Goal: Information Seeking & Learning: Find contact information

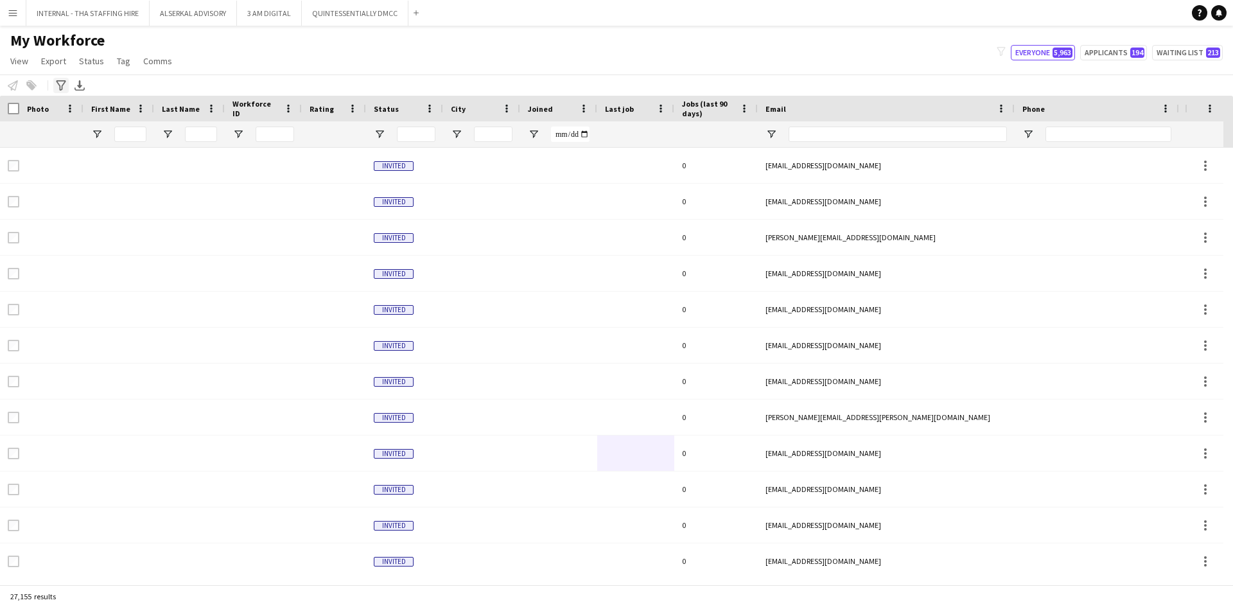
click at [60, 81] on icon at bounding box center [61, 85] width 10 height 10
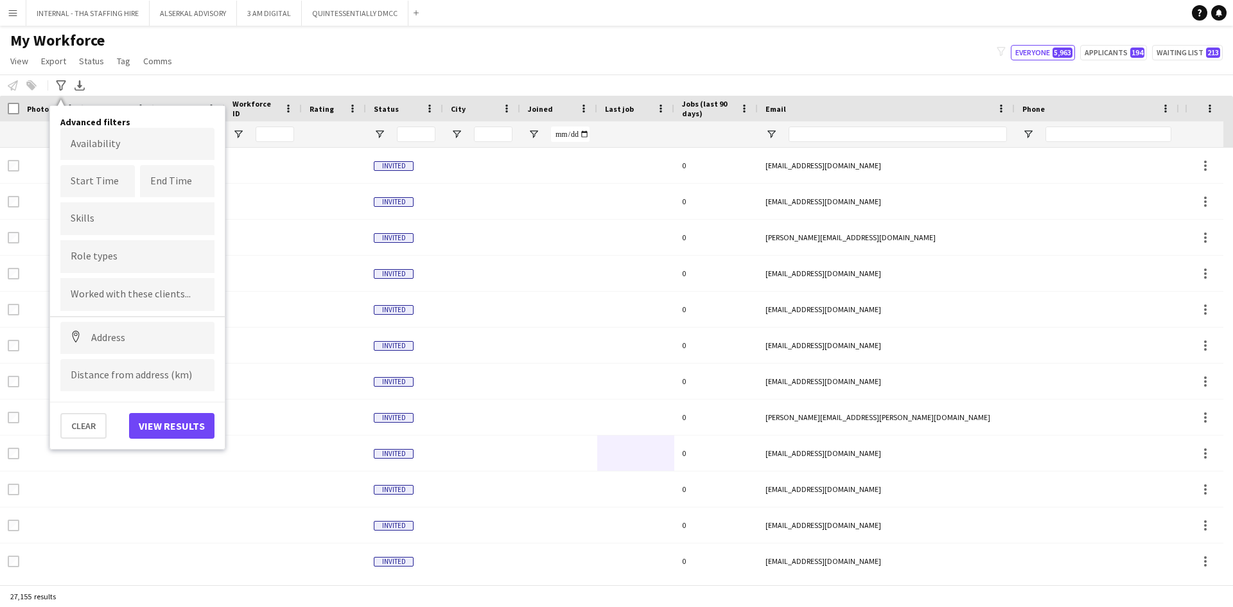
click at [418, 52] on div "My Workforce View Views Default view [PERSON_NAME] New view Update view Delete …" at bounding box center [616, 53] width 1233 height 44
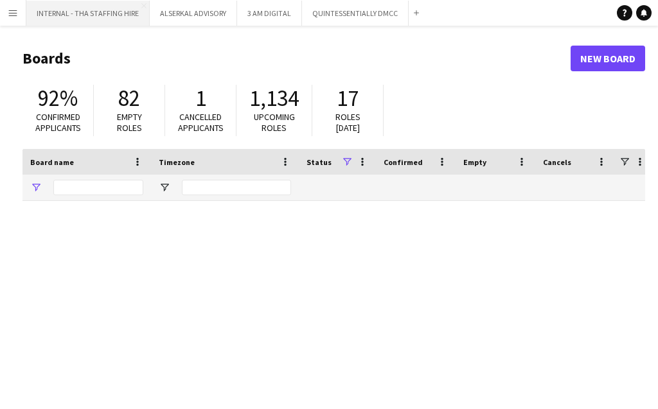
type input "****"
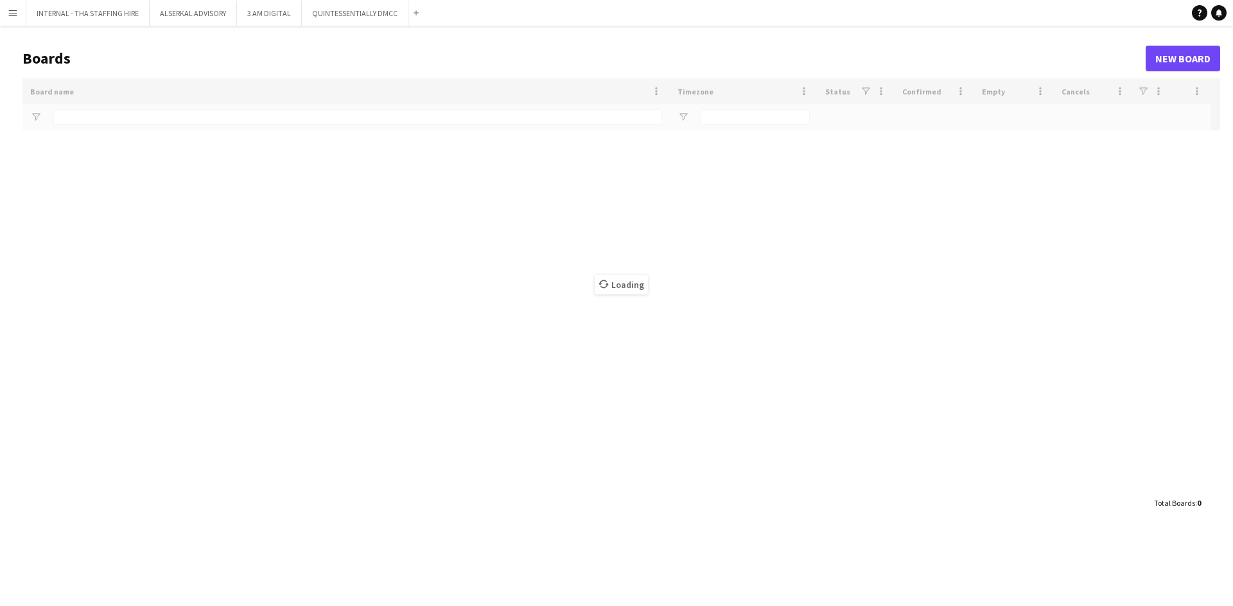
type input "****"
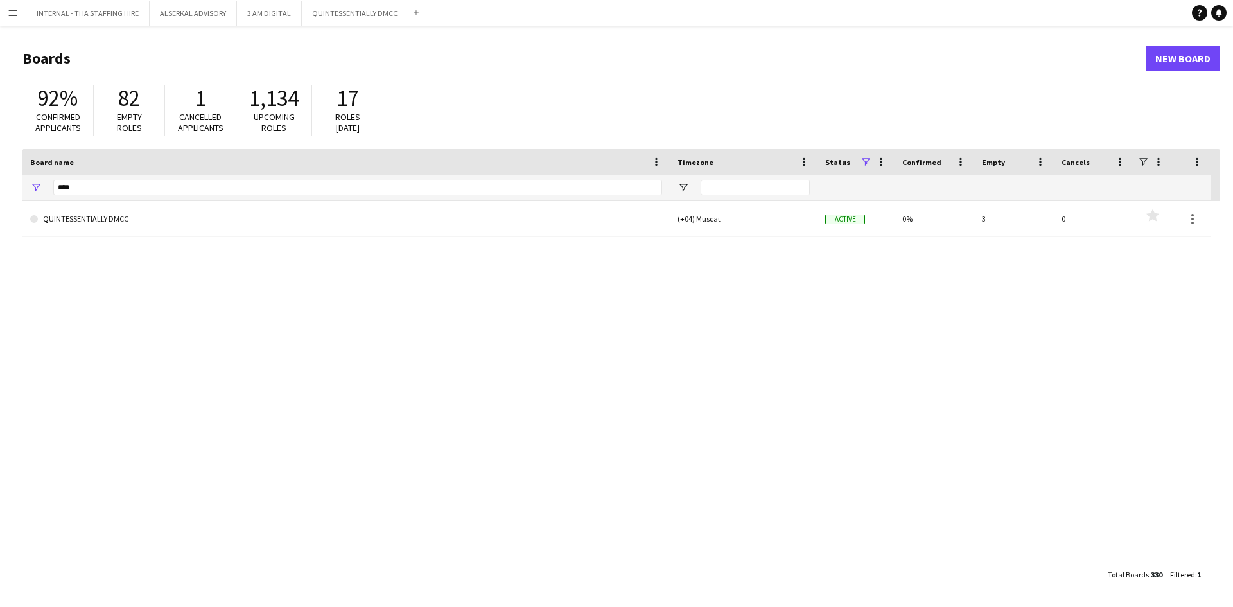
click at [13, 11] on app-icon "Menu" at bounding box center [13, 13] width 10 height 10
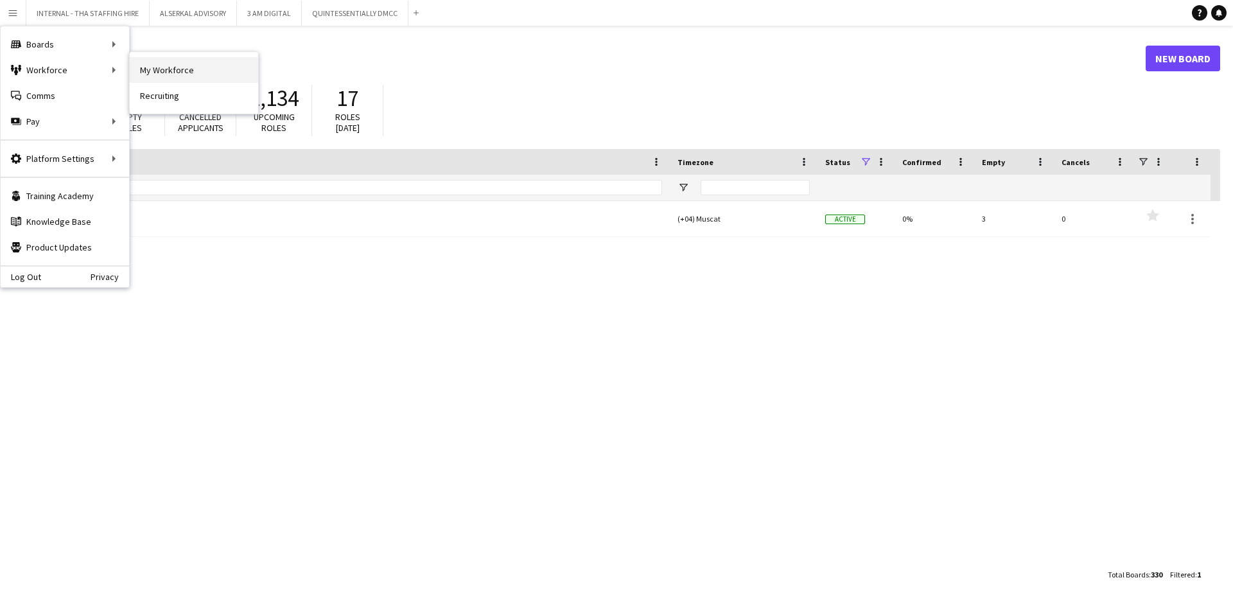
click at [189, 71] on link "My Workforce" at bounding box center [194, 70] width 128 height 26
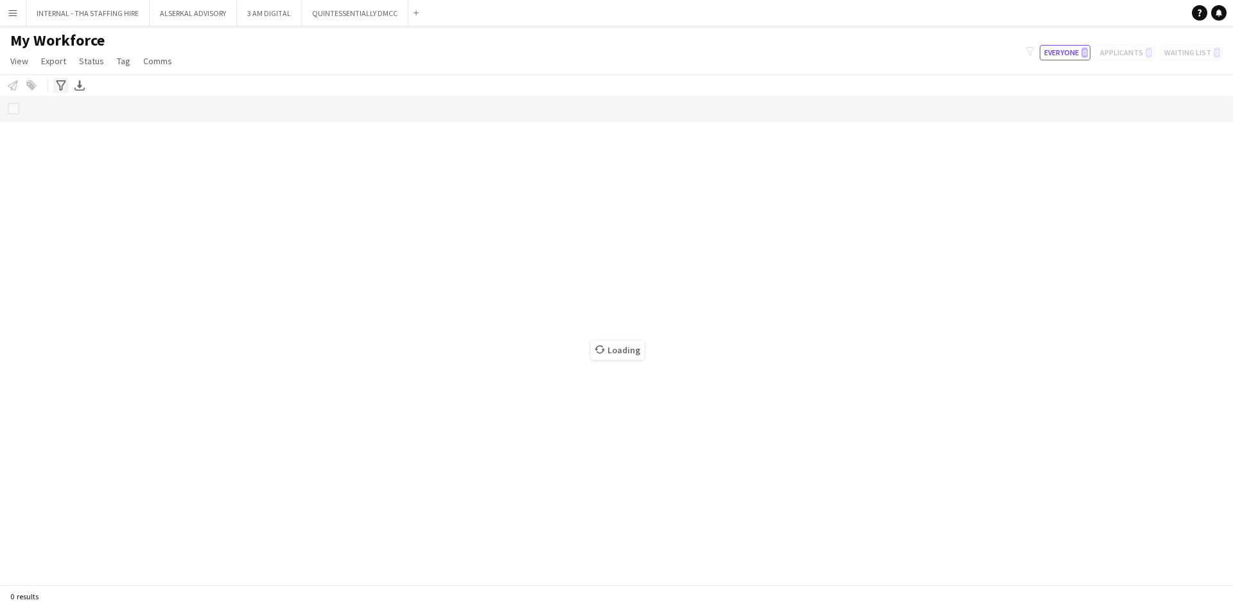
click at [60, 84] on icon "Advanced filters" at bounding box center [61, 85] width 10 height 10
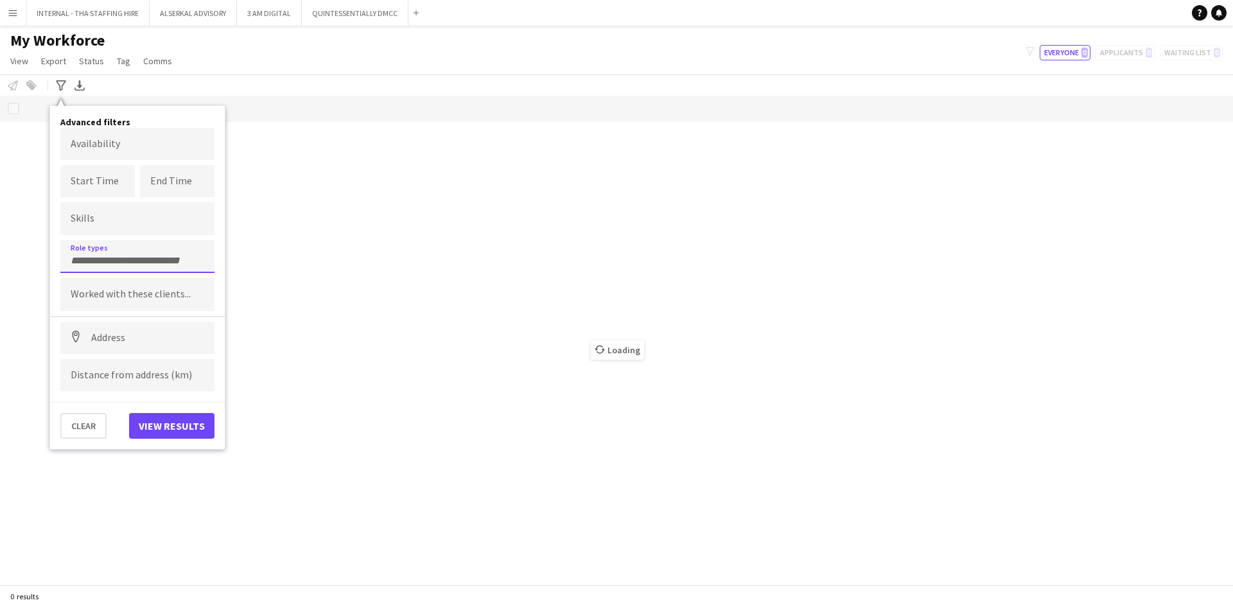
click at [114, 255] on input "Type to search role types..." at bounding box center [138, 261] width 134 height 12
click at [97, 258] on input "***" at bounding box center [138, 261] width 134 height 12
type input "****"
click at [112, 292] on div "Health & Safety Manager" at bounding box center [137, 292] width 154 height 31
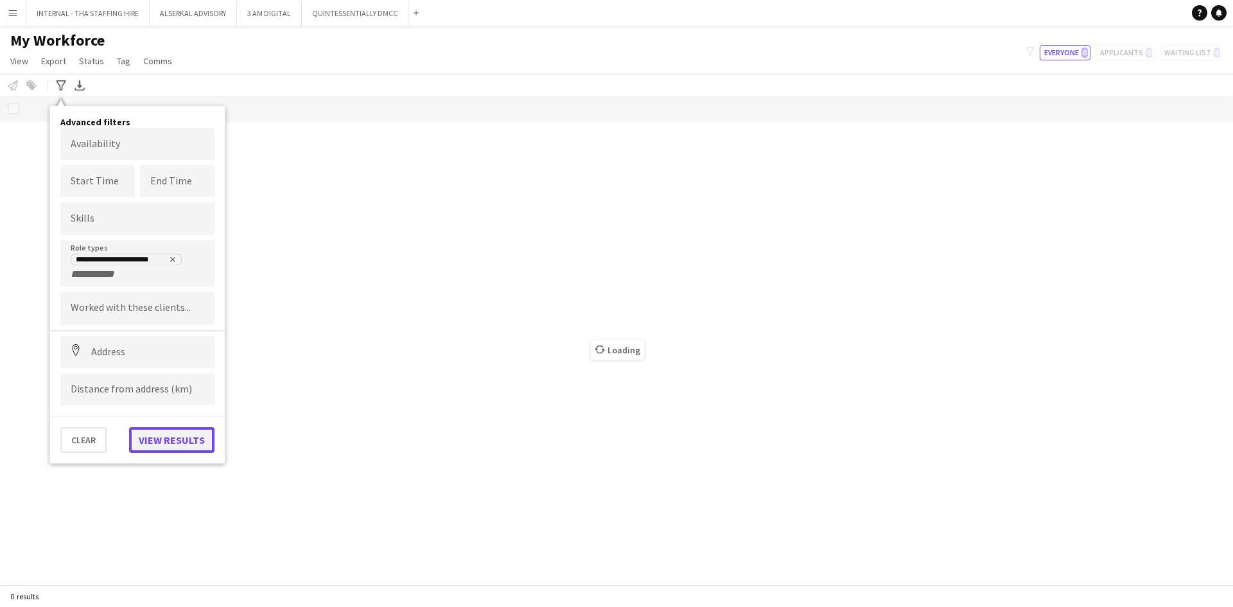
click at [162, 442] on button "View results" at bounding box center [171, 440] width 85 height 26
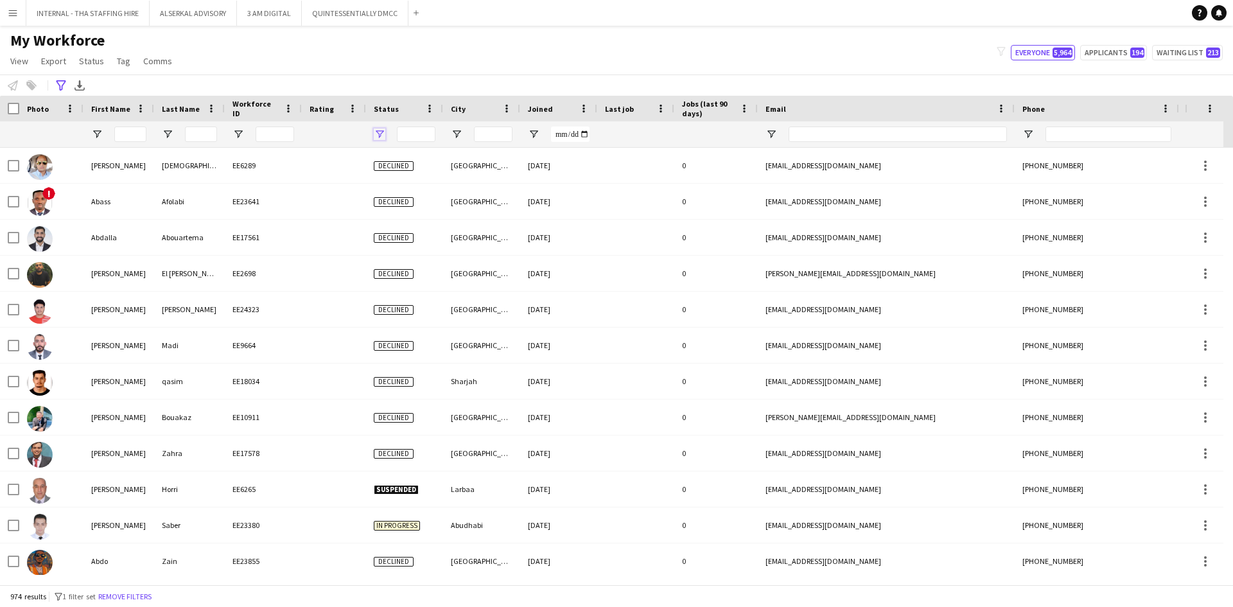
click at [378, 134] on span "Open Filter Menu" at bounding box center [380, 134] width 12 height 12
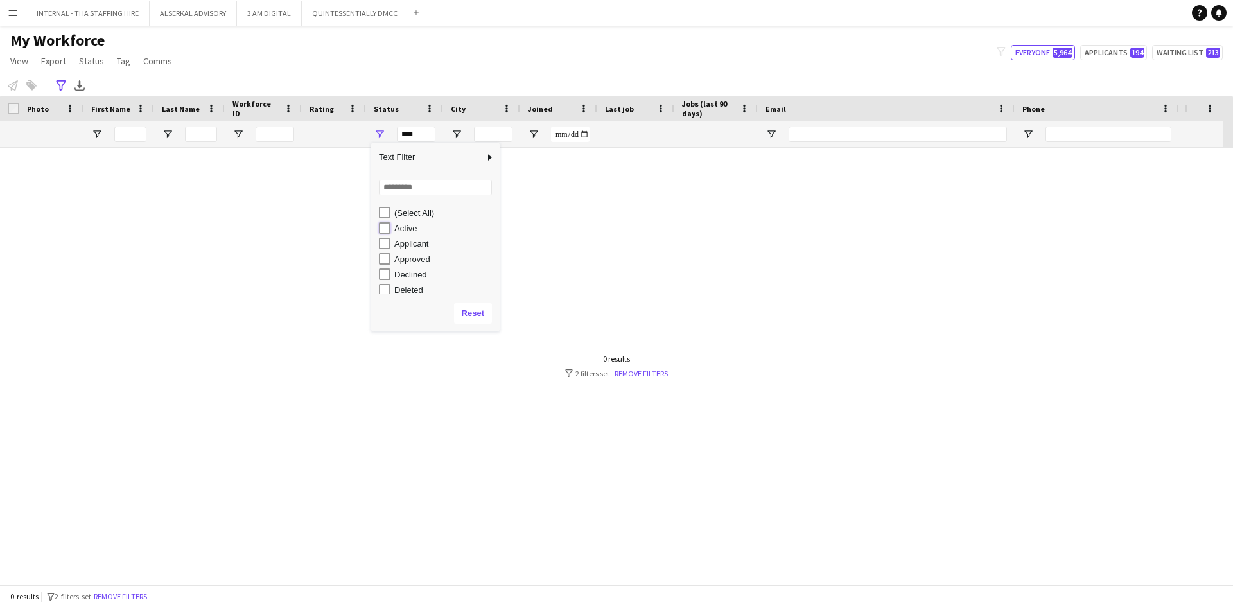
type input "**********"
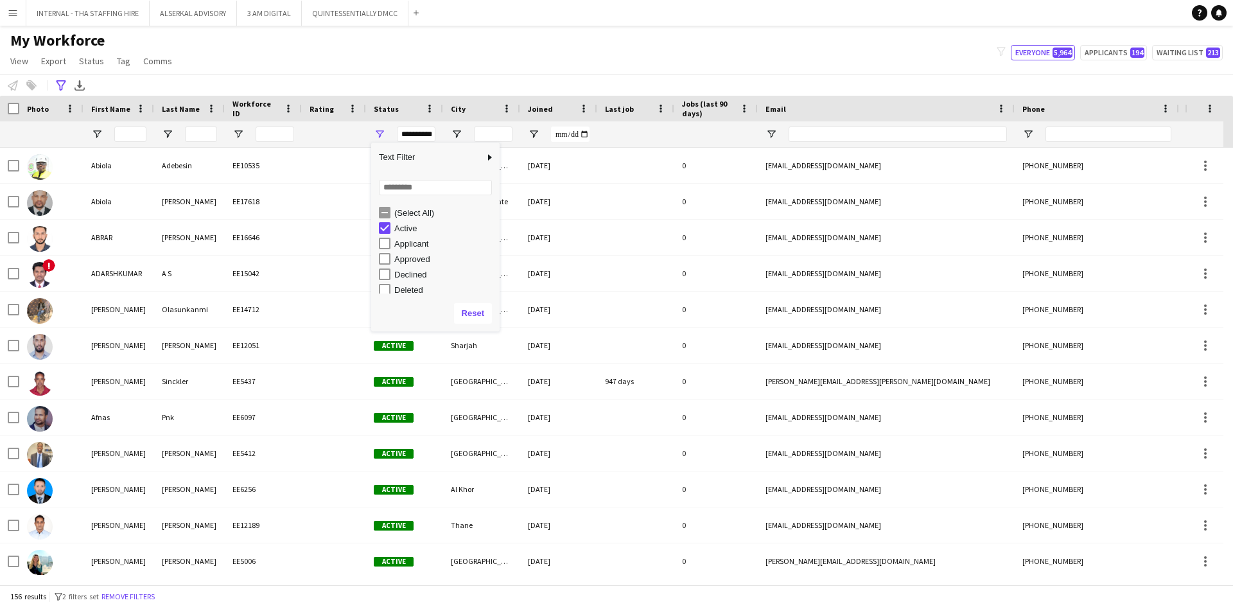
click at [543, 54] on div "My Workforce View Views Default view Julie New view Update view Delete view Edi…" at bounding box center [616, 53] width 1233 height 44
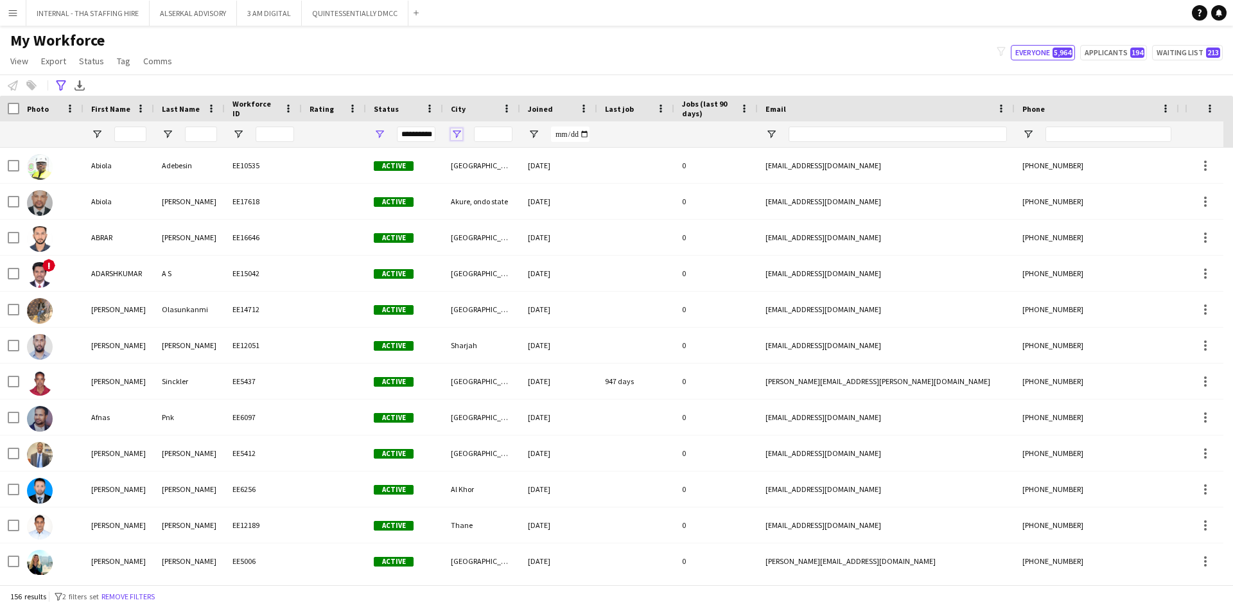
click at [453, 132] on span "Open Filter Menu" at bounding box center [457, 134] width 12 height 12
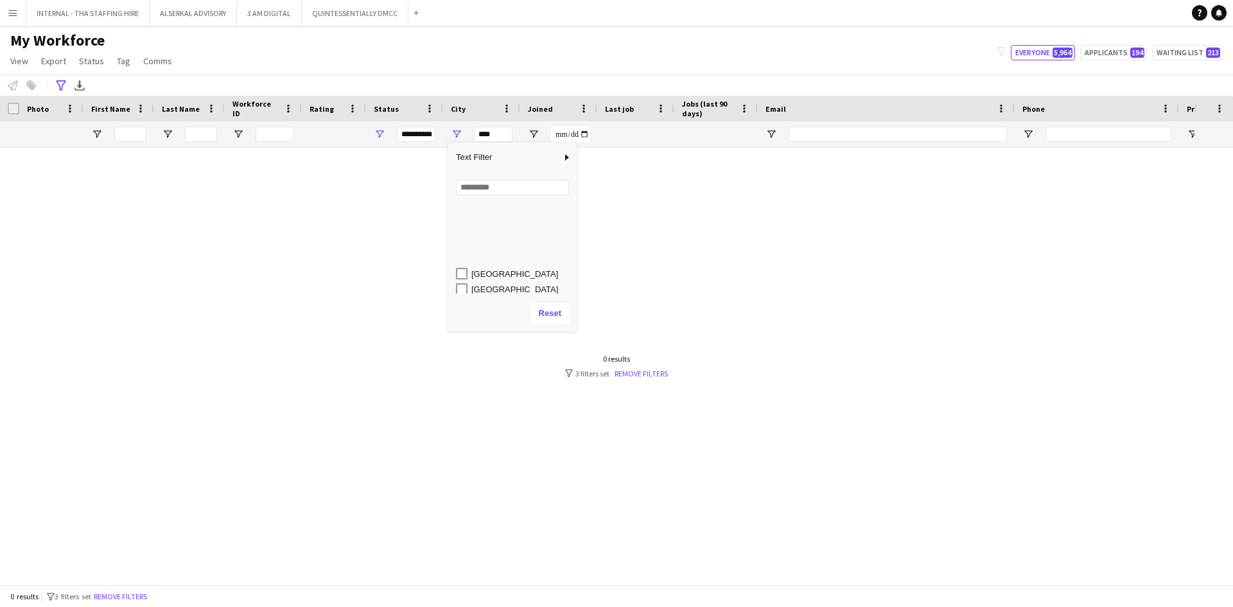
scroll to position [257, 0]
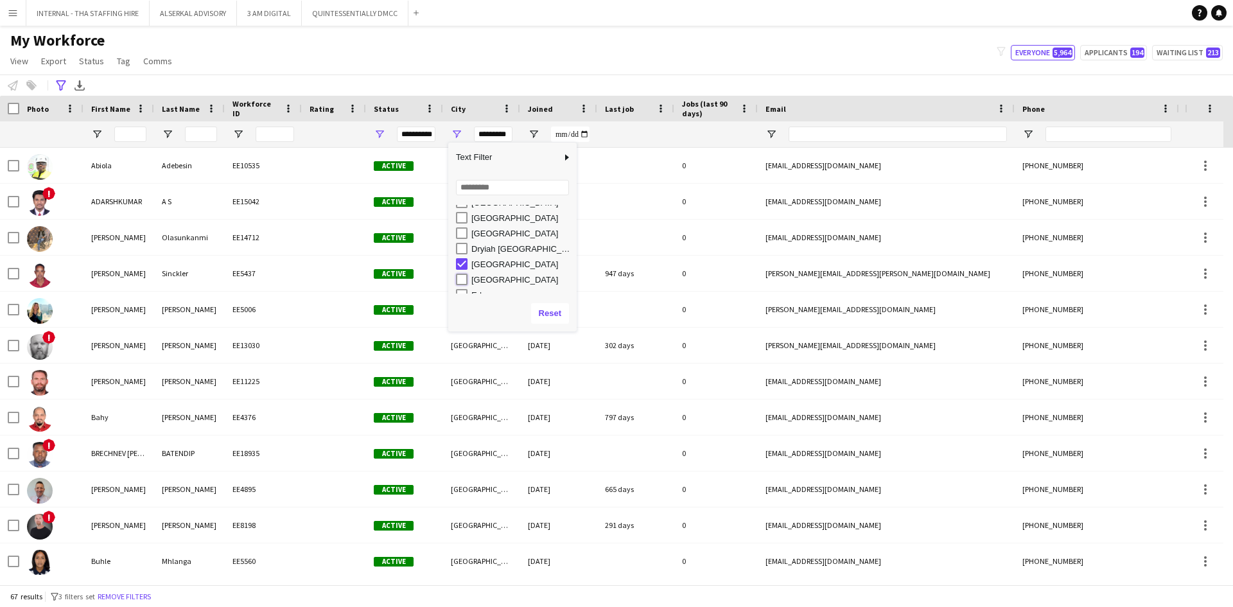
type input "**********"
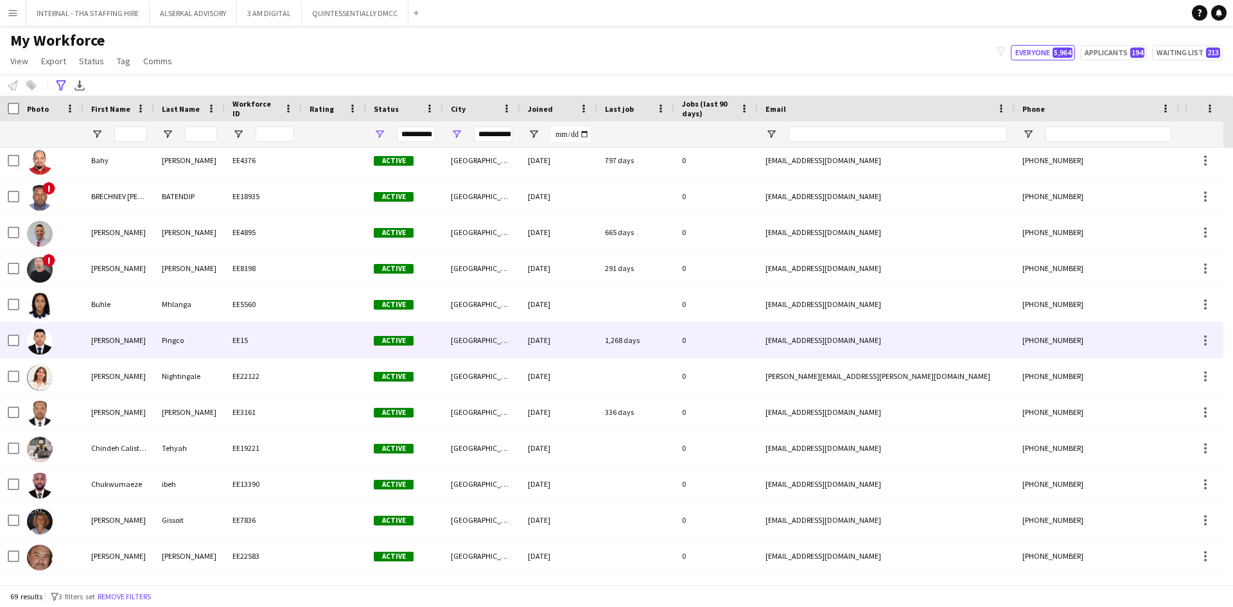
click at [249, 341] on div "EE15" at bounding box center [263, 339] width 77 height 35
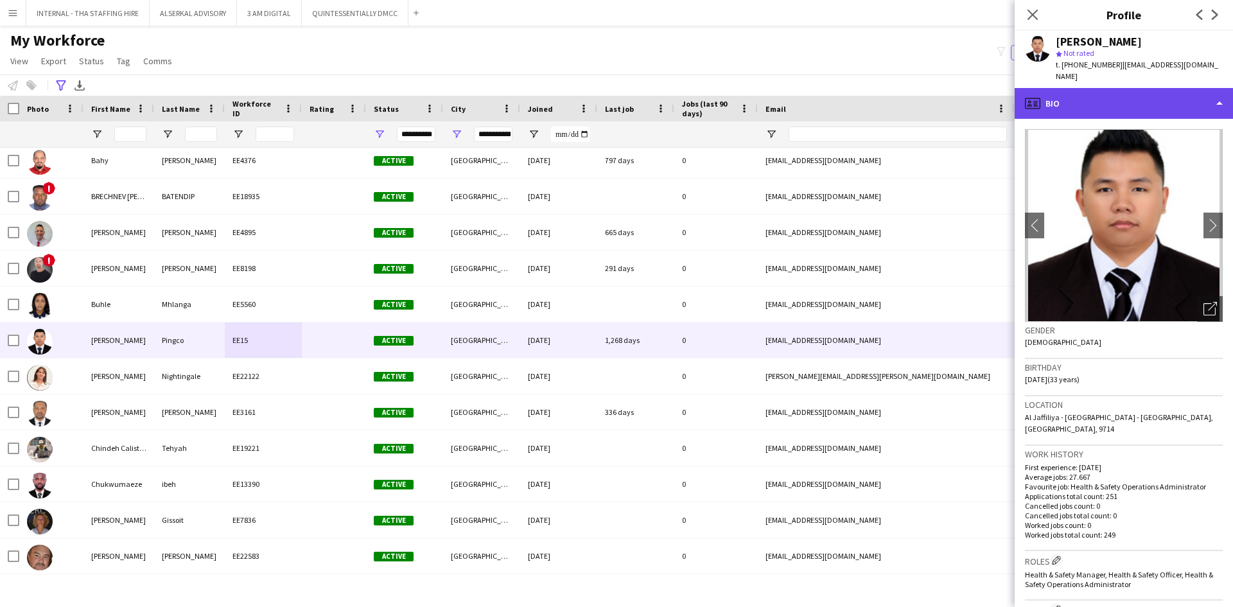
click at [1105, 88] on div "profile Bio" at bounding box center [1124, 103] width 218 height 31
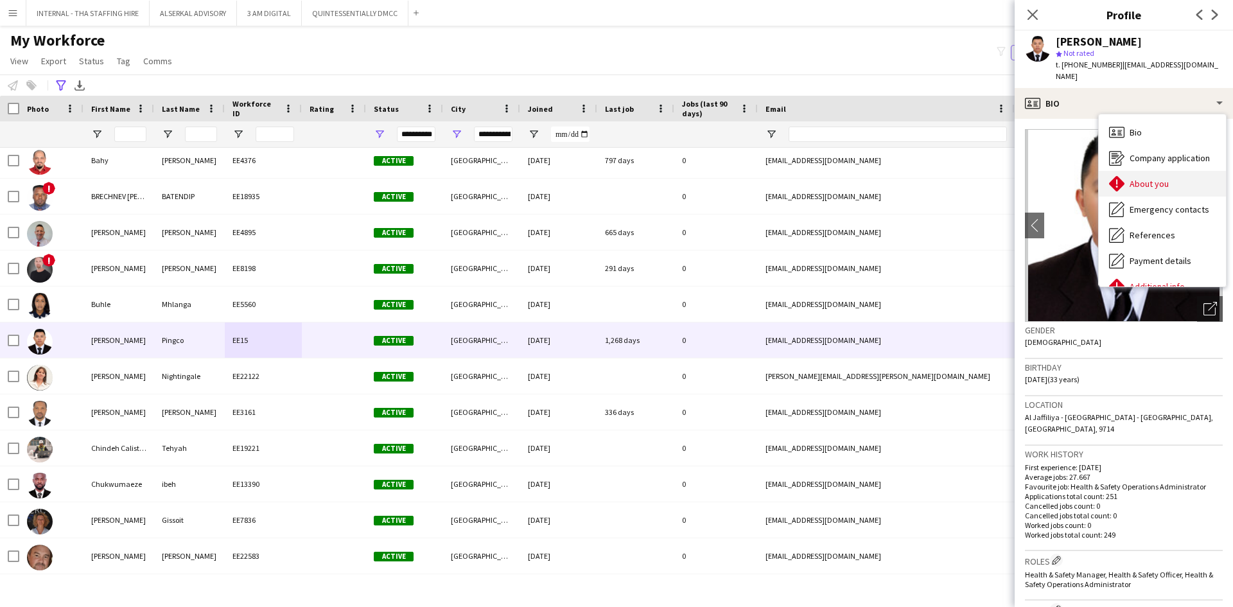
click at [1152, 178] on span "About you" at bounding box center [1149, 184] width 39 height 12
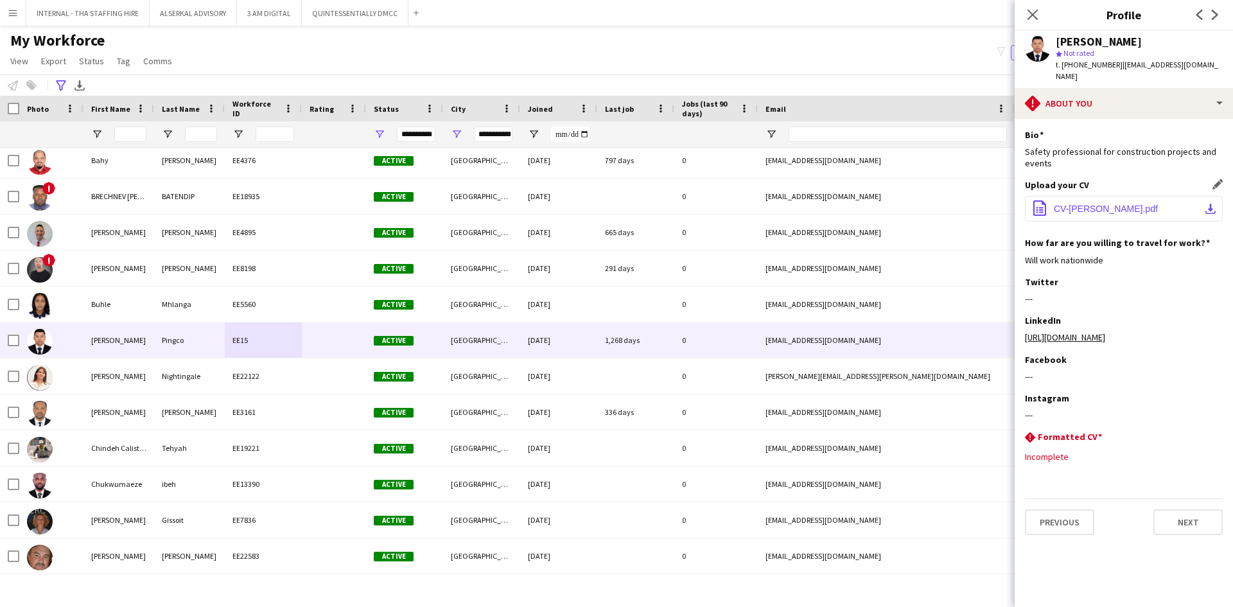
click at [1112, 204] on span "CV-Carl Pingco.pdf" at bounding box center [1106, 209] width 104 height 10
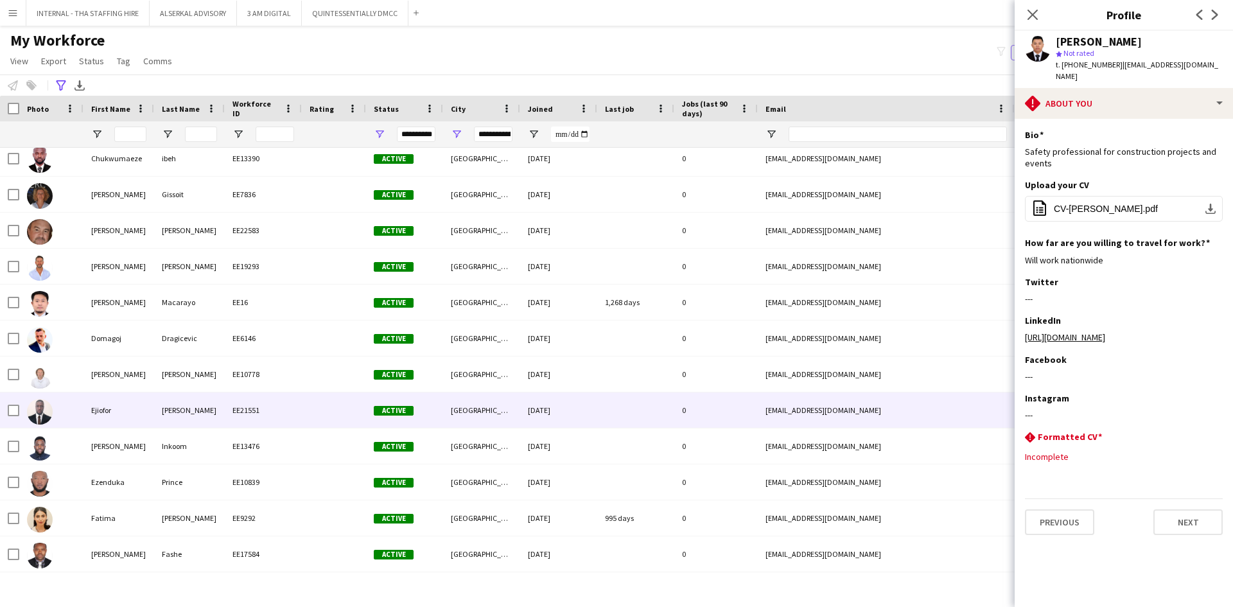
scroll to position [642, 0]
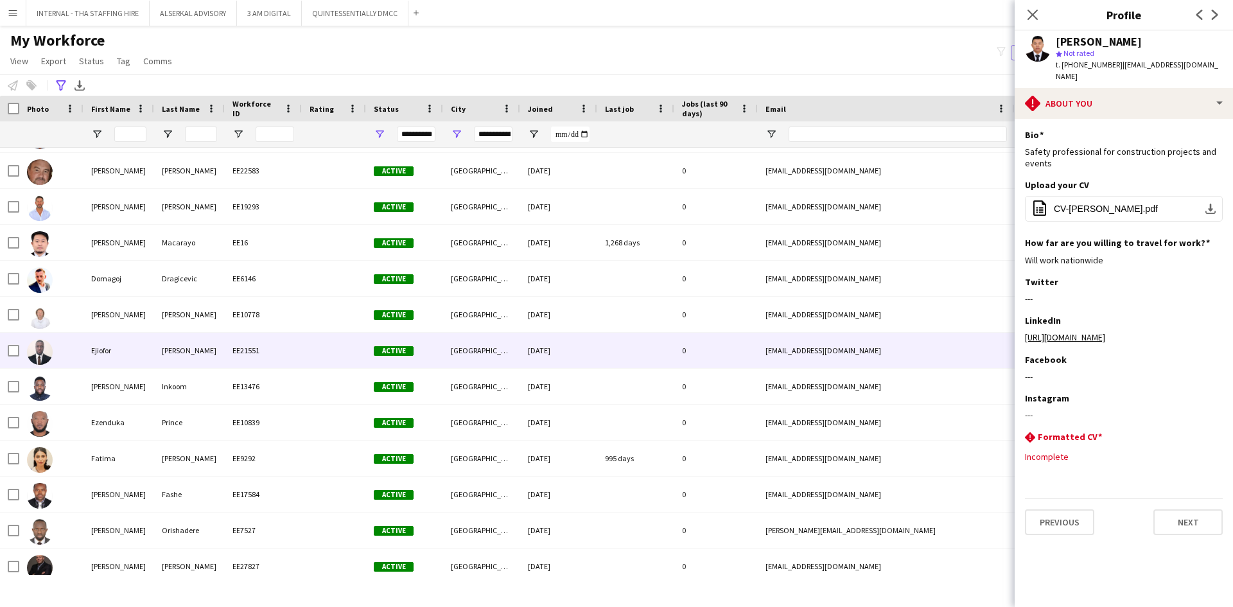
click at [159, 355] on div "Odom" at bounding box center [189, 350] width 71 height 35
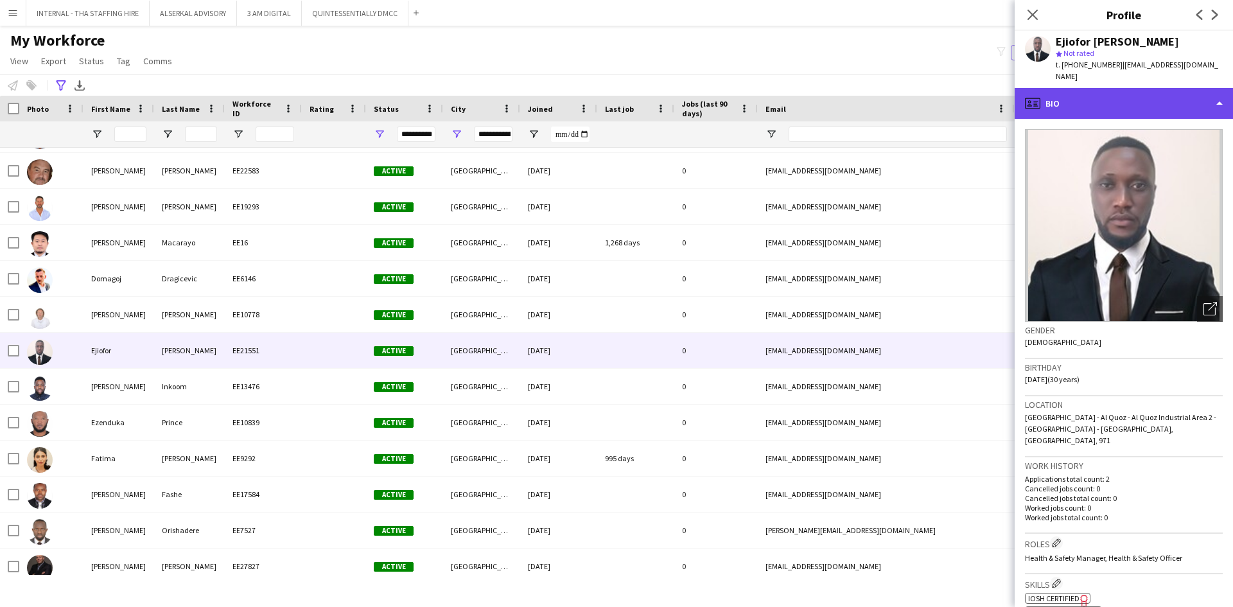
click at [1109, 88] on div "profile Bio" at bounding box center [1124, 103] width 218 height 31
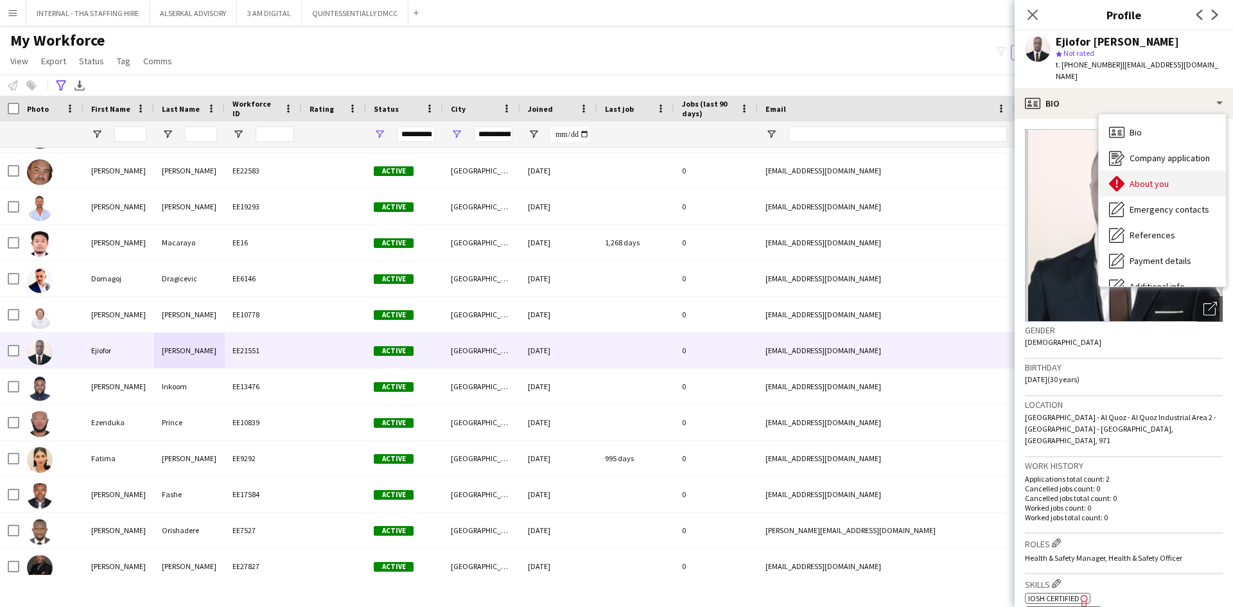
click at [1155, 178] on span "About you" at bounding box center [1149, 184] width 39 height 12
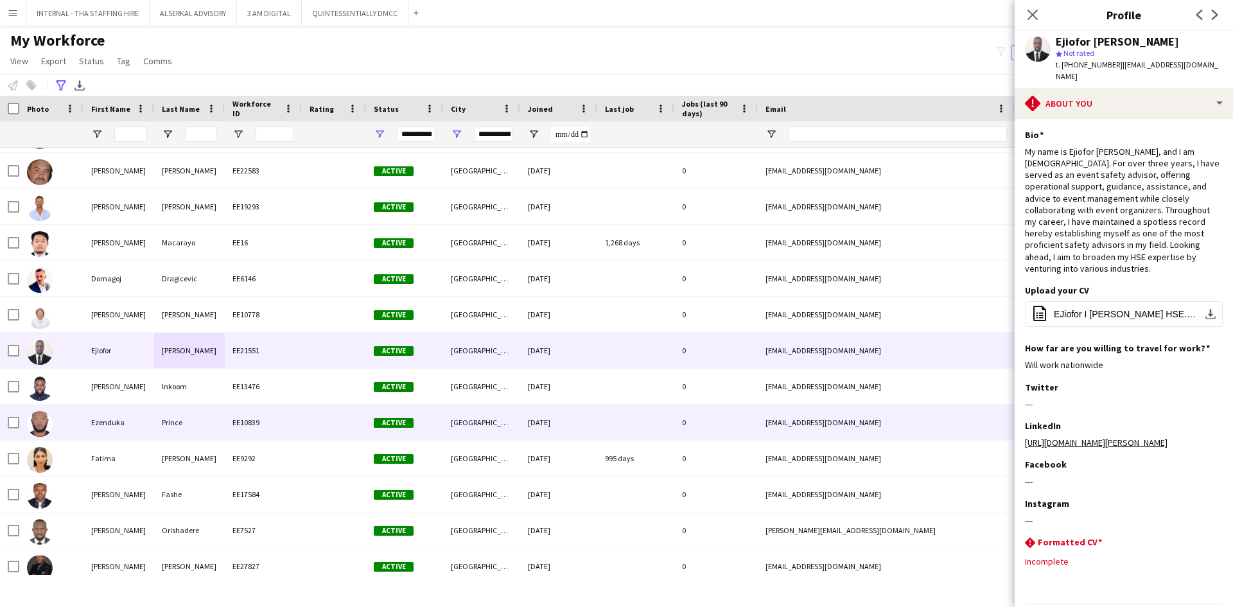
click at [163, 413] on div "Prince" at bounding box center [189, 422] width 71 height 35
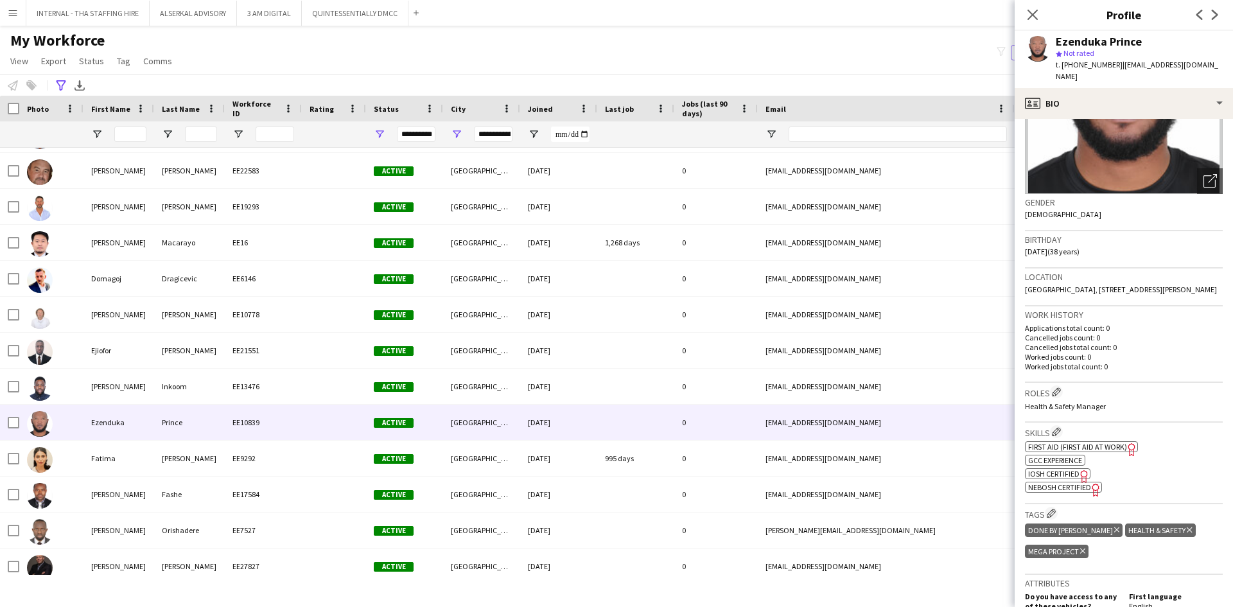
scroll to position [128, 0]
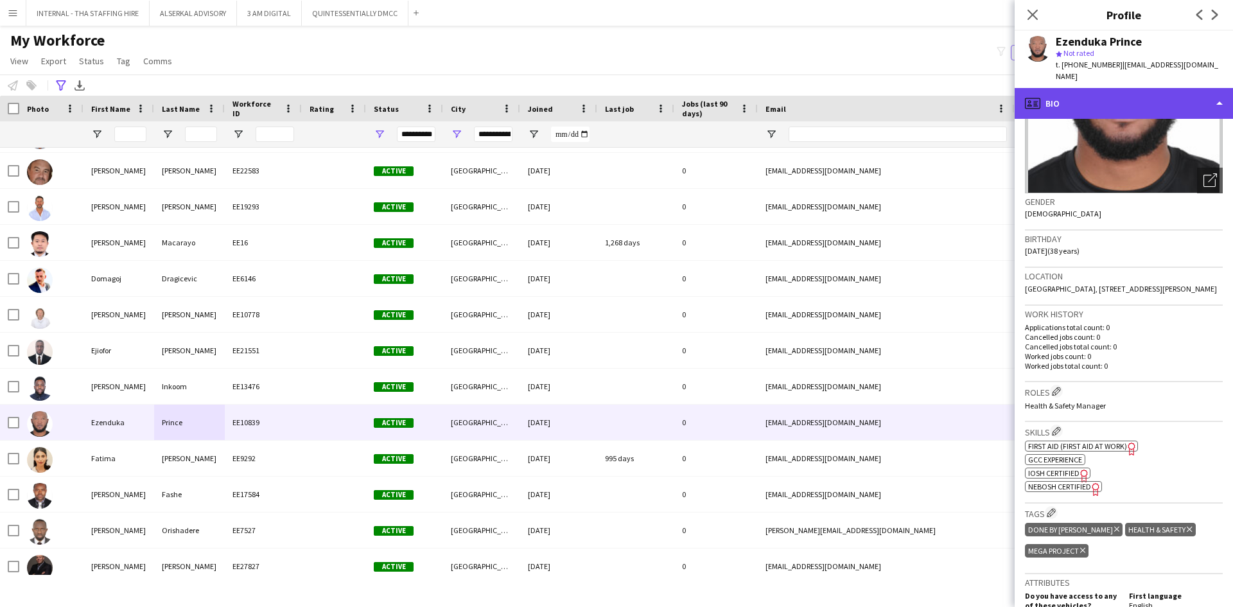
click at [1121, 91] on div "profile Bio" at bounding box center [1124, 103] width 218 height 31
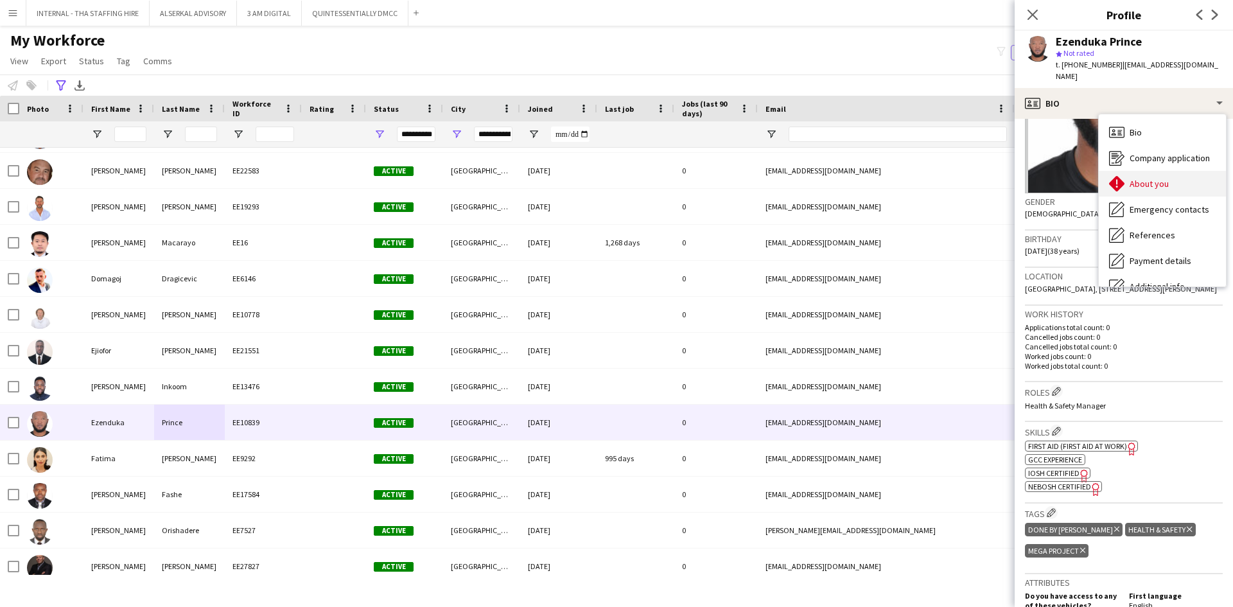
click at [1157, 171] on div "About you About you" at bounding box center [1162, 184] width 127 height 26
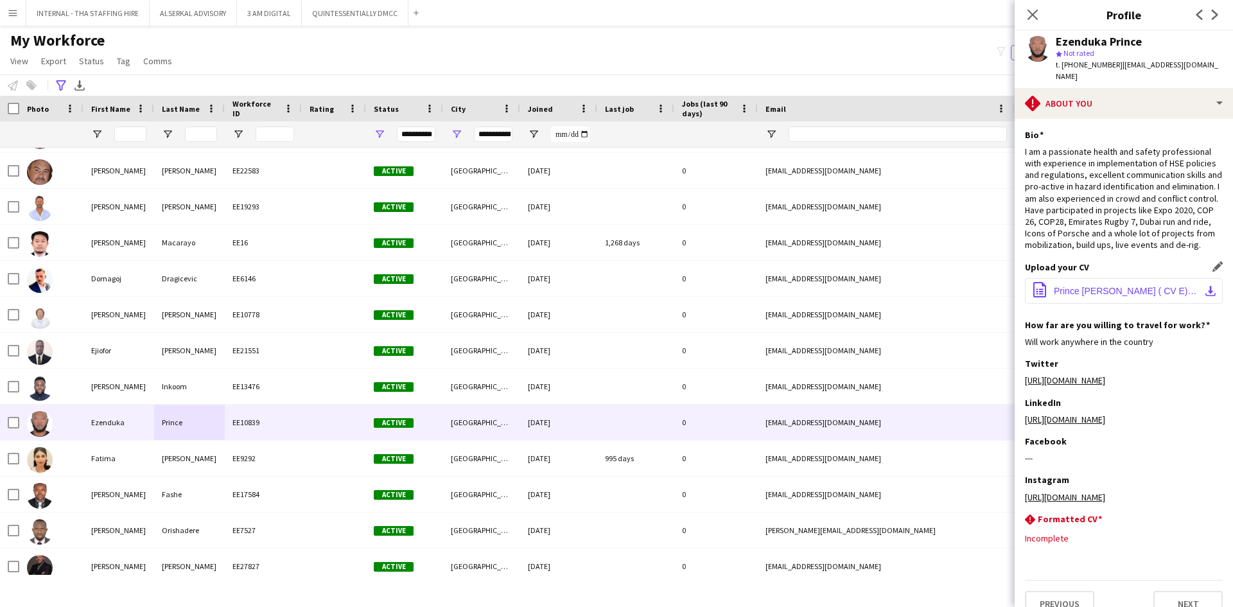
click at [1108, 286] on span "Prince Jeff Ezenduka ( CV E).pdf" at bounding box center [1126, 291] width 145 height 10
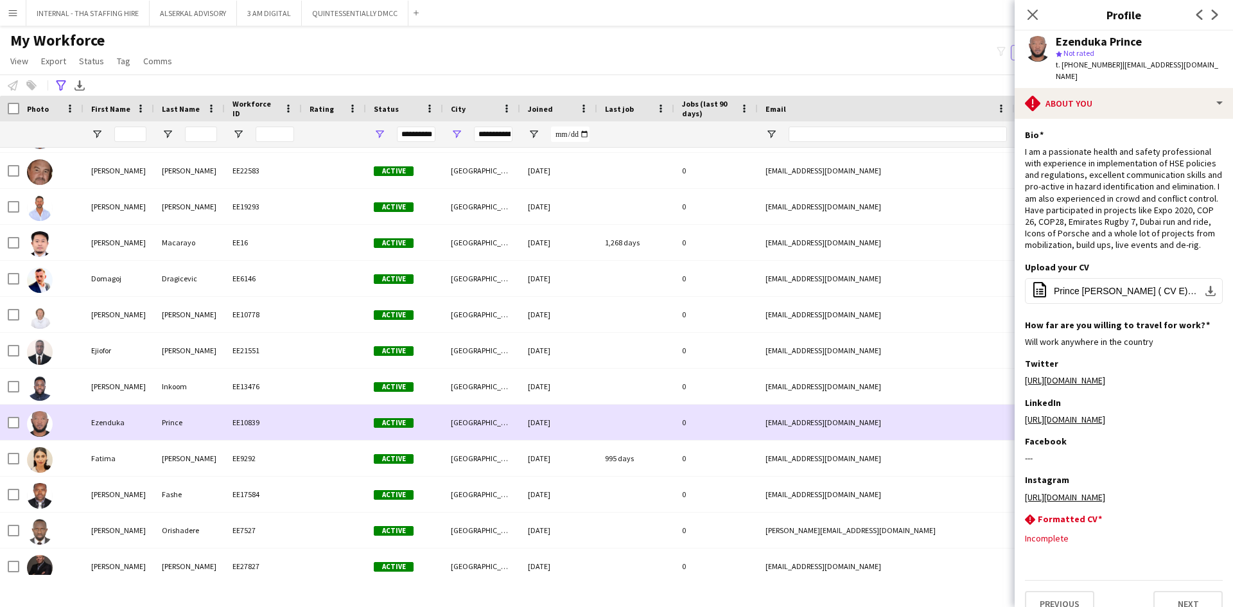
click at [162, 428] on div "Prince" at bounding box center [189, 422] width 71 height 35
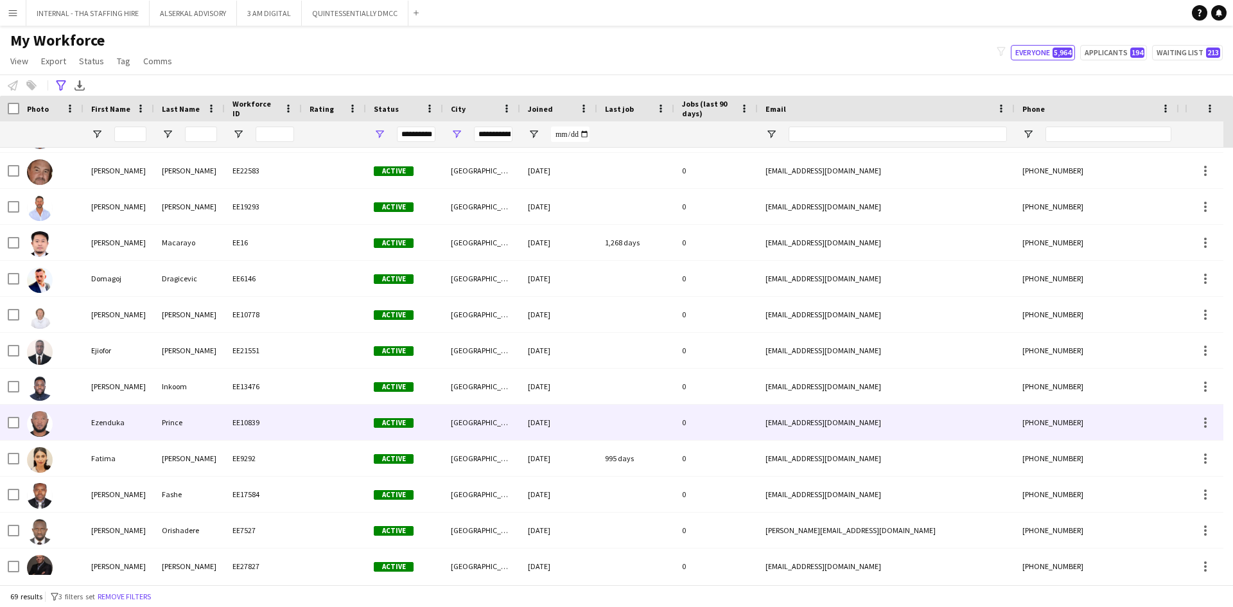
click at [162, 426] on div "Prince" at bounding box center [189, 422] width 71 height 35
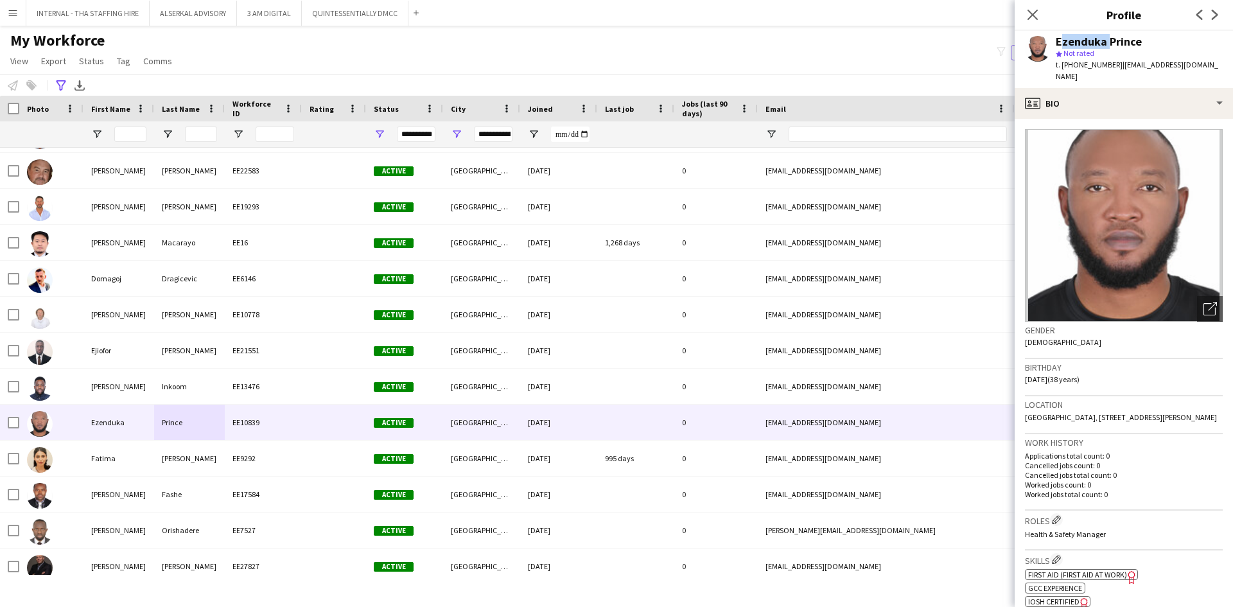
drag, startPoint x: 1105, startPoint y: 44, endPoint x: 1055, endPoint y: 43, distance: 49.5
click at [1054, 41] on div "Ezenduka Prince star Not rated t. +971581315824 | prince.ezenduka@gmail.com" at bounding box center [1124, 59] width 218 height 57
copy div "Ezenduka"
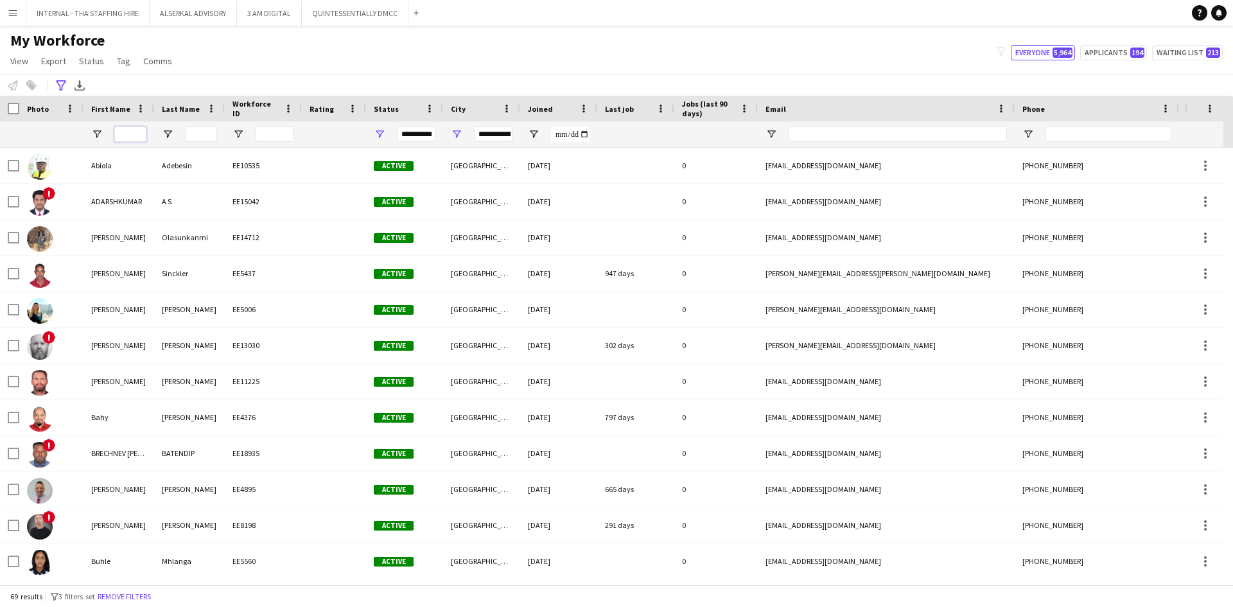
click at [135, 136] on input "First Name Filter Input" at bounding box center [130, 134] width 32 height 15
type input "***"
type input "*********"
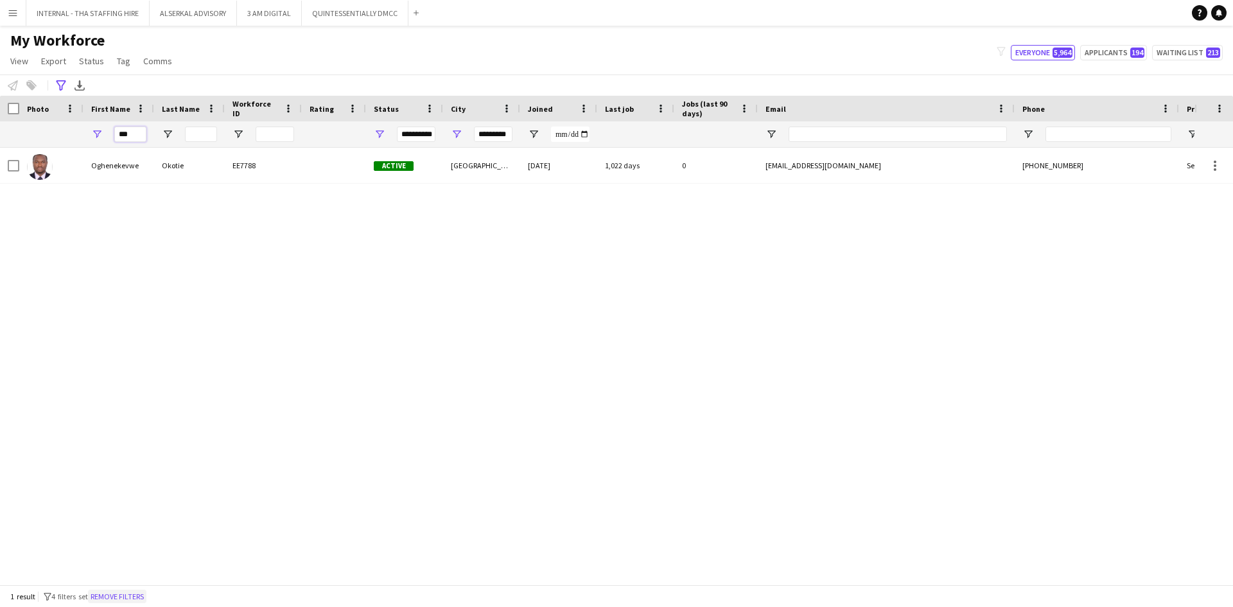
type input "***"
click at [136, 593] on button "Remove filters" at bounding box center [117, 597] width 58 height 14
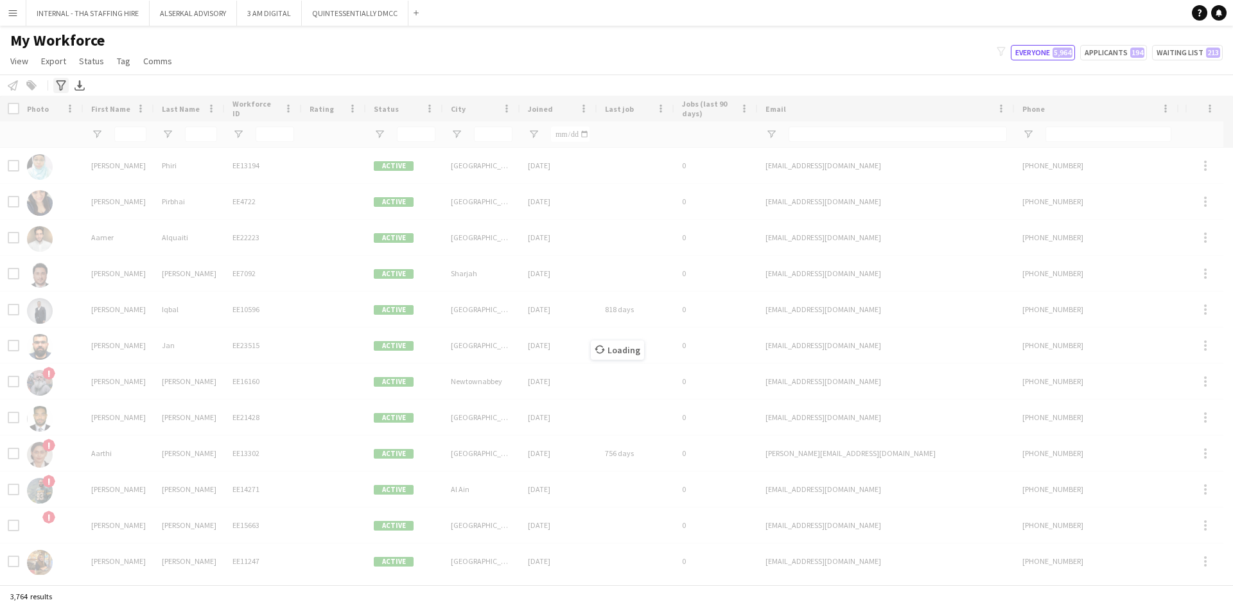
click at [57, 83] on icon at bounding box center [61, 85] width 10 height 10
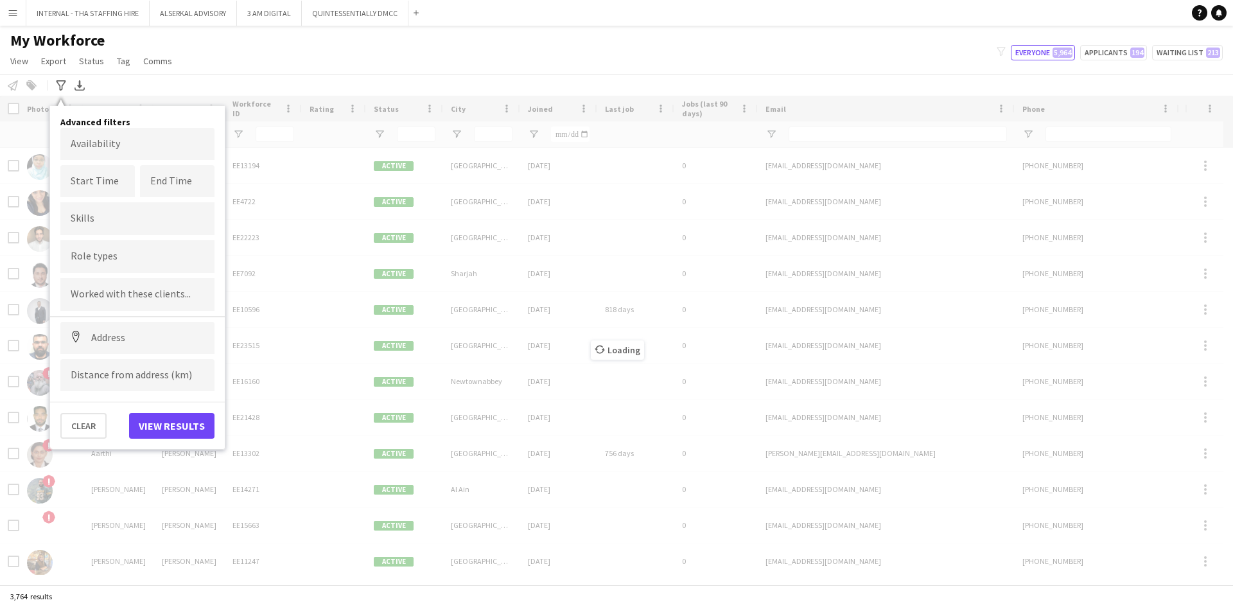
click at [242, 46] on div "My Workforce View Views Default view Julie New view Update view Delete view Edi…" at bounding box center [616, 53] width 1233 height 44
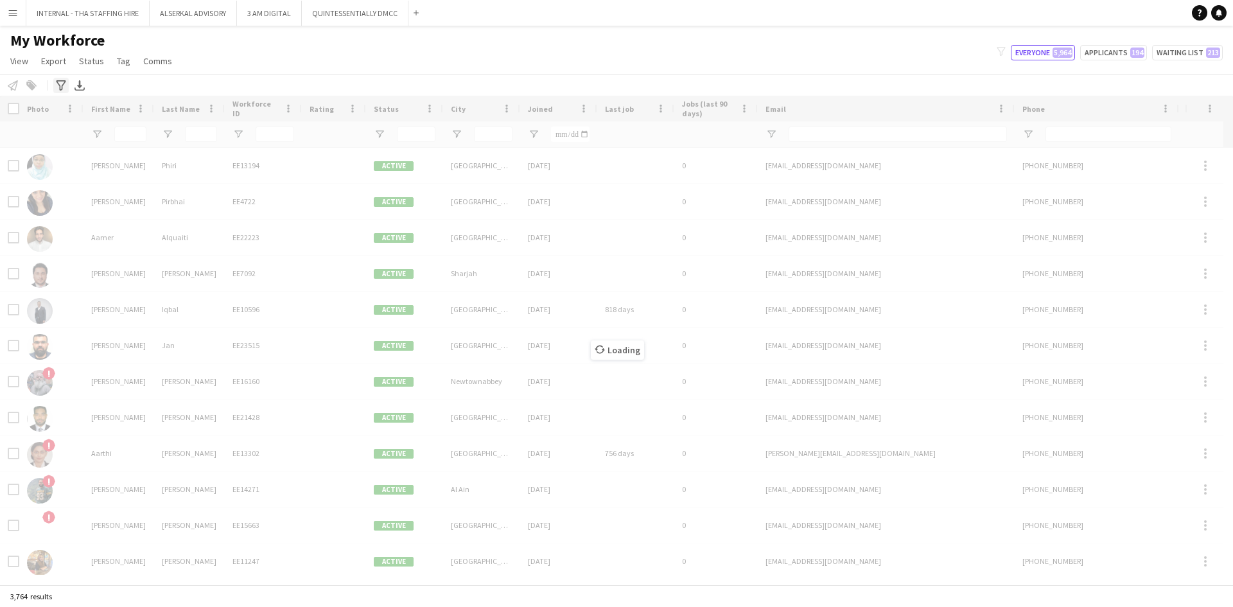
click at [60, 82] on icon "Advanced filters" at bounding box center [61, 85] width 10 height 10
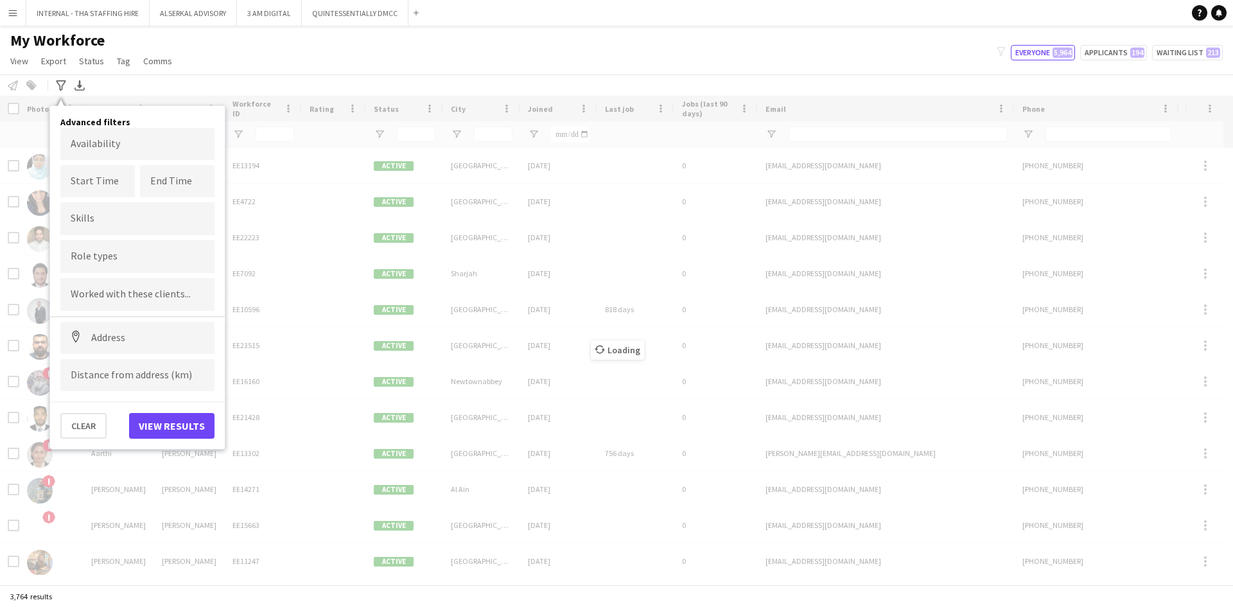
click at [87, 258] on input "Type to search role types..." at bounding box center [138, 257] width 134 height 12
type input "*****"
click at [263, 49] on div "My Workforce View Views Default view Julie New view Update view Delete view Edi…" at bounding box center [616, 53] width 1233 height 44
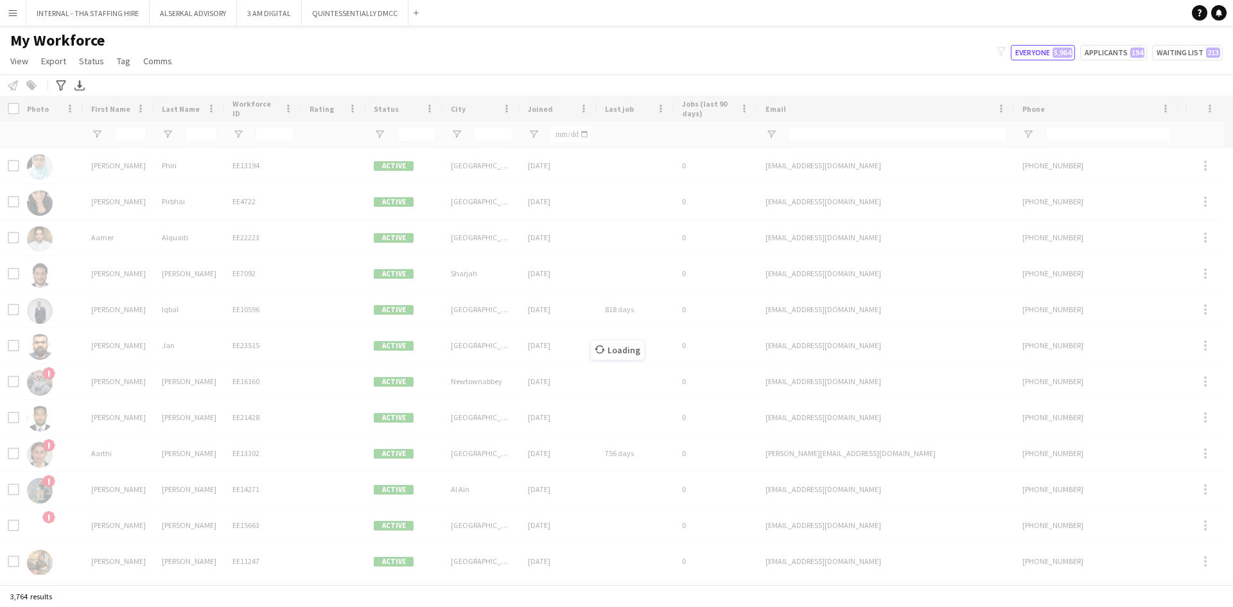
click at [195, 66] on div "My Workforce View Views Default view Julie New view Update view Delete view Edi…" at bounding box center [616, 53] width 1233 height 44
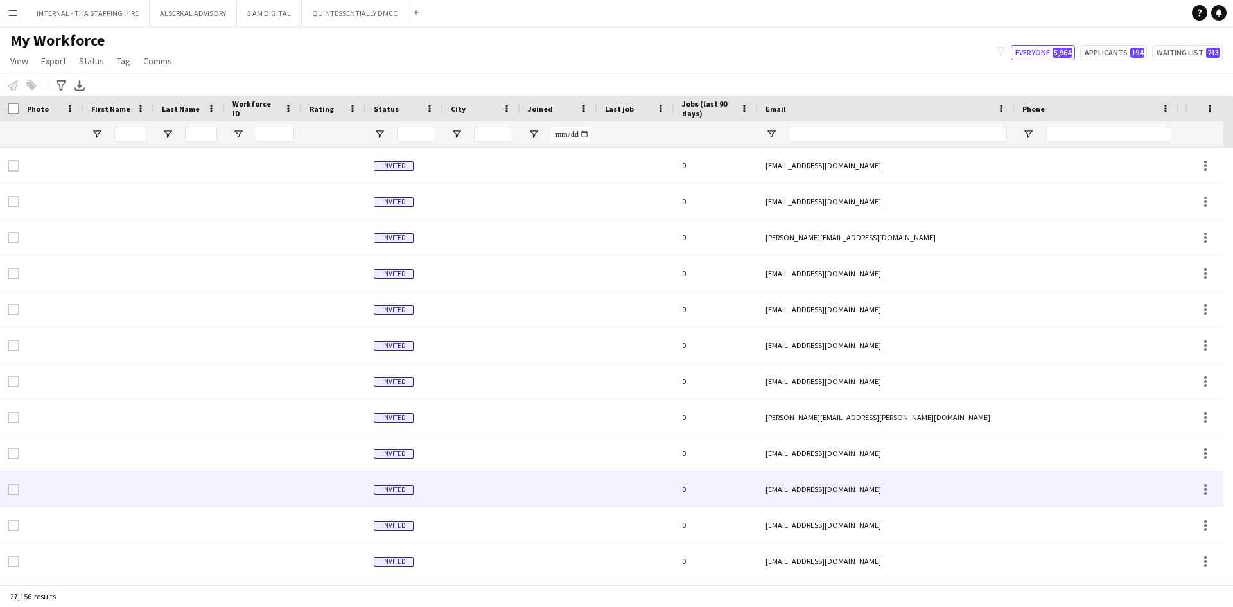
scroll to position [257, 0]
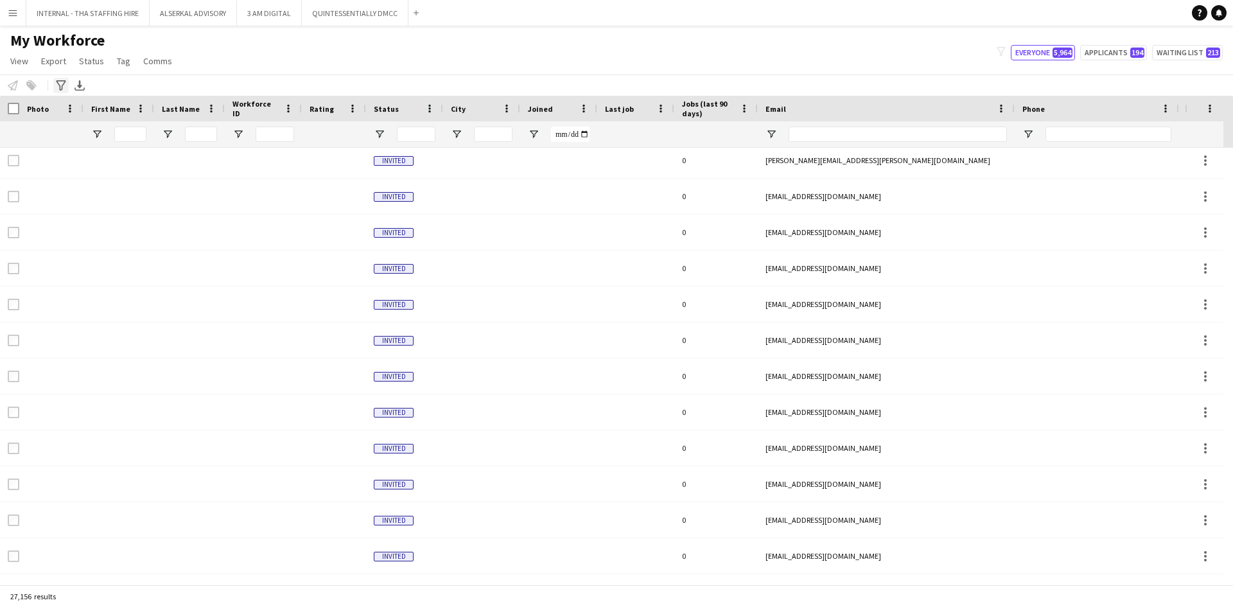
click at [62, 82] on icon "Advanced filters" at bounding box center [61, 85] width 10 height 10
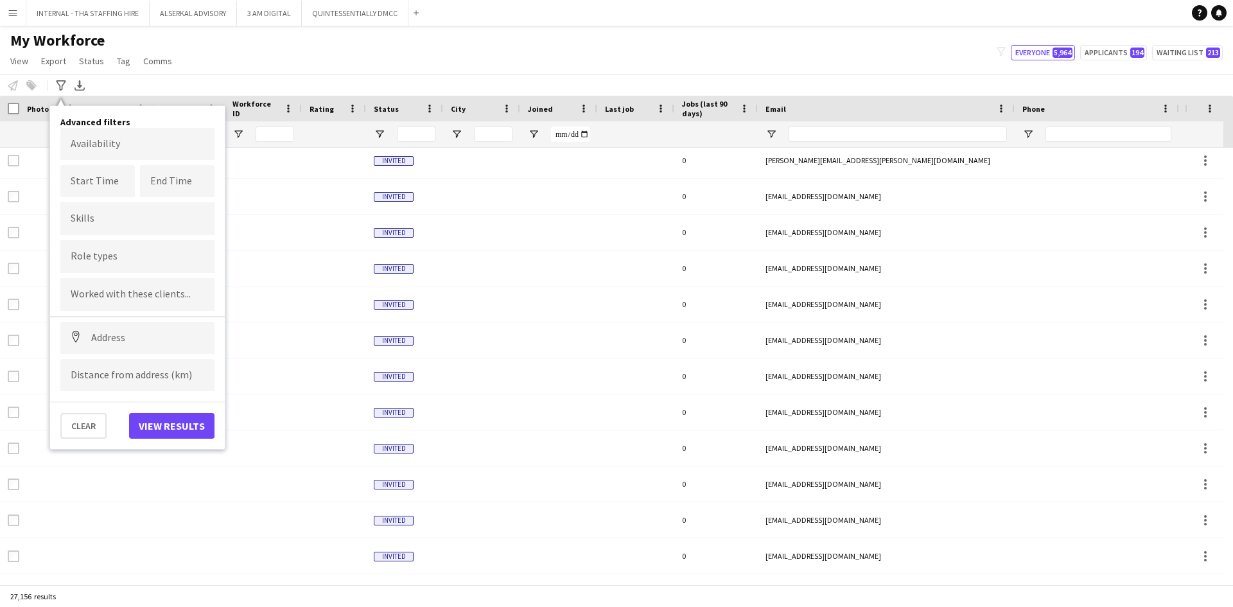
click at [87, 252] on form at bounding box center [138, 255] width 134 height 13
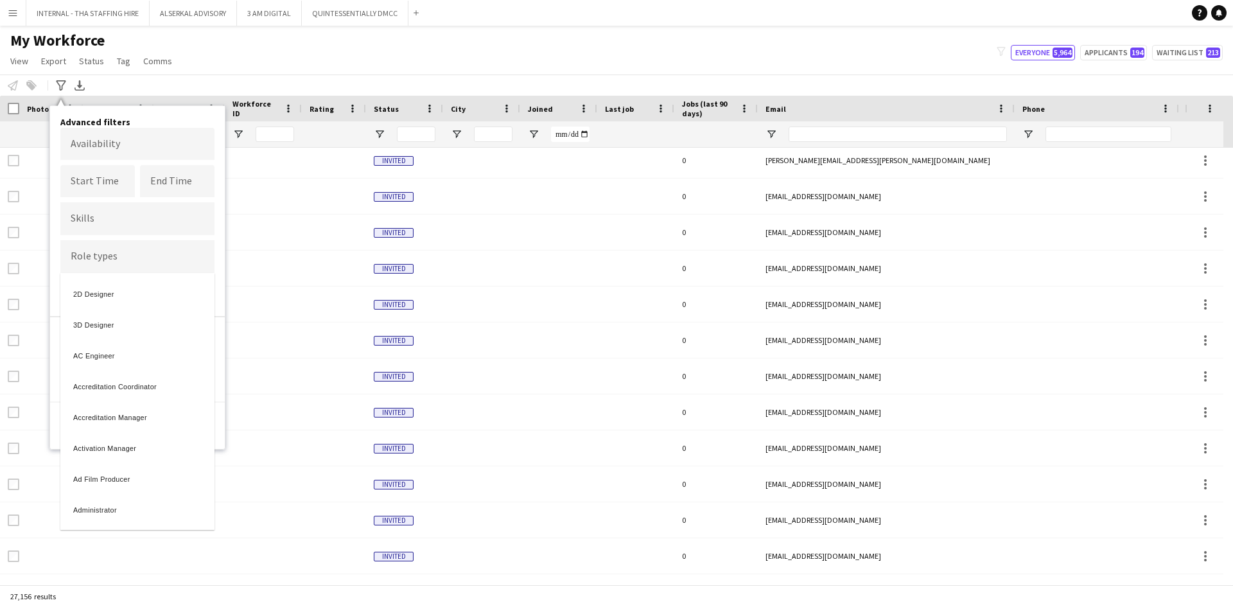
click at [137, 262] on div at bounding box center [616, 303] width 1233 height 607
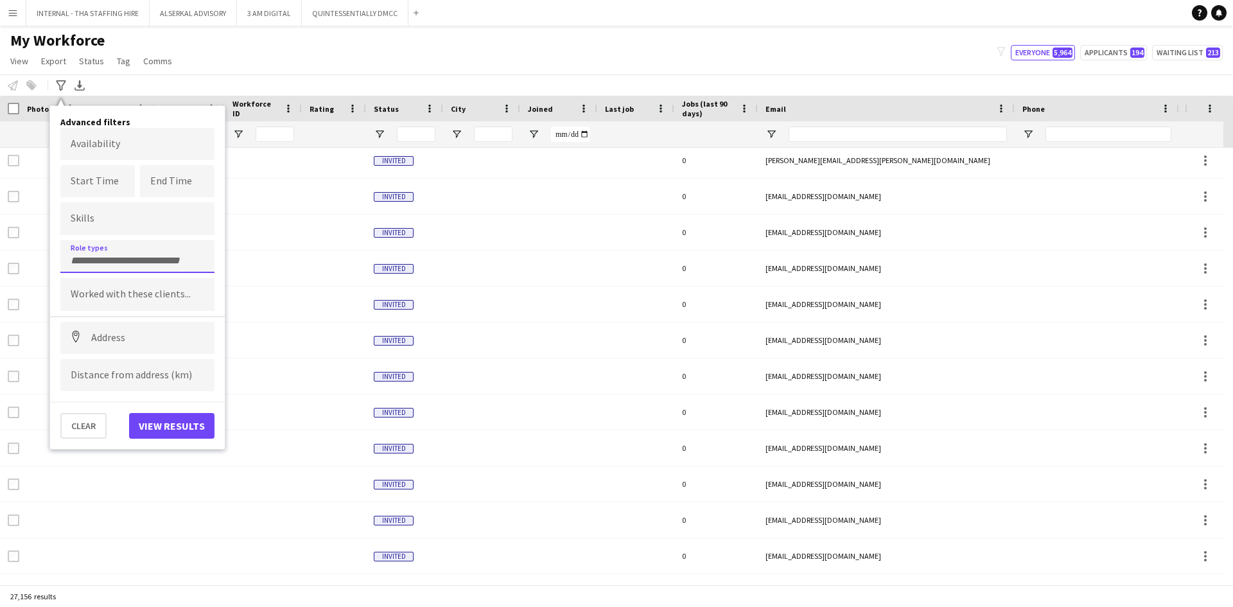
click at [134, 266] on div at bounding box center [137, 256] width 154 height 33
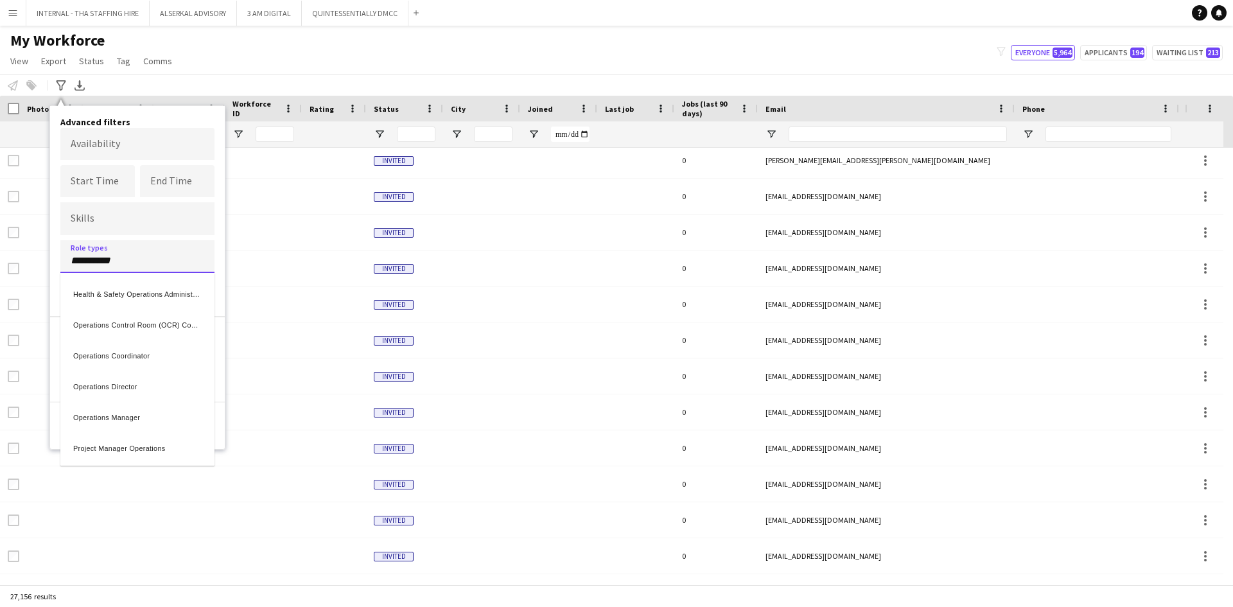
type input "**********"
click at [114, 384] on div "Operations Director" at bounding box center [137, 384] width 154 height 31
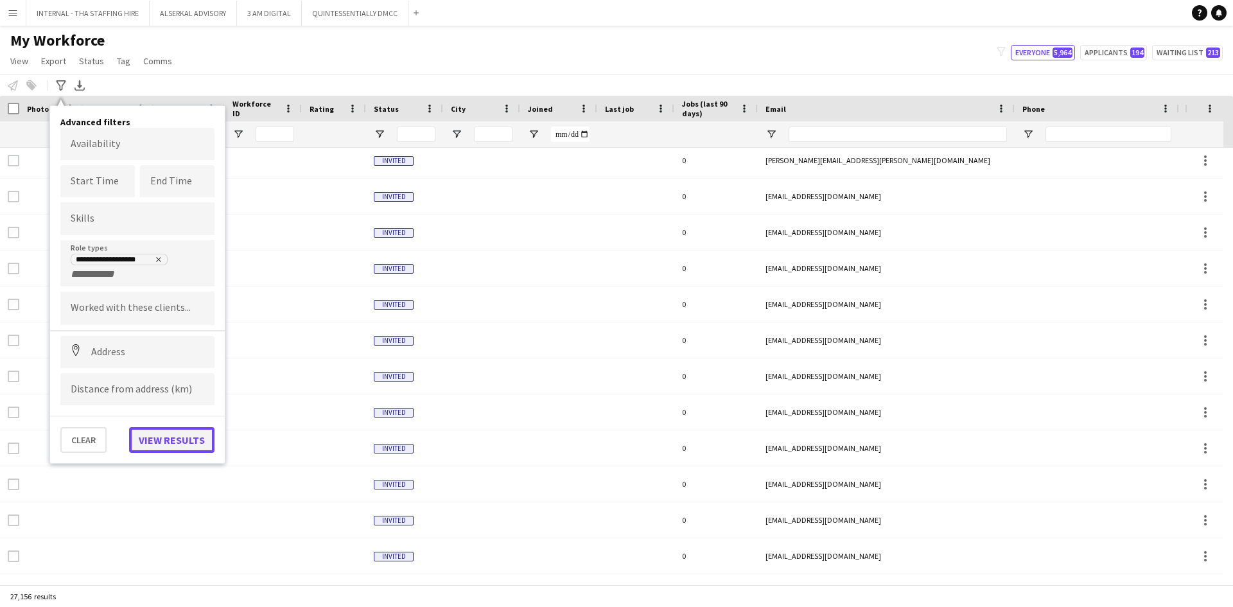
click at [159, 441] on button "View results" at bounding box center [171, 440] width 85 height 26
type input "**********"
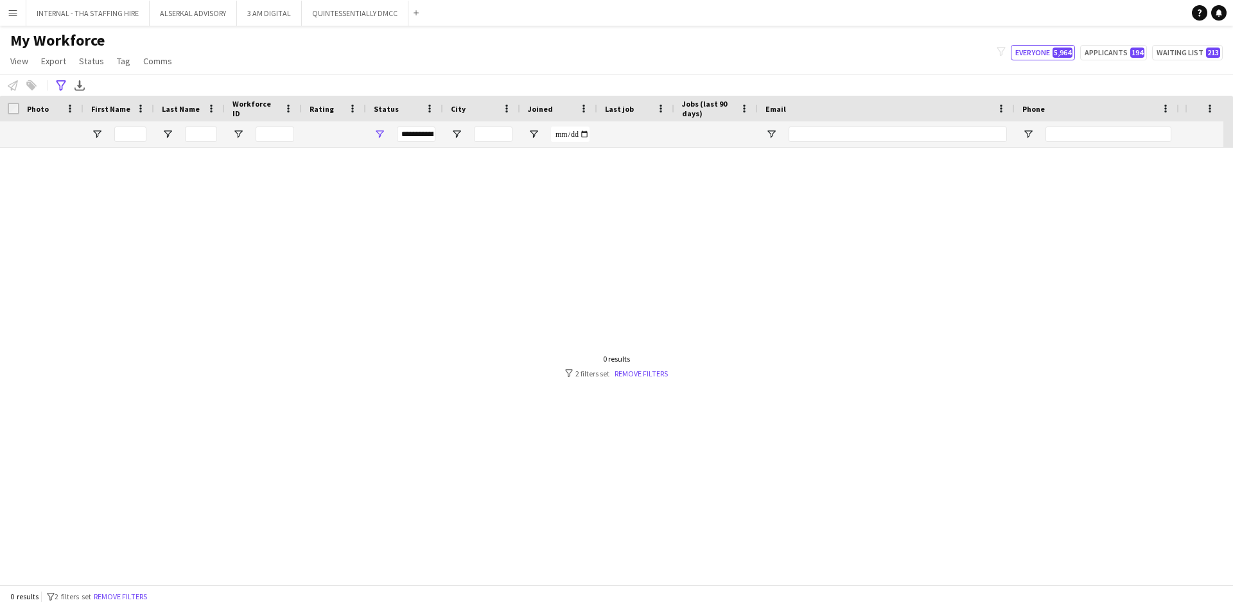
scroll to position [0, 0]
click at [64, 87] on icon "Advanced filters" at bounding box center [61, 85] width 10 height 10
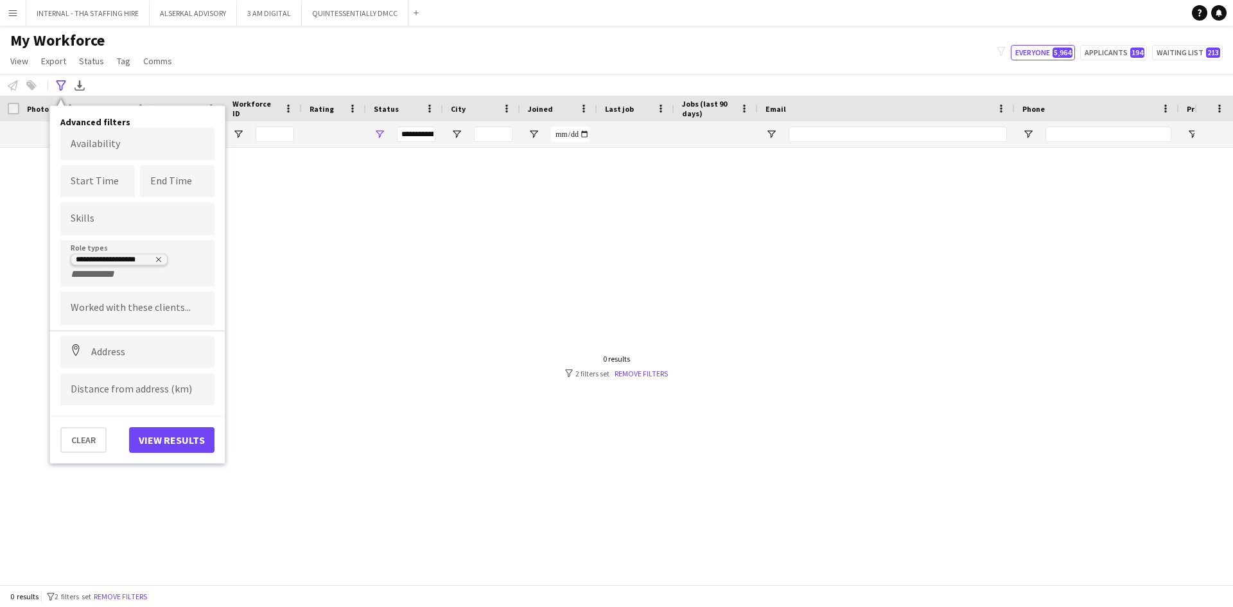
click at [157, 254] on tag "**********" at bounding box center [119, 260] width 97 height 12
click at [160, 259] on icon "Remove tag" at bounding box center [159, 260] width 5 height 5
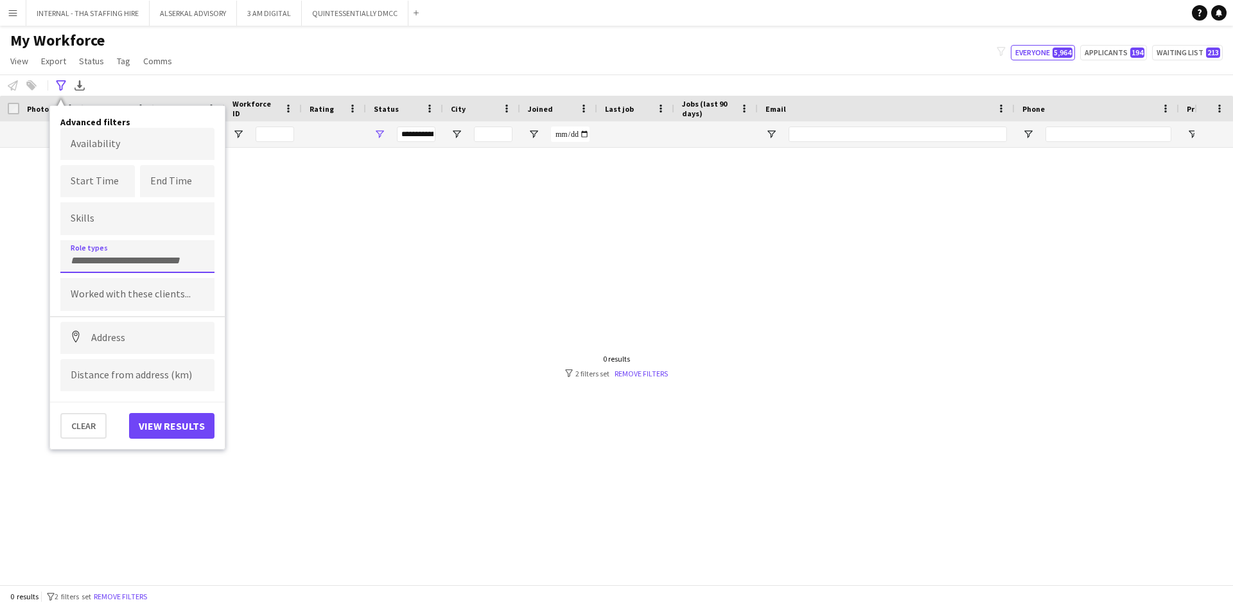
click at [128, 257] on input "Type to search role types..." at bounding box center [138, 261] width 134 height 12
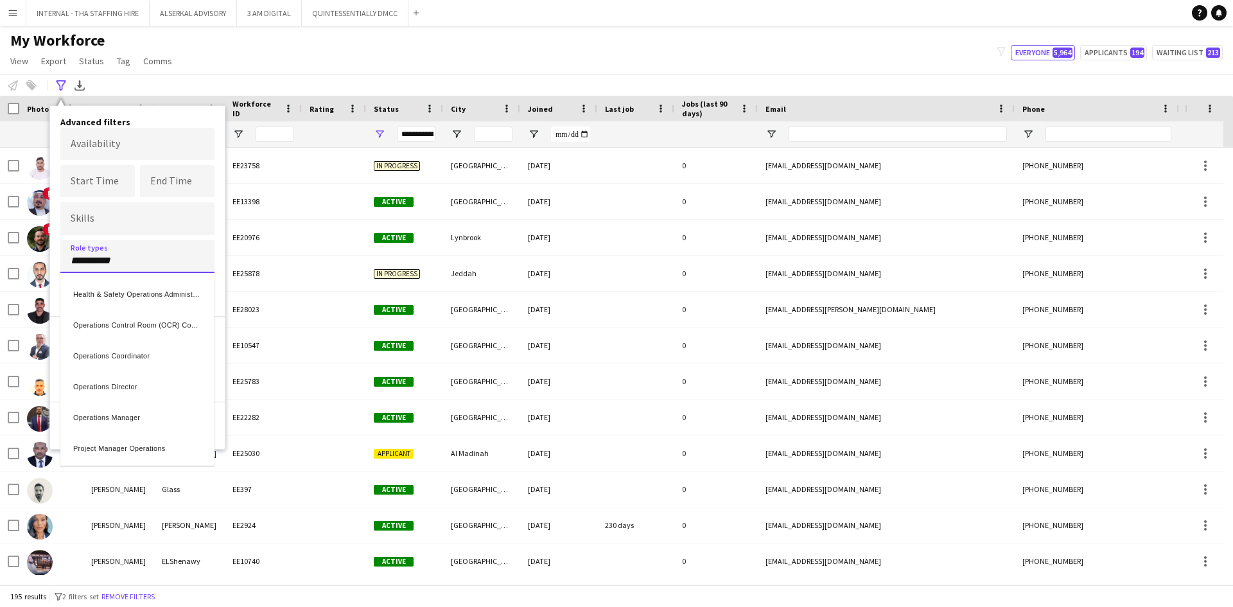
type input "**********"
click at [107, 384] on div "Operations Director" at bounding box center [137, 384] width 154 height 31
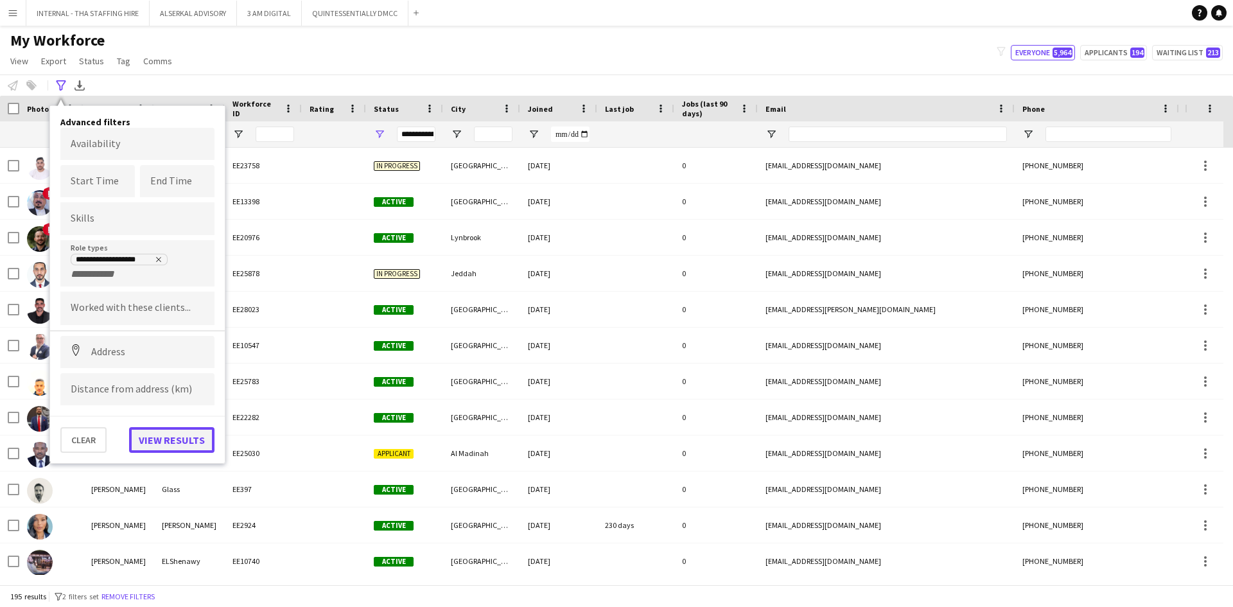
click at [169, 443] on button "View results" at bounding box center [171, 440] width 85 height 26
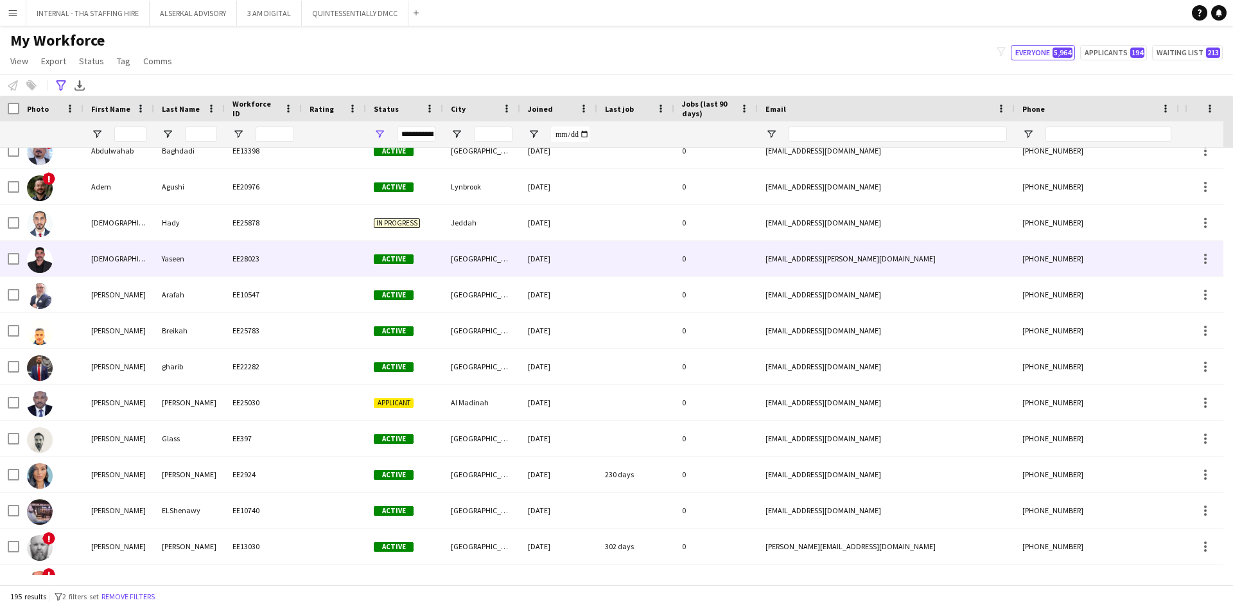
scroll to position [257, 0]
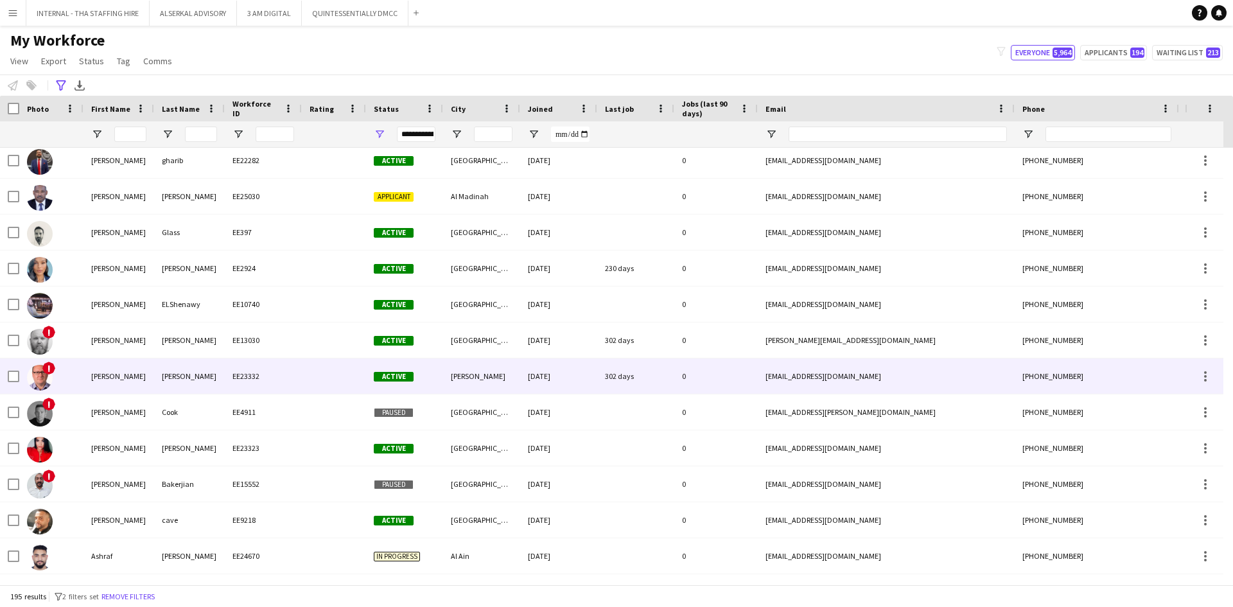
click at [263, 376] on div "EE23332" at bounding box center [263, 375] width 77 height 35
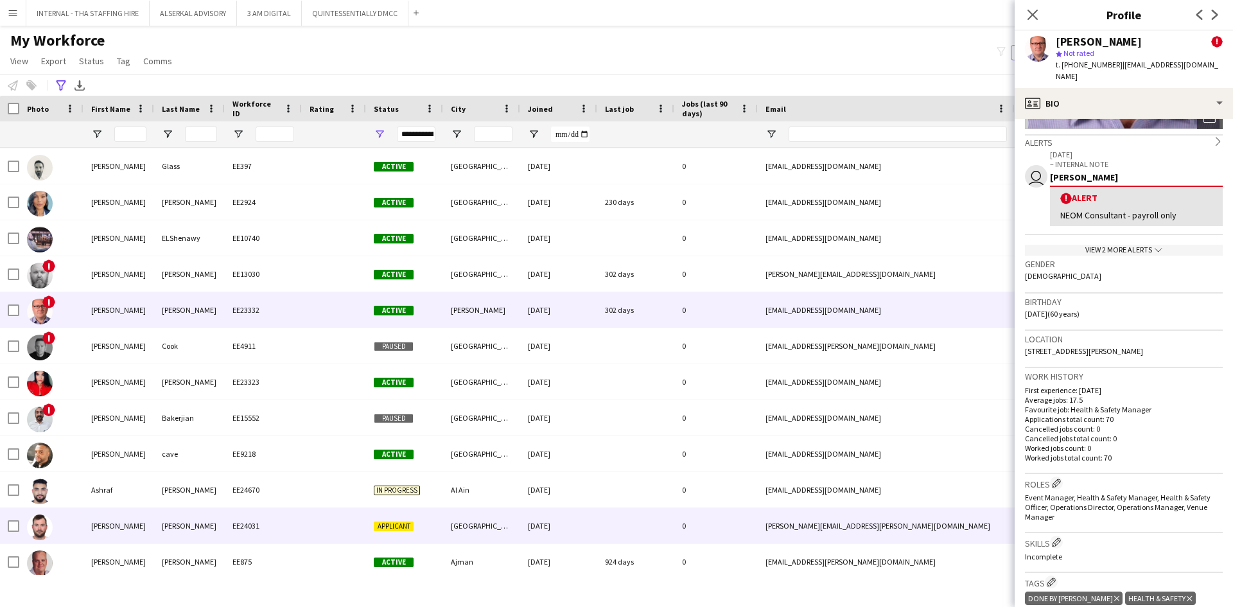
scroll to position [450, 0]
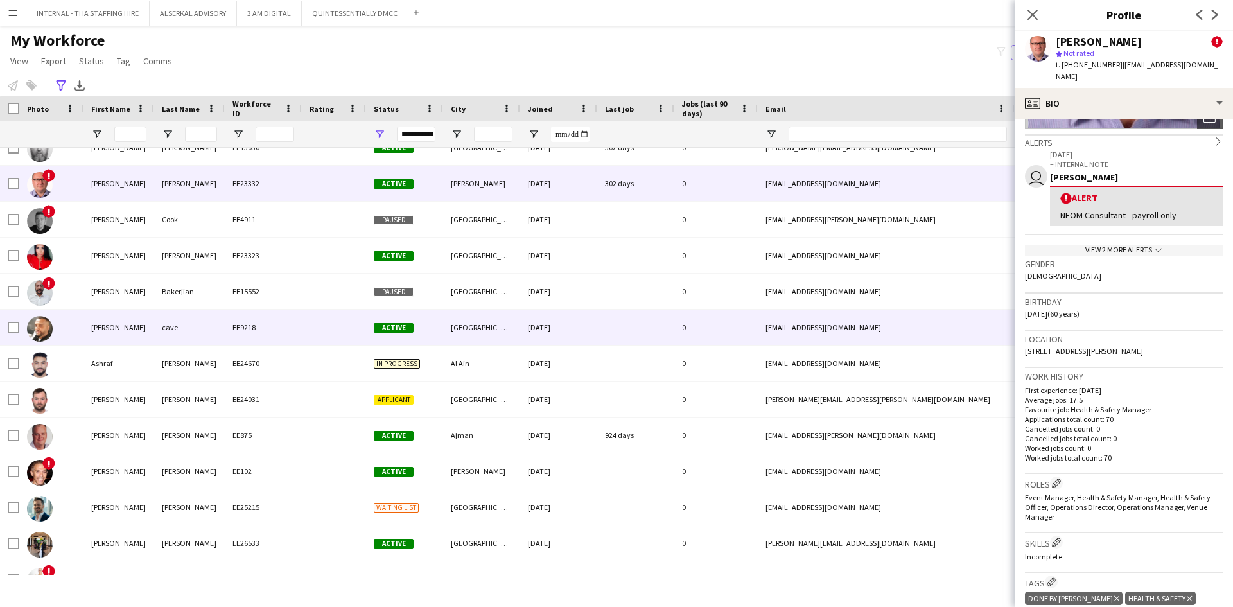
click at [470, 320] on div "[GEOGRAPHIC_DATA]" at bounding box center [481, 327] width 77 height 35
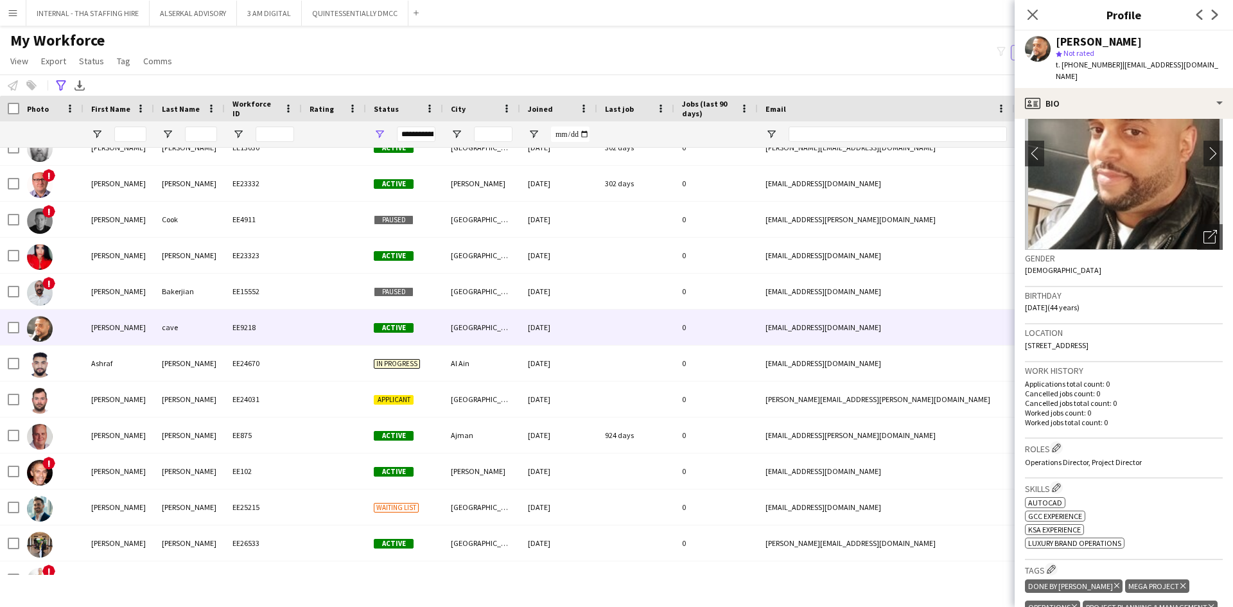
scroll to position [128, 0]
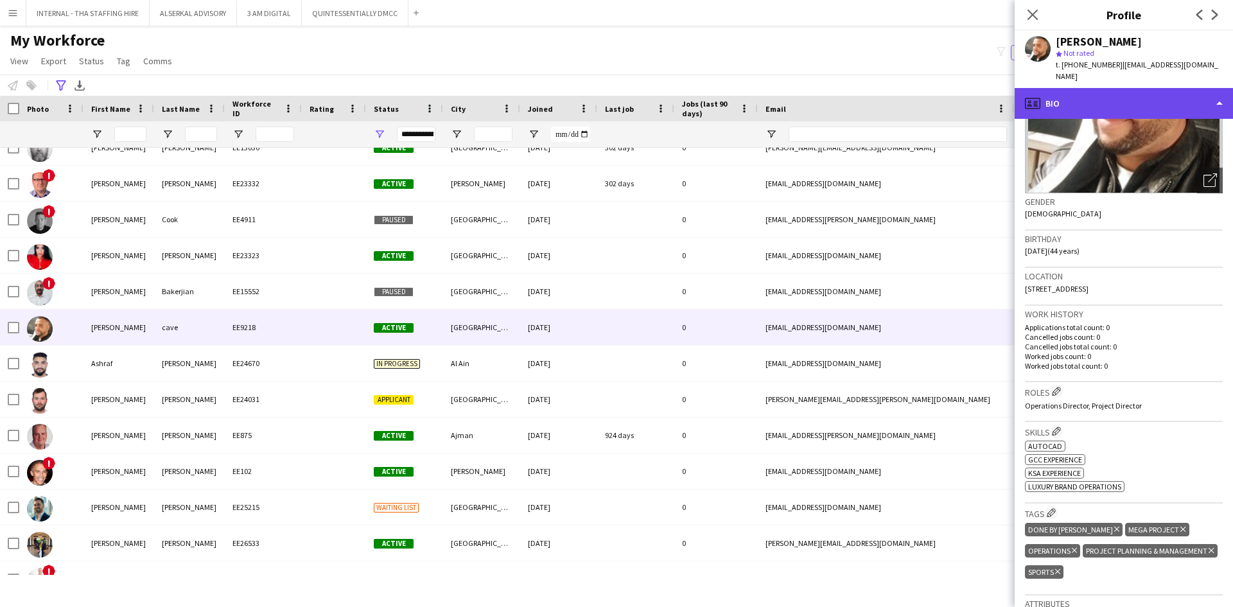
click at [1145, 89] on div "profile Bio" at bounding box center [1124, 103] width 218 height 31
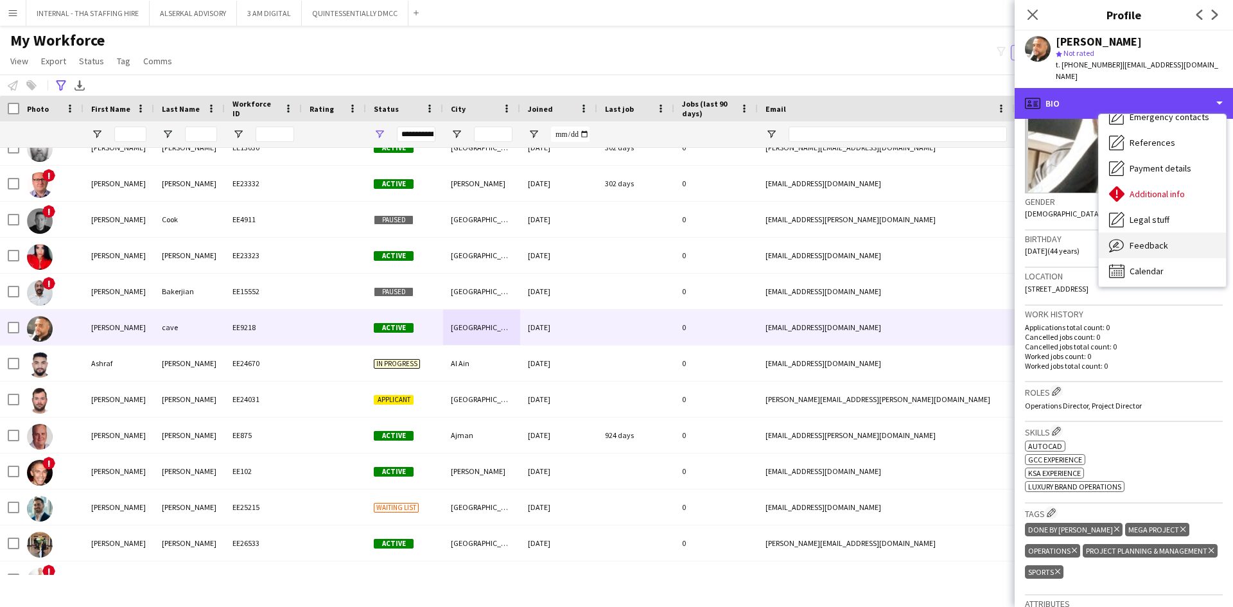
scroll to position [95, 0]
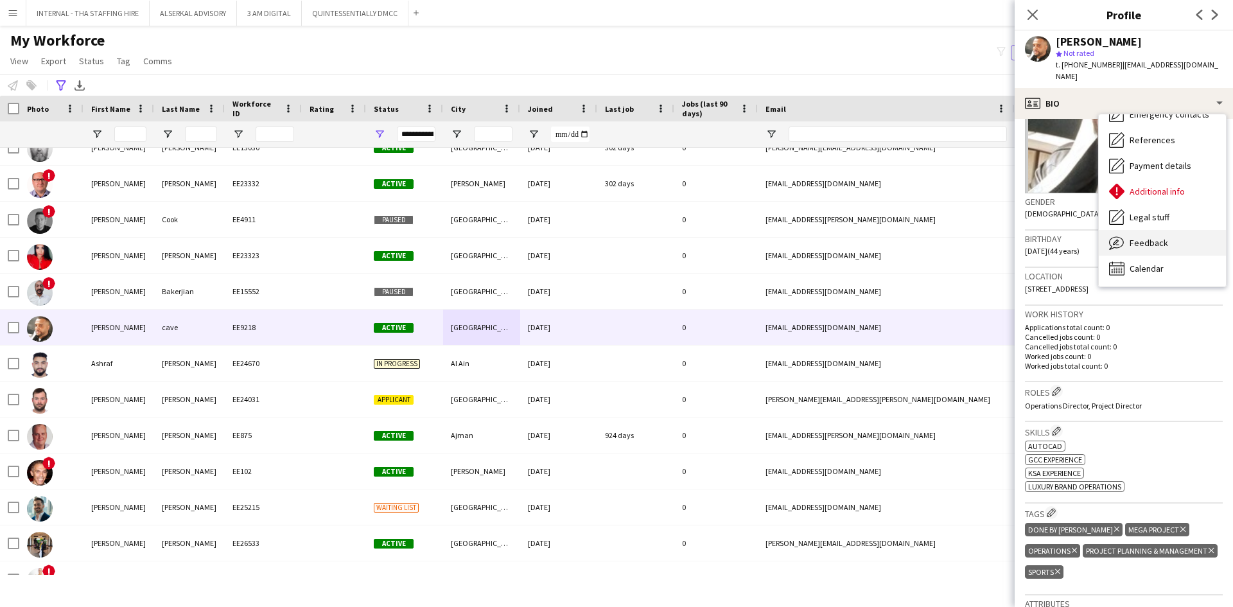
click at [1168, 235] on div "Feedback Feedback" at bounding box center [1162, 243] width 127 height 26
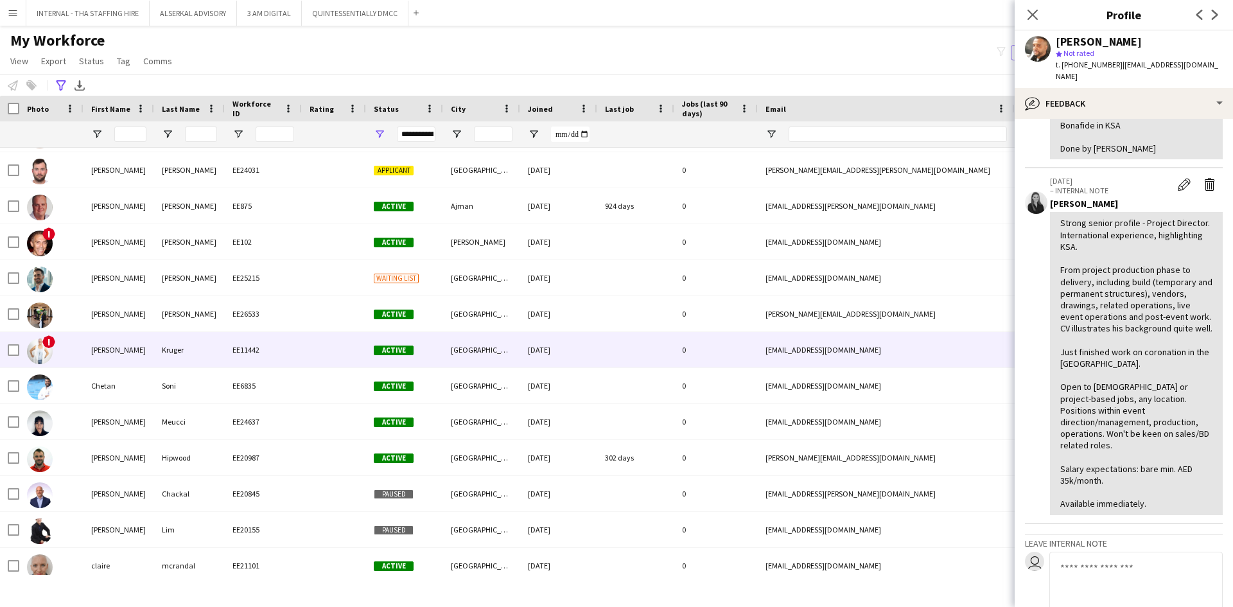
scroll to position [0, 0]
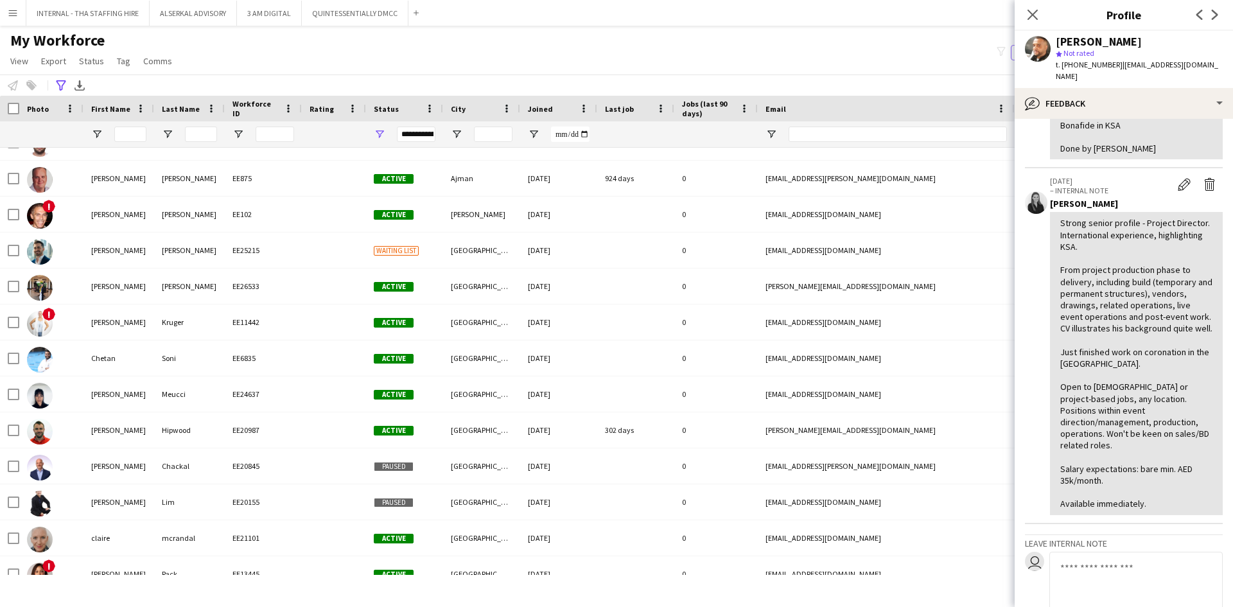
drag, startPoint x: 1114, startPoint y: 64, endPoint x: 1063, endPoint y: 65, distance: 50.8
click at [1063, 65] on span "t. +4407473495313" at bounding box center [1089, 65] width 67 height 10
copy span "+440747349531"
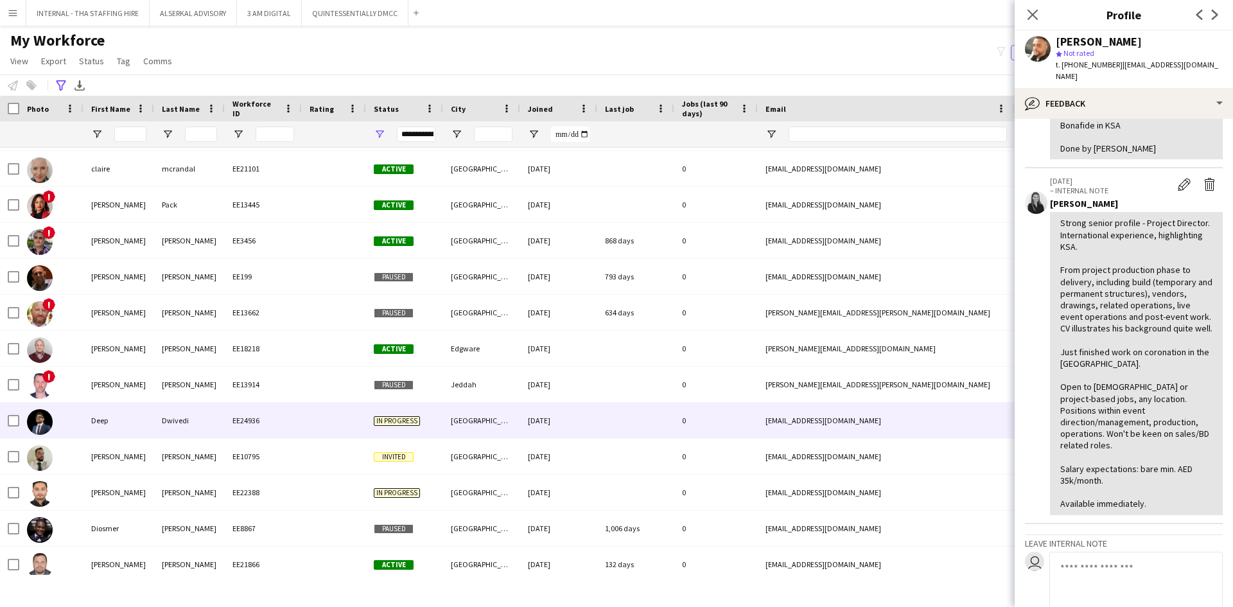
scroll to position [1092, 0]
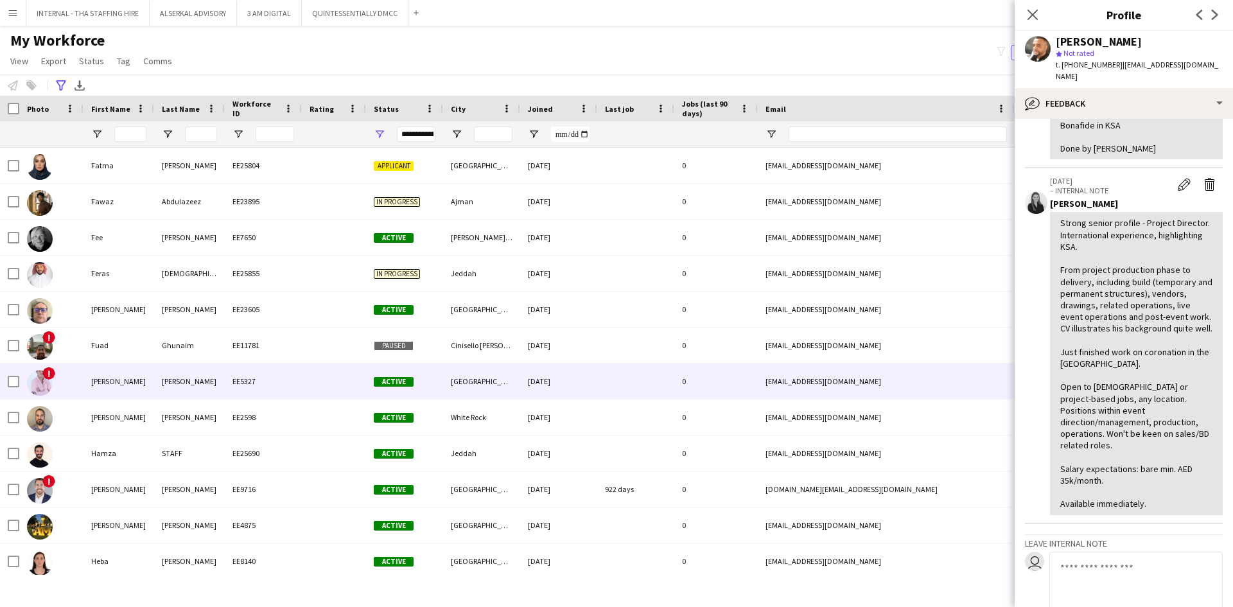
click at [159, 378] on div "Taylor" at bounding box center [189, 381] width 71 height 35
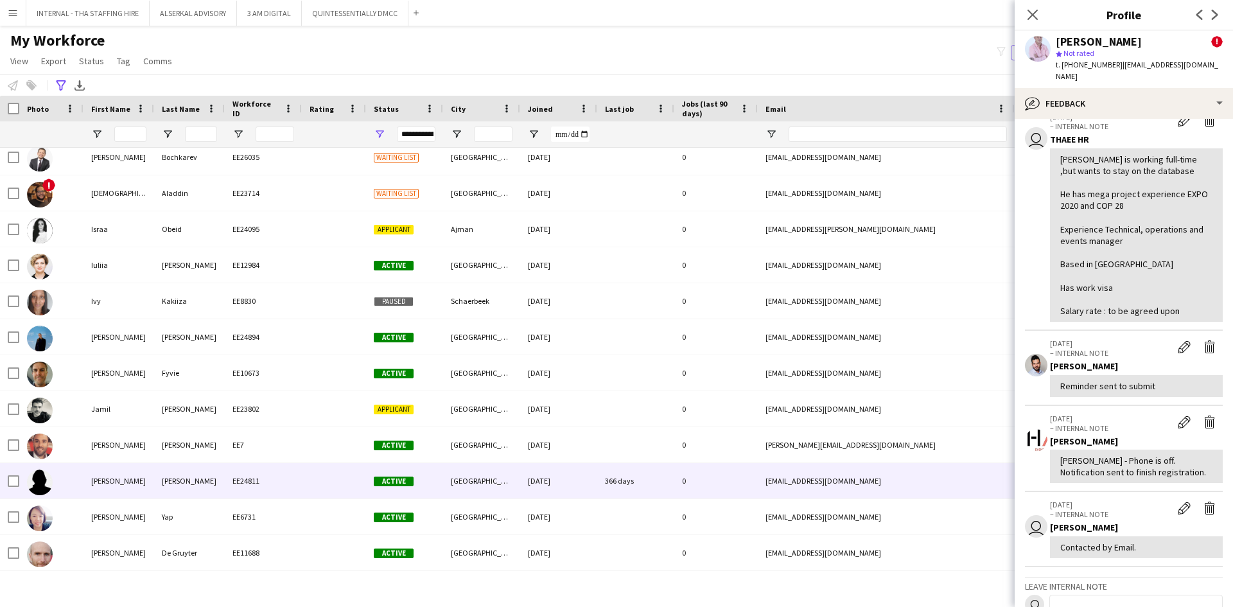
scroll to position [2312, 0]
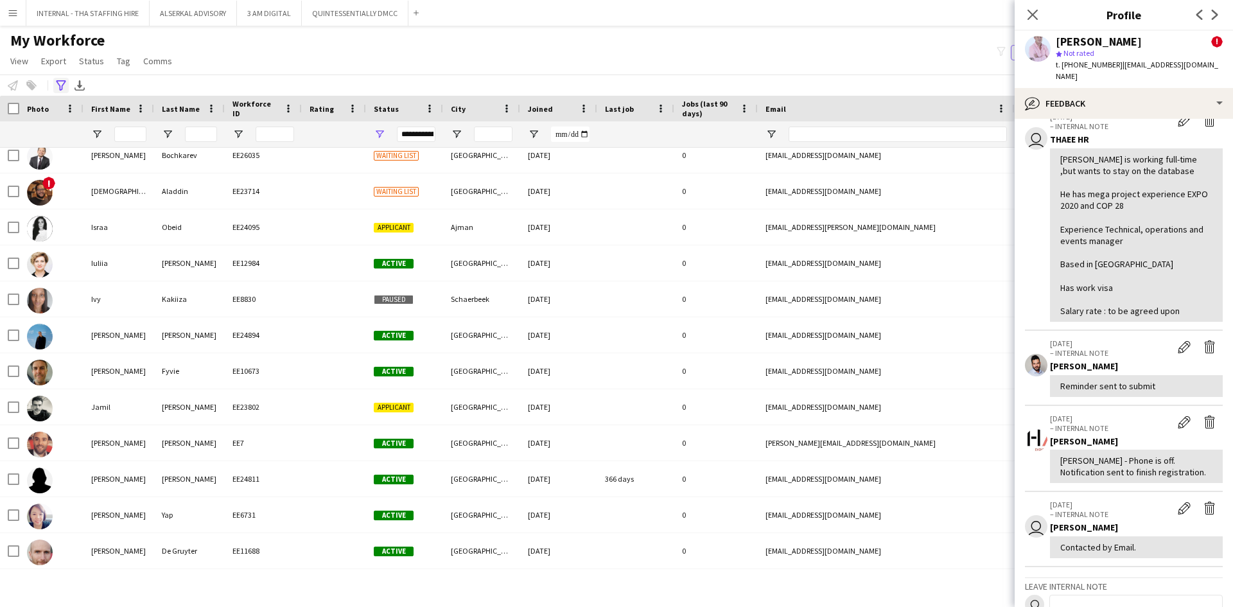
click at [60, 89] on icon at bounding box center [61, 85] width 10 height 10
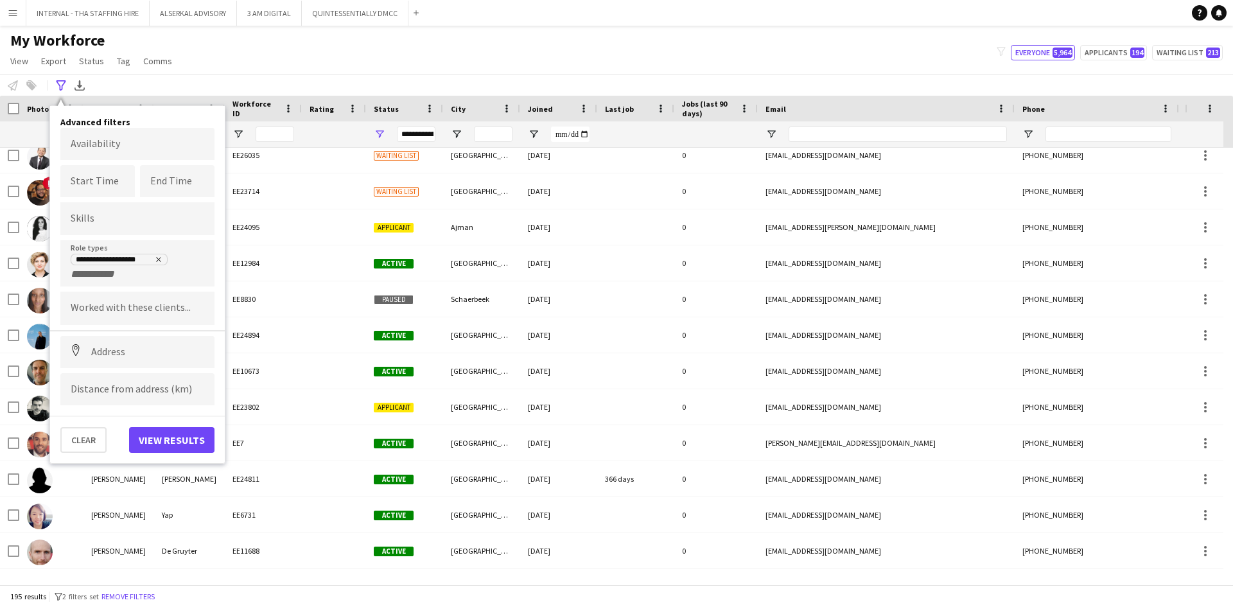
click at [231, 51] on div "My Workforce View Views Default view Julie New view Update view Delete view Edi…" at bounding box center [616, 53] width 1233 height 44
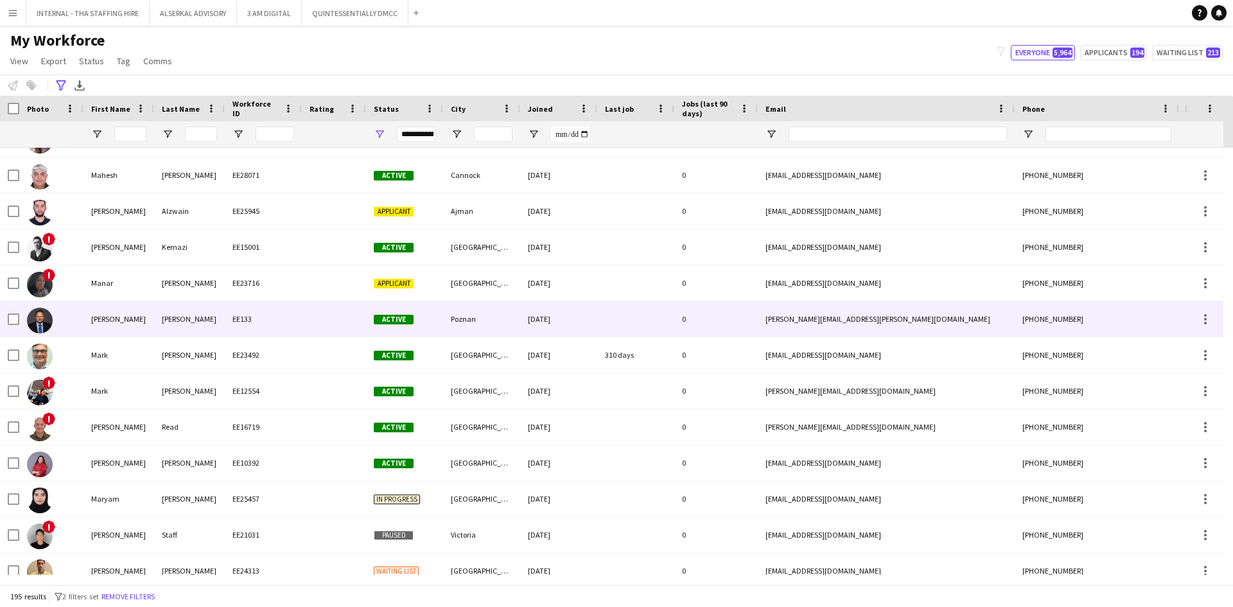
scroll to position [3533, 0]
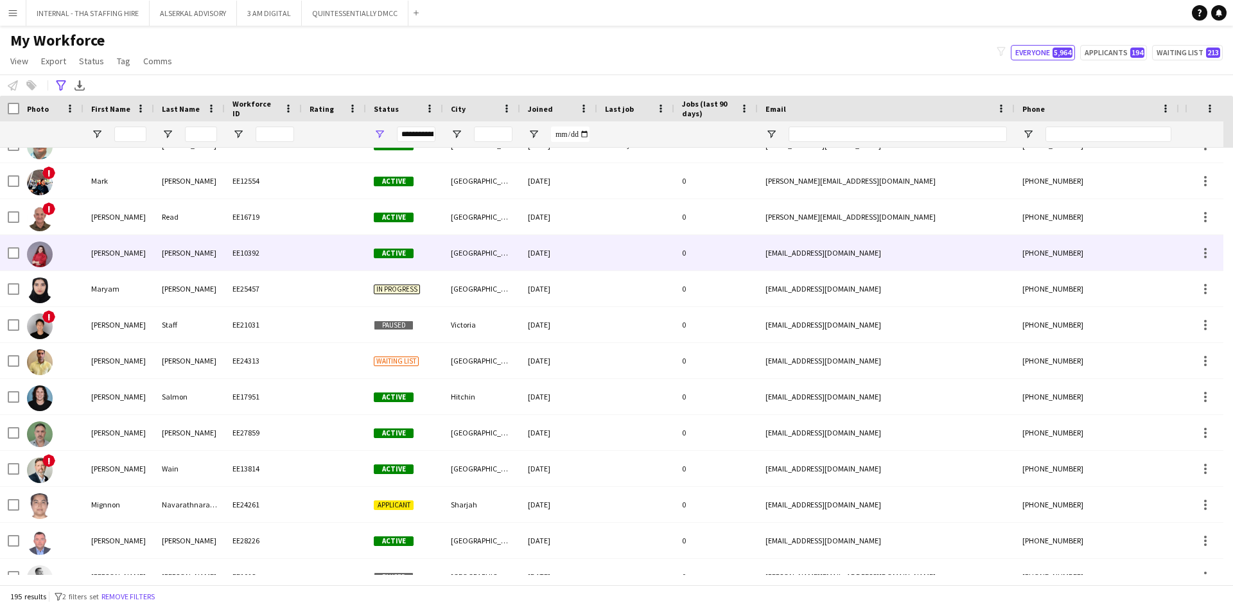
click at [195, 252] on div "Mansour" at bounding box center [189, 252] width 71 height 35
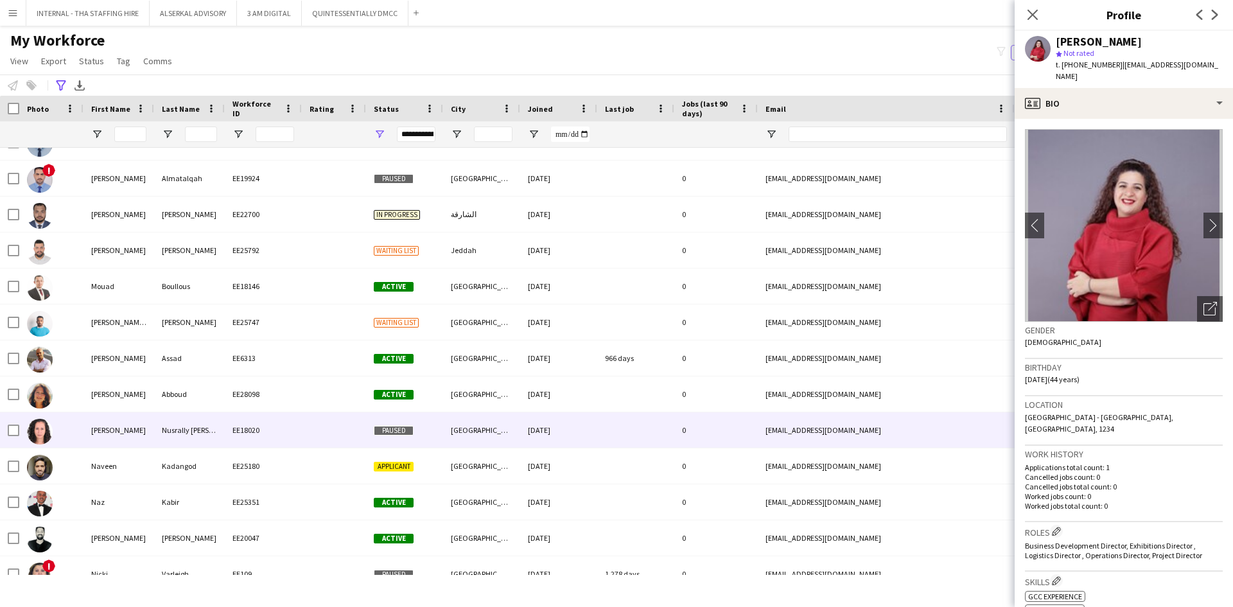
click at [188, 427] on div "Nusrally Carda" at bounding box center [189, 429] width 71 height 35
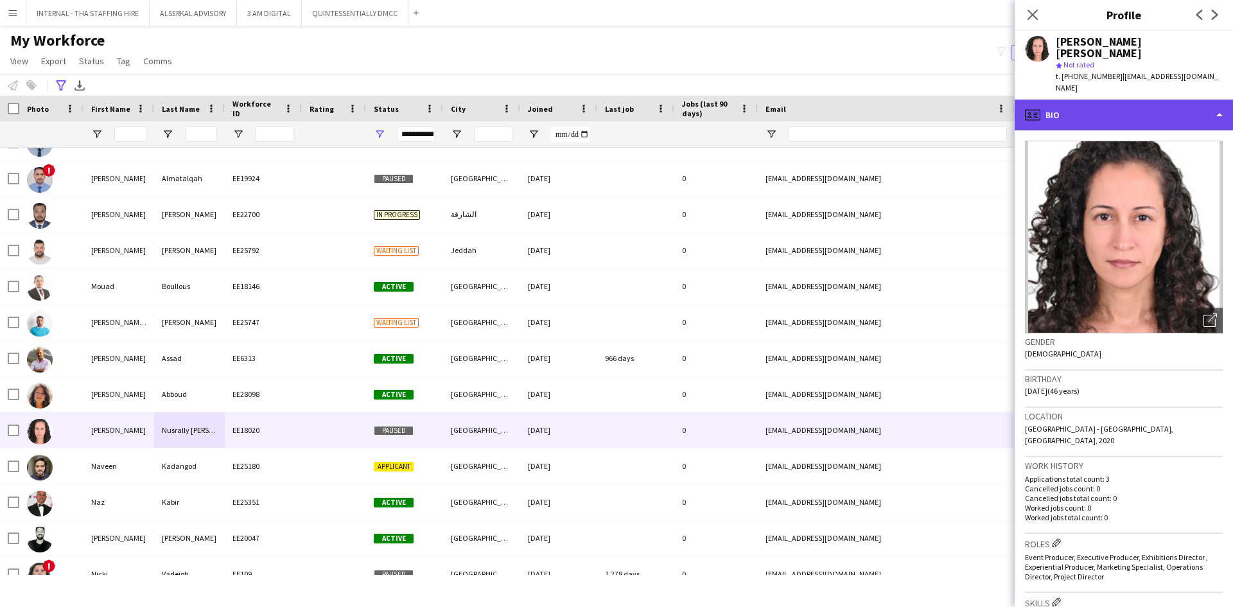
click at [1116, 100] on div "profile Bio" at bounding box center [1124, 115] width 218 height 31
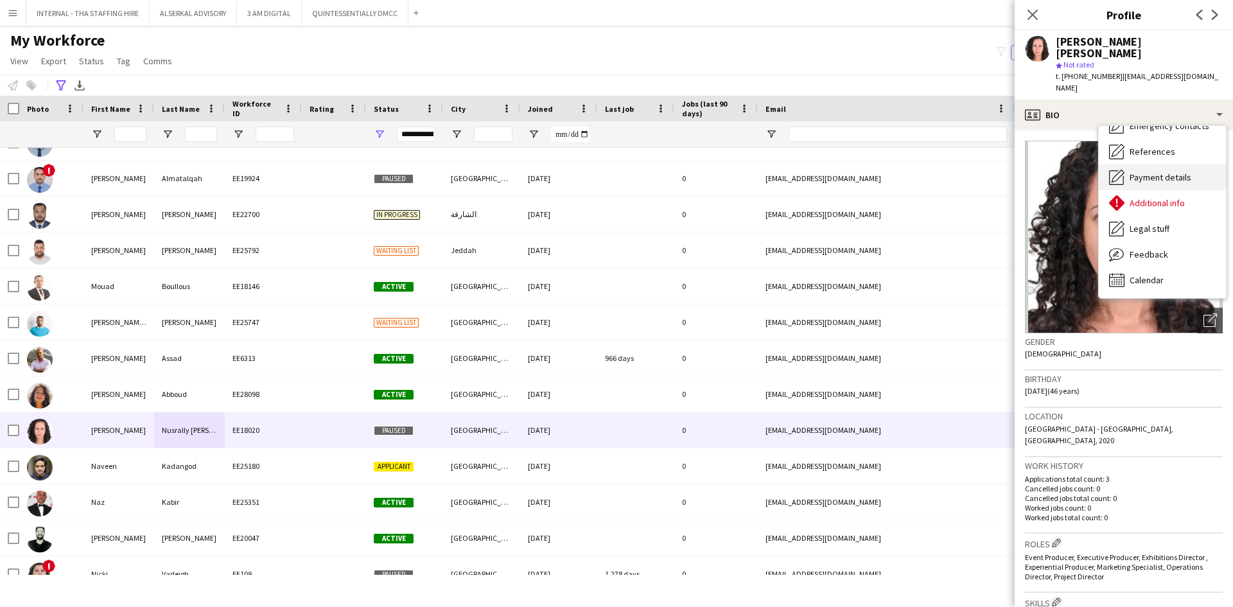
click at [1151, 249] on span "Feedback" at bounding box center [1149, 255] width 39 height 12
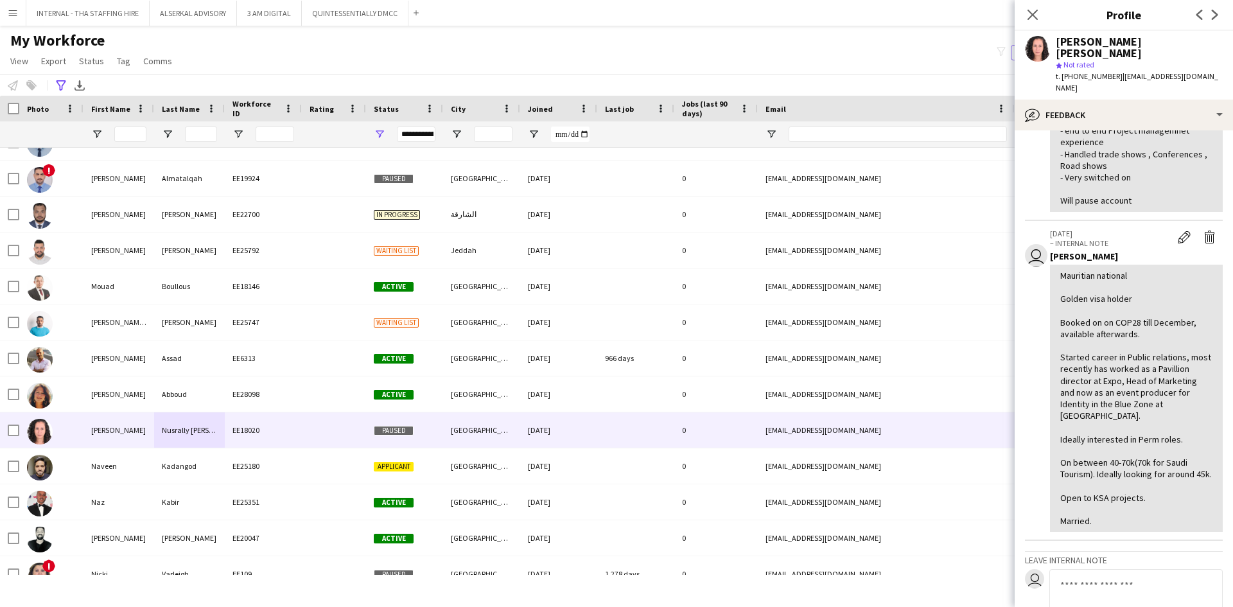
drag, startPoint x: 1111, startPoint y: 66, endPoint x: 1062, endPoint y: 67, distance: 48.9
click at [1062, 71] on span "t. +971506601097" at bounding box center [1089, 76] width 67 height 10
copy span "+971506601097"
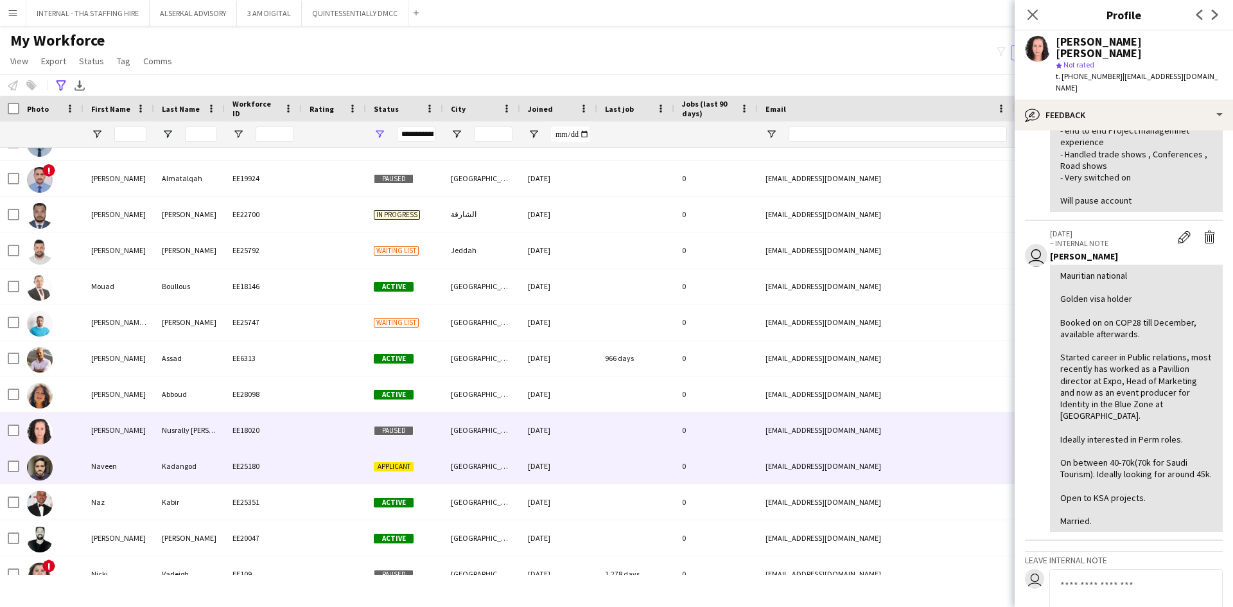
click at [184, 470] on div "Kadangod" at bounding box center [189, 465] width 71 height 35
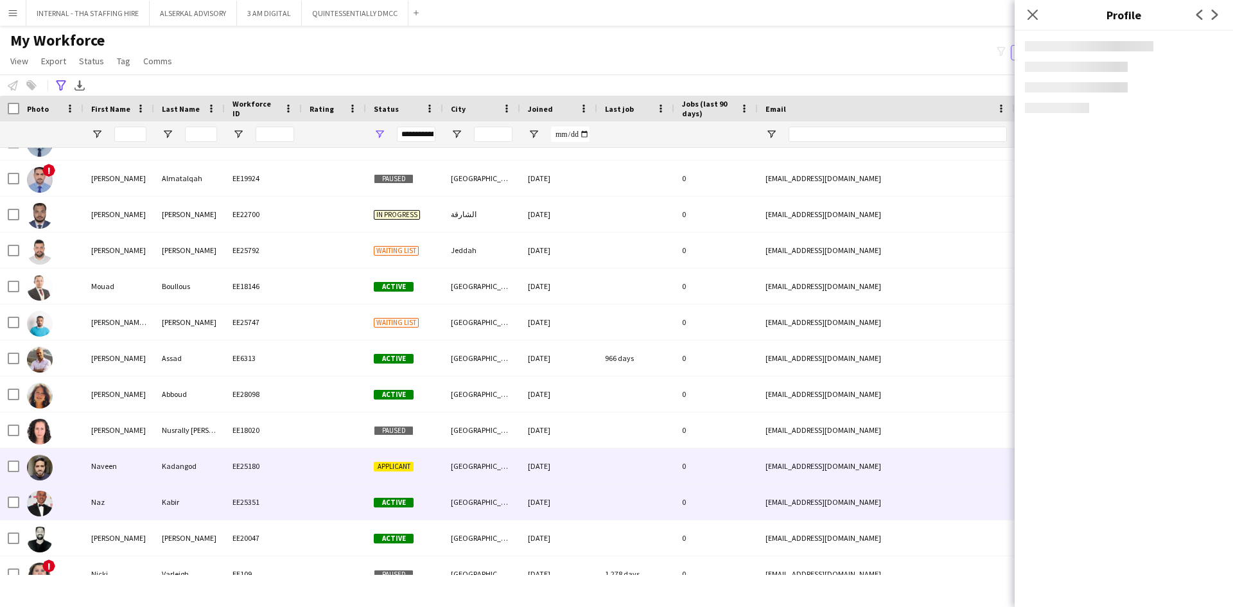
click at [157, 502] on div "Kabir" at bounding box center [189, 501] width 71 height 35
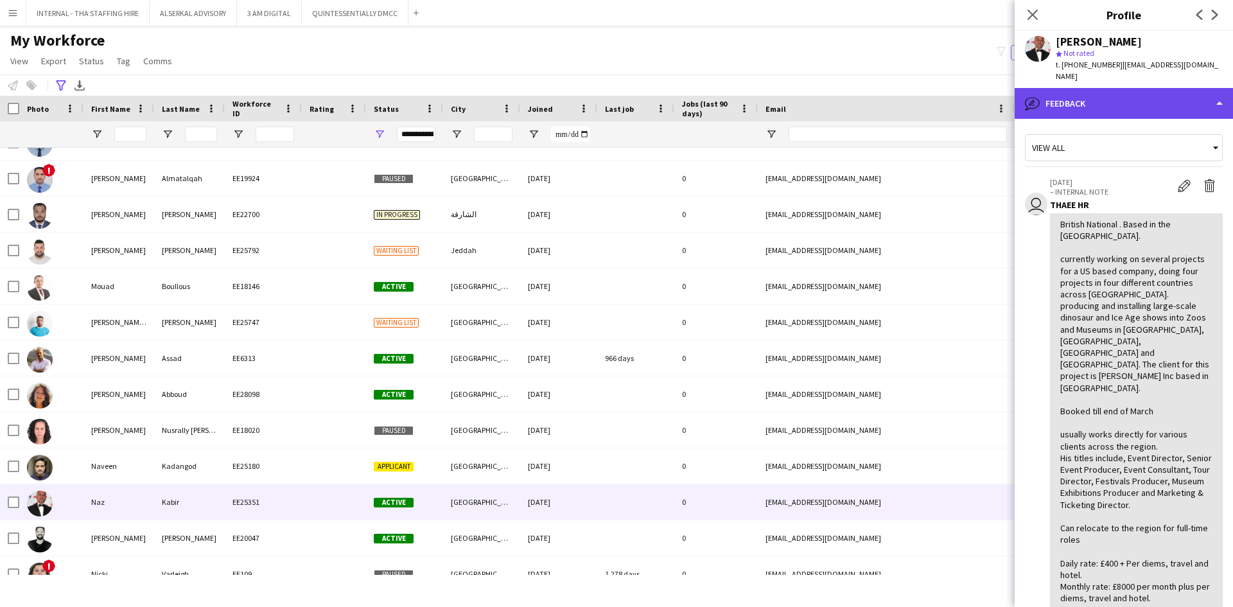
click at [1114, 91] on div "bubble-pencil Feedback" at bounding box center [1124, 103] width 218 height 31
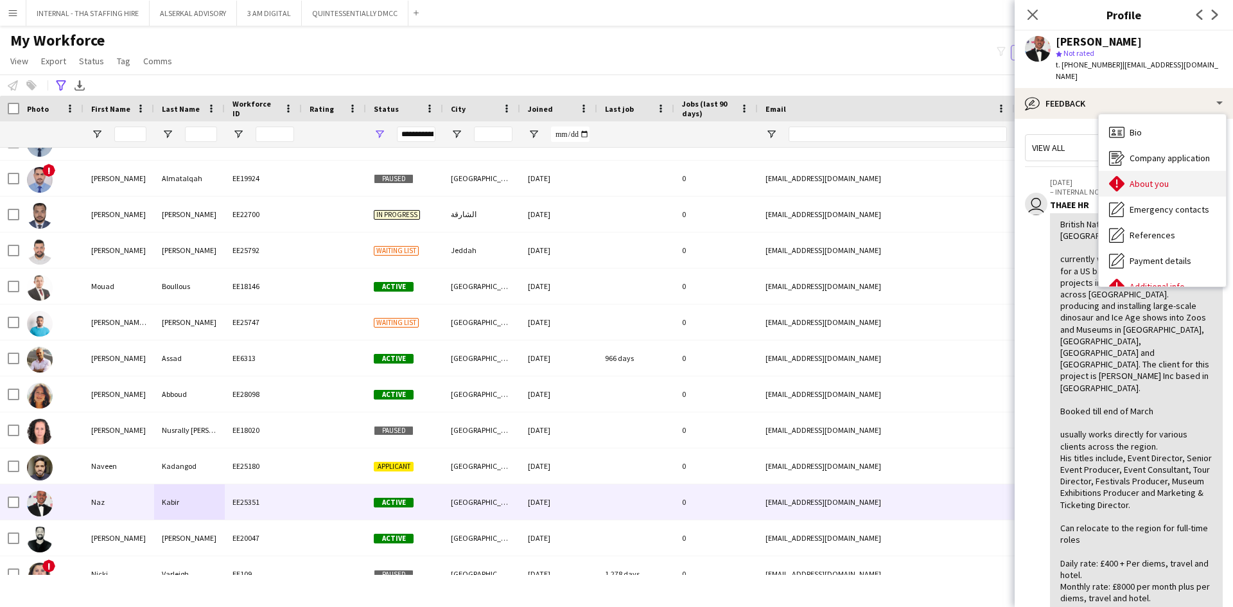
click at [1134, 178] on span "About you" at bounding box center [1149, 184] width 39 height 12
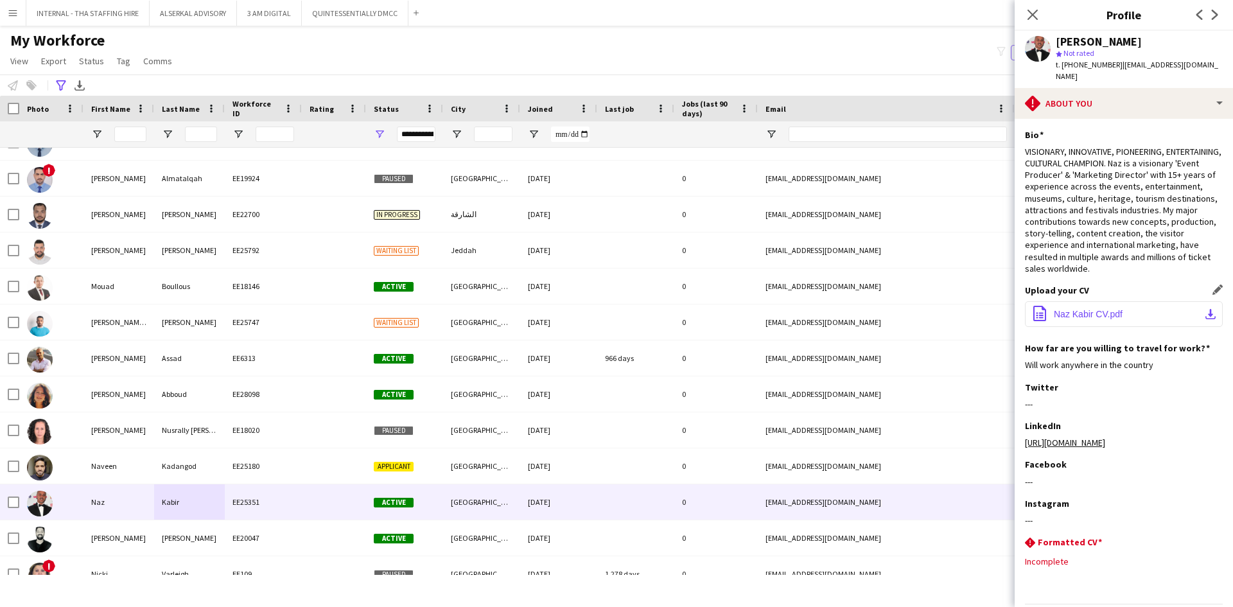
click at [1085, 309] on span "Naz Kabir CV.pdf" at bounding box center [1088, 314] width 69 height 10
click at [1094, 309] on span "Naz Kabir CV.pdf" at bounding box center [1088, 314] width 69 height 10
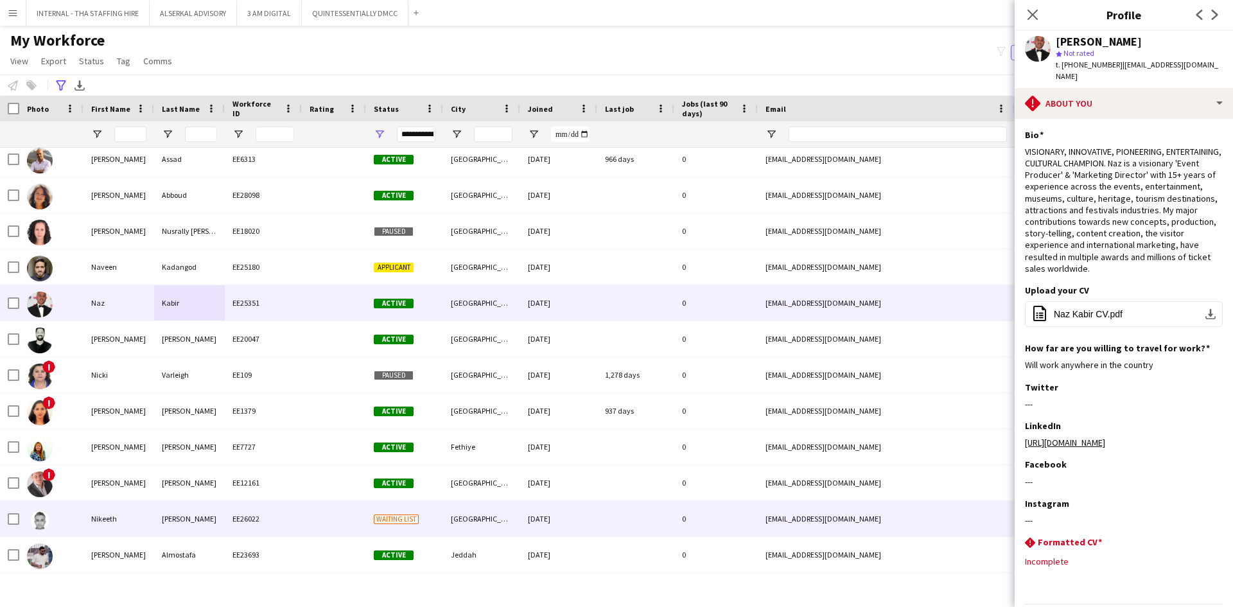
scroll to position [4560, 0]
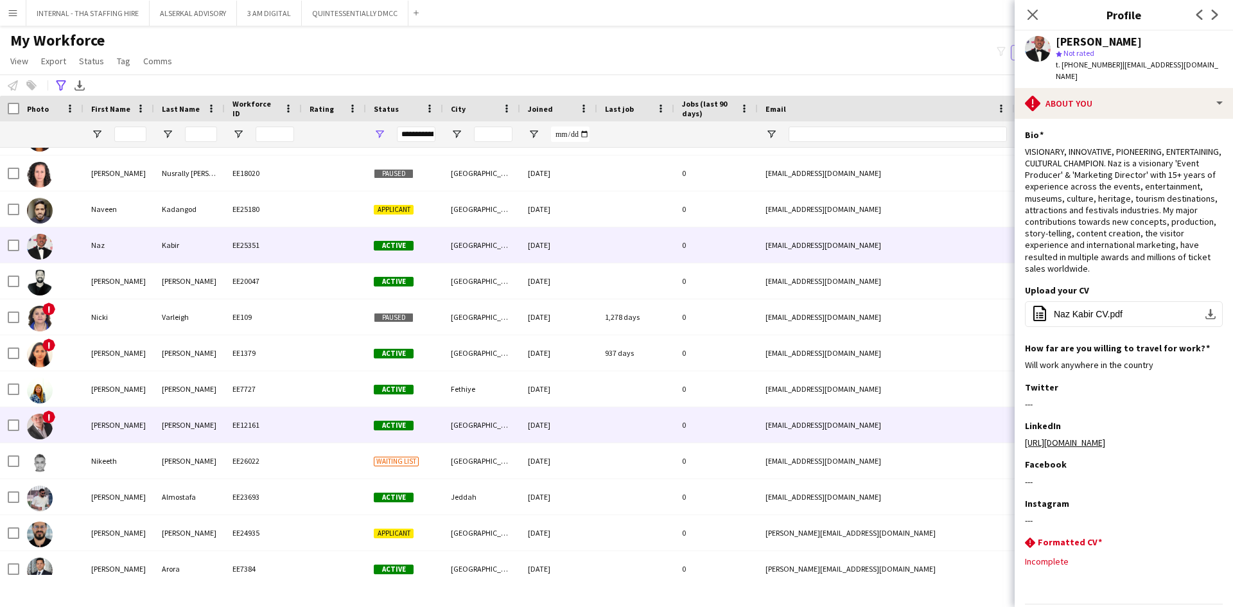
click at [211, 424] on div "Bouwman" at bounding box center [189, 424] width 71 height 35
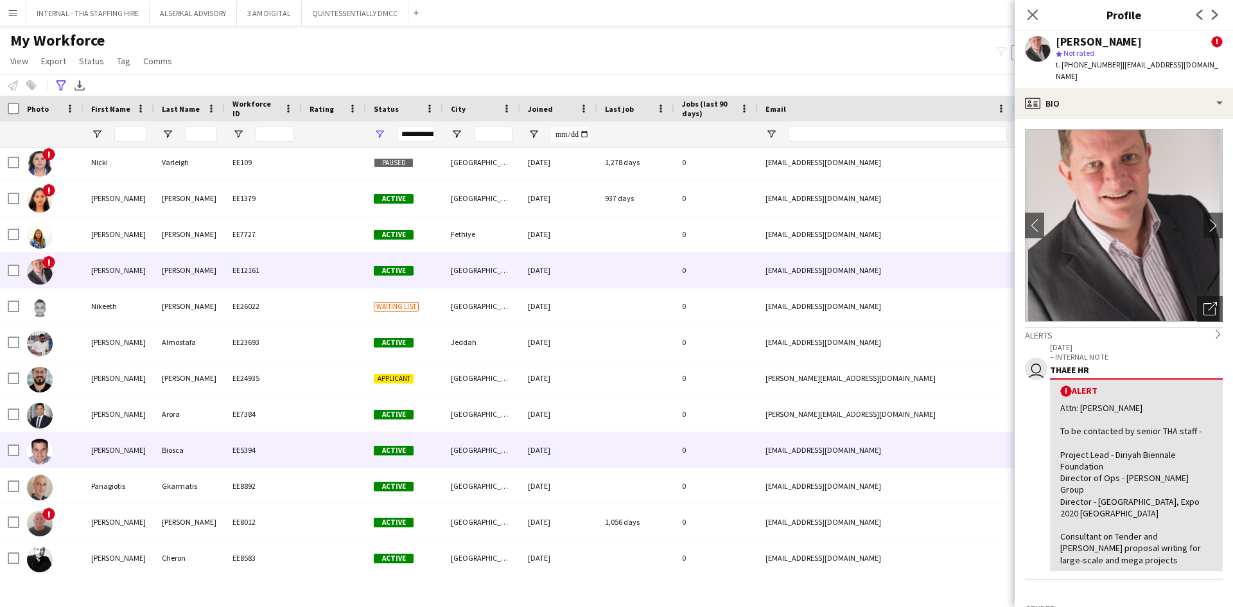
scroll to position [4753, 0]
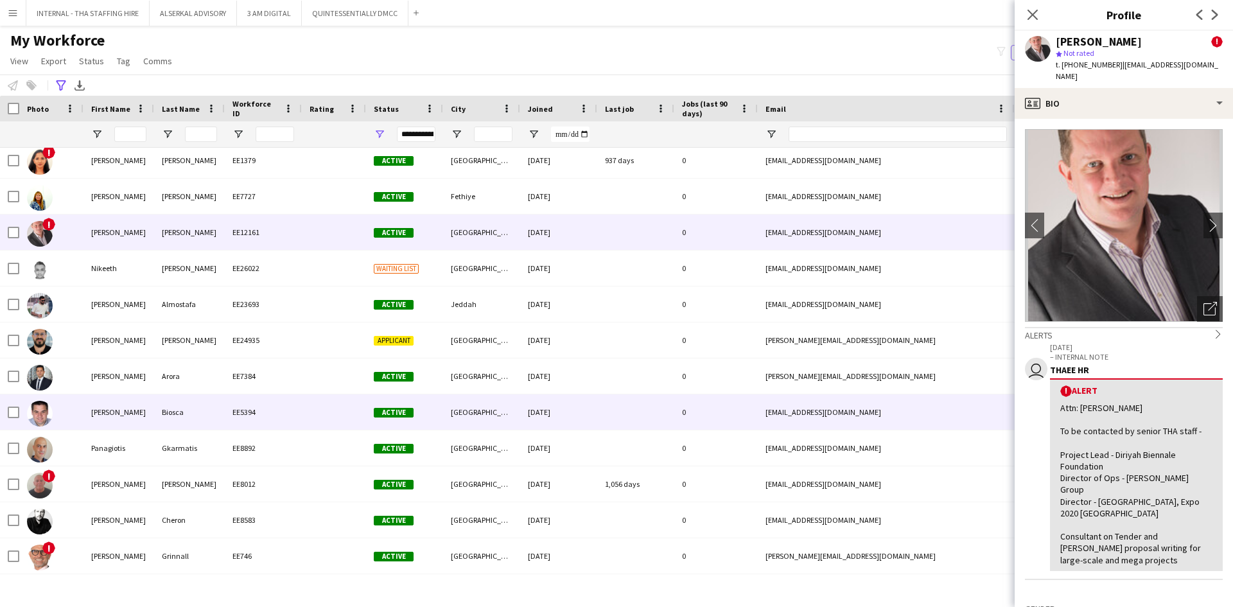
click at [169, 405] on div "Biosca" at bounding box center [189, 411] width 71 height 35
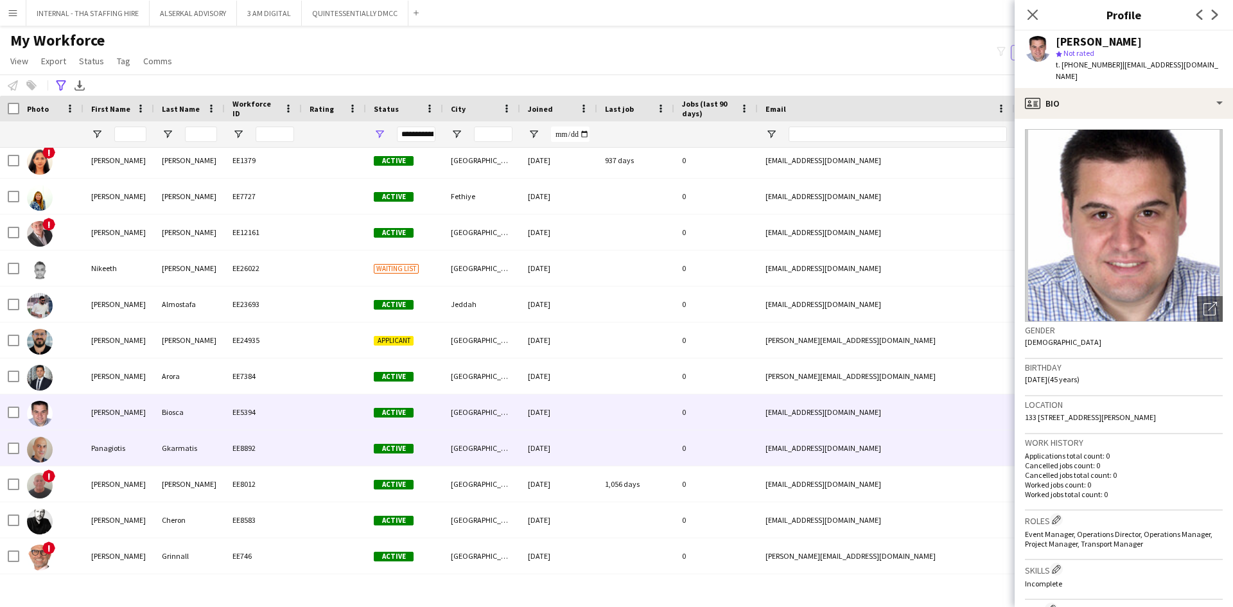
click at [98, 445] on div "Panagiotis" at bounding box center [118, 447] width 71 height 35
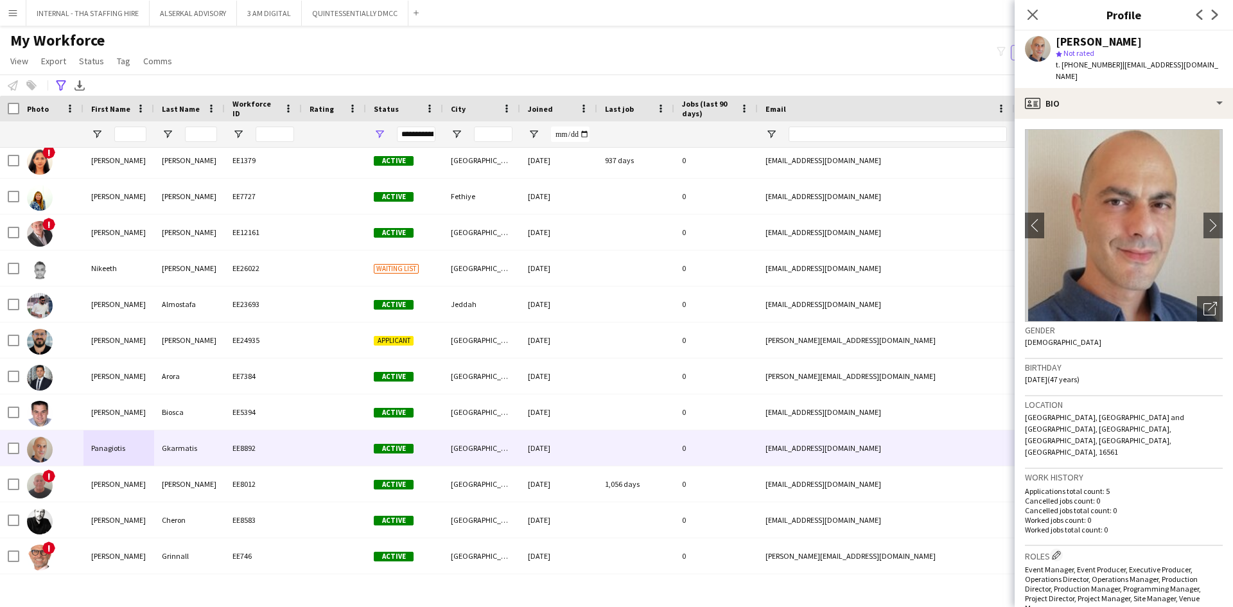
drag, startPoint x: 1111, startPoint y: 67, endPoint x: 1062, endPoint y: 67, distance: 49.5
click at [1062, 67] on span "t. +306977988863" at bounding box center [1089, 65] width 67 height 10
copy span "+306977988863"
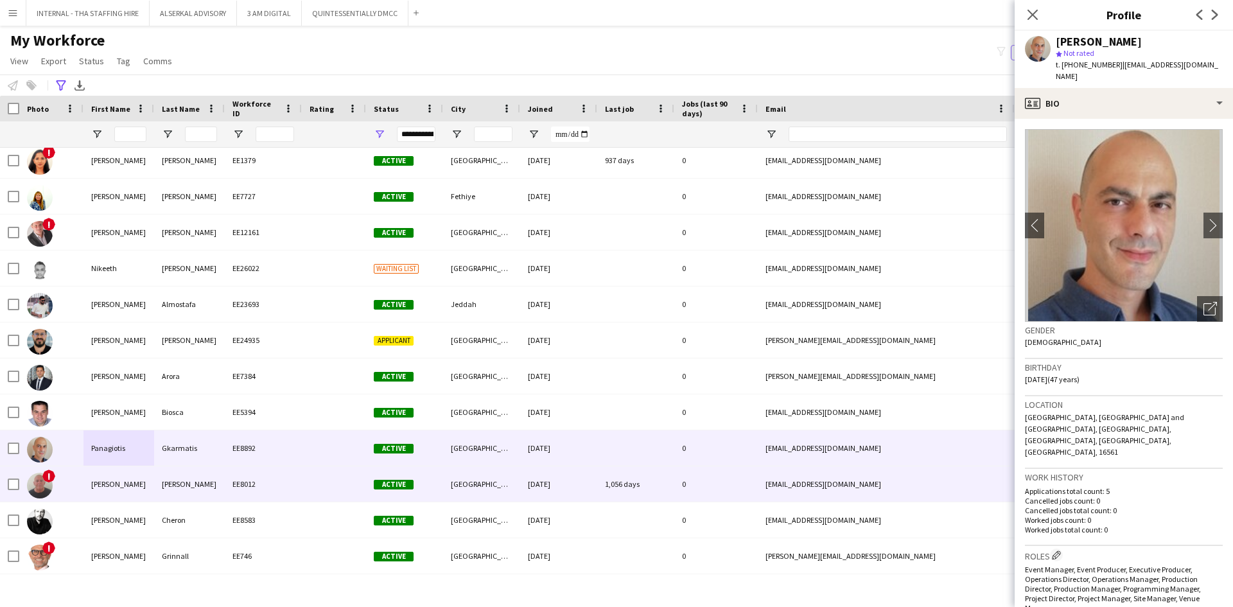
click at [148, 477] on div "Paul" at bounding box center [118, 483] width 71 height 35
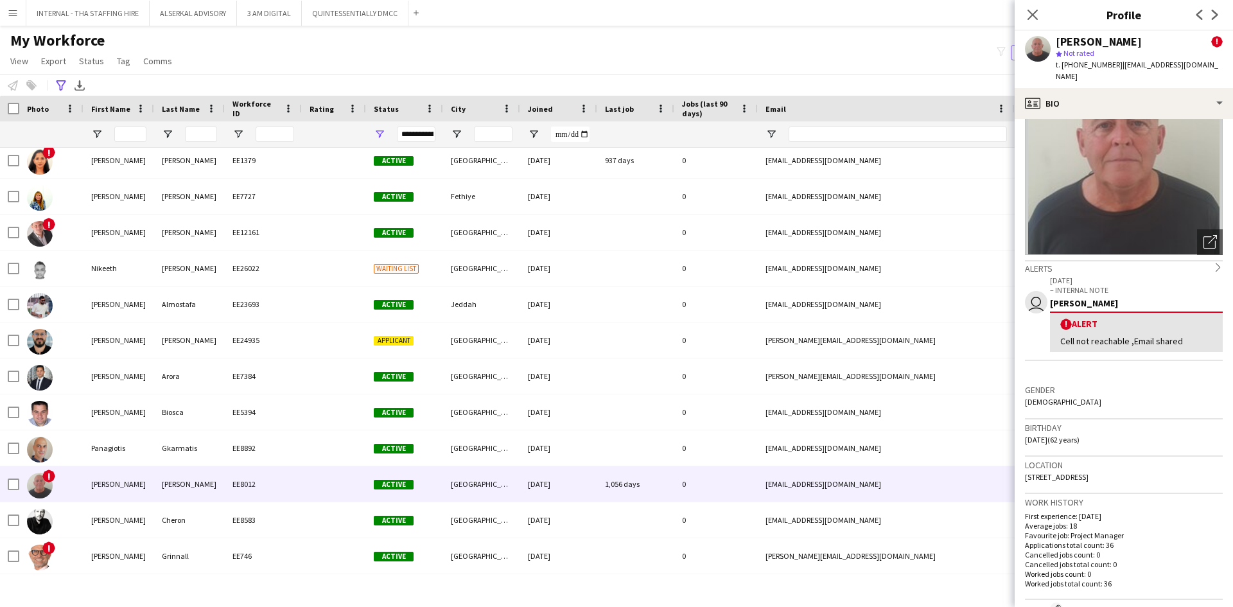
scroll to position [0, 0]
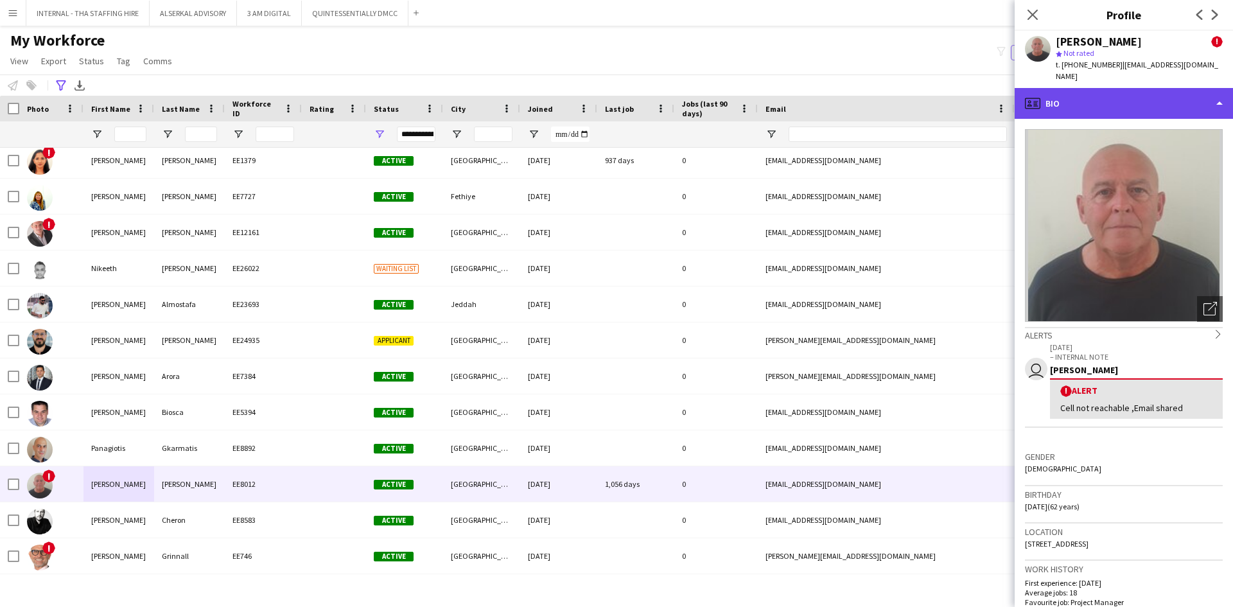
click at [1092, 96] on div "profile Bio" at bounding box center [1124, 103] width 218 height 31
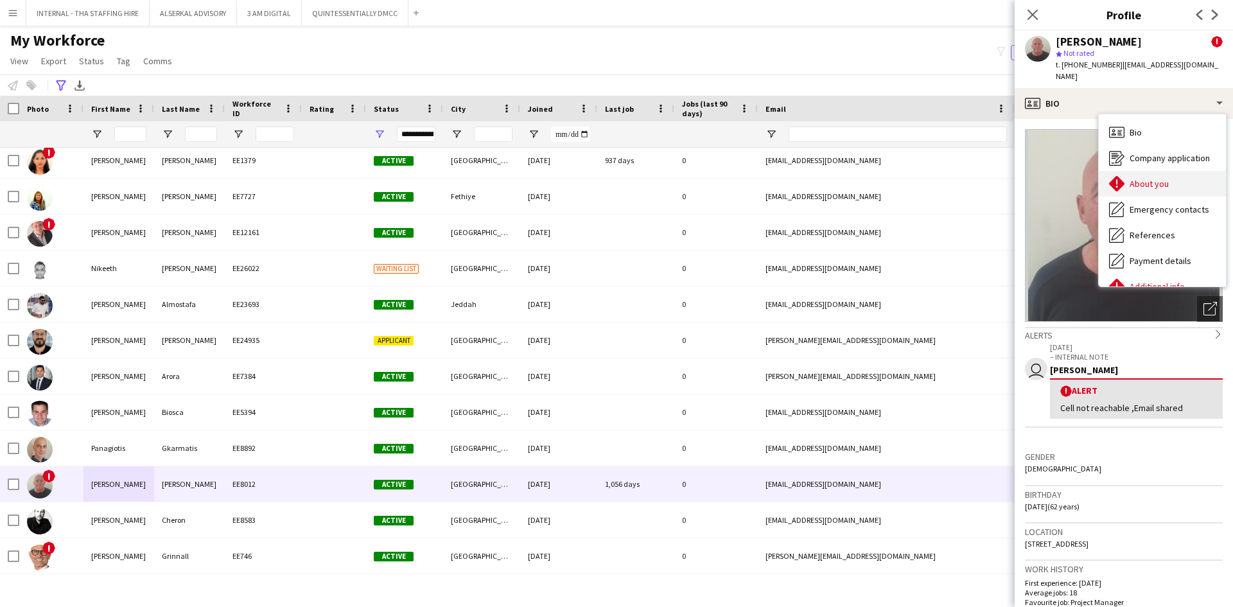
click at [1155, 178] on span "About you" at bounding box center [1149, 184] width 39 height 12
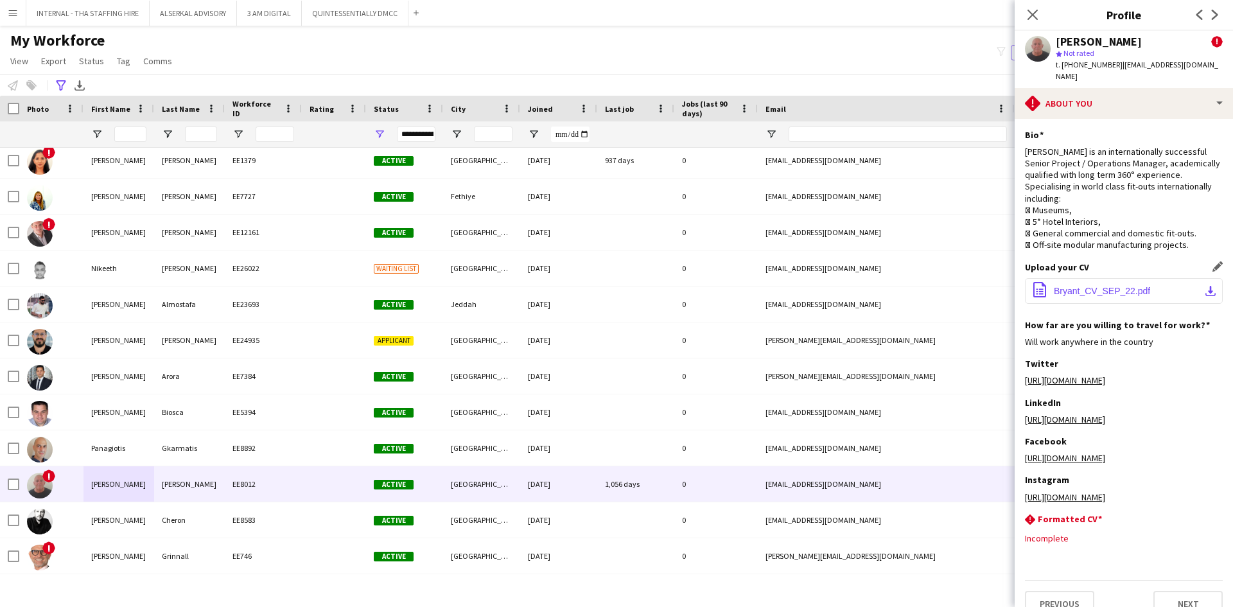
click at [1121, 286] on span "Bryant_CV_SEP_22.pdf" at bounding box center [1102, 291] width 96 height 10
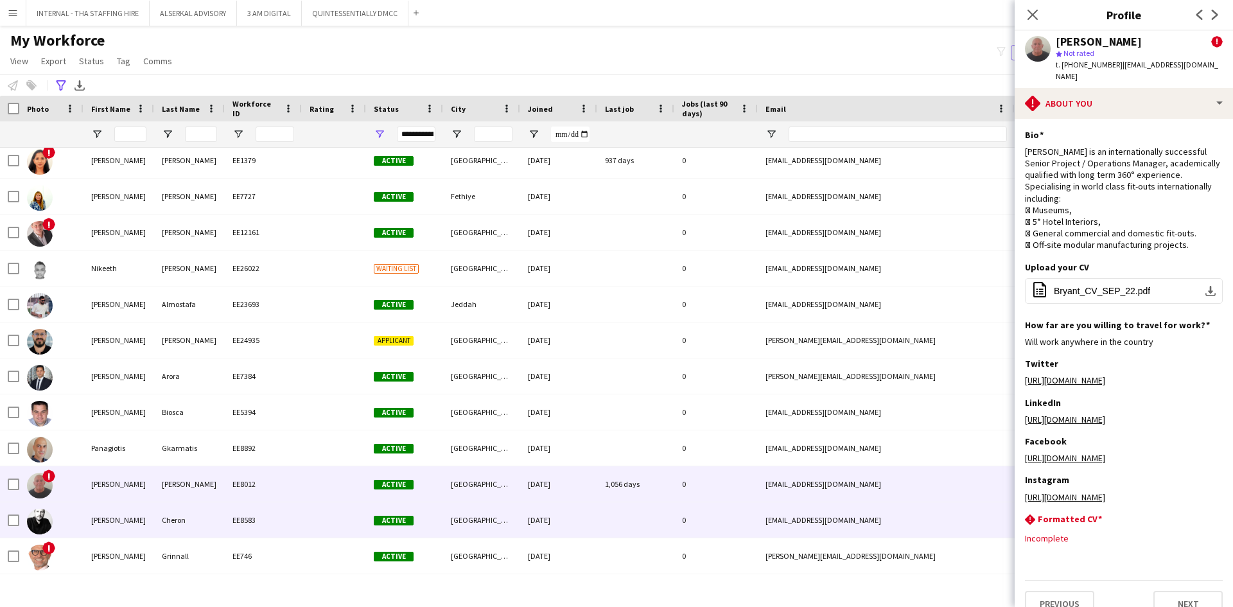
click at [126, 525] on div "Paul" at bounding box center [118, 519] width 71 height 35
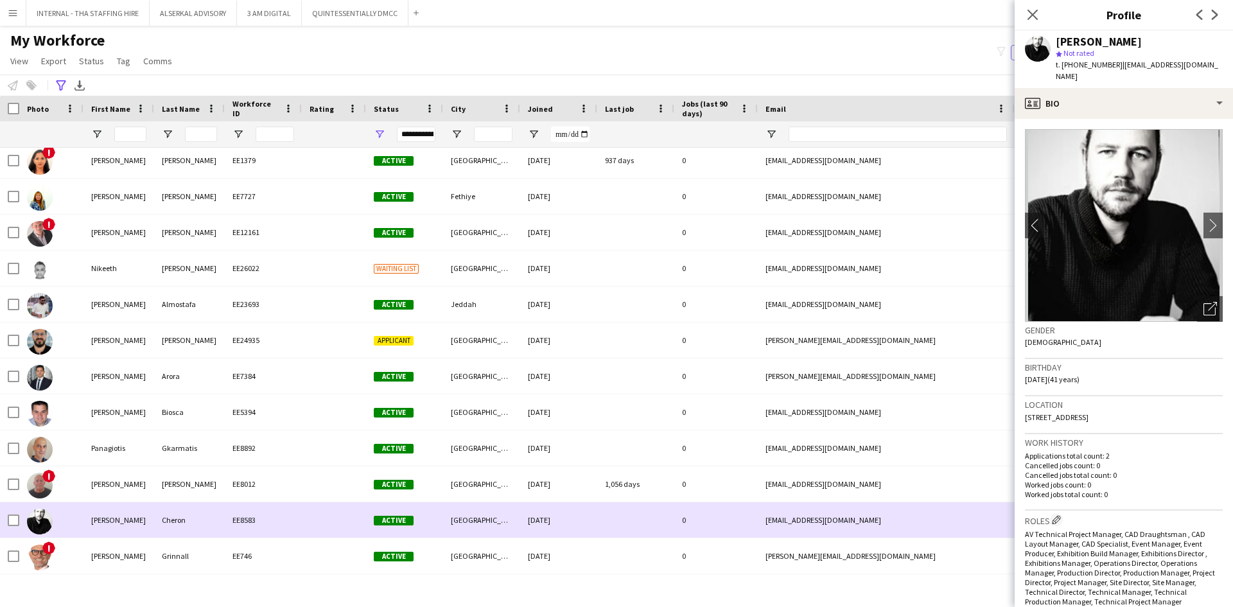
drag, startPoint x: 126, startPoint y: 525, endPoint x: 128, endPoint y: 566, distance: 41.2
click at [132, 527] on div "Paul" at bounding box center [118, 519] width 71 height 35
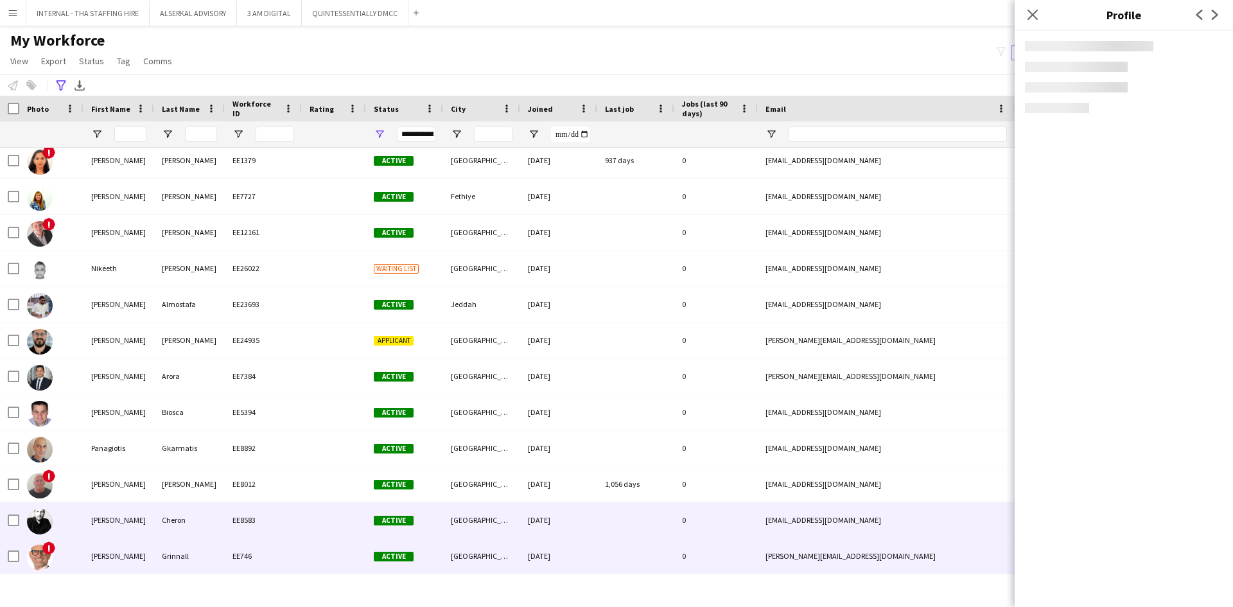
click at [137, 562] on div "Paul" at bounding box center [118, 555] width 71 height 35
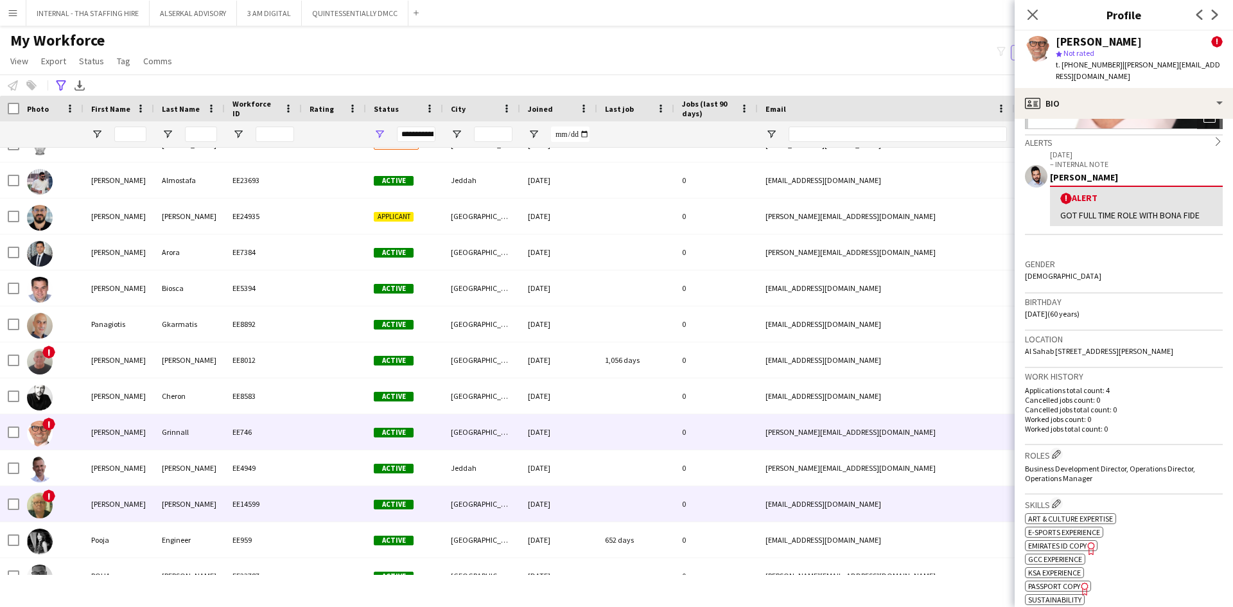
scroll to position [4881, 0]
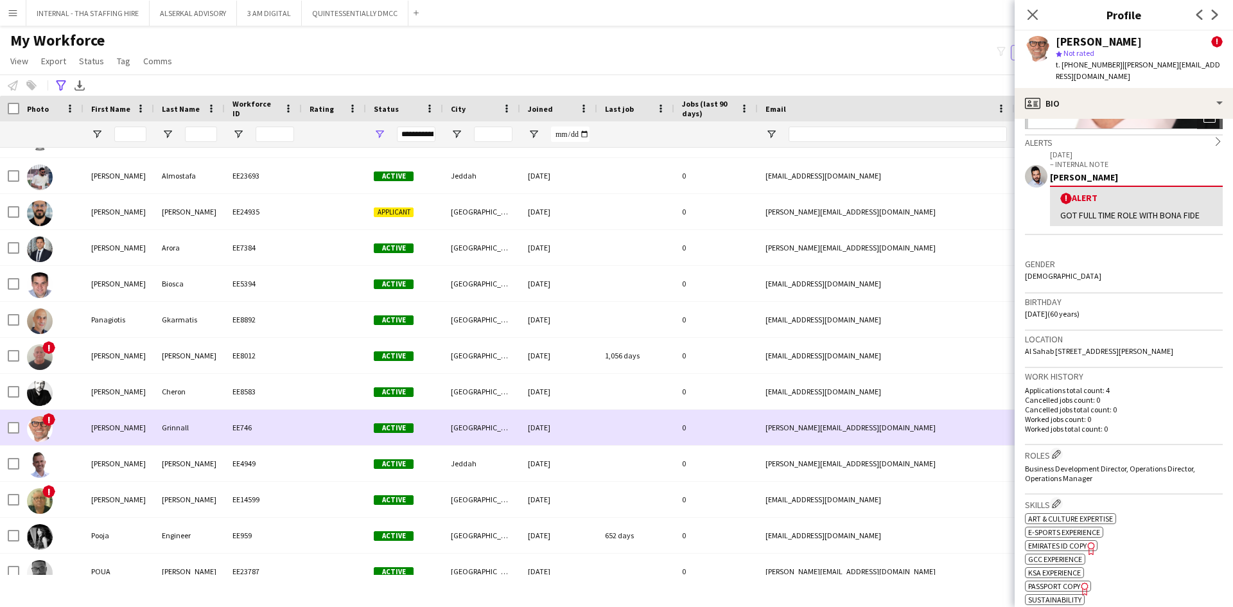
click at [146, 419] on div "Paul" at bounding box center [118, 427] width 71 height 35
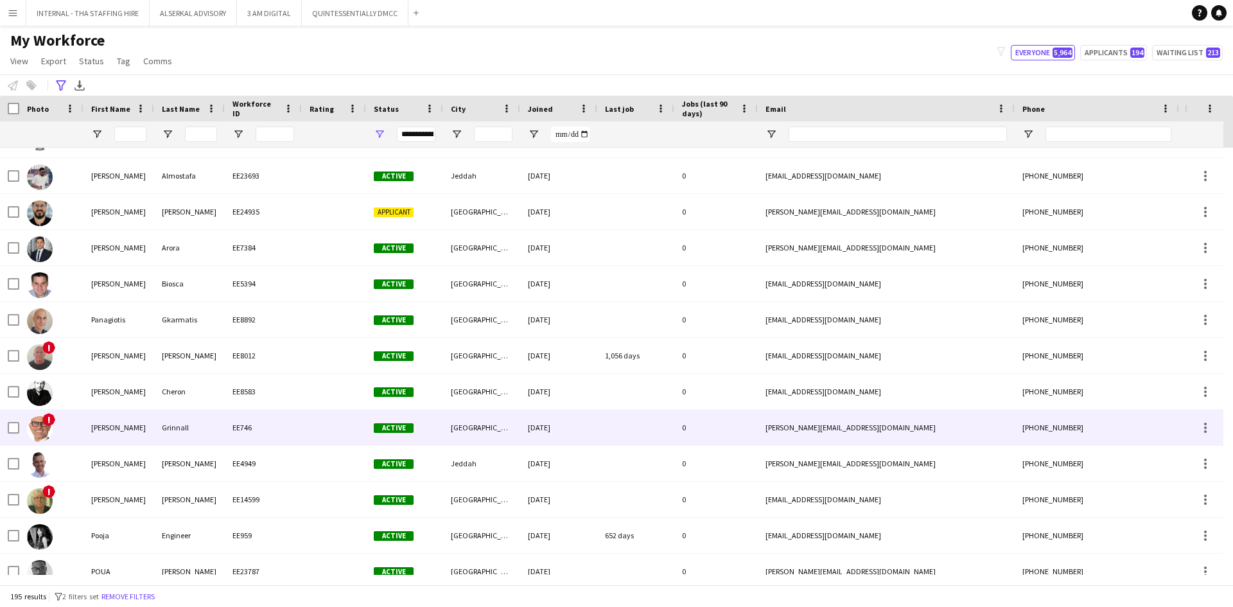
click at [146, 420] on div "Paul" at bounding box center [118, 427] width 71 height 35
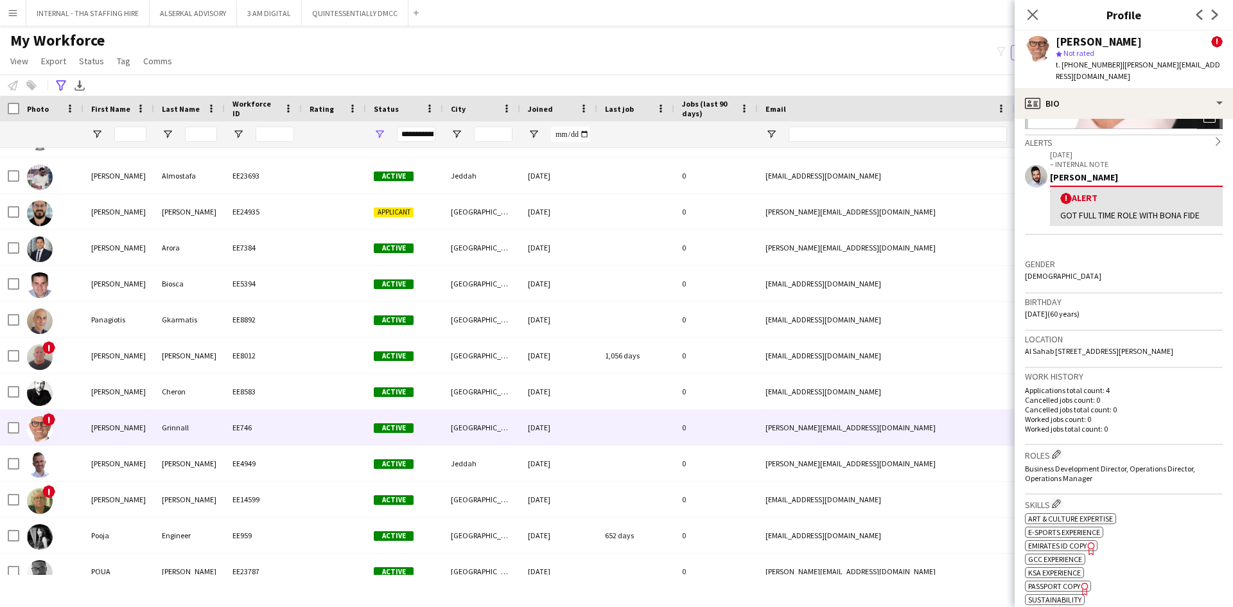
scroll to position [257, 0]
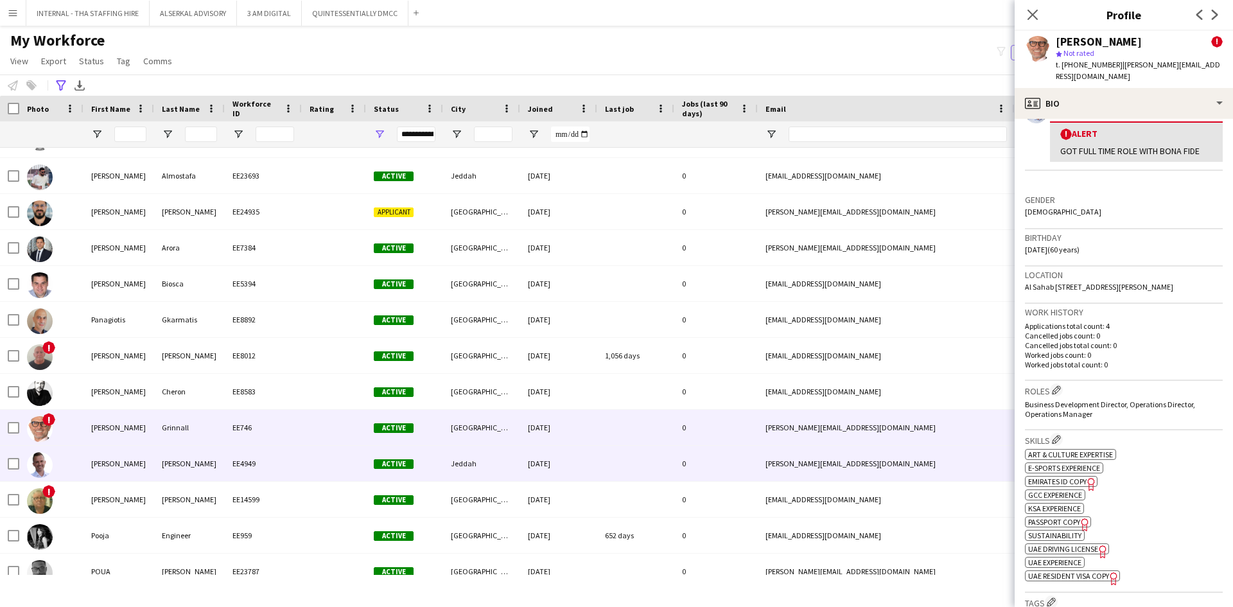
click at [173, 469] on div "Dmitriev" at bounding box center [189, 463] width 71 height 35
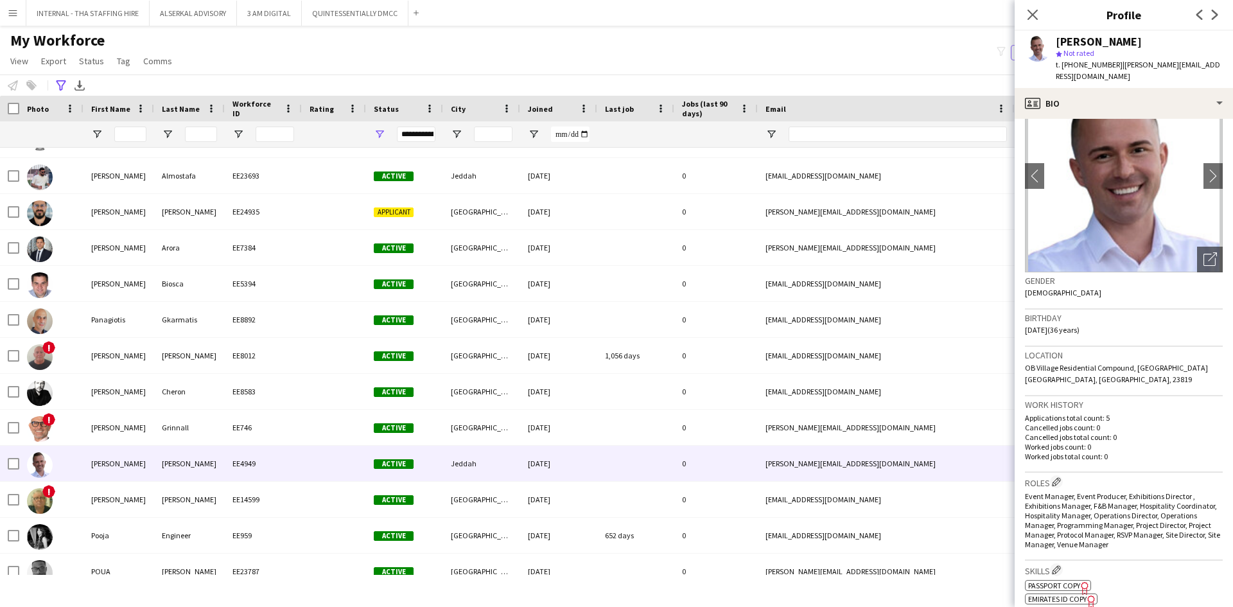
scroll to position [128, 0]
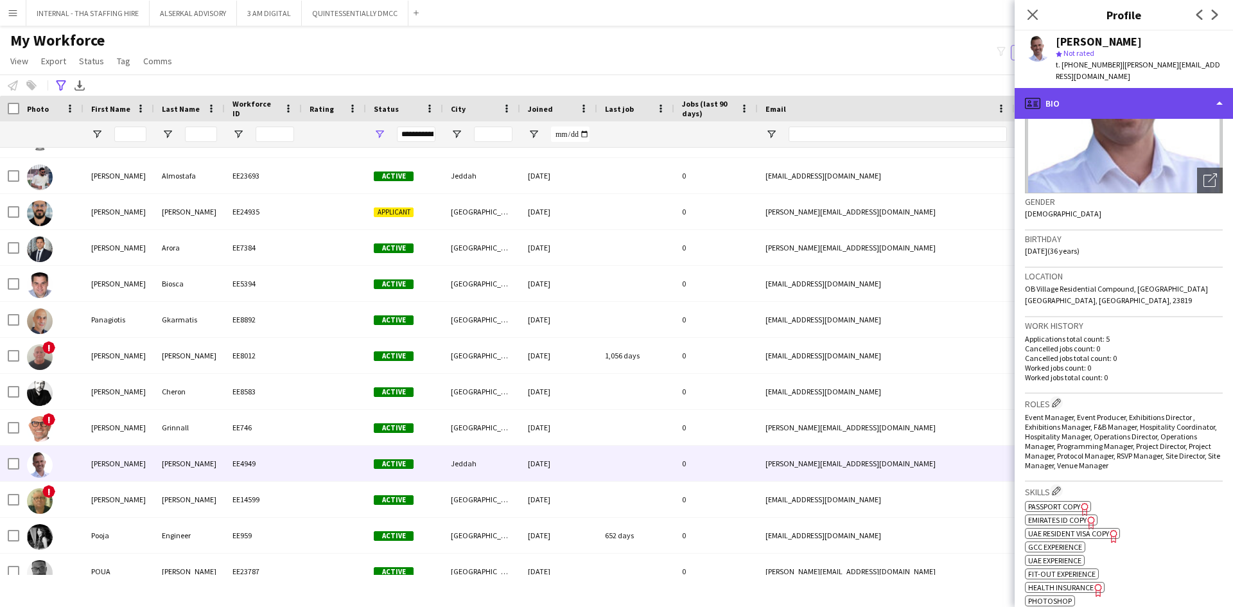
click at [1132, 88] on div "profile Bio" at bounding box center [1124, 103] width 218 height 31
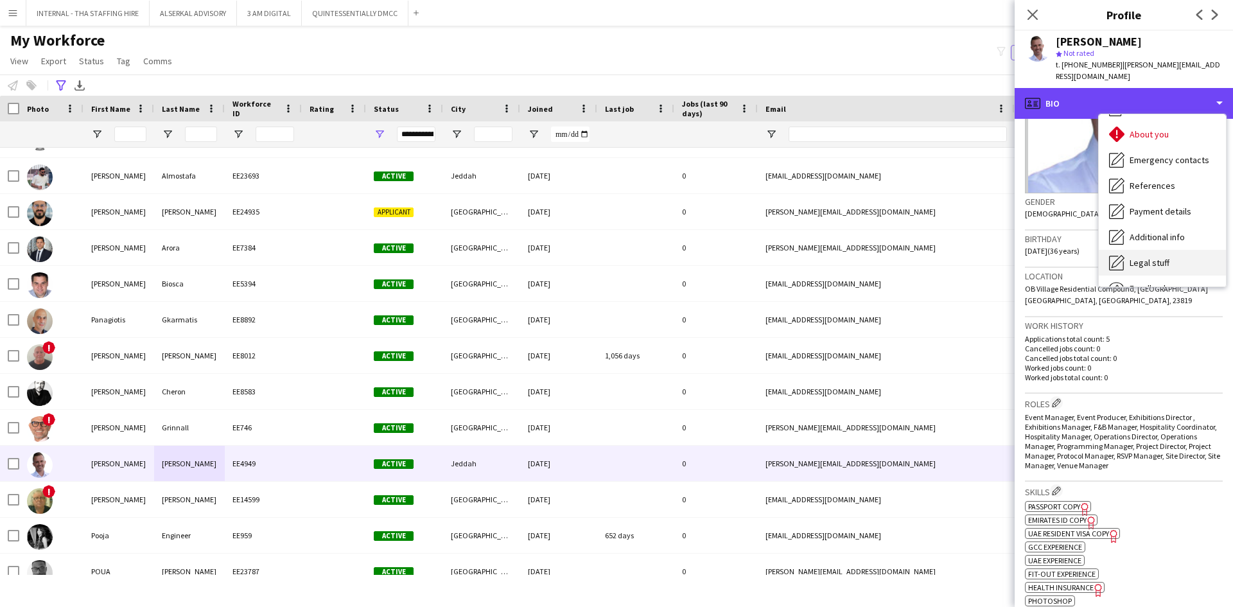
scroll to position [95, 0]
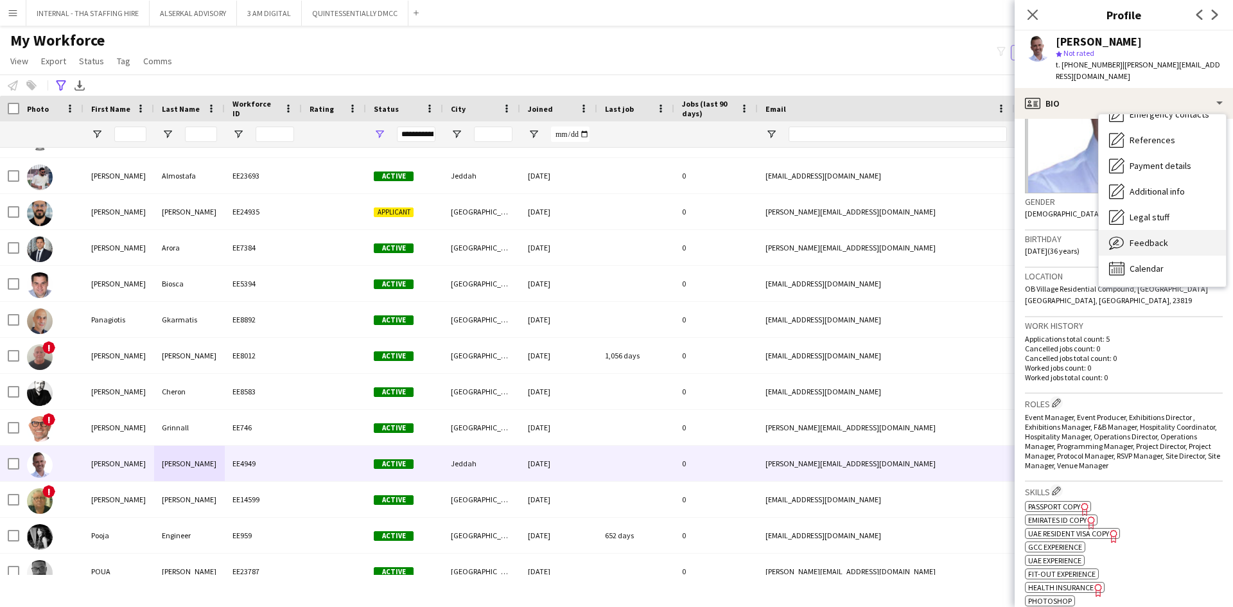
click at [1166, 230] on div "Feedback Feedback" at bounding box center [1162, 243] width 127 height 26
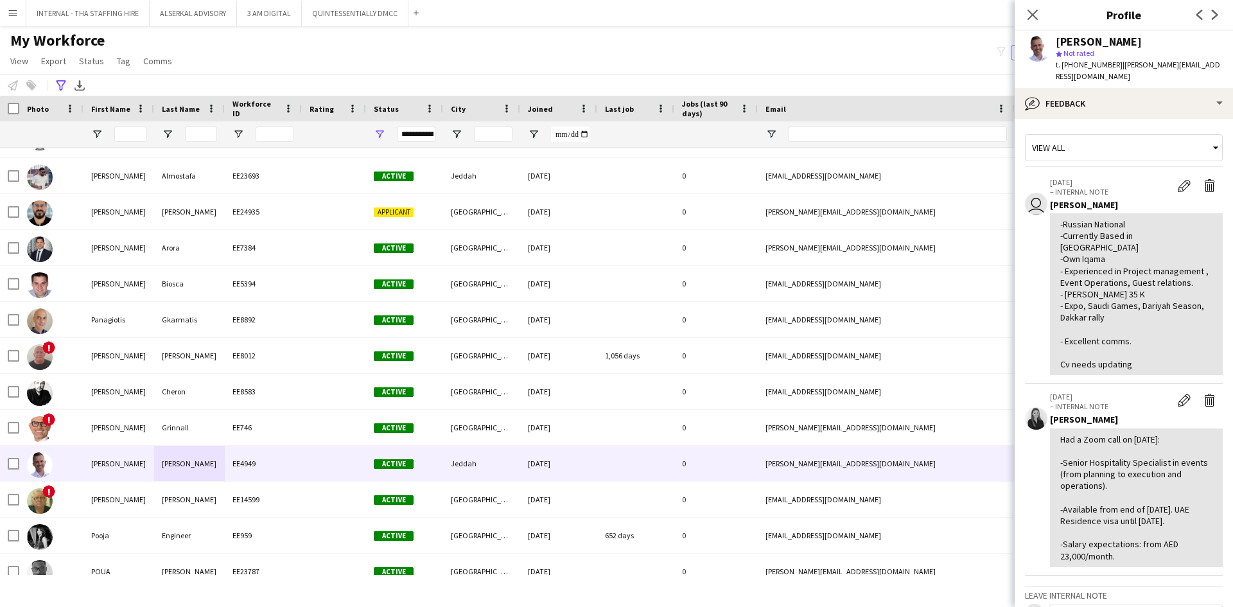
drag, startPoint x: 1111, startPoint y: 66, endPoint x: 1063, endPoint y: 66, distance: 48.2
click at [1063, 66] on span "t. +966535283251" at bounding box center [1089, 65] width 67 height 10
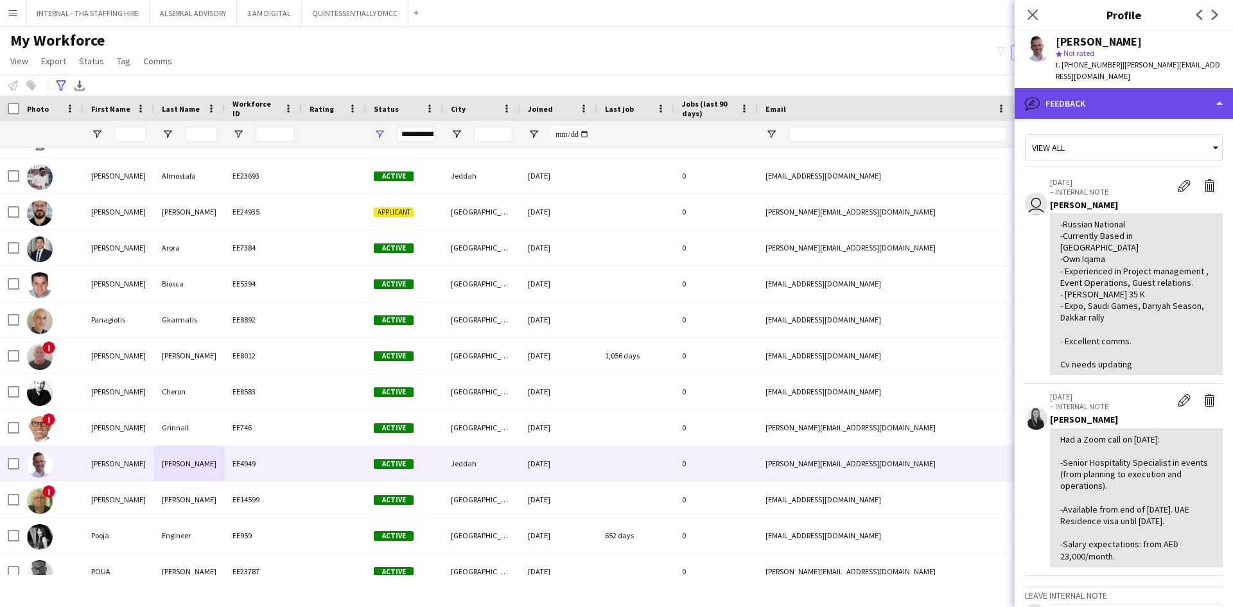
click at [1101, 98] on div "bubble-pencil Feedback" at bounding box center [1124, 103] width 218 height 31
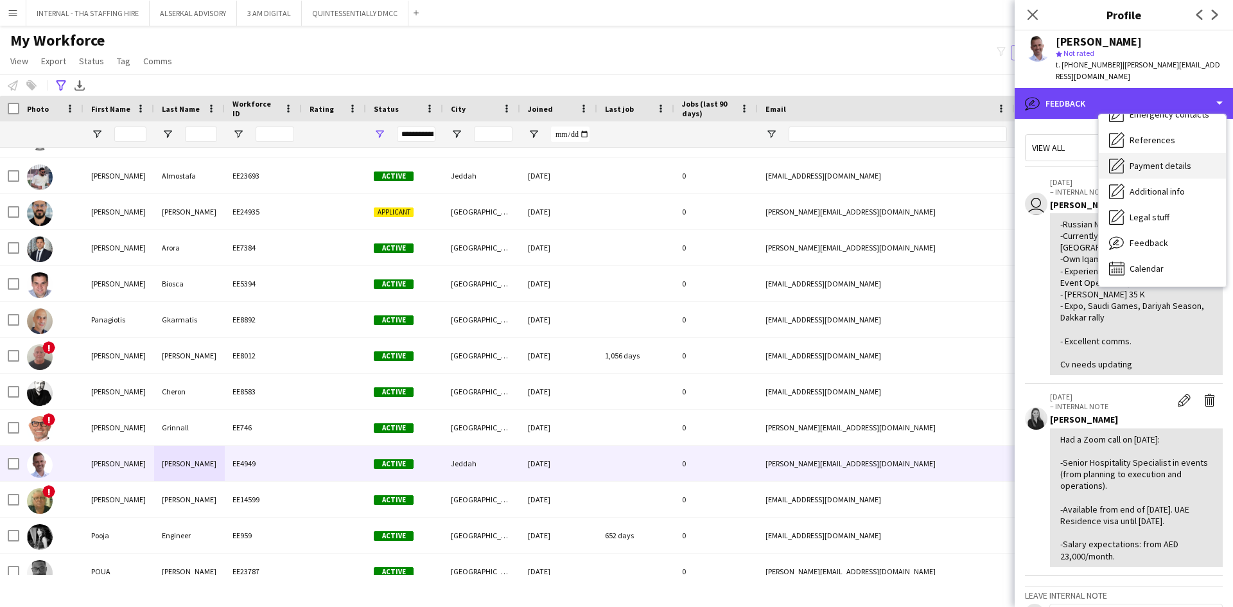
scroll to position [0, 0]
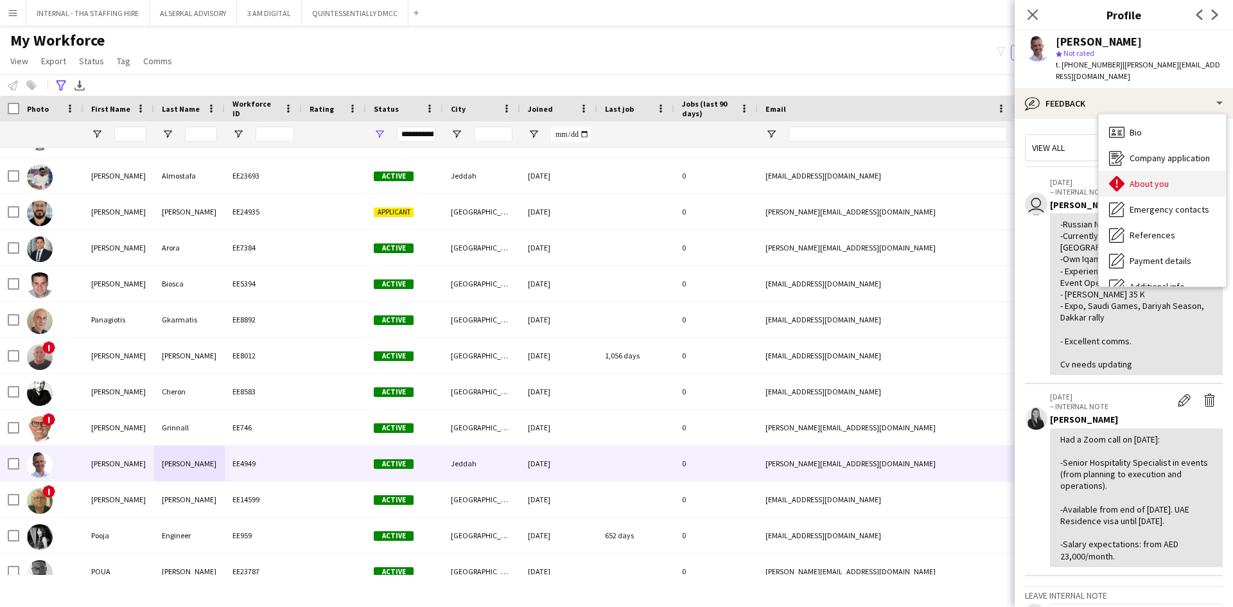
click at [1157, 178] on span "About you" at bounding box center [1149, 184] width 39 height 12
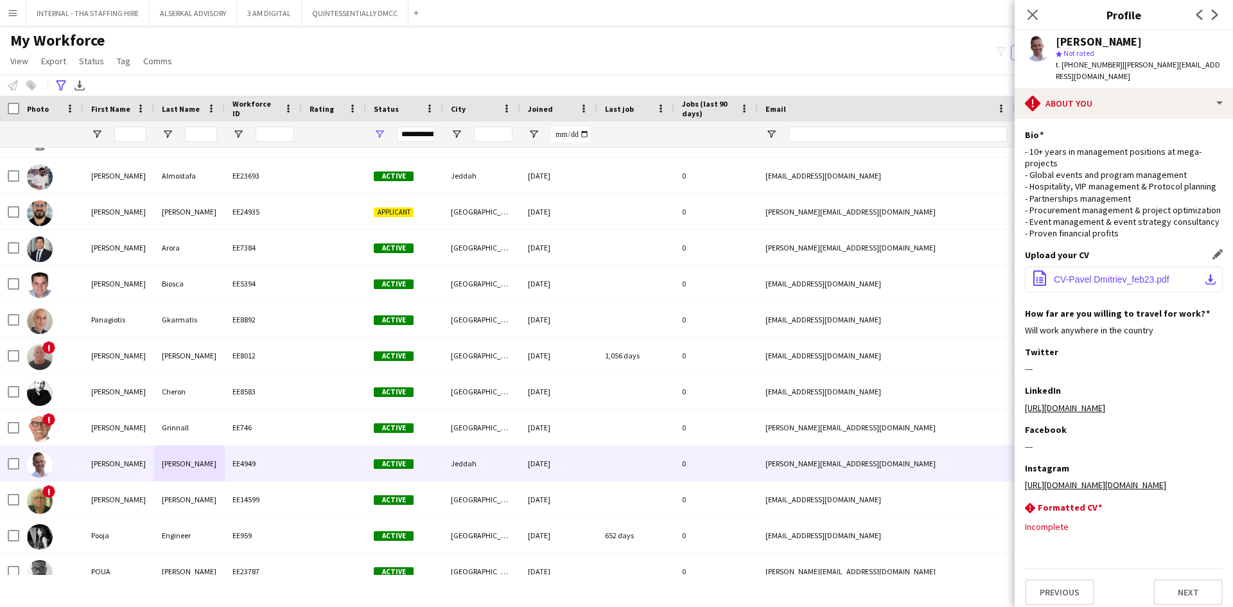
click at [1078, 285] on span "CV-Pavel Dmitriev_feb23.pdf" at bounding box center [1112, 279] width 116 height 10
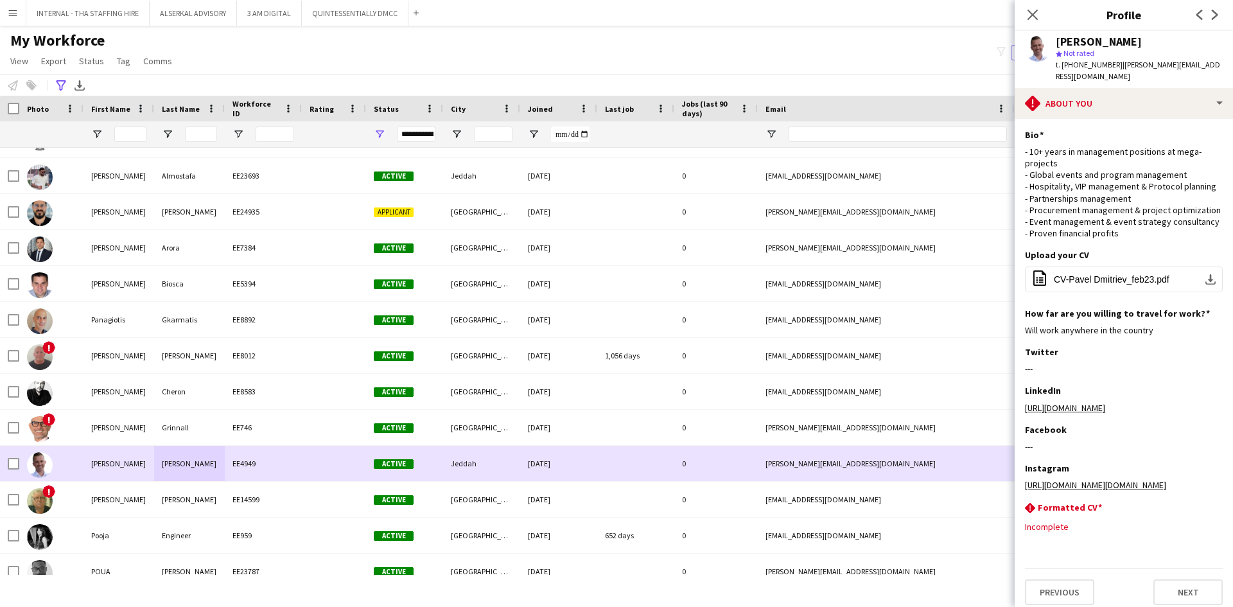
scroll to position [5010, 0]
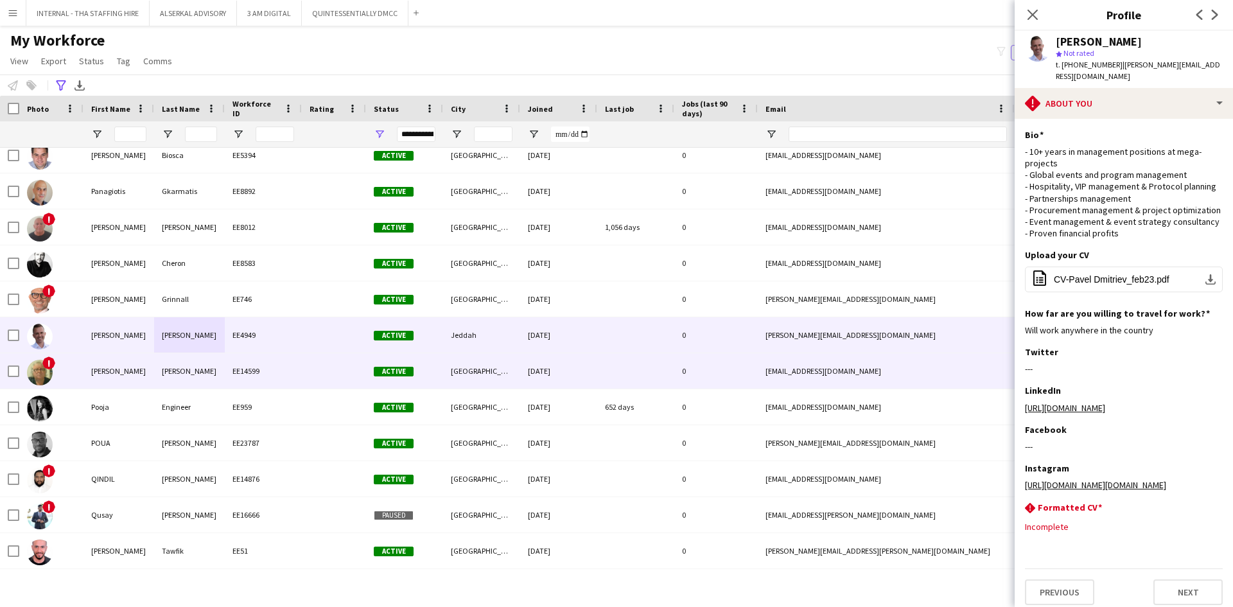
click at [190, 377] on div "Byrne" at bounding box center [189, 370] width 71 height 35
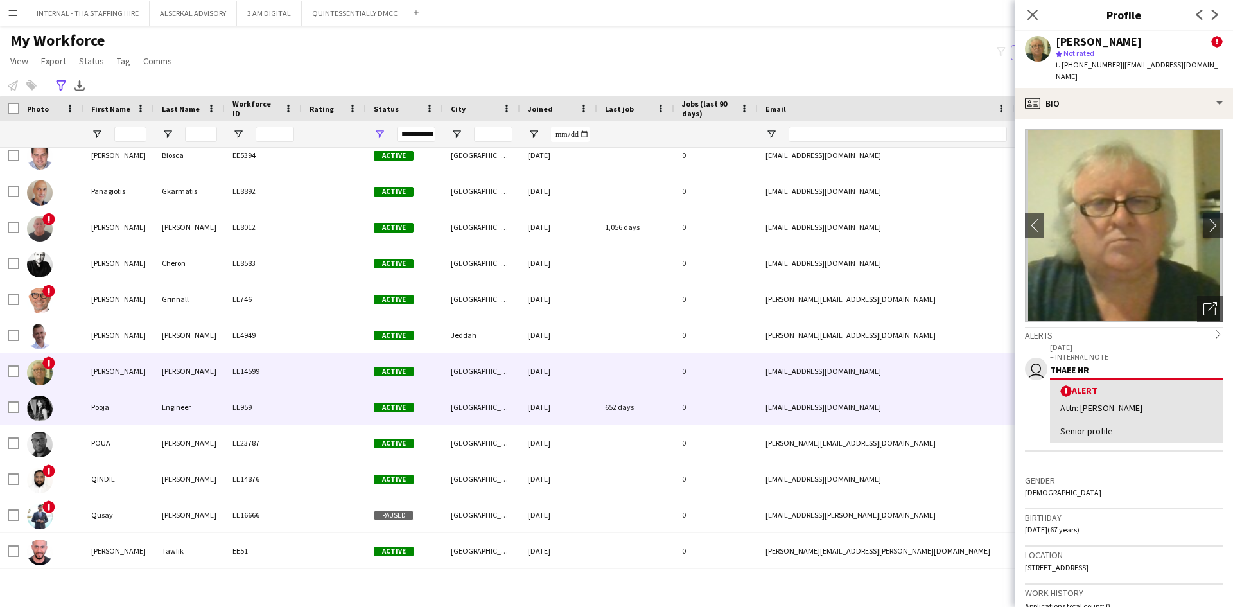
click at [150, 412] on div "Pooja" at bounding box center [118, 406] width 71 height 35
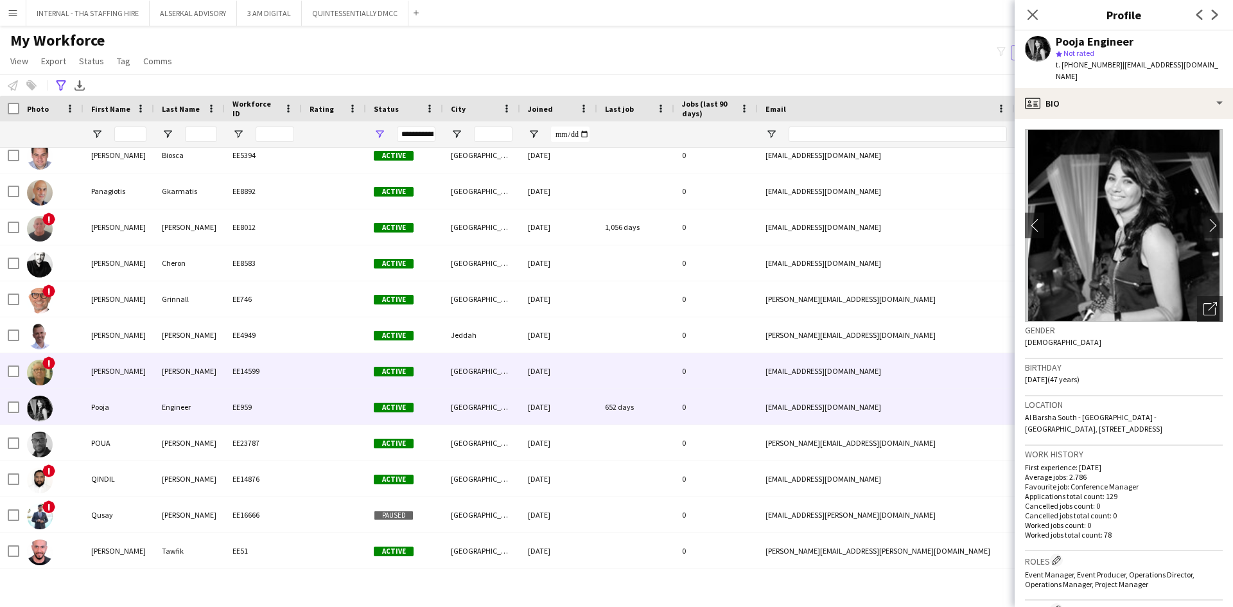
click at [134, 367] on div "Phillip" at bounding box center [118, 370] width 71 height 35
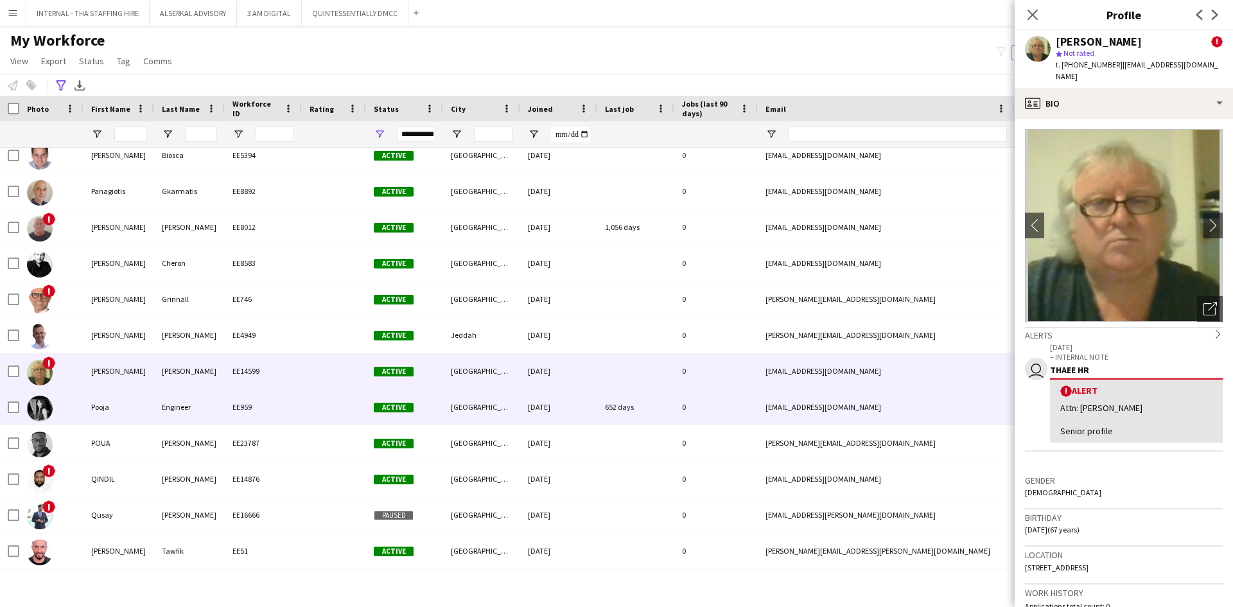
click at [197, 410] on div "Engineer" at bounding box center [189, 406] width 71 height 35
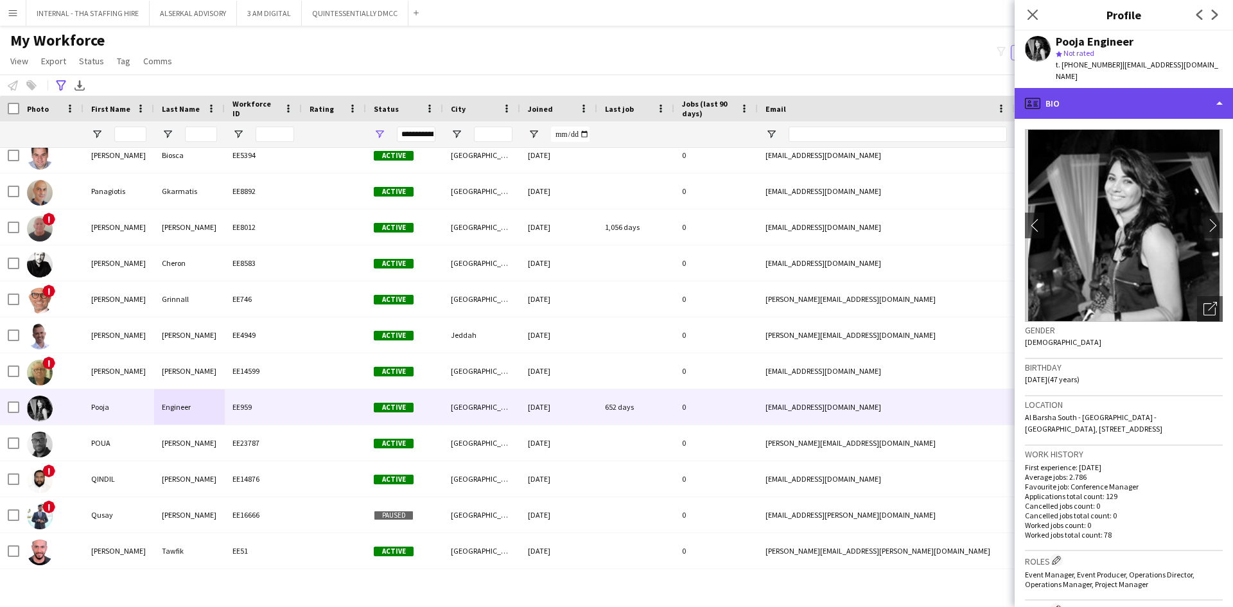
click at [1126, 100] on div "profile Bio" at bounding box center [1124, 103] width 218 height 31
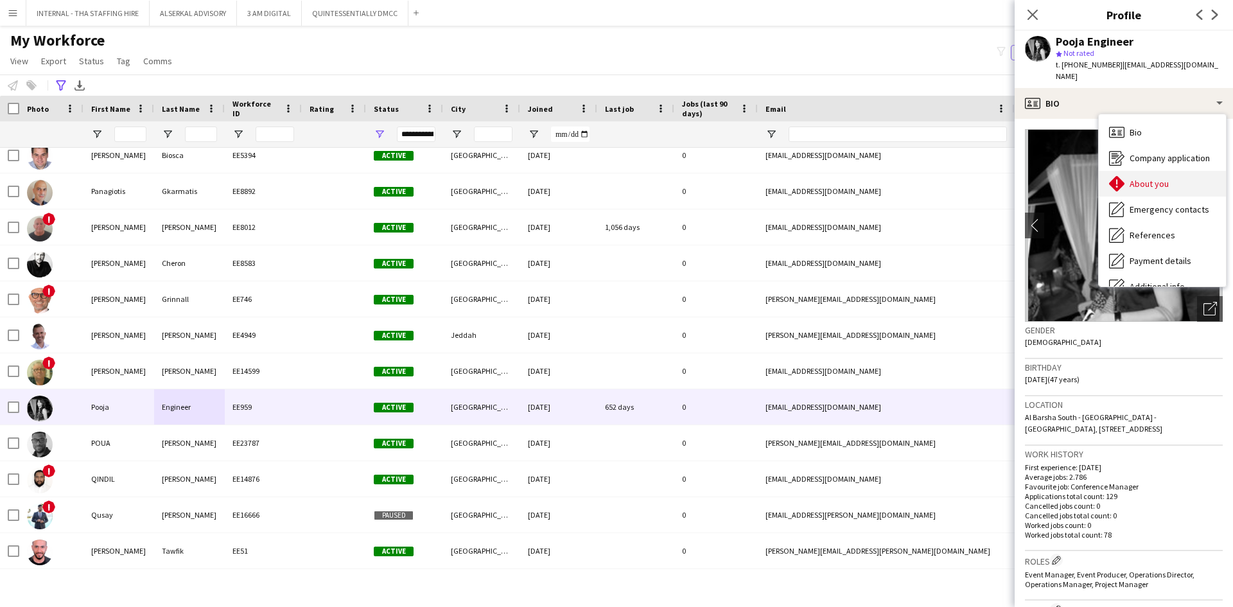
click at [1153, 178] on span "About you" at bounding box center [1149, 184] width 39 height 12
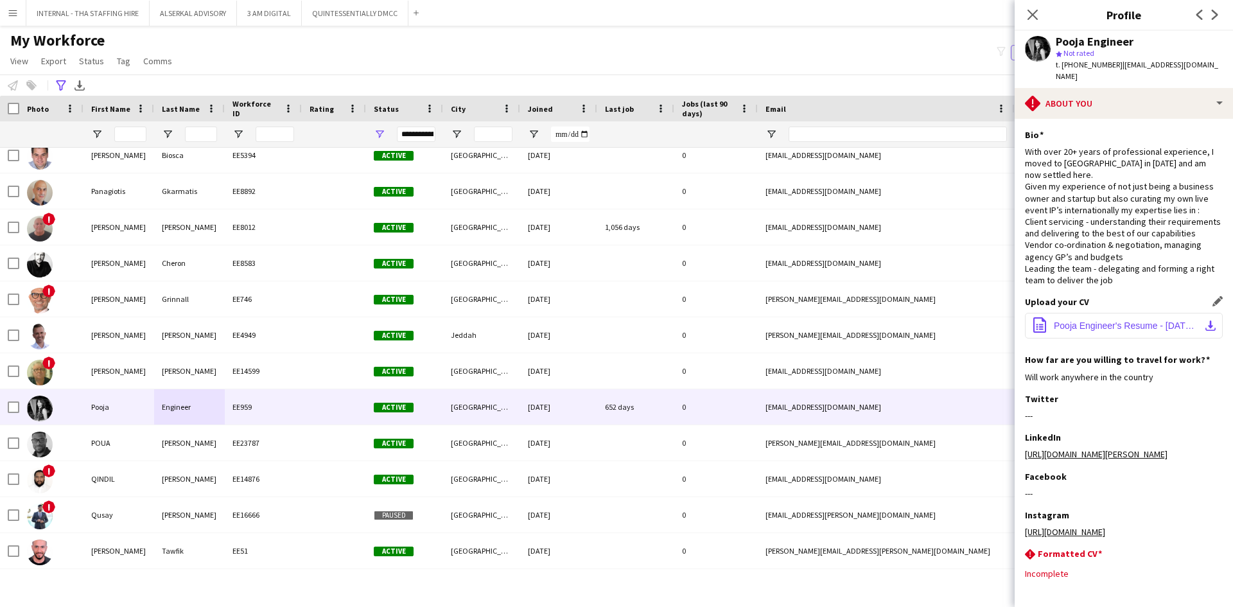
click at [1096, 329] on span "Pooja Engineer's Resume - April 2023.pdf" at bounding box center [1126, 326] width 145 height 10
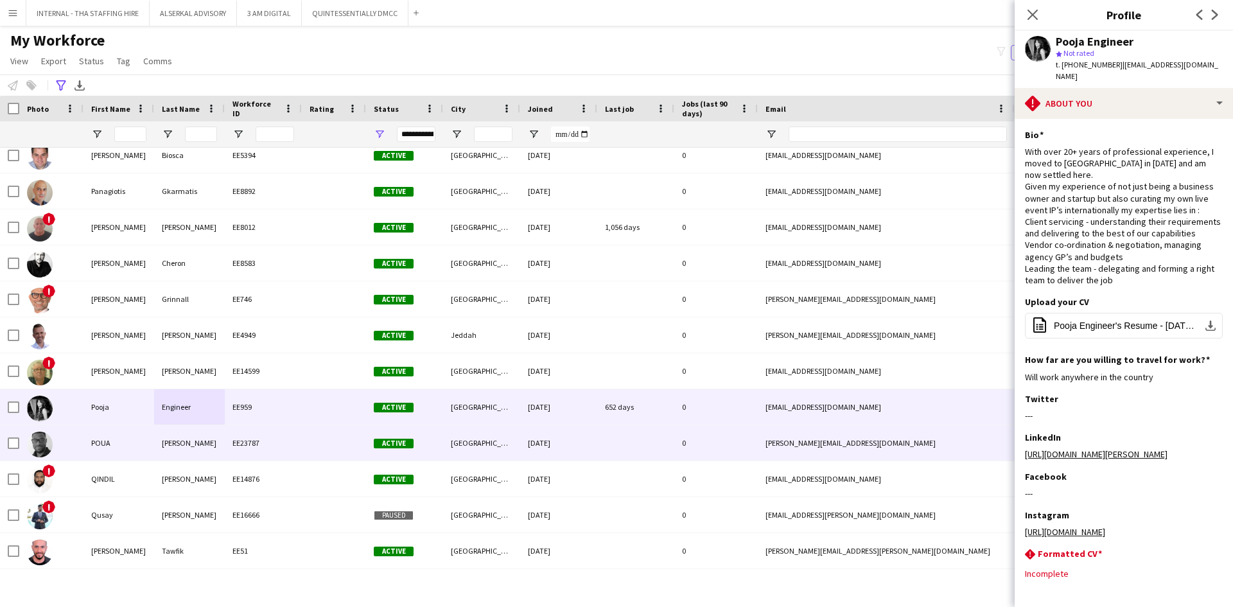
click at [222, 441] on div "WILLAM" at bounding box center [189, 442] width 71 height 35
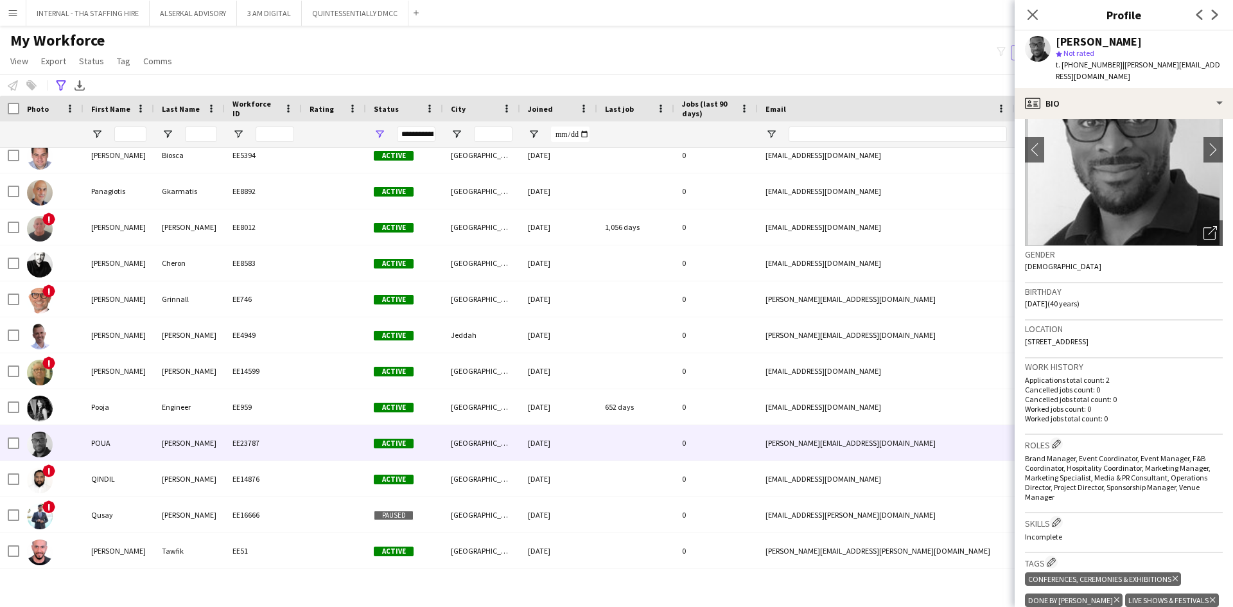
scroll to position [128, 0]
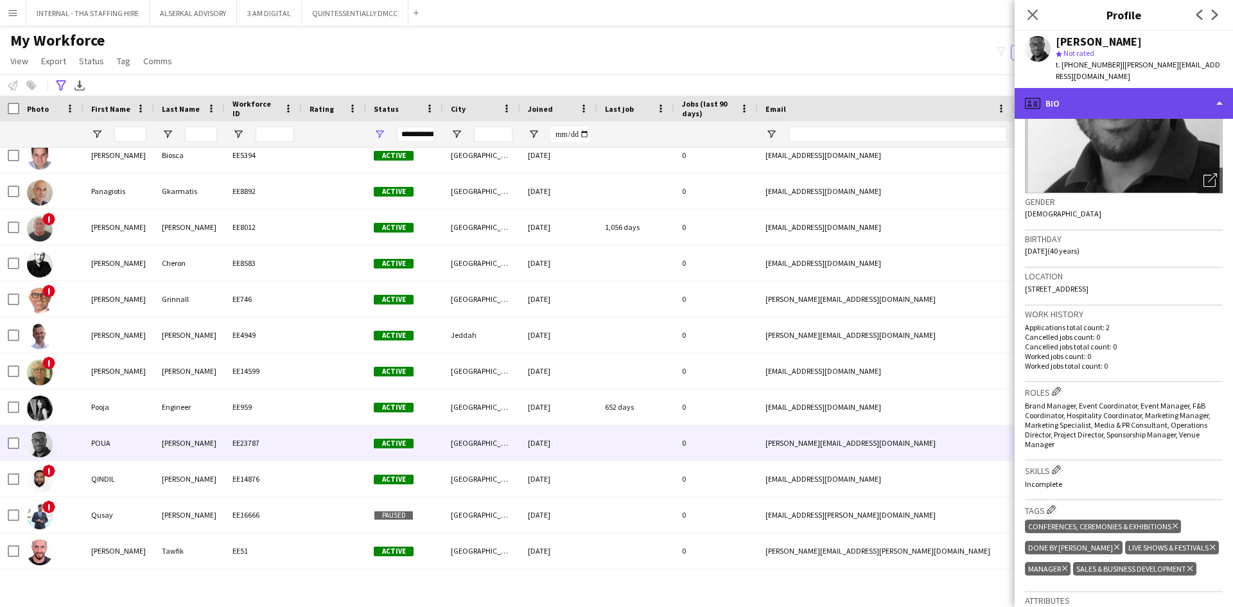
click at [1086, 93] on div "profile Bio" at bounding box center [1124, 103] width 218 height 31
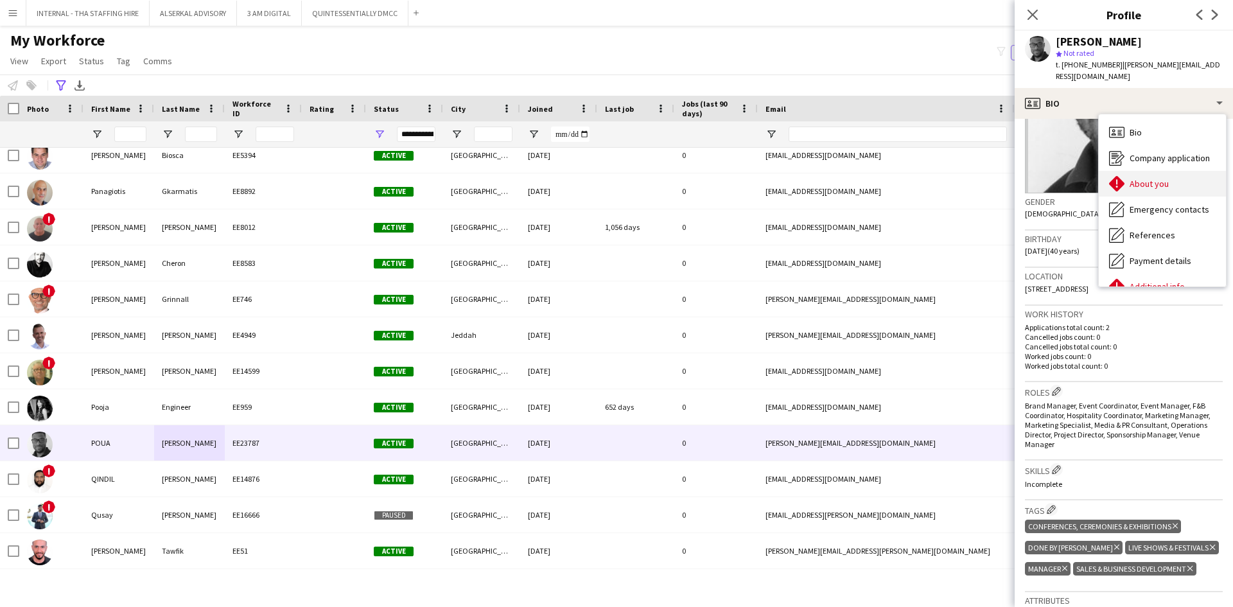
click at [1134, 180] on div "About you About you" at bounding box center [1162, 184] width 127 height 26
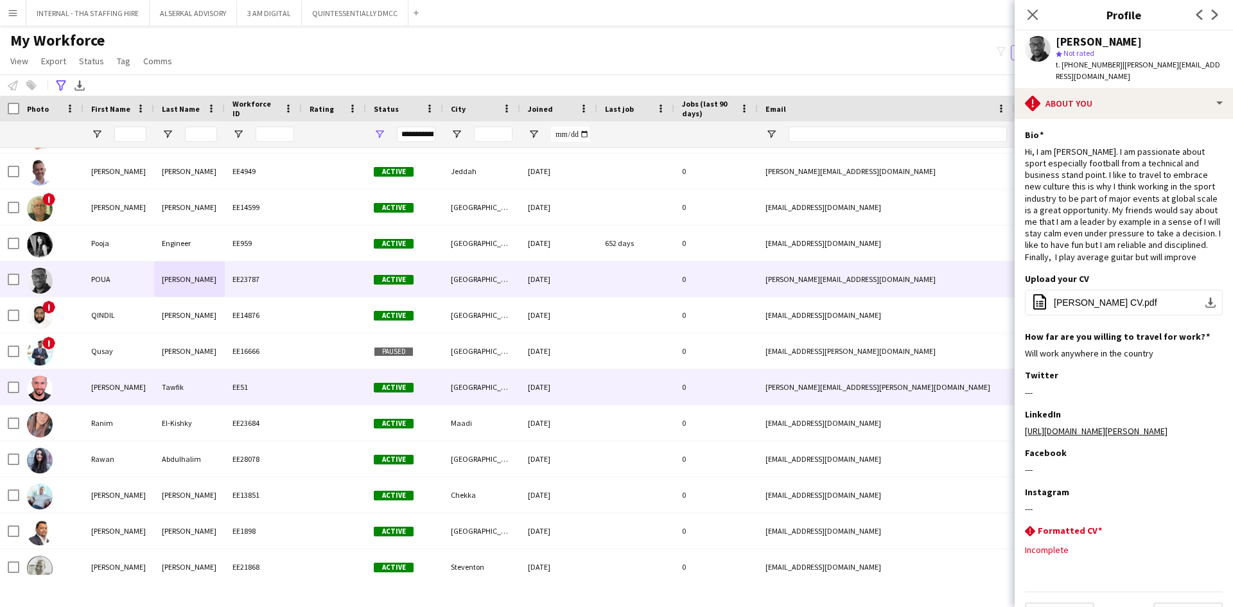
scroll to position [5203, 0]
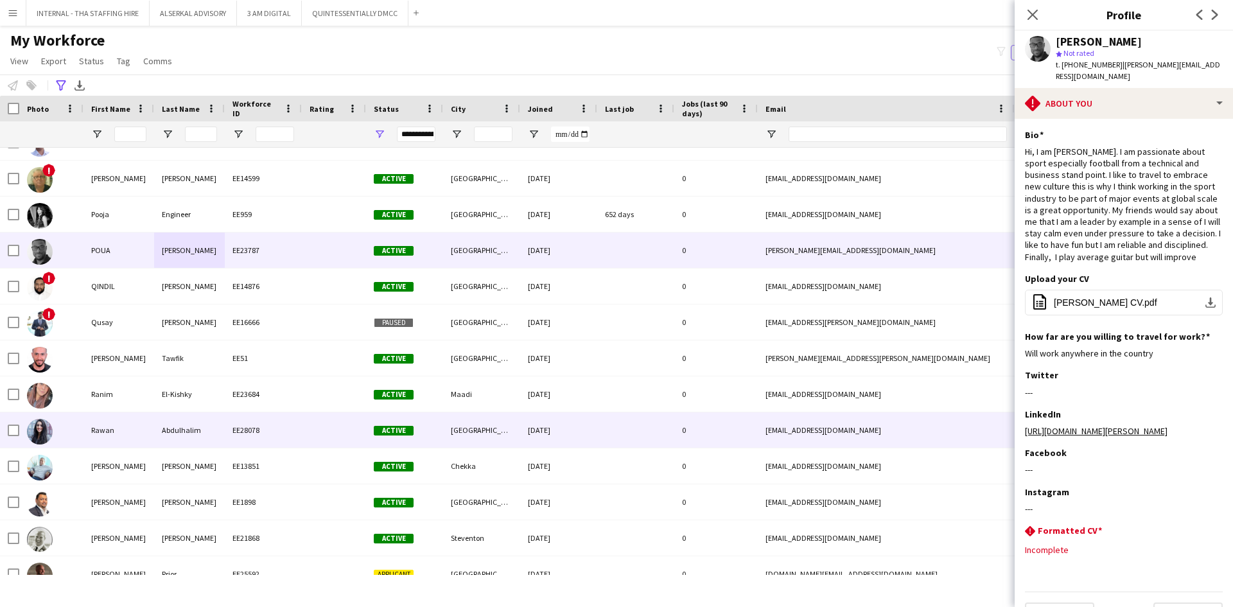
click at [276, 417] on div "EE28078" at bounding box center [263, 429] width 77 height 35
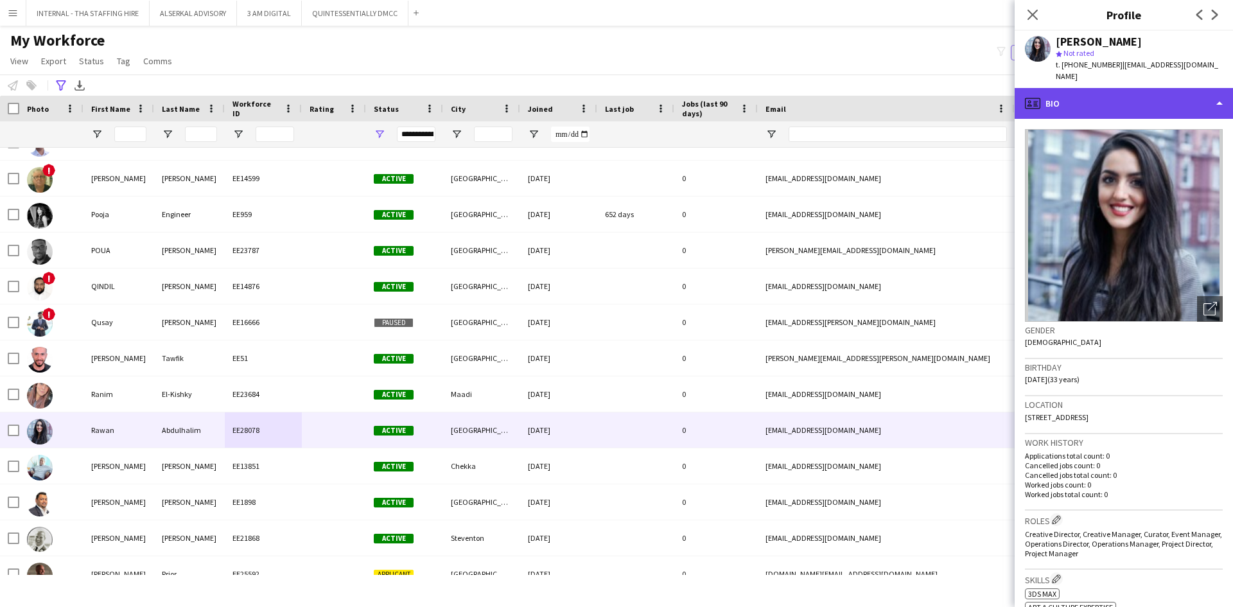
click at [1130, 99] on div "profile Bio" at bounding box center [1124, 103] width 218 height 31
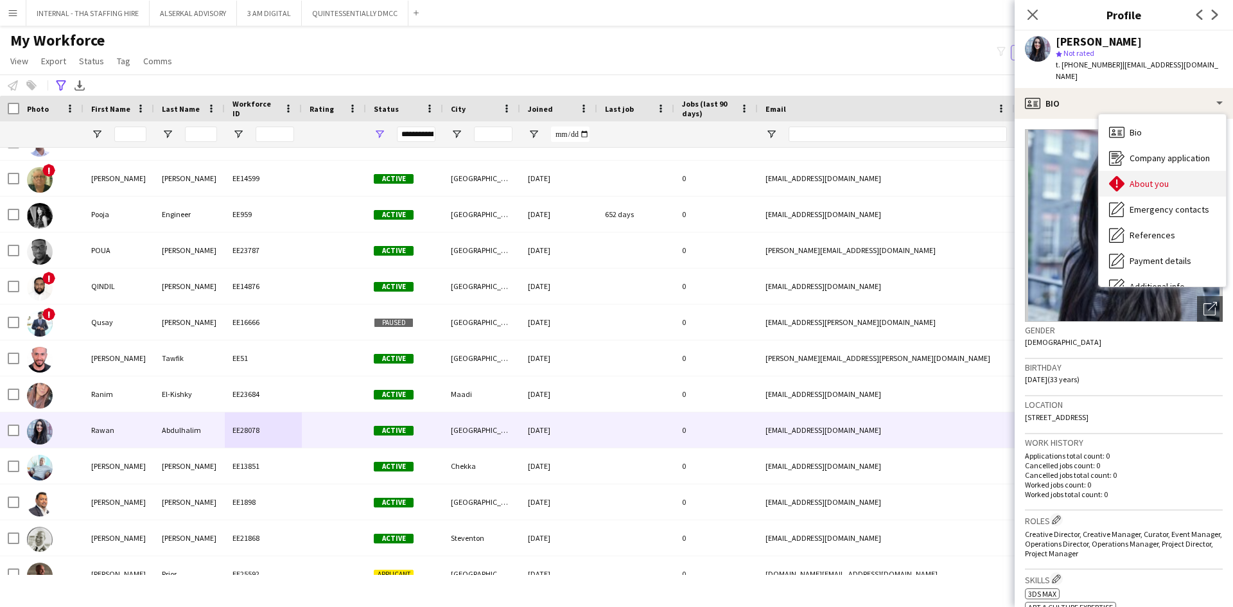
click at [1137, 178] on span "About you" at bounding box center [1149, 184] width 39 height 12
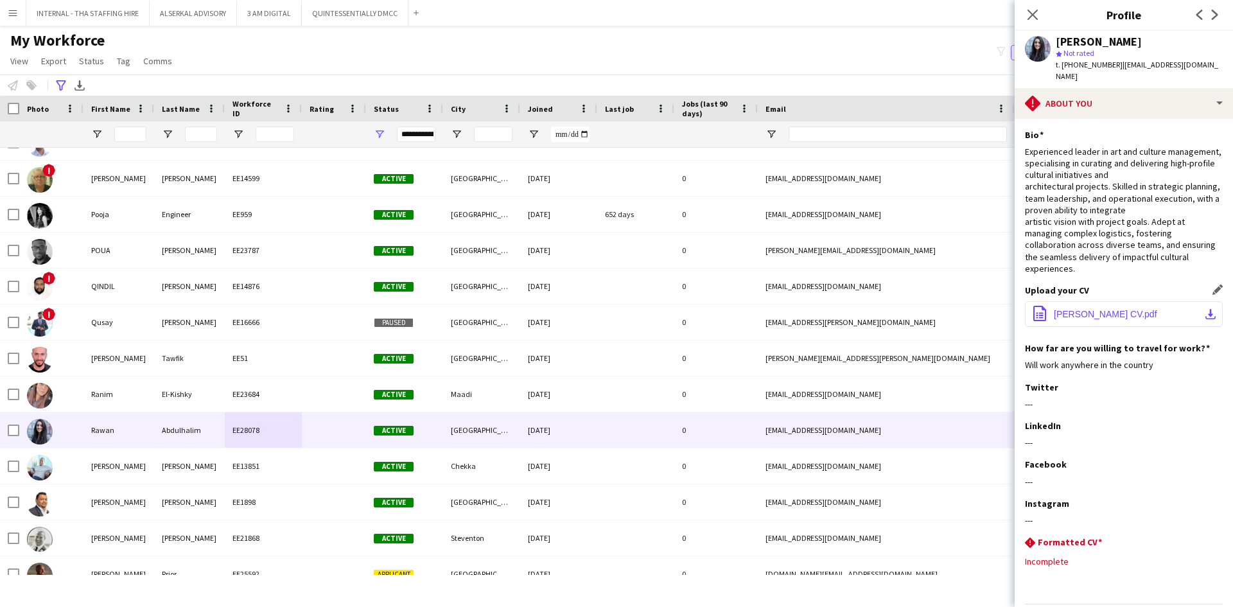
click at [1116, 309] on span "Rawan Abdulhalim's CV.pdf" at bounding box center [1105, 314] width 103 height 10
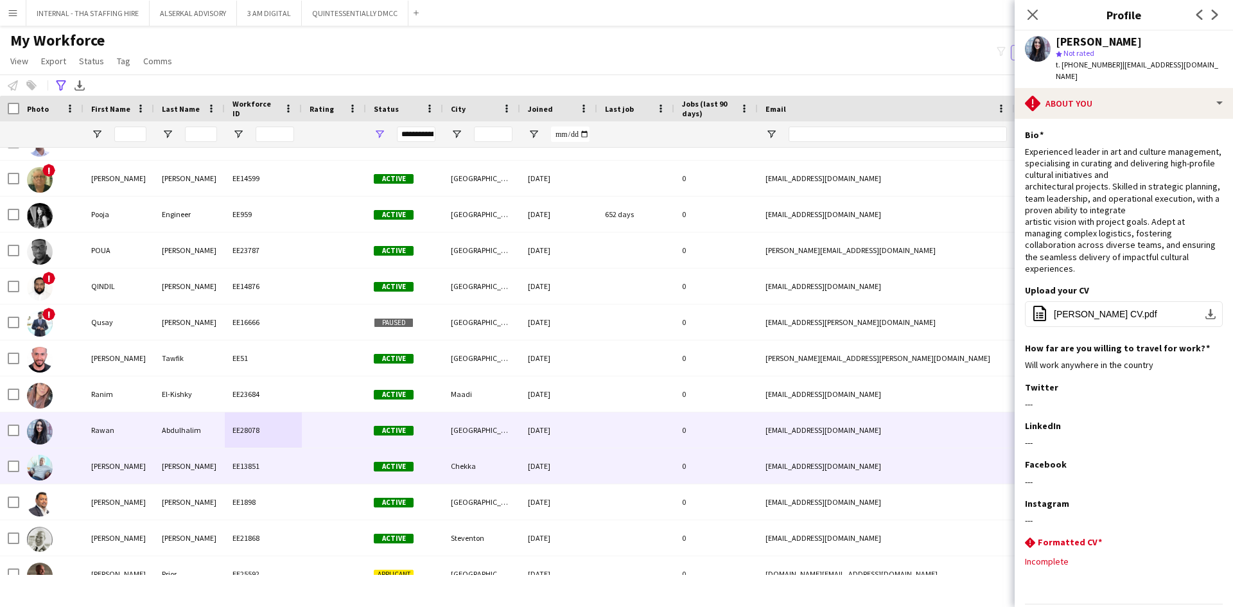
click at [154, 465] on div "Richard" at bounding box center [118, 465] width 71 height 35
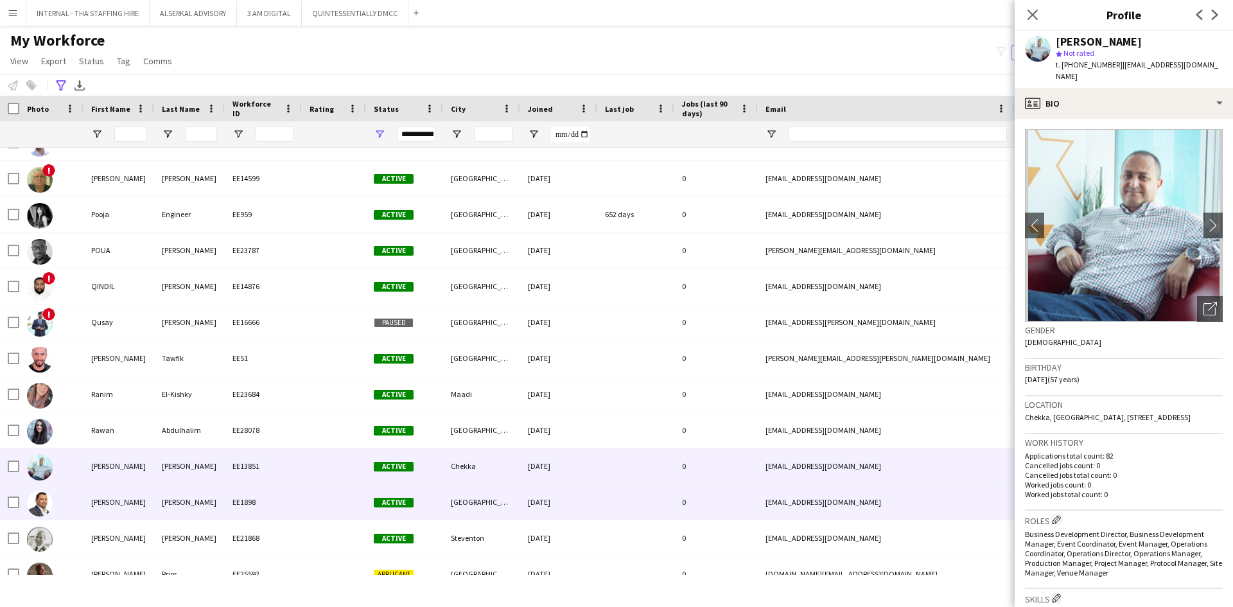
click at [142, 500] on div "Richard" at bounding box center [118, 501] width 71 height 35
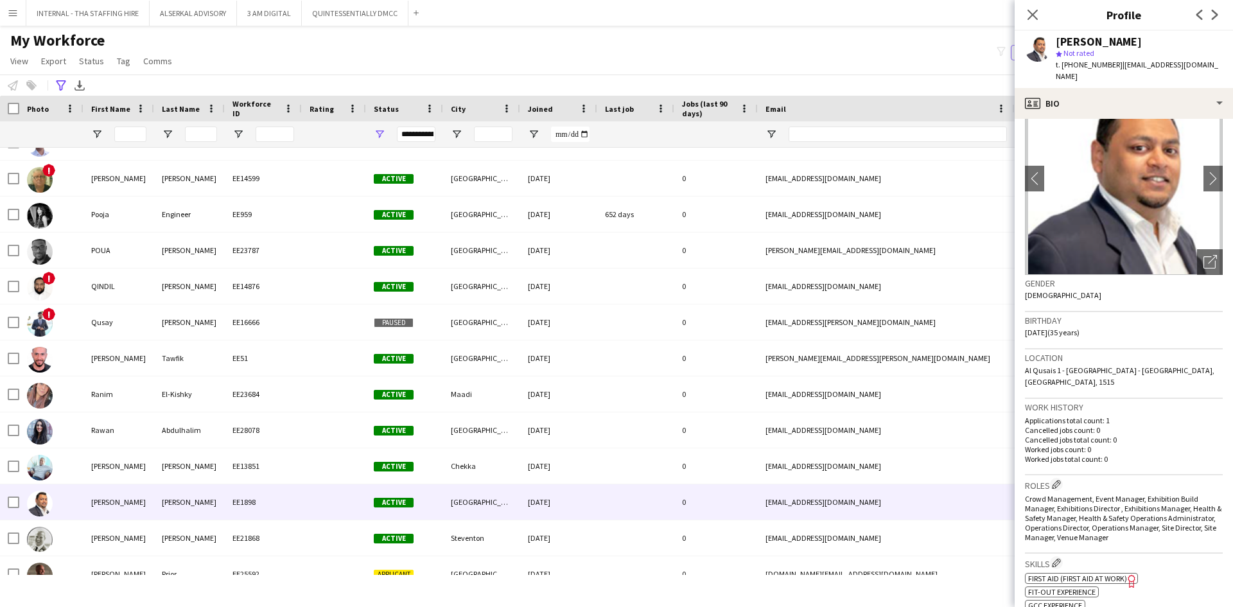
scroll to position [64, 0]
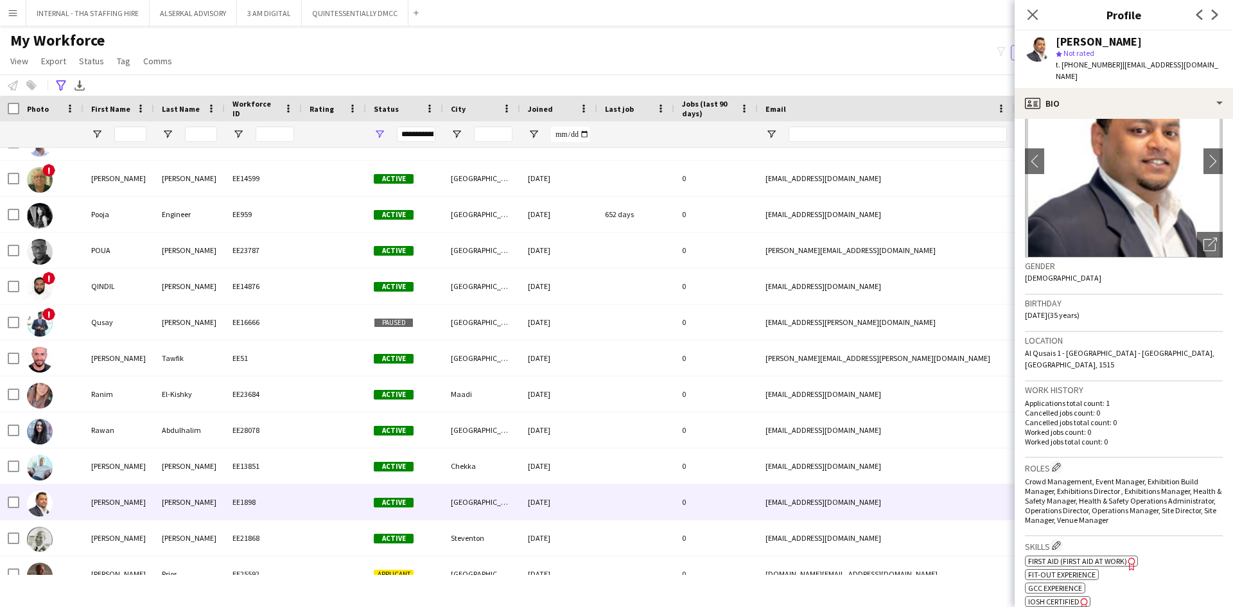
click at [1131, 109] on img at bounding box center [1124, 161] width 198 height 193
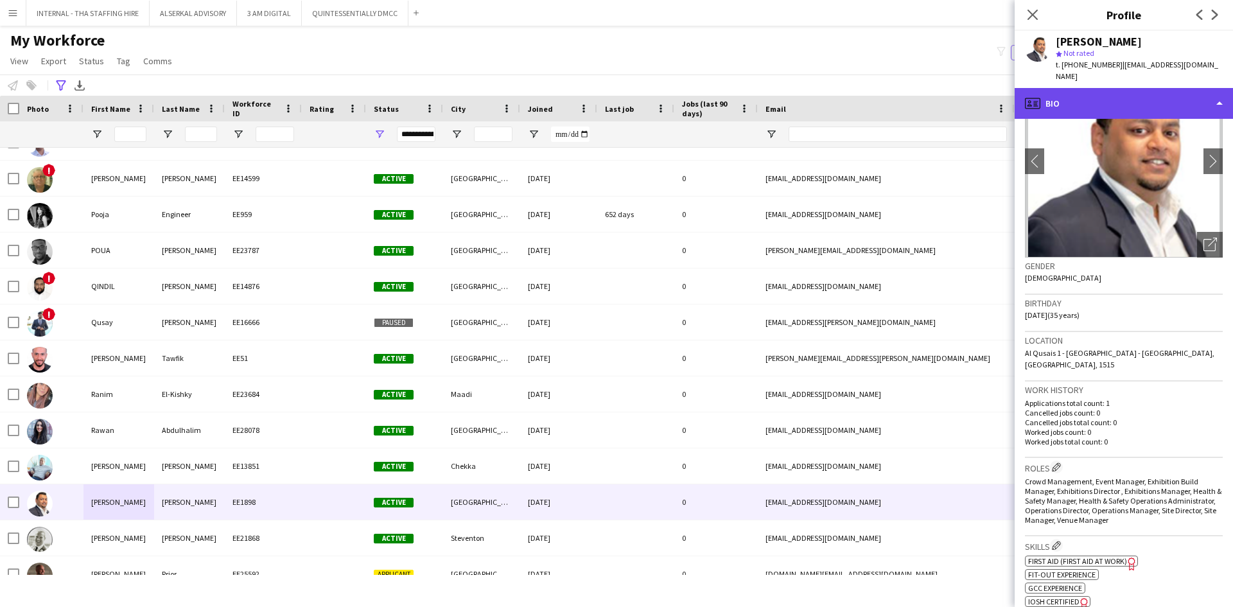
click at [1135, 88] on div "profile Bio" at bounding box center [1124, 103] width 218 height 31
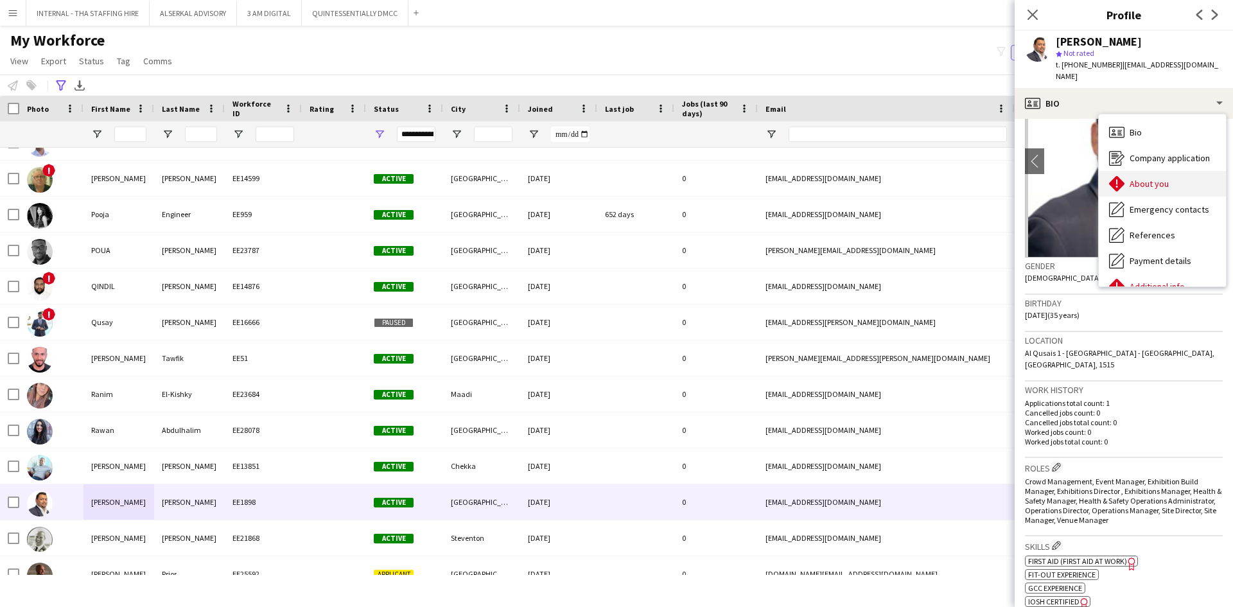
click at [1145, 178] on span "About you" at bounding box center [1149, 184] width 39 height 12
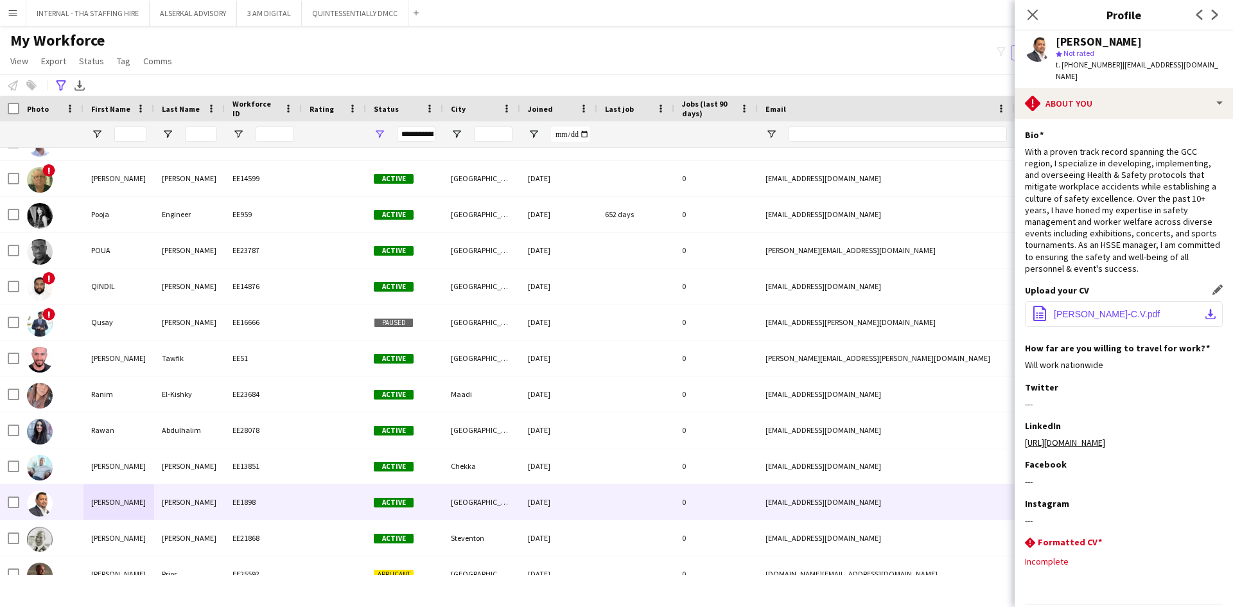
click at [1137, 309] on span "RICHARD JOSEPH DASS-C.V.pdf" at bounding box center [1107, 314] width 106 height 10
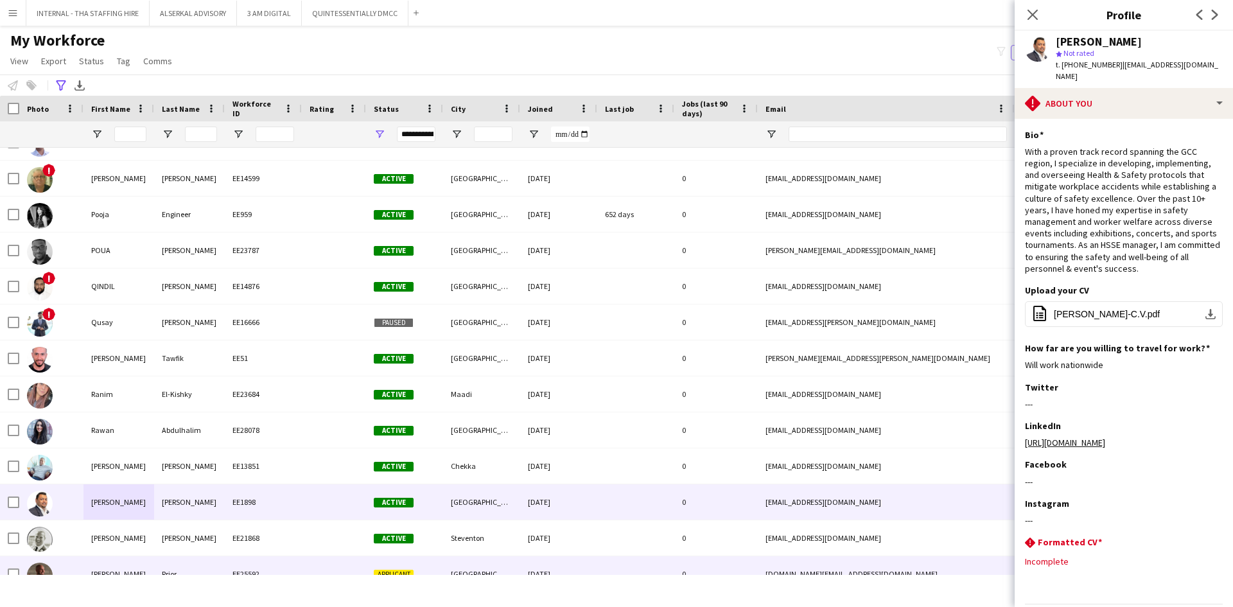
scroll to position [5331, 0]
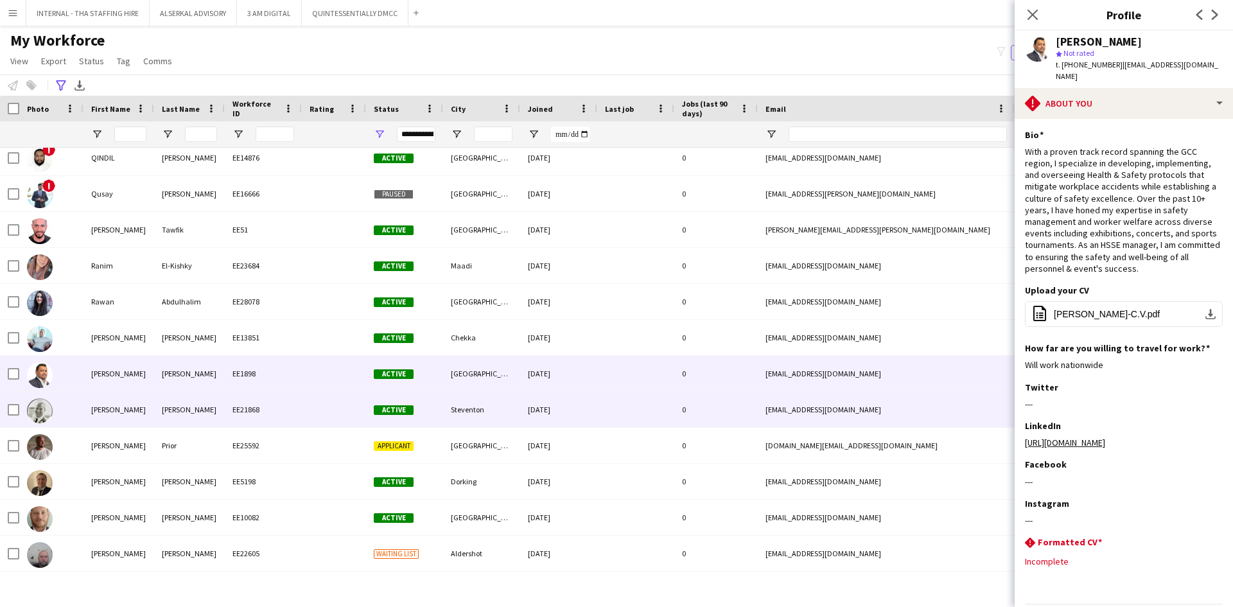
click at [210, 410] on div "Liddle" at bounding box center [189, 409] width 71 height 35
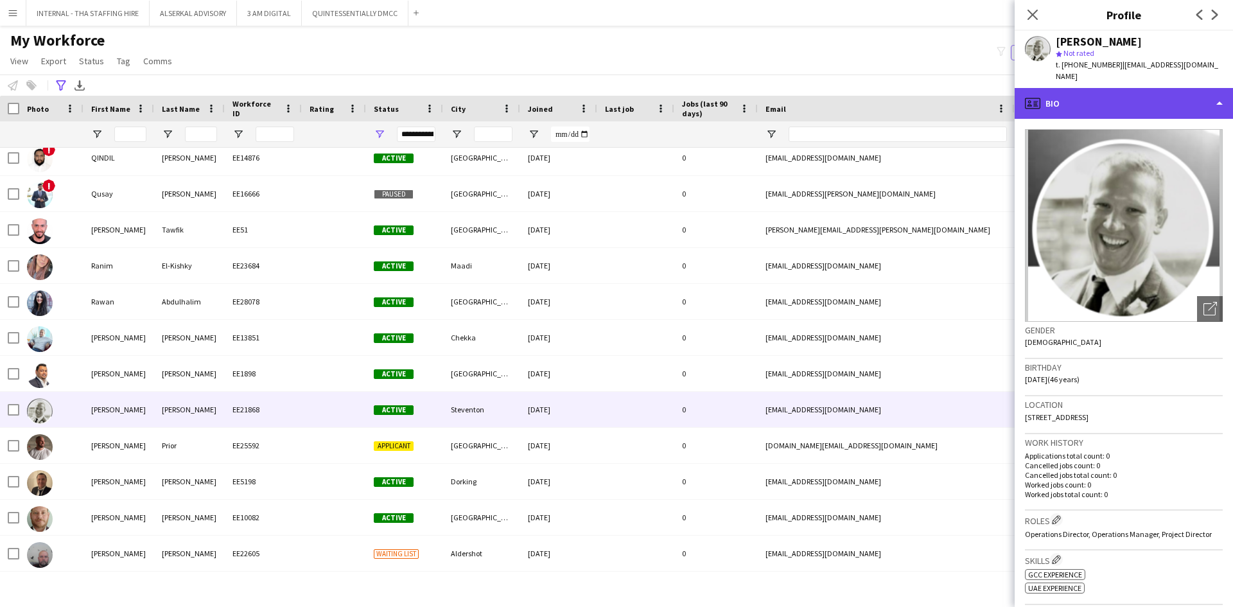
click at [1091, 96] on div "profile Bio" at bounding box center [1124, 103] width 218 height 31
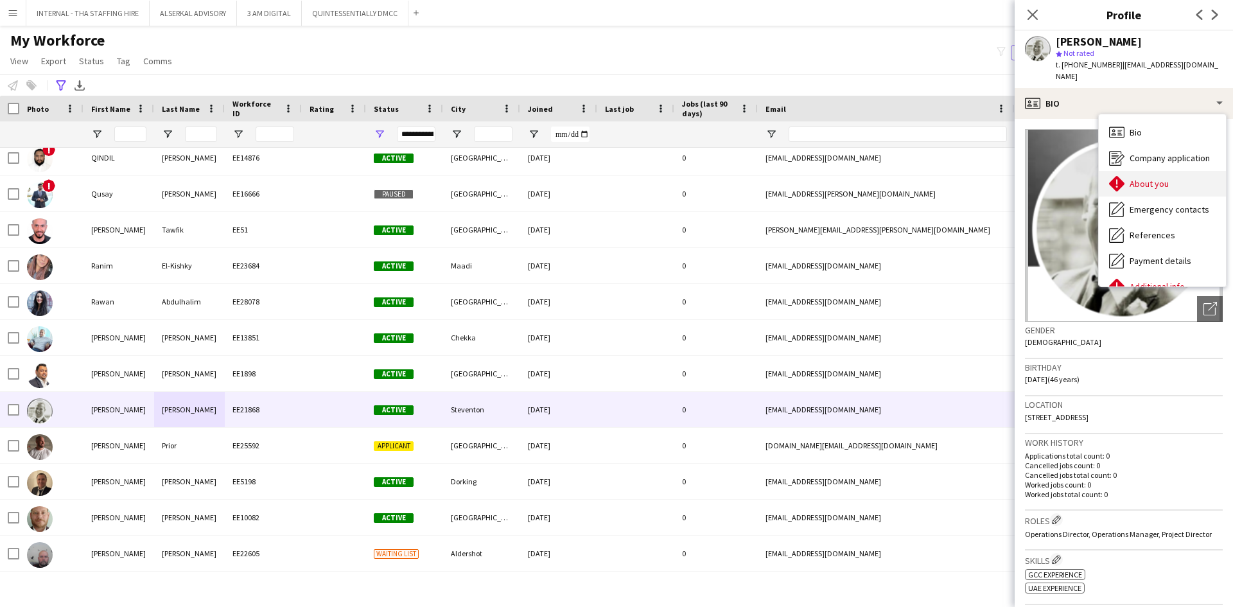
click at [1151, 178] on span "About you" at bounding box center [1149, 184] width 39 height 12
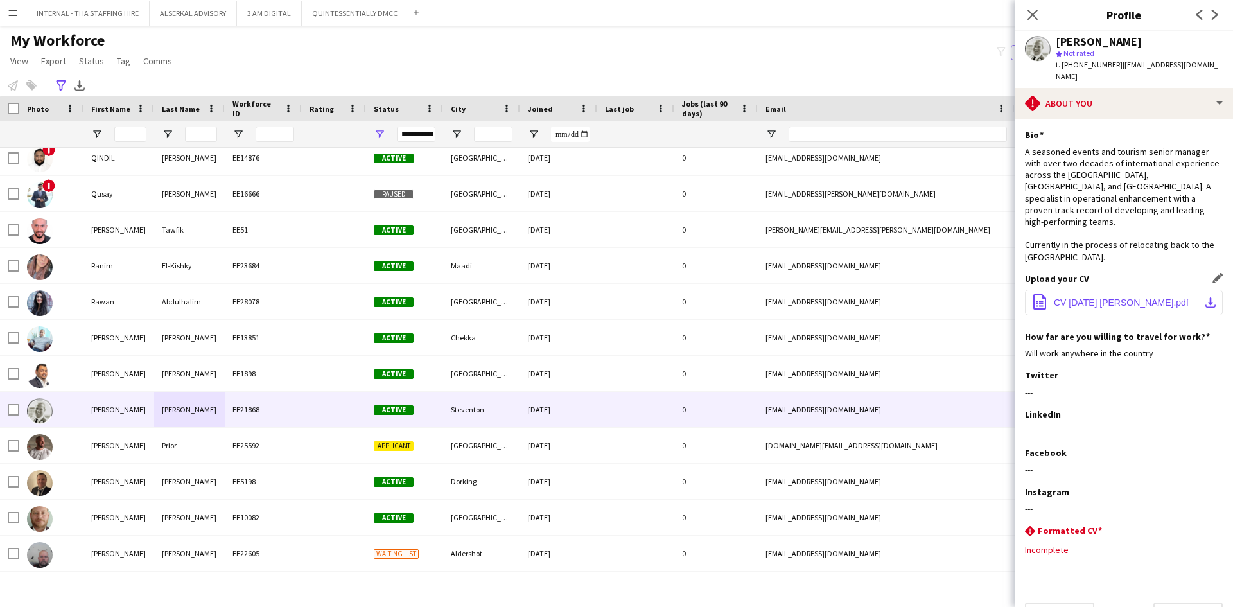
click at [1127, 297] on span "CV February 2024 Richard Liddle.pdf" at bounding box center [1121, 302] width 135 height 10
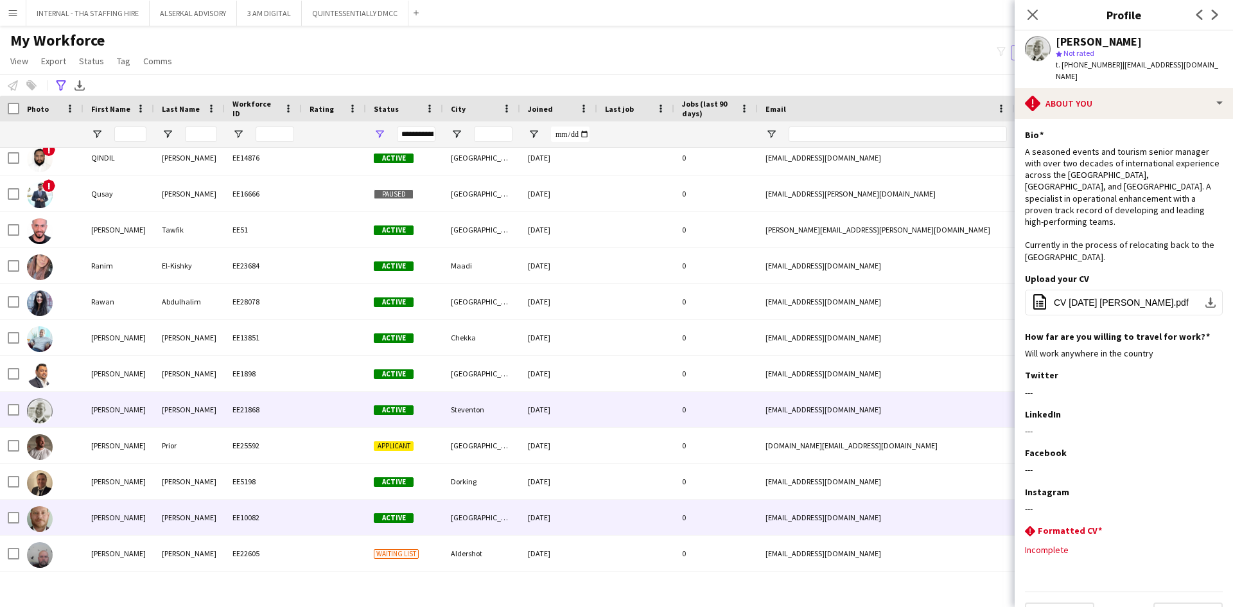
click at [125, 513] on div "Ross" at bounding box center [118, 517] width 71 height 35
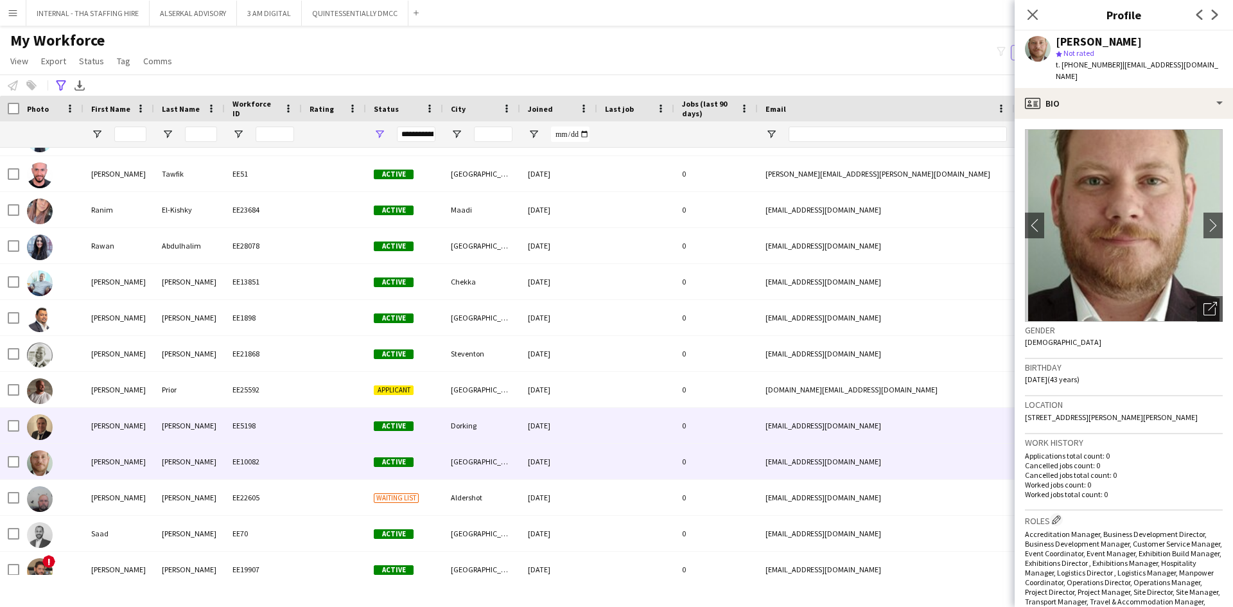
scroll to position [5459, 0]
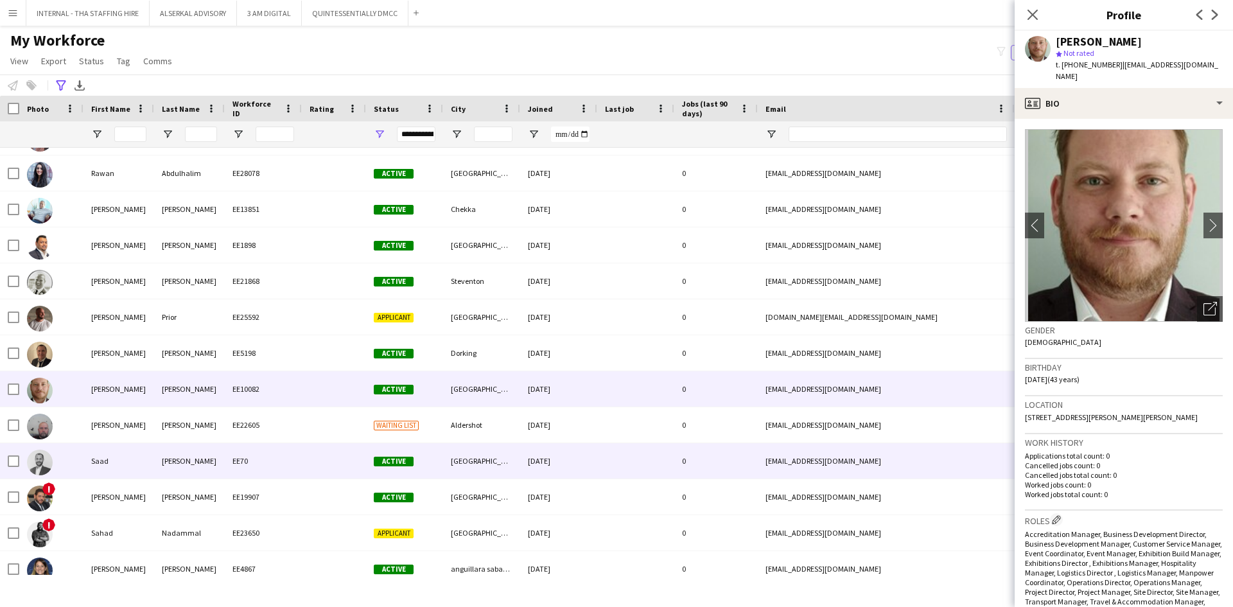
click at [587, 466] on div "[DATE]" at bounding box center [558, 460] width 77 height 35
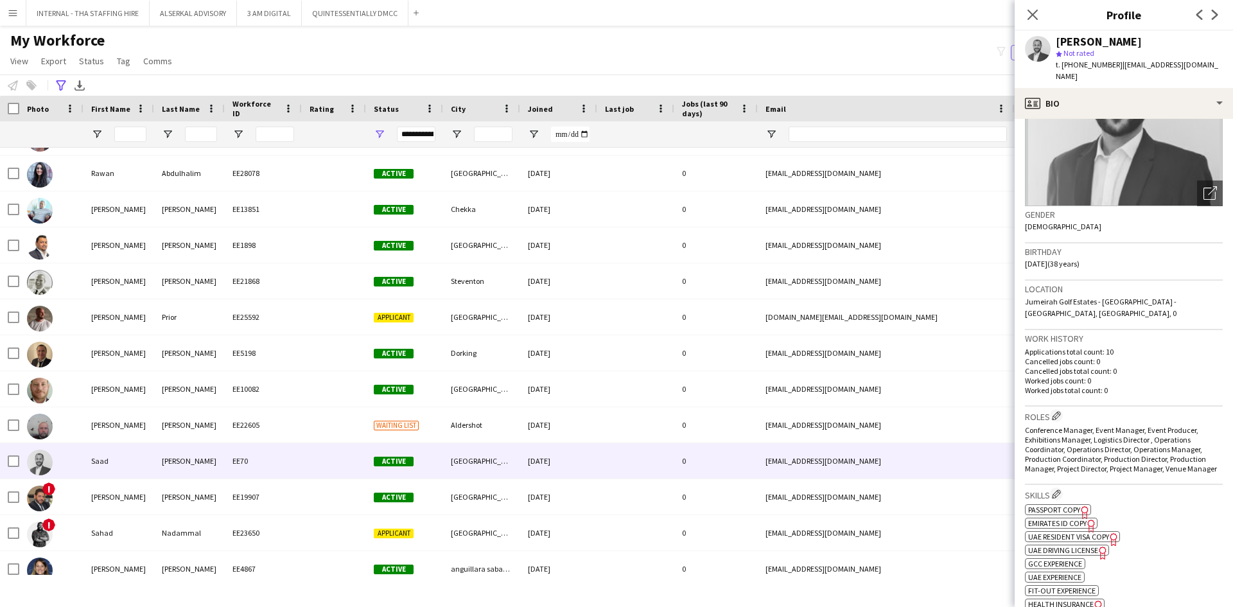
scroll to position [128, 0]
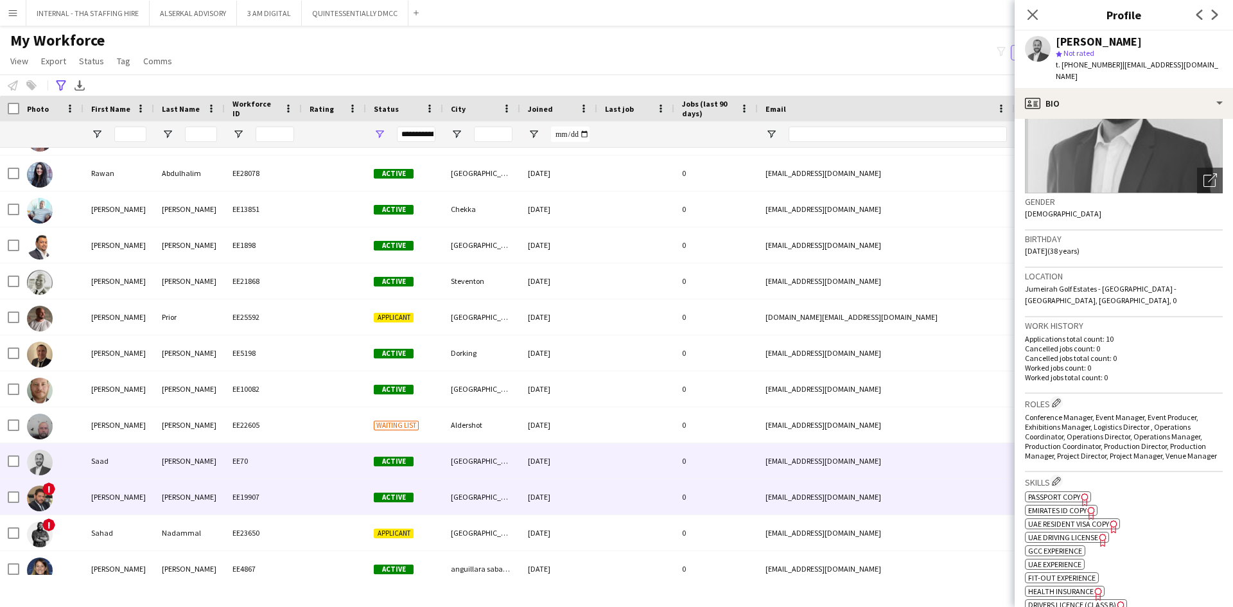
click at [286, 486] on div "EE19907" at bounding box center [263, 496] width 77 height 35
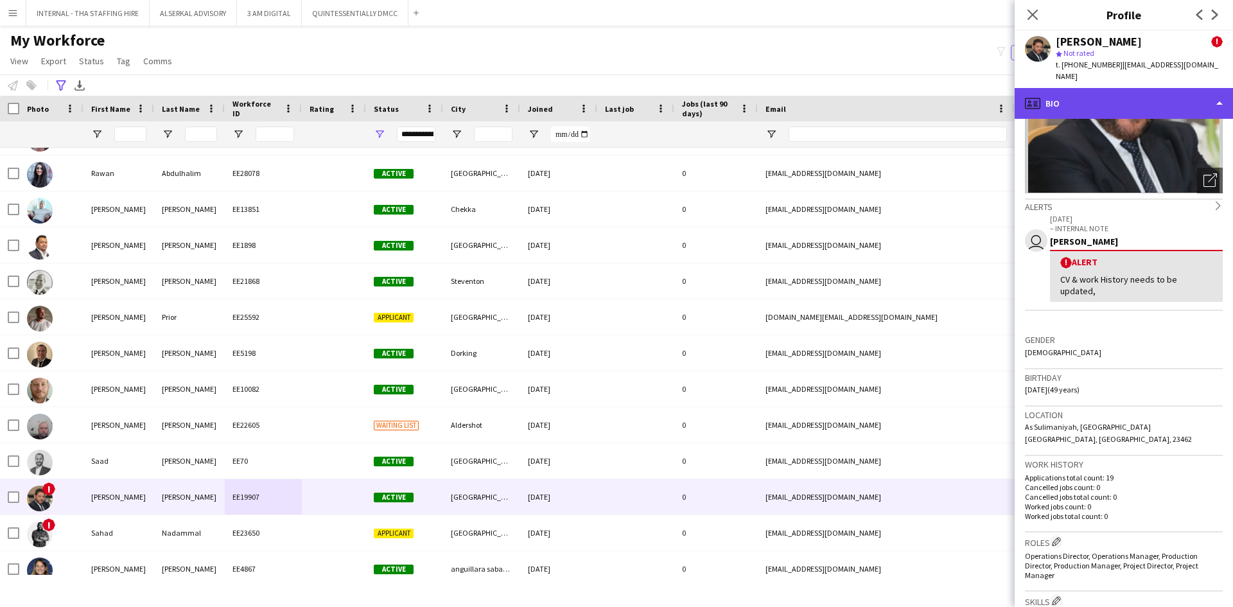
click at [1075, 88] on div "profile Bio" at bounding box center [1124, 103] width 218 height 31
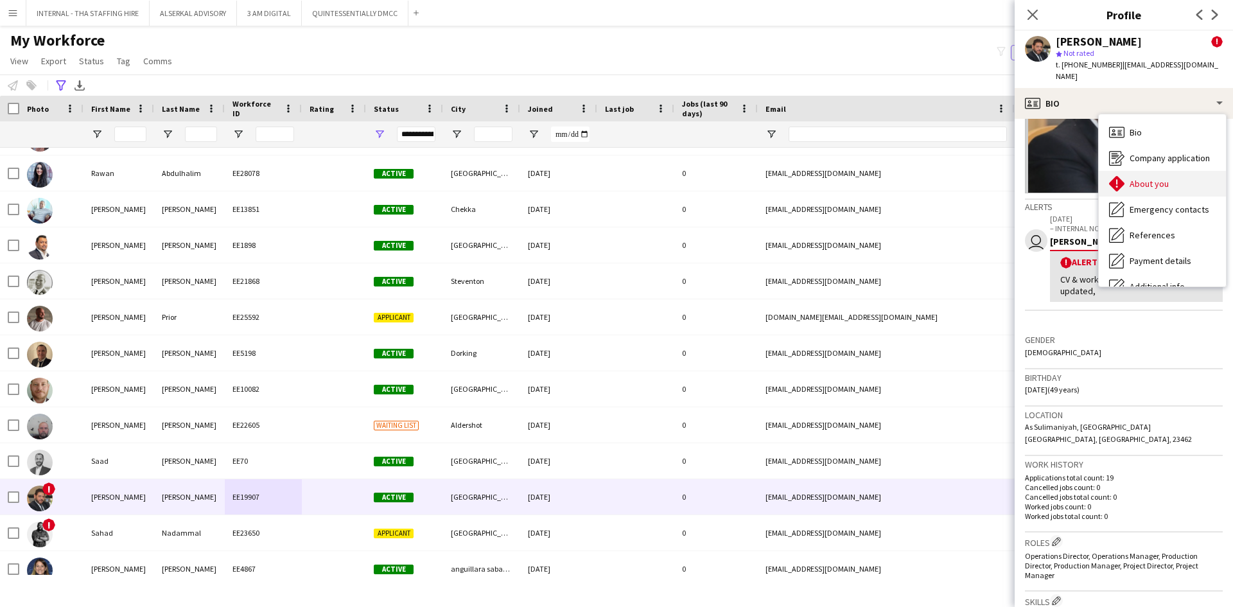
click at [1128, 175] on div "About you About you" at bounding box center [1162, 184] width 127 height 26
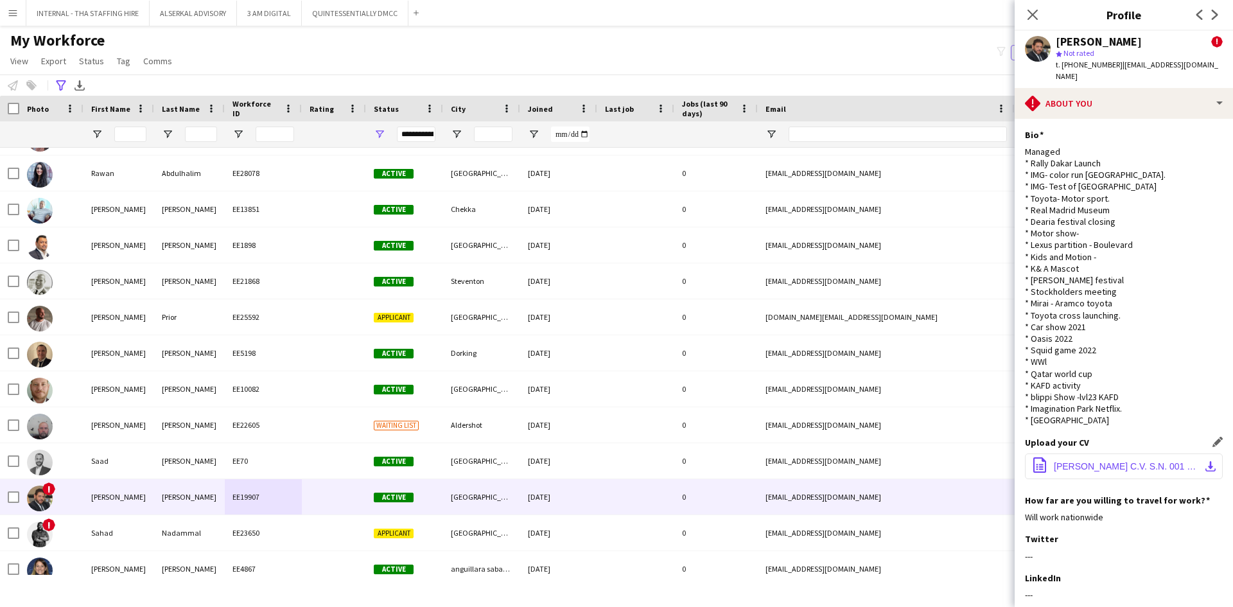
click at [1079, 461] on span "SAFWAT AL NAJAR C.V. S.N. 001 2.pdf" at bounding box center [1126, 466] width 145 height 10
click at [135, 136] on input "First Name Filter Input" at bounding box center [130, 134] width 32 height 15
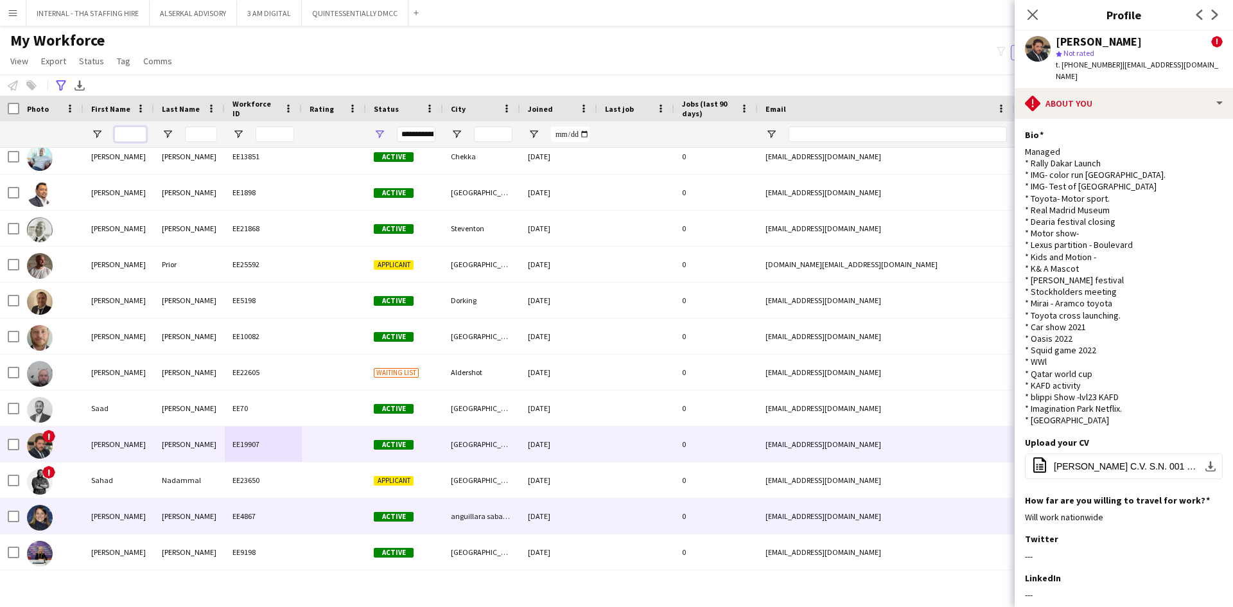
scroll to position [5524, 0]
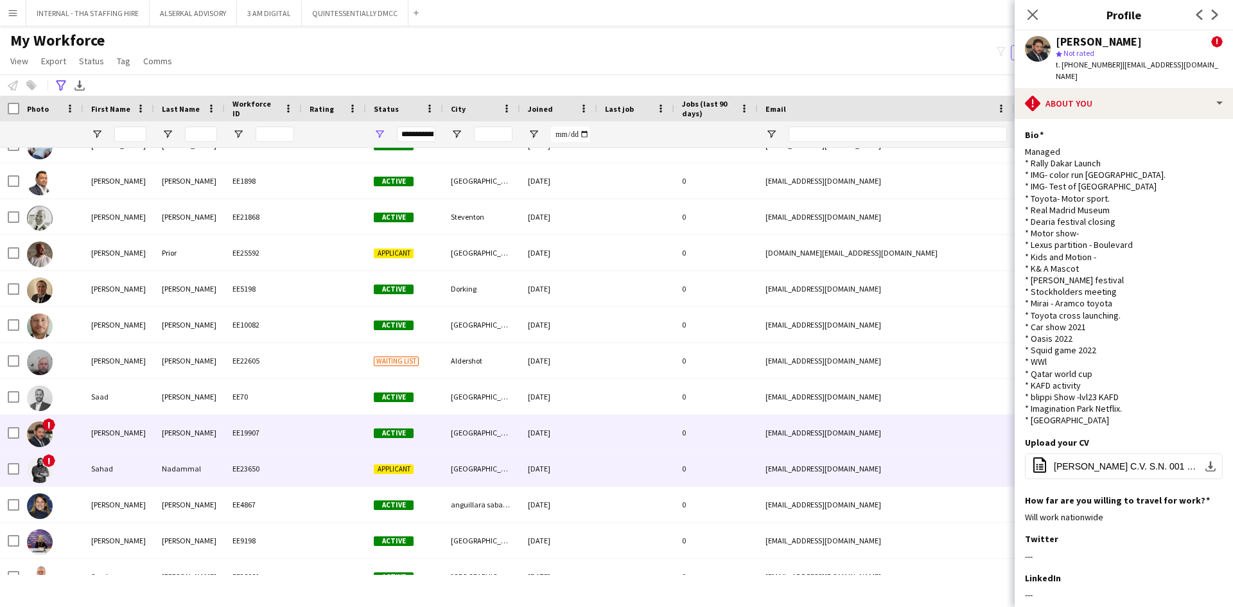
click at [647, 482] on div at bounding box center [635, 468] width 77 height 35
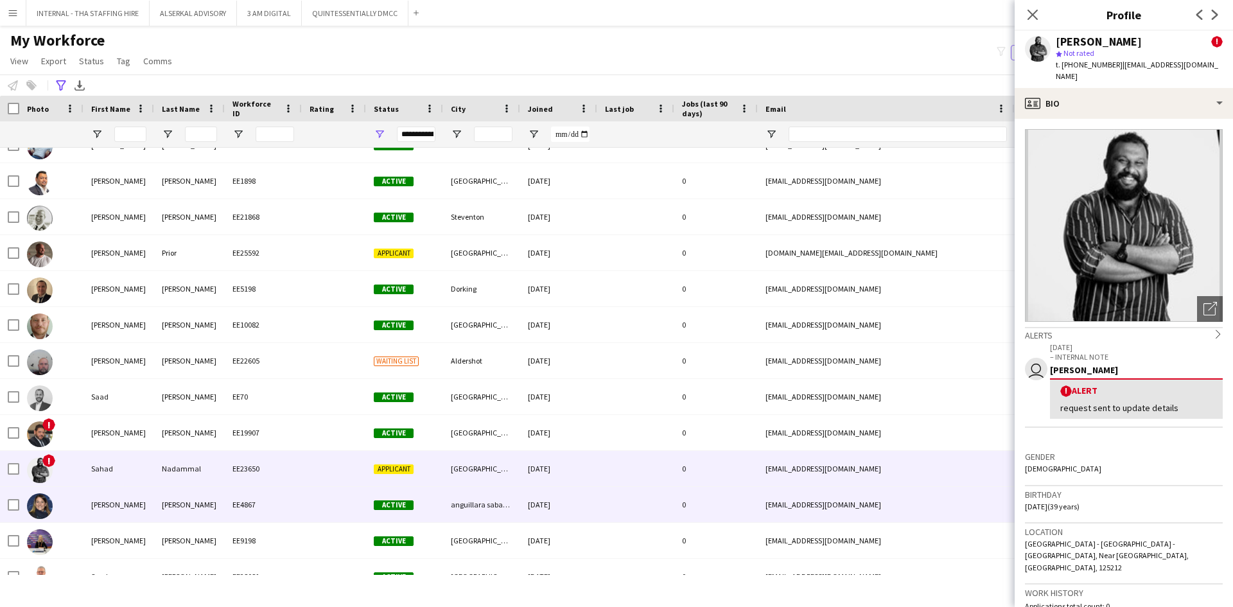
click at [644, 500] on div at bounding box center [635, 504] width 77 height 35
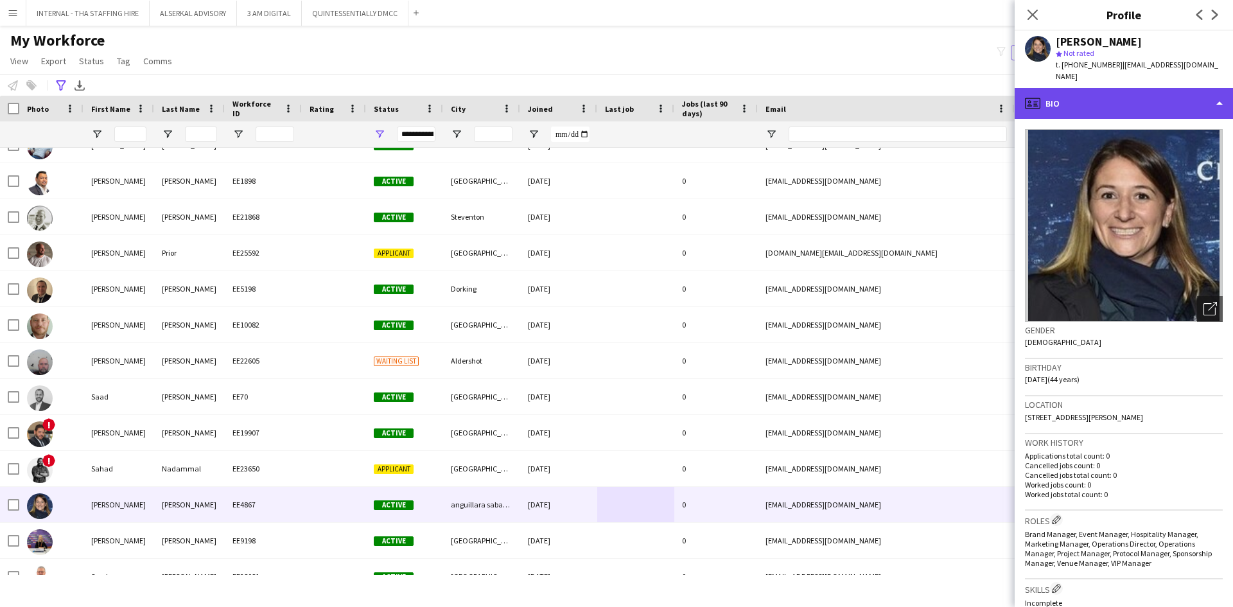
click at [1113, 98] on div "profile Bio" at bounding box center [1124, 103] width 218 height 31
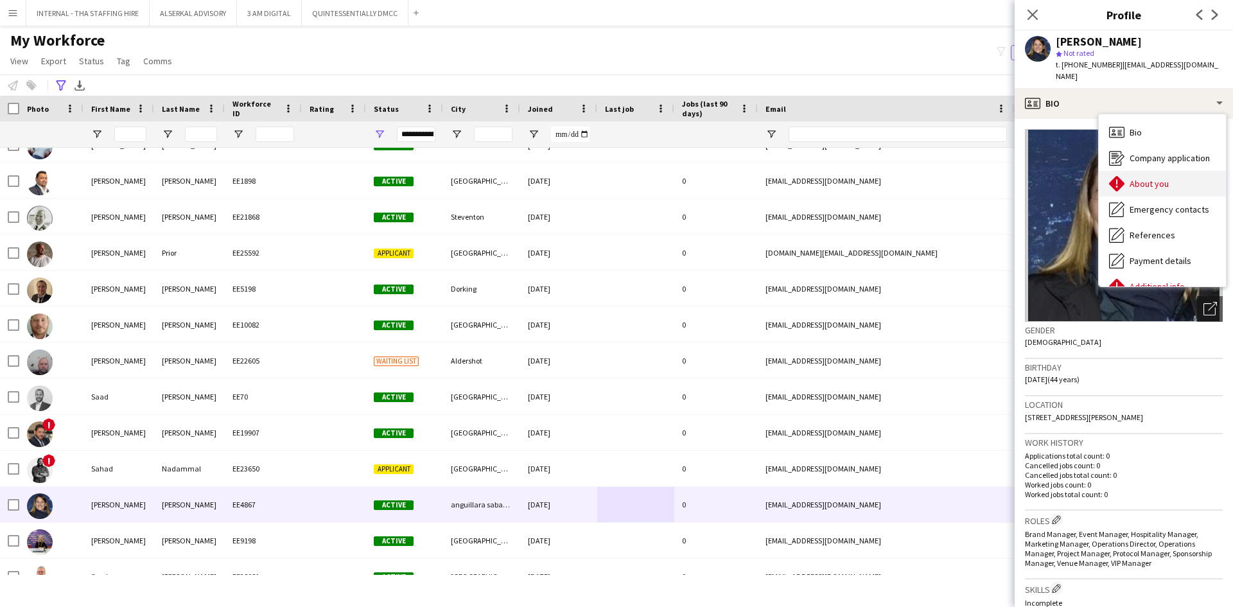
click at [1127, 171] on div "About you About you" at bounding box center [1162, 184] width 127 height 26
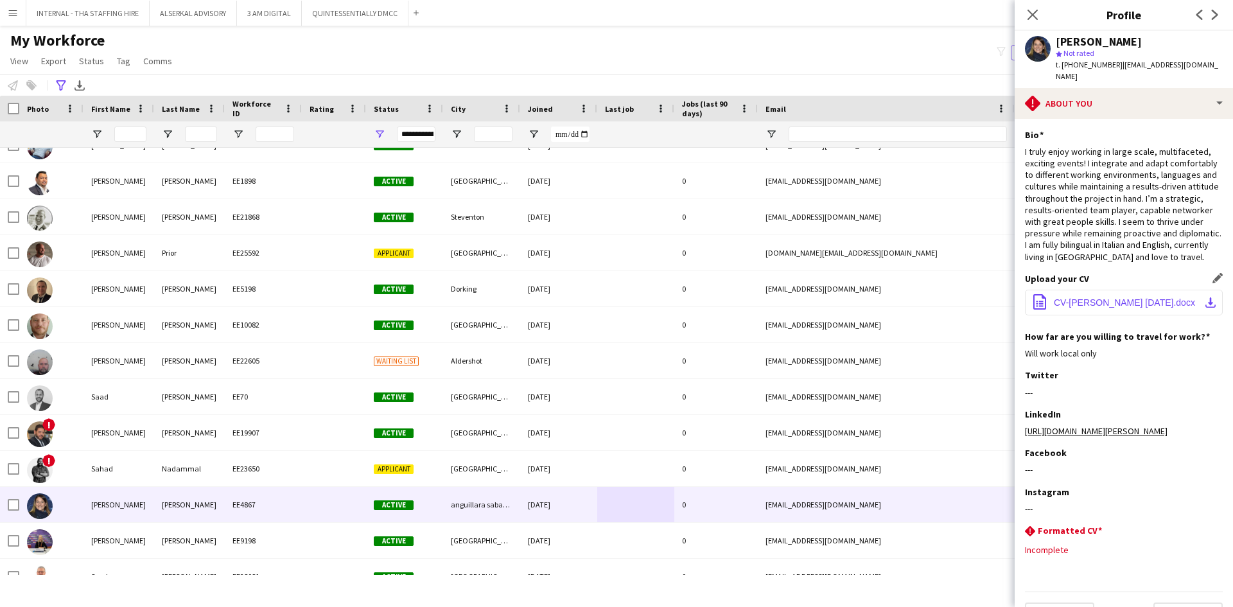
click at [1109, 301] on span "CV-Sarah Rusconi 08.04.22.docx" at bounding box center [1124, 302] width 141 height 10
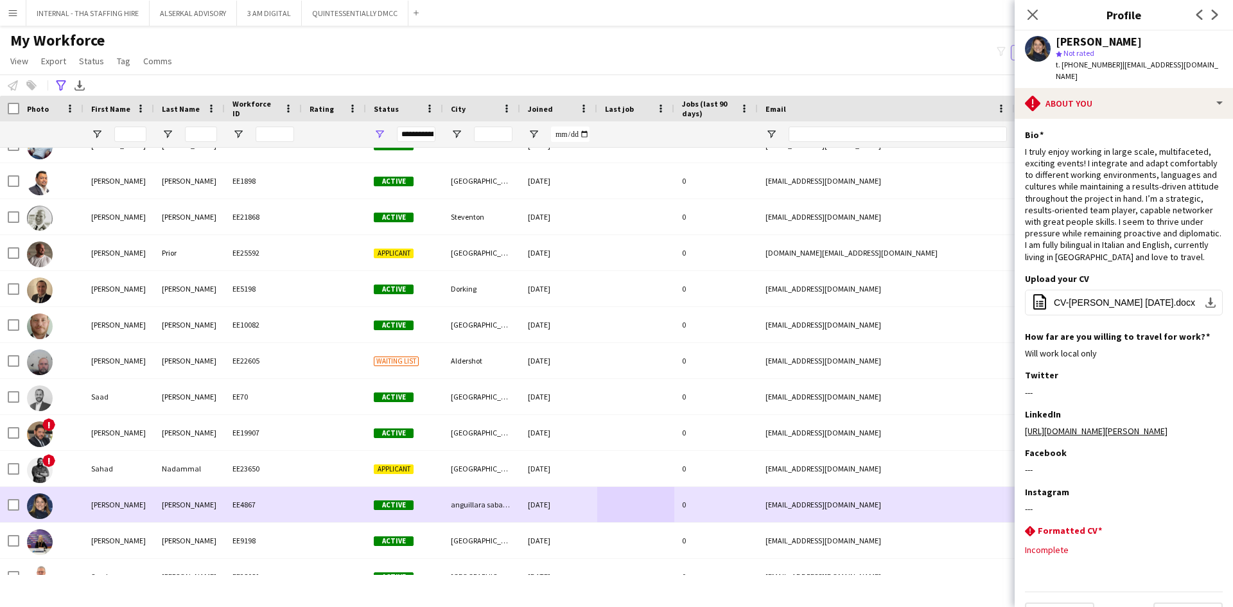
scroll to position [5652, 0]
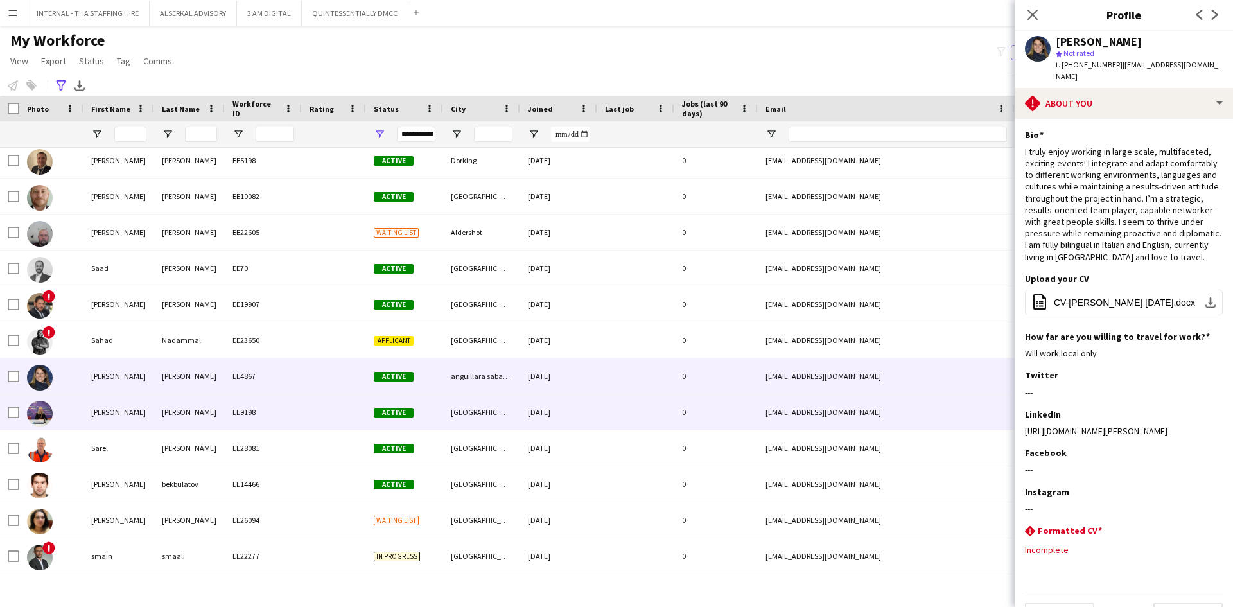
click at [192, 420] on div "Synan" at bounding box center [189, 411] width 71 height 35
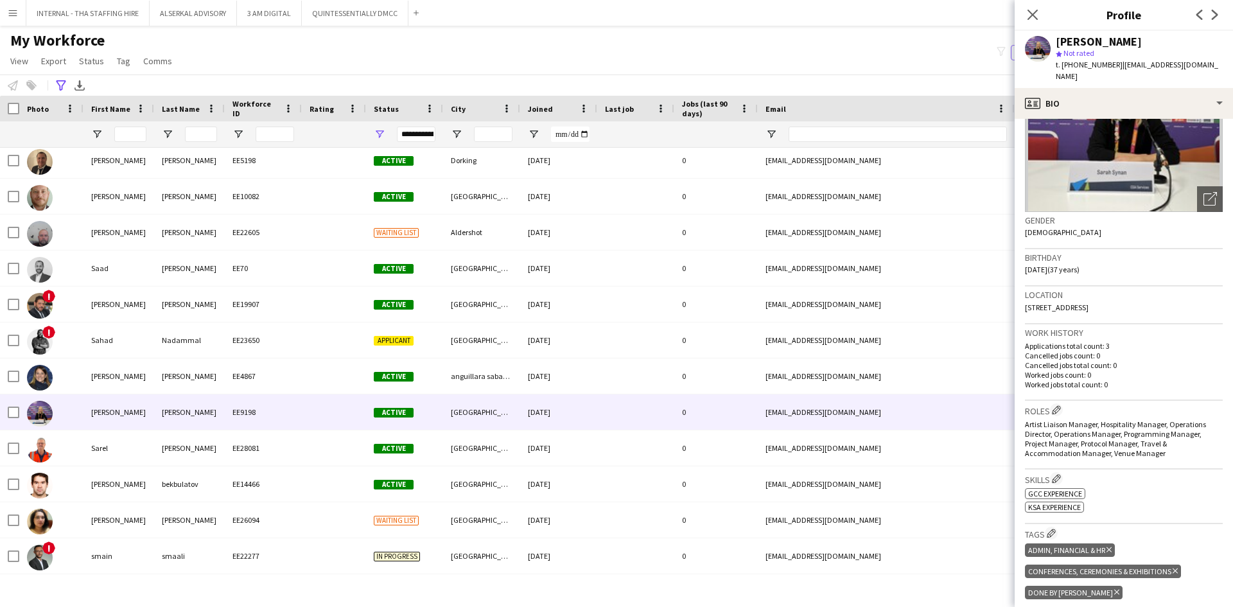
scroll to position [128, 0]
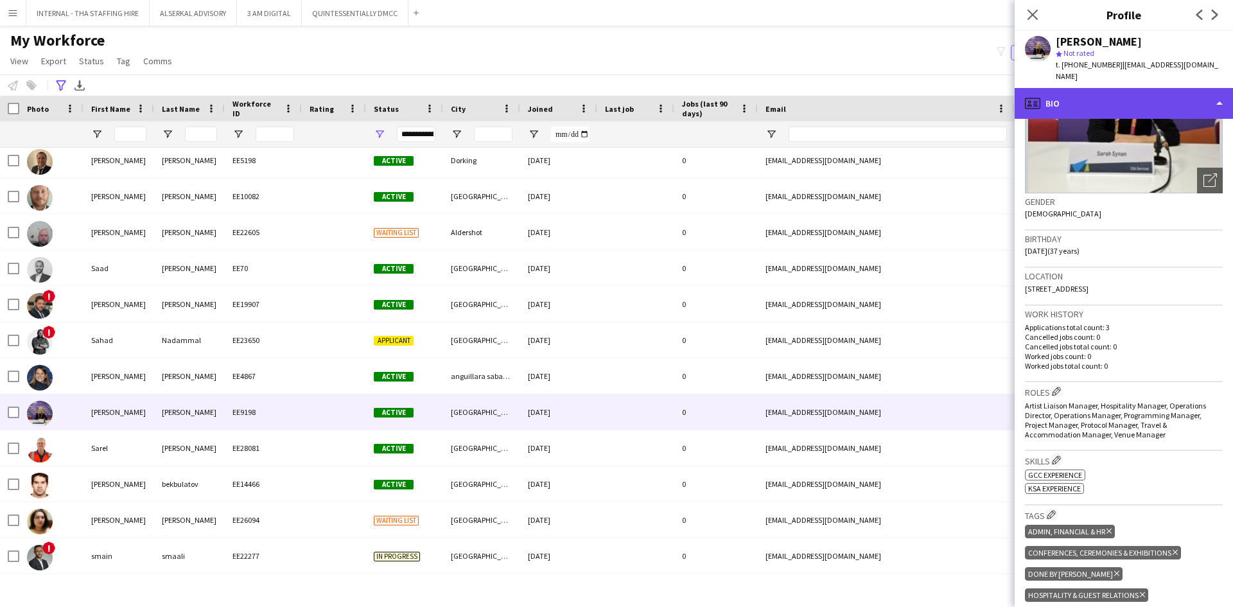
click at [1073, 88] on div "profile Bio" at bounding box center [1124, 103] width 218 height 31
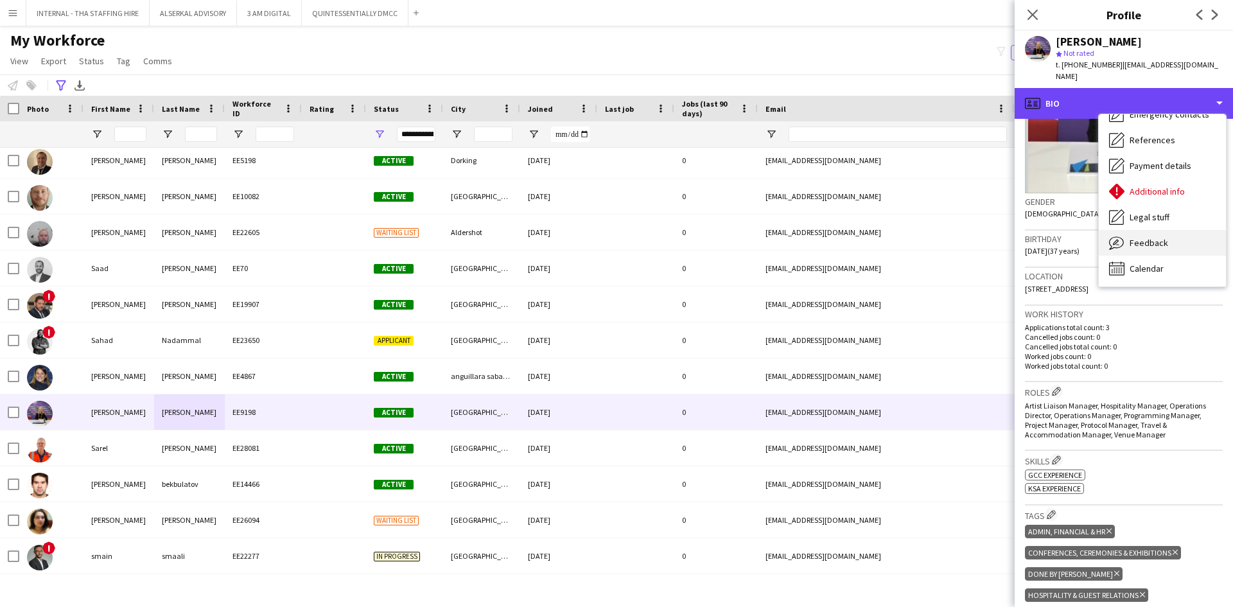
scroll to position [0, 0]
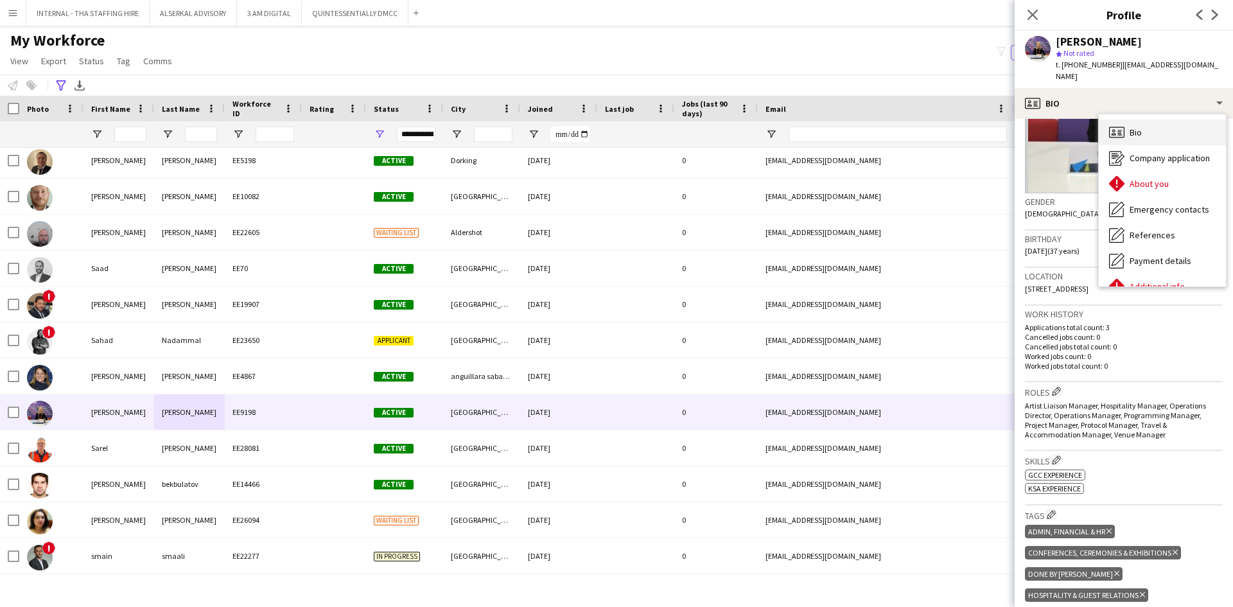
click at [1140, 127] on span "Bio" at bounding box center [1136, 133] width 12 height 12
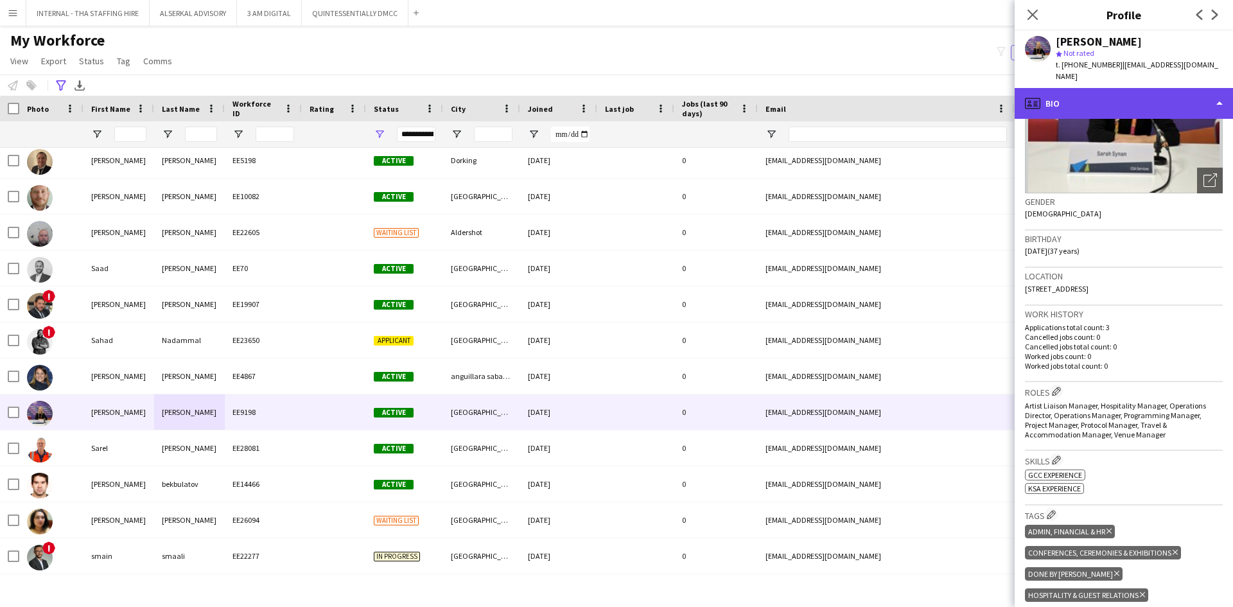
click at [1083, 88] on div "profile Bio" at bounding box center [1124, 103] width 218 height 31
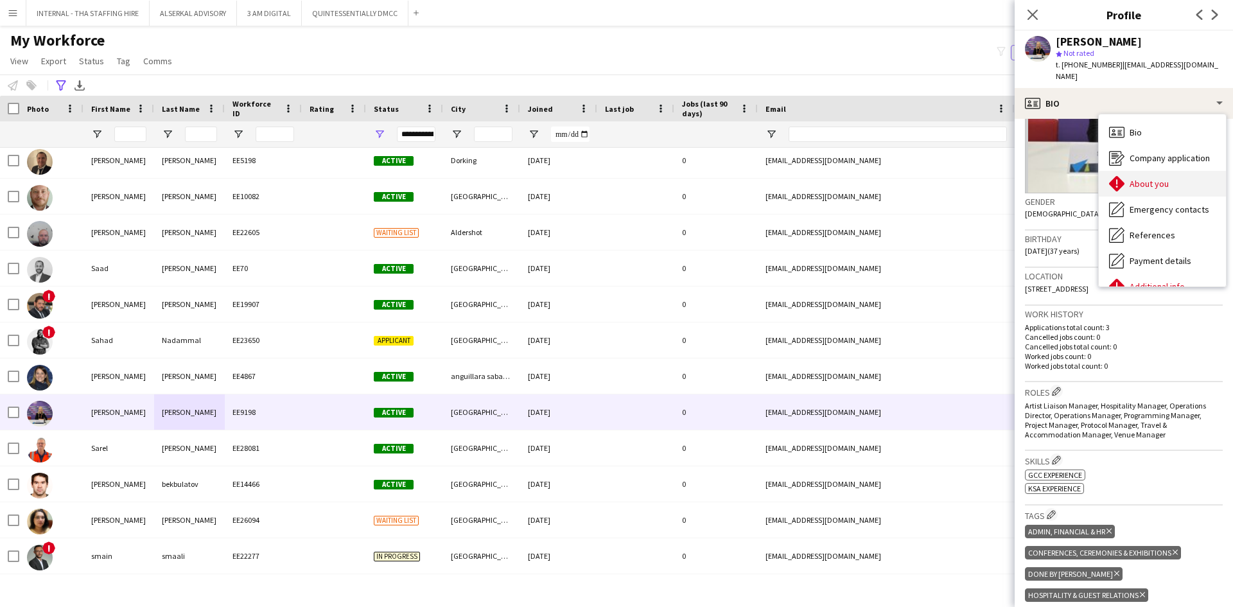
click at [1144, 178] on span "About you" at bounding box center [1149, 184] width 39 height 12
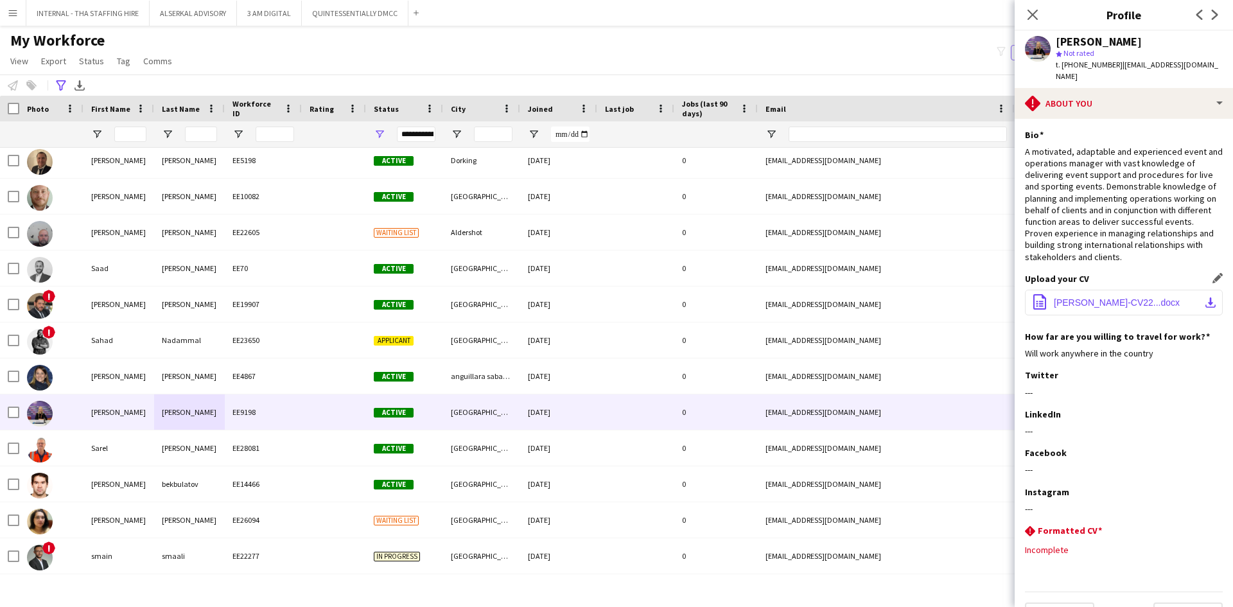
click at [1070, 297] on span "Sarah-Synan-CV22...docx" at bounding box center [1117, 302] width 126 height 10
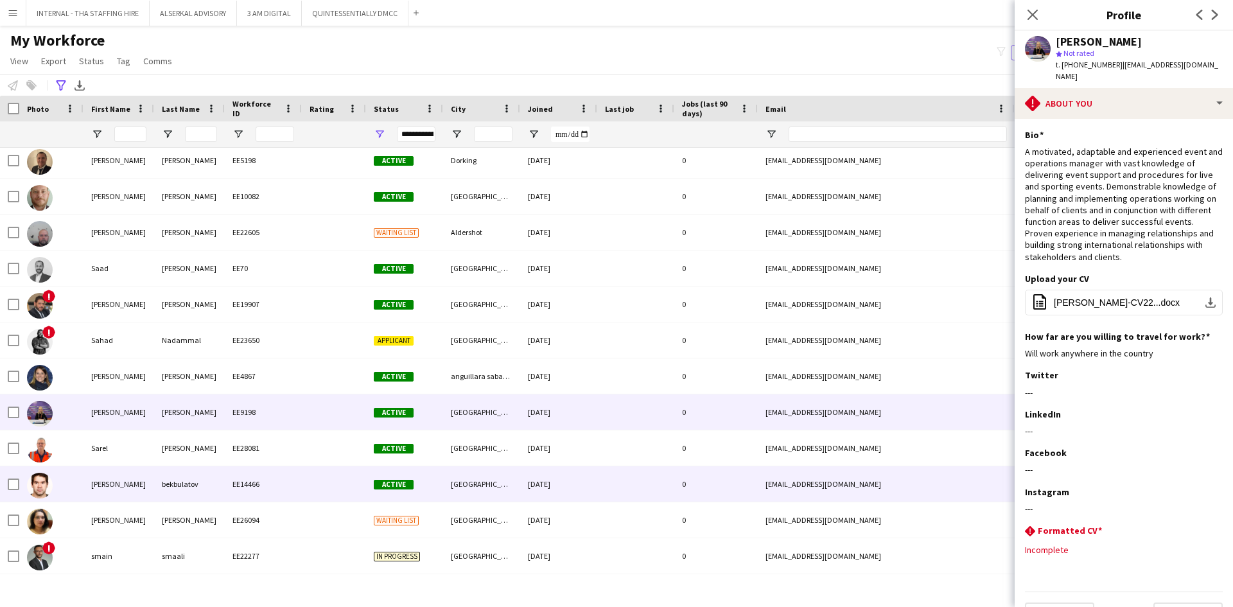
click at [264, 485] on div "EE14466" at bounding box center [263, 483] width 77 height 35
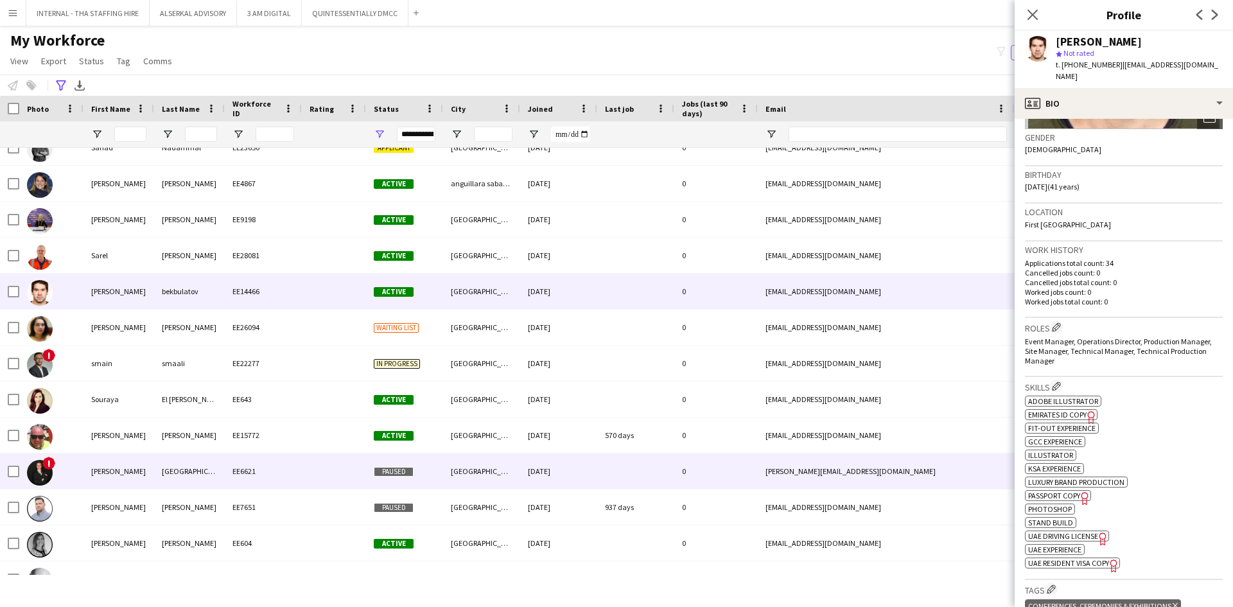
scroll to position [5845, 0]
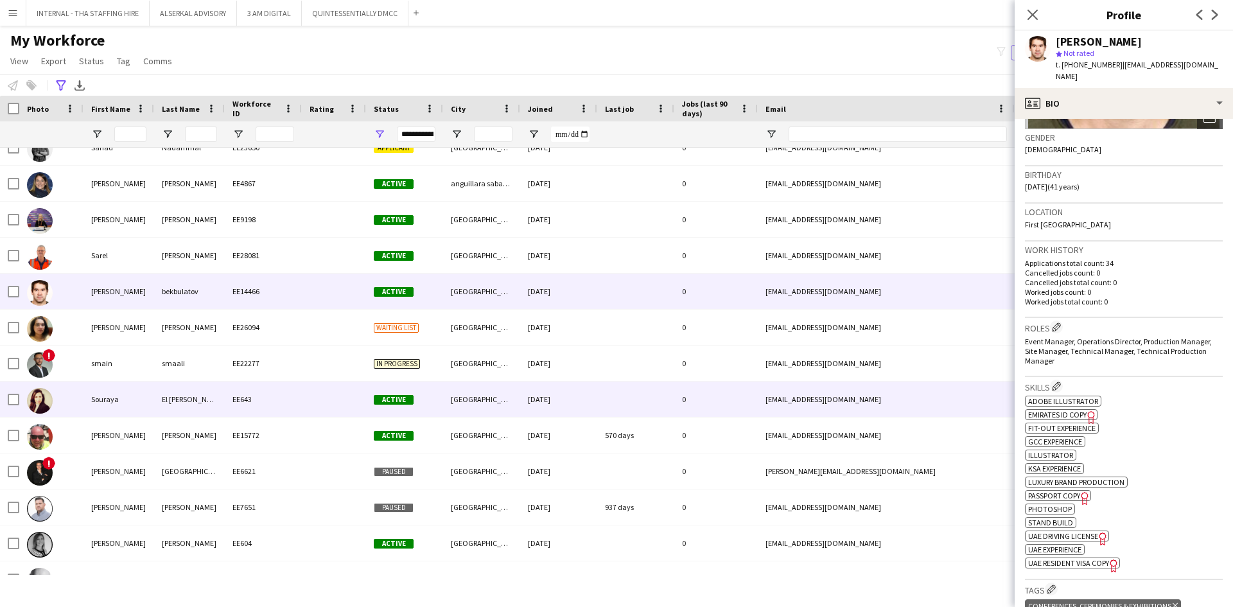
click at [125, 397] on div "Souraya" at bounding box center [118, 399] width 71 height 35
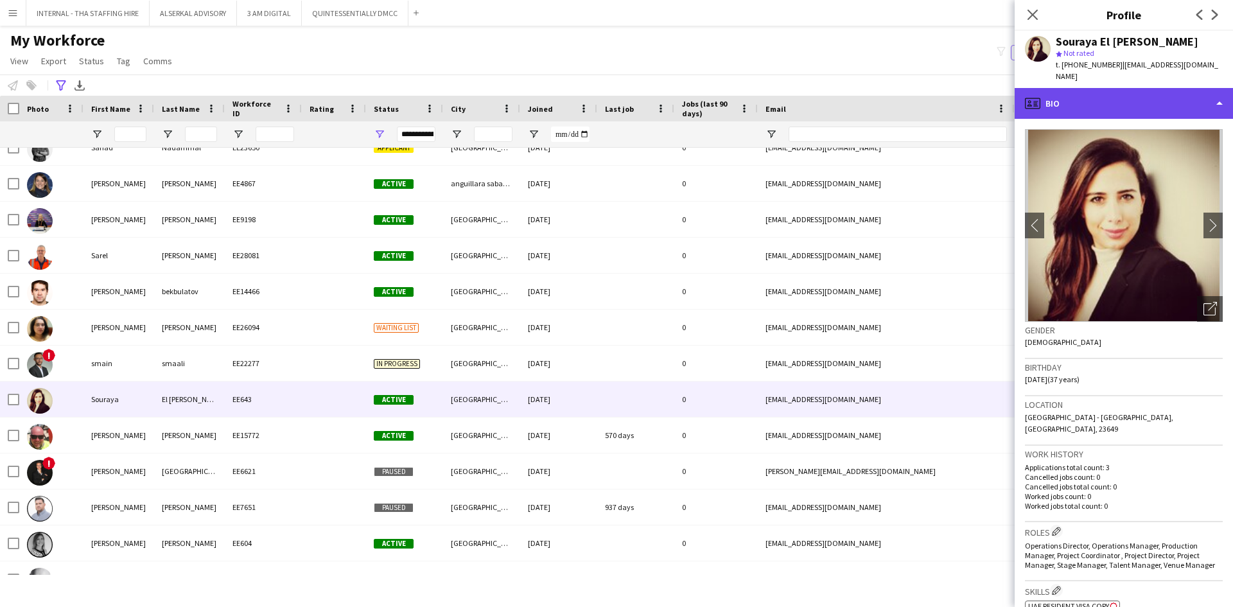
click at [1070, 88] on div "profile Bio" at bounding box center [1124, 103] width 218 height 31
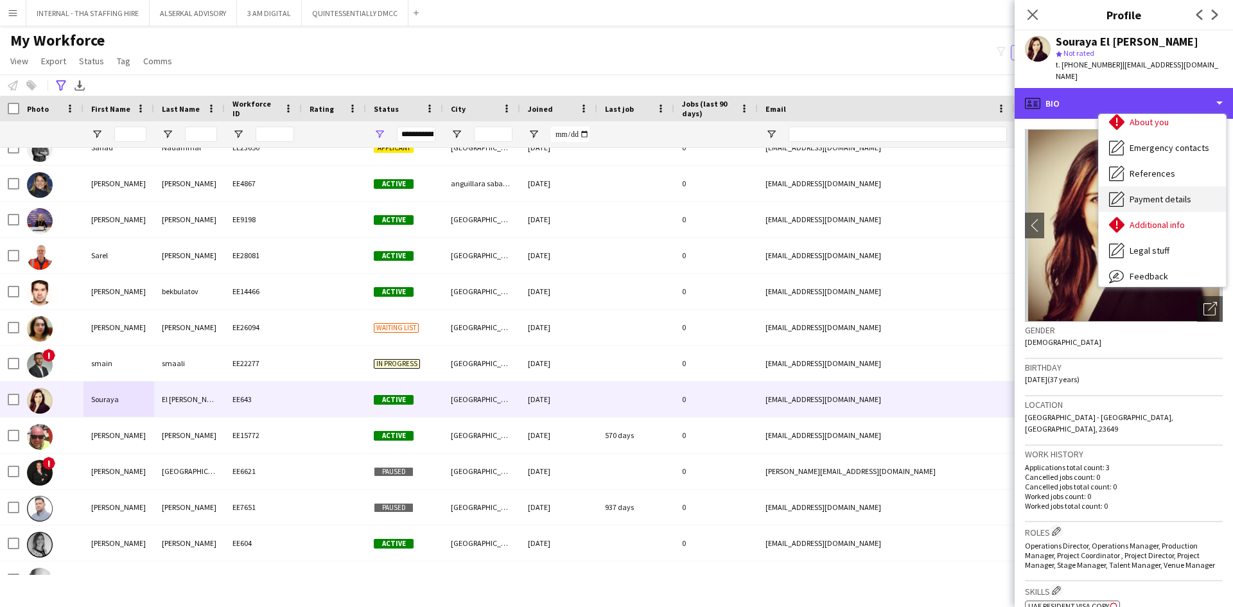
scroll to position [95, 0]
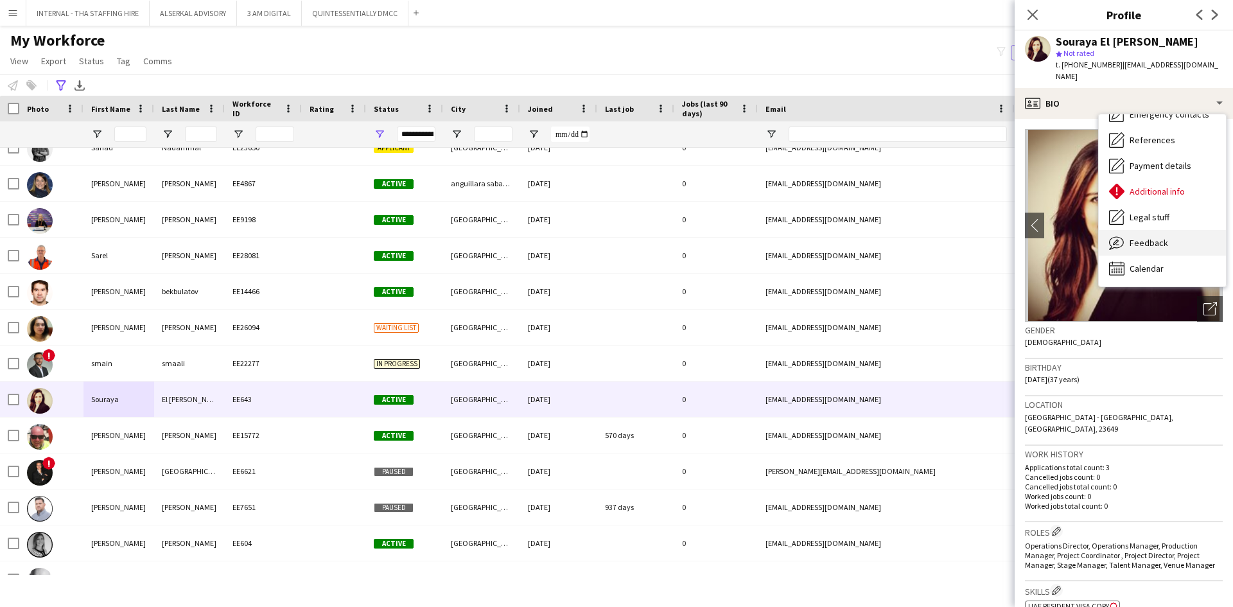
click at [1146, 237] on span "Feedback" at bounding box center [1149, 243] width 39 height 12
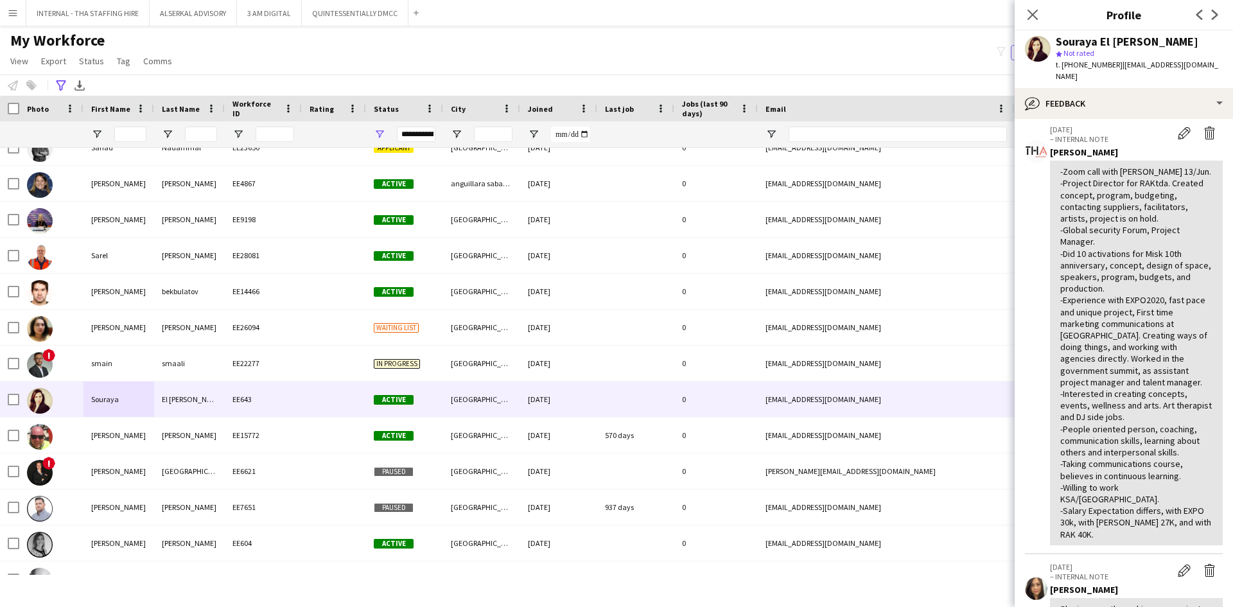
scroll to position [128, 0]
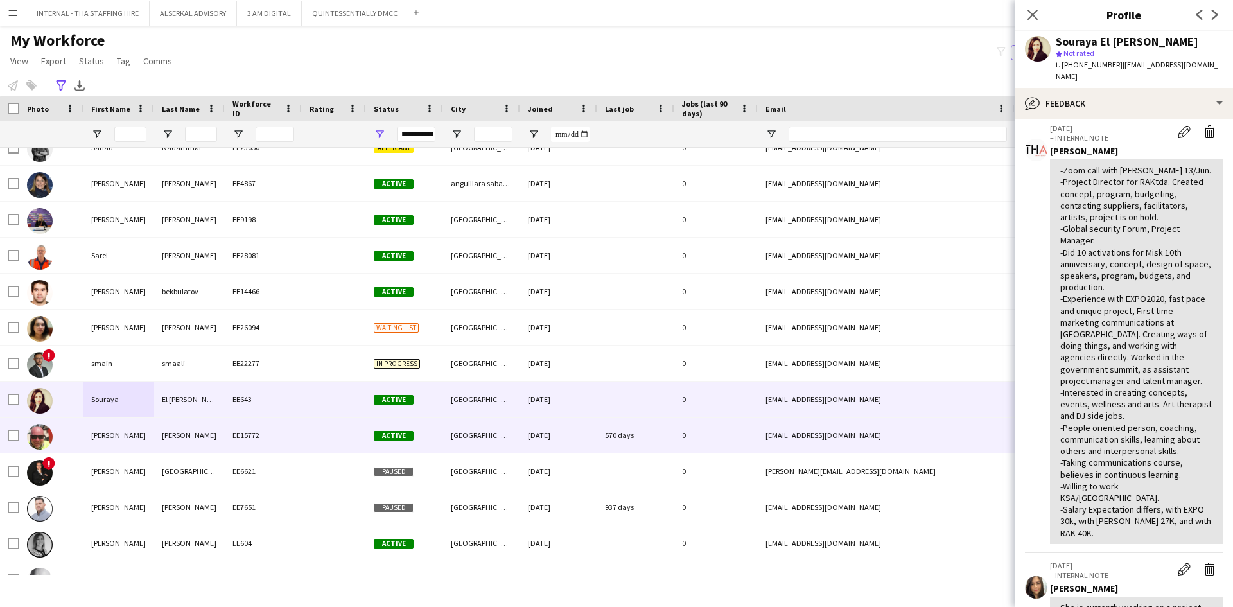
click at [167, 437] on div "Wieland" at bounding box center [189, 434] width 71 height 35
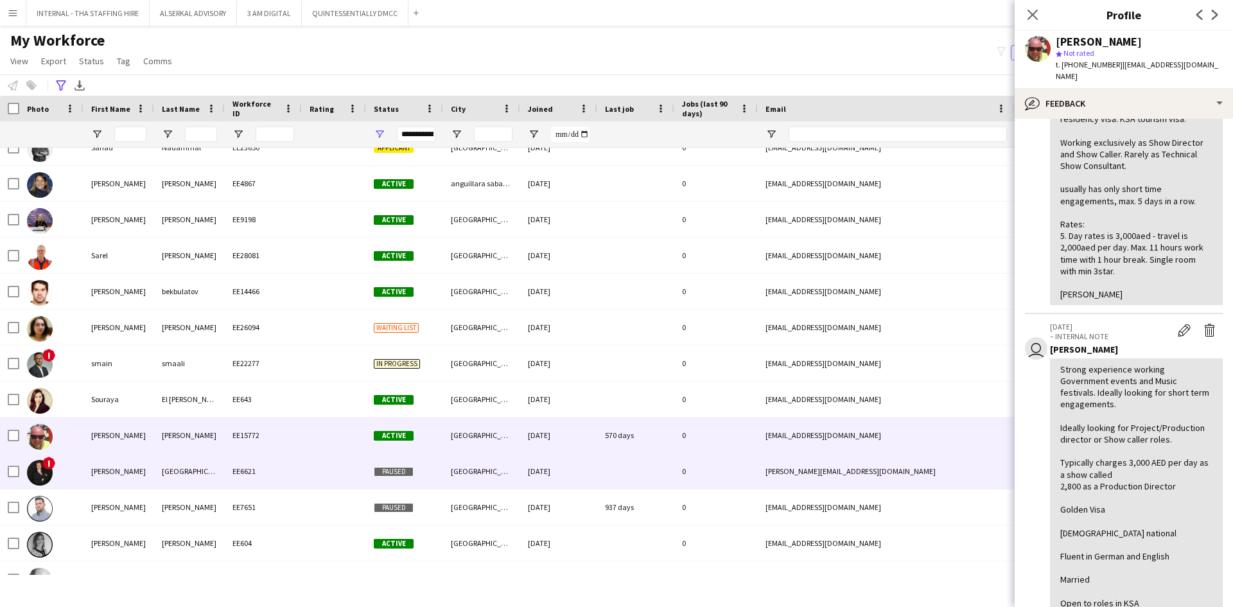
drag, startPoint x: 127, startPoint y: 472, endPoint x: 132, endPoint y: 514, distance: 42.6
click at [128, 472] on div "Stefano" at bounding box center [118, 470] width 71 height 35
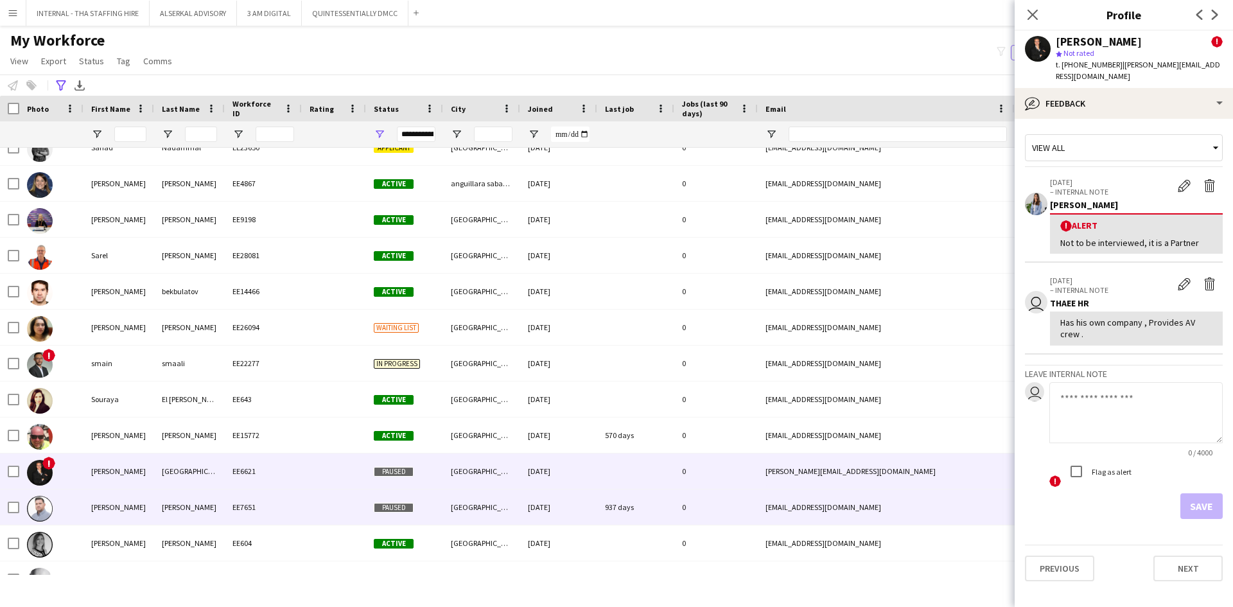
click at [132, 507] on div "Stephen" at bounding box center [118, 506] width 71 height 35
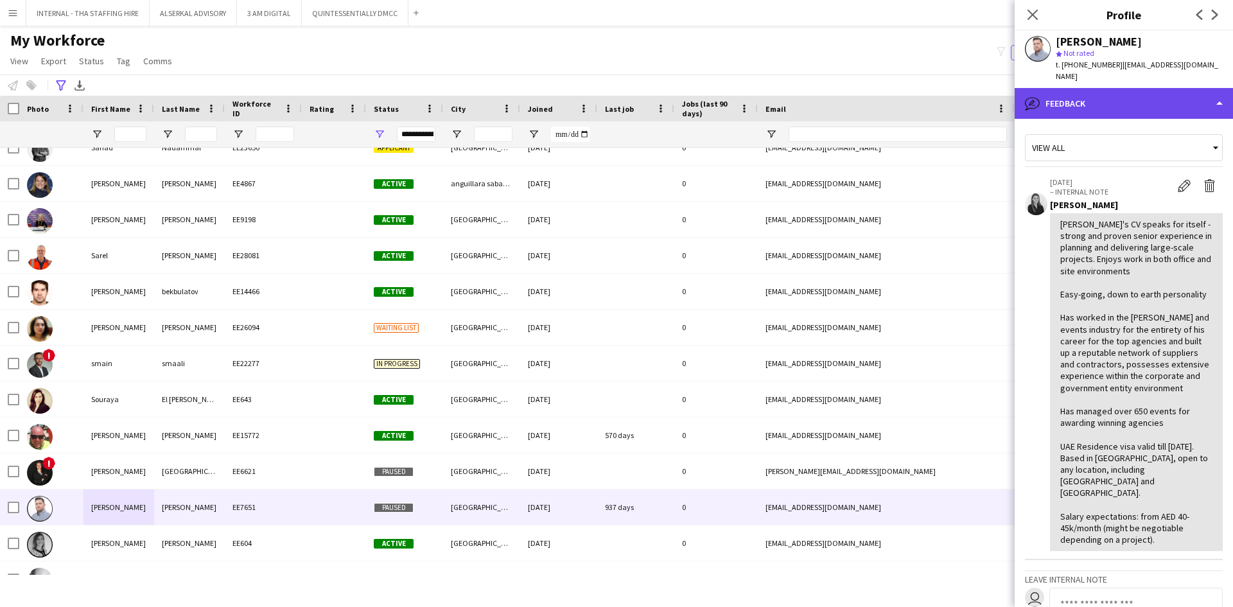
click at [1075, 88] on div "bubble-pencil Feedback" at bounding box center [1124, 103] width 218 height 31
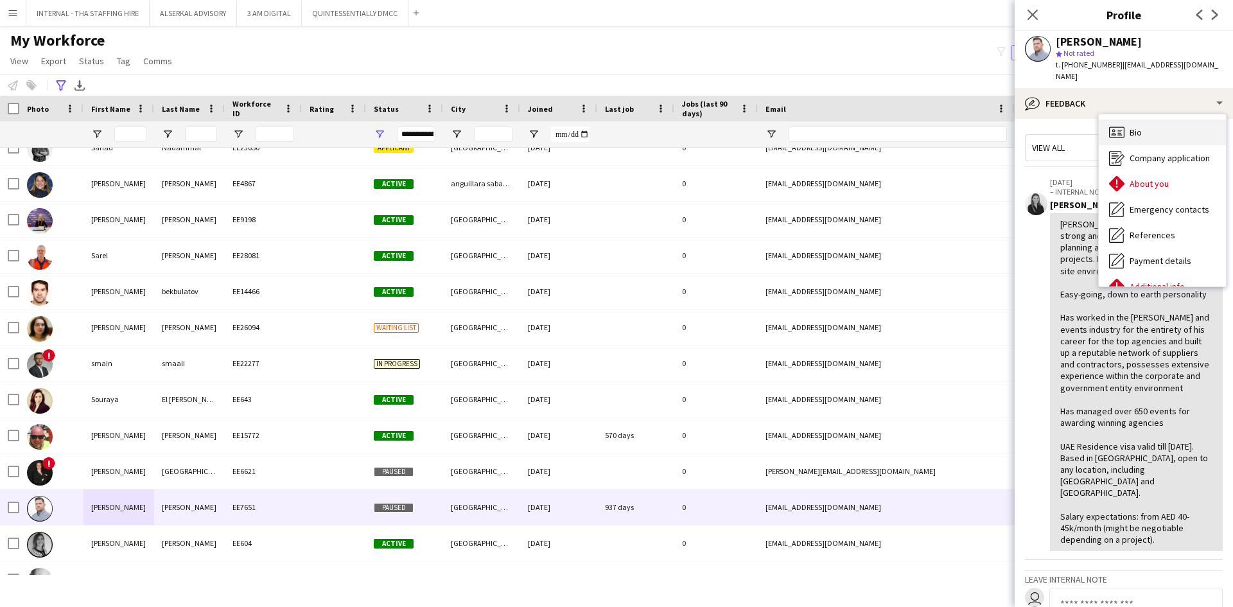
click at [1121, 127] on icon at bounding box center [1116, 132] width 15 height 11
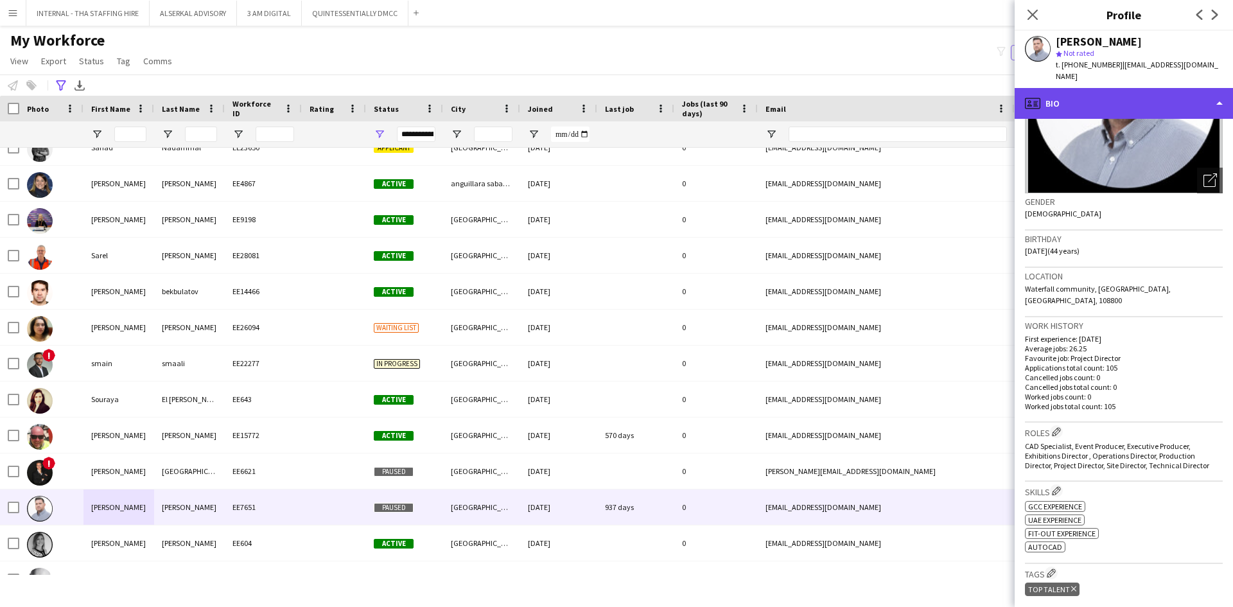
click at [1082, 88] on div "profile Bio" at bounding box center [1124, 103] width 218 height 31
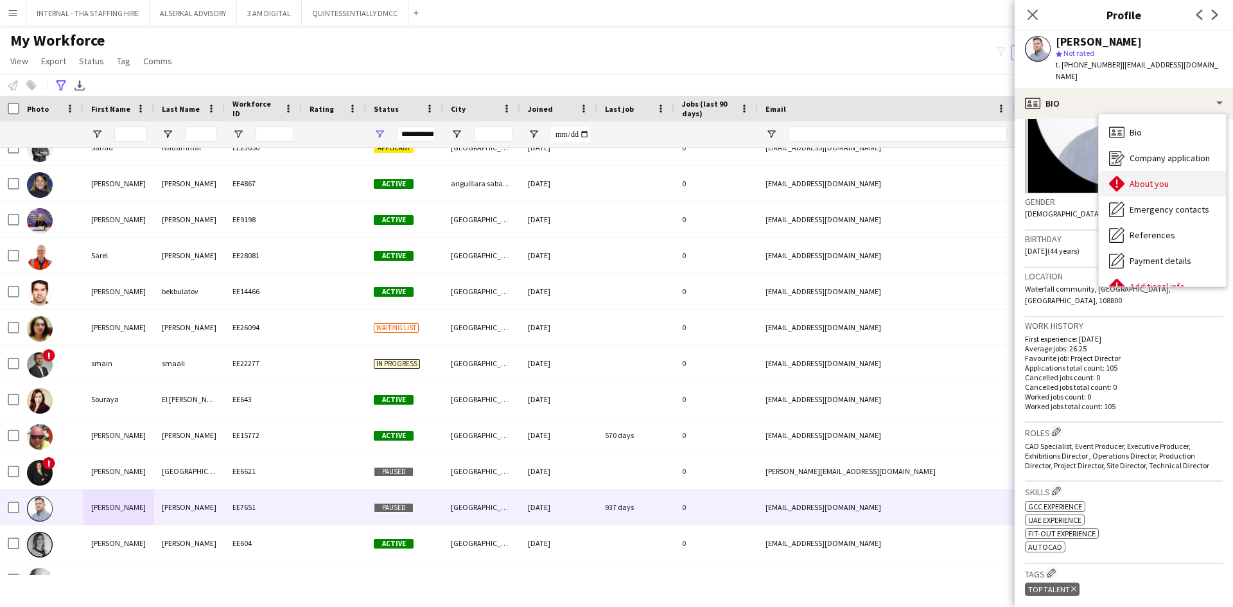
click at [1137, 178] on span "About you" at bounding box center [1149, 184] width 39 height 12
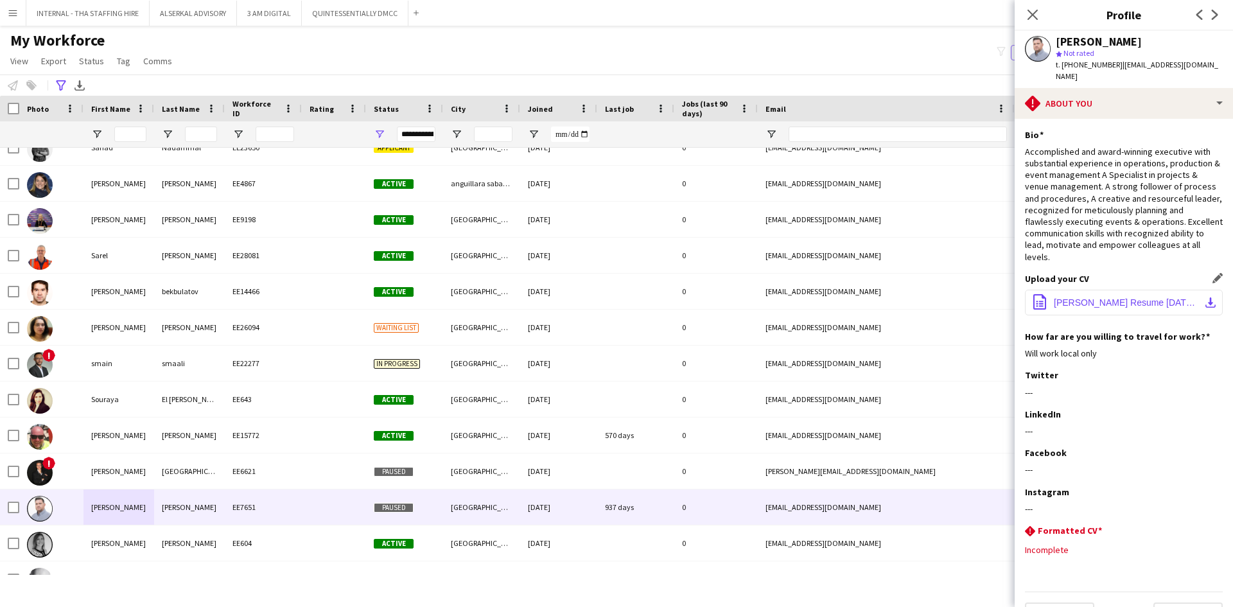
click at [1100, 297] on span "Steve Powell Resume August 2023.pdf" at bounding box center [1126, 302] width 145 height 10
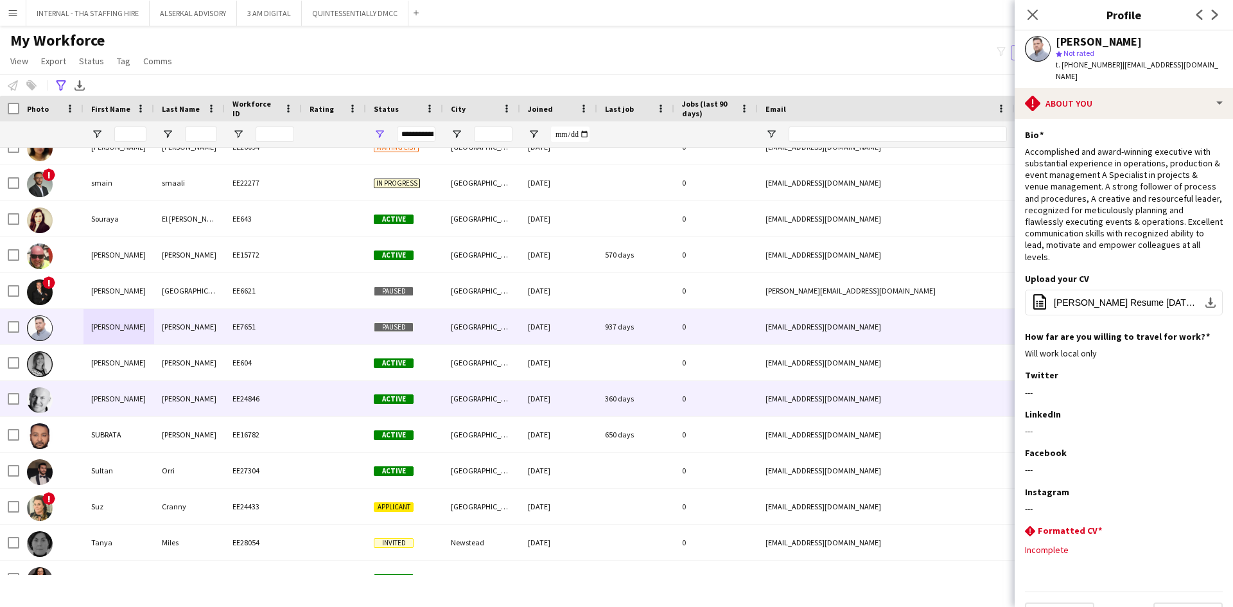
scroll to position [6038, 0]
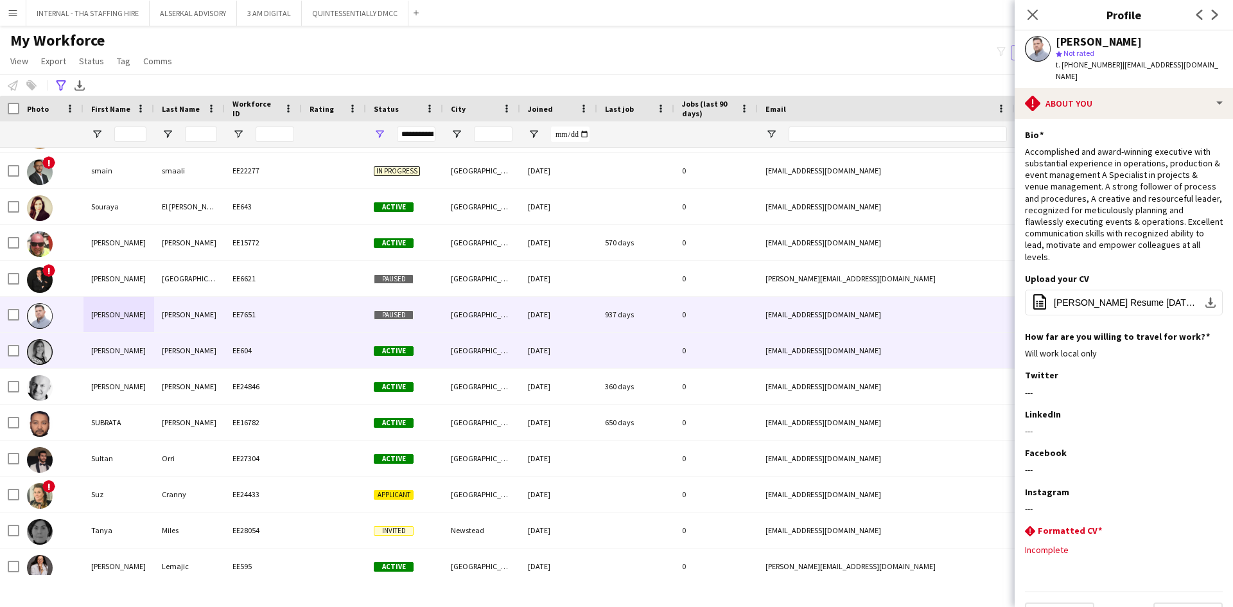
click at [129, 351] on div "Stevie" at bounding box center [118, 350] width 71 height 35
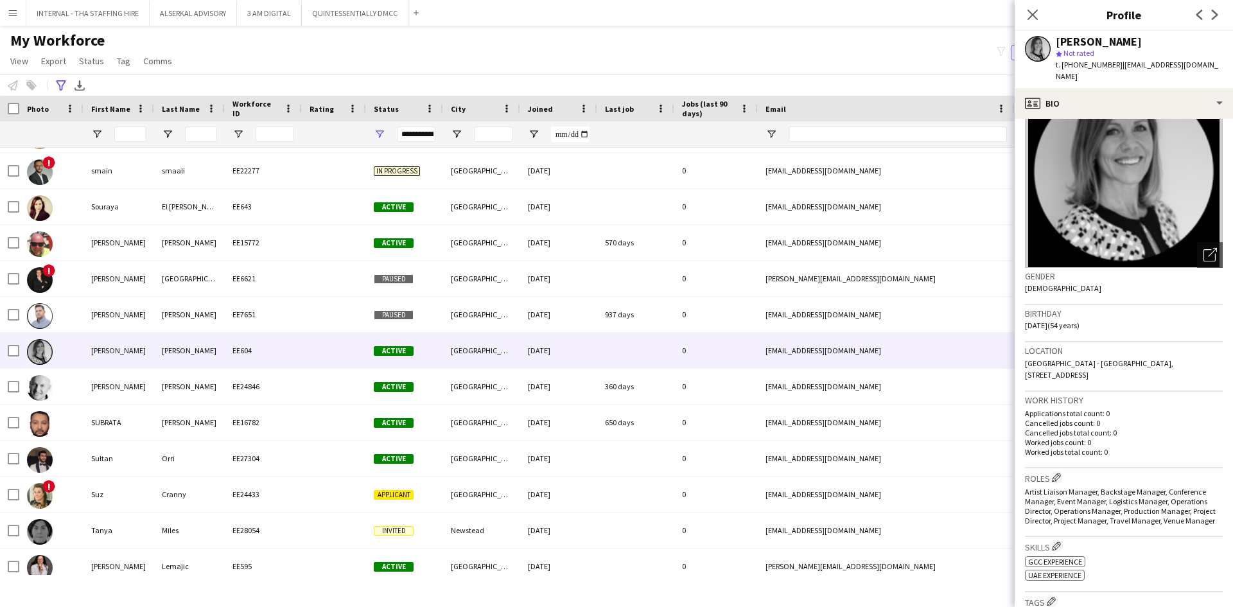
scroll to position [128, 0]
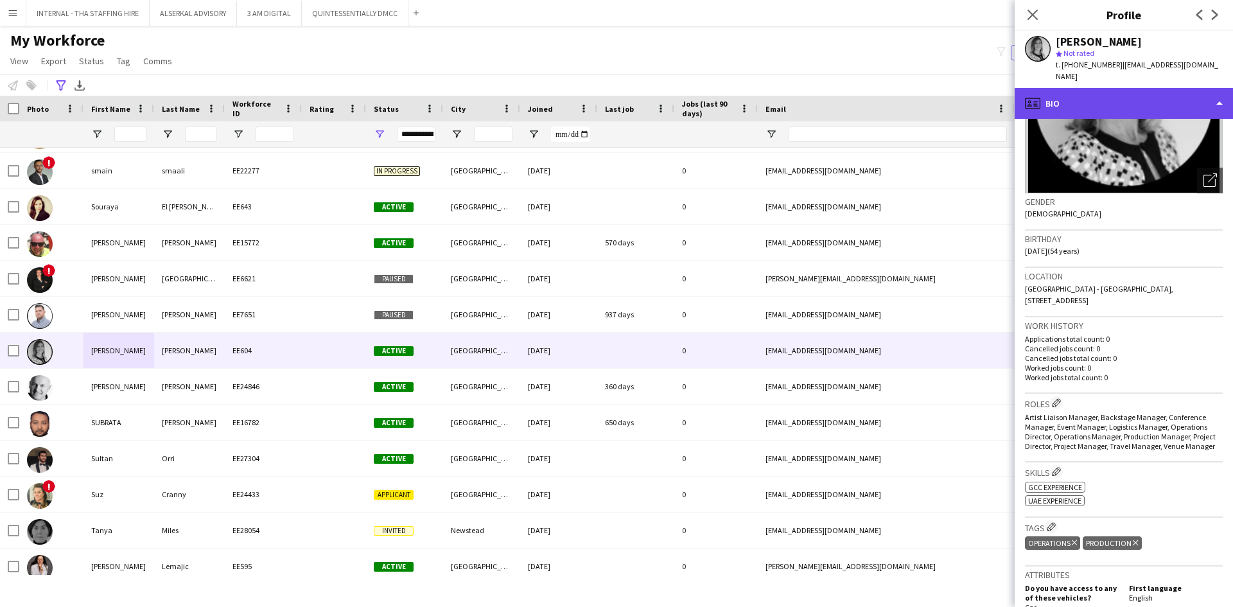
click at [1084, 88] on div "profile Bio" at bounding box center [1124, 103] width 218 height 31
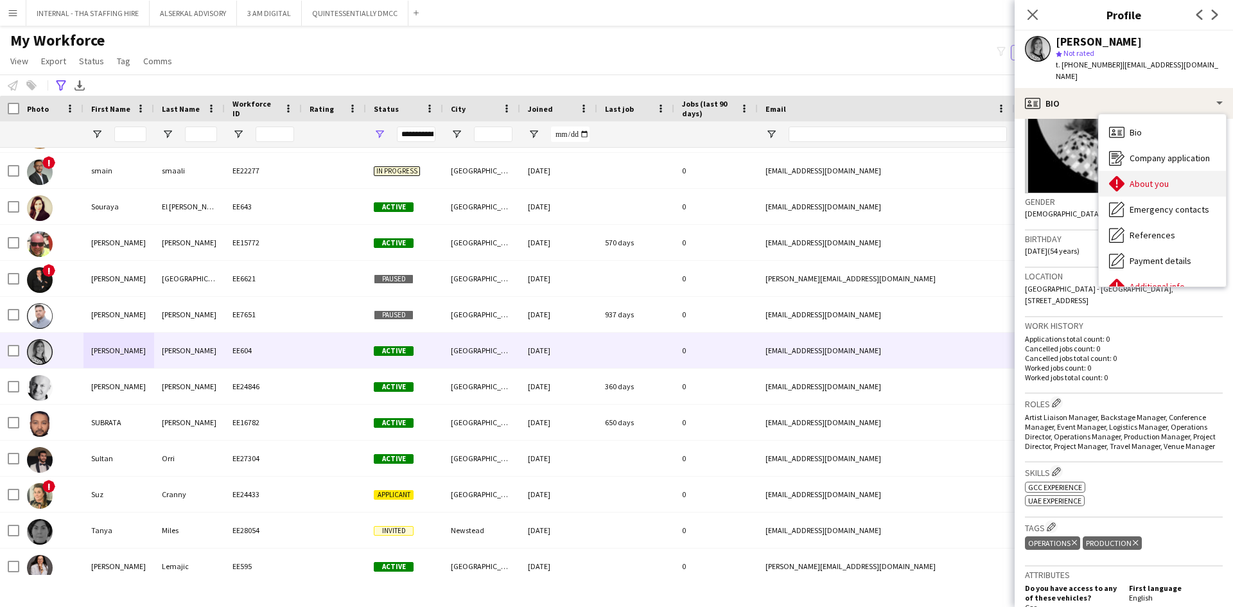
click at [1148, 178] on span "About you" at bounding box center [1149, 184] width 39 height 12
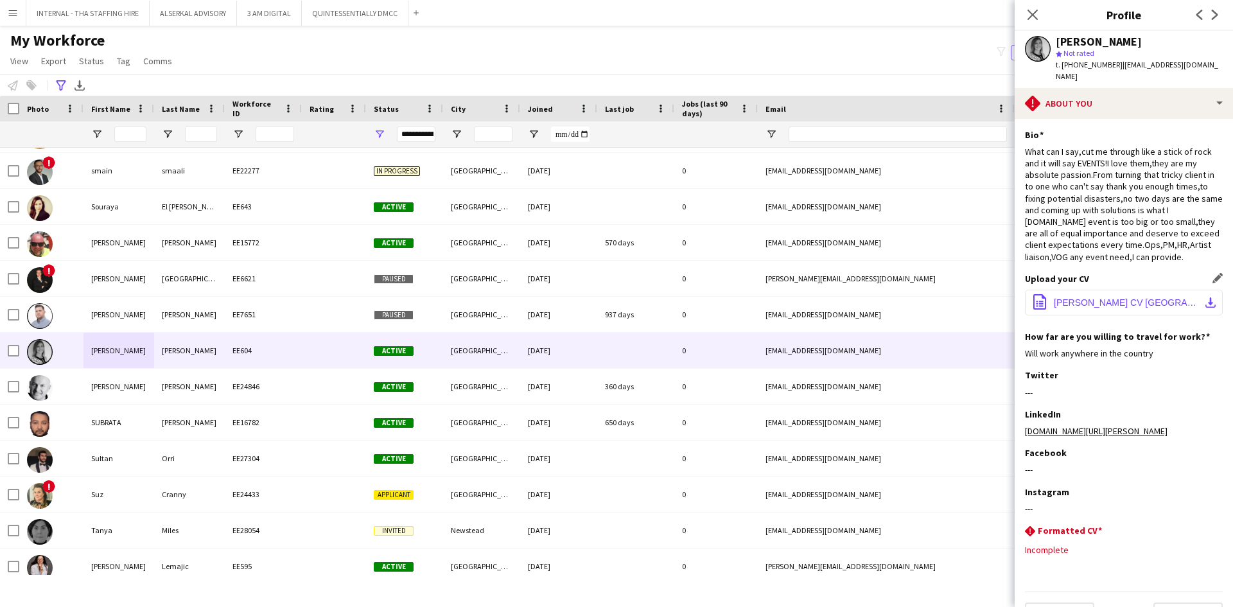
click at [1102, 290] on button "office-file-sheet Stephanie Buller CV NE UK 2022.03.24.pdf download-bottom" at bounding box center [1124, 303] width 198 height 26
click at [1082, 297] on span "Stephanie Buller CV NE UK 2022.03.24.pdf" at bounding box center [1126, 302] width 145 height 10
drag, startPoint x: 1111, startPoint y: 63, endPoint x: 1061, endPoint y: 64, distance: 49.5
click at [1061, 64] on span "t. +971507735207" at bounding box center [1089, 65] width 67 height 10
copy span "+971507735207"
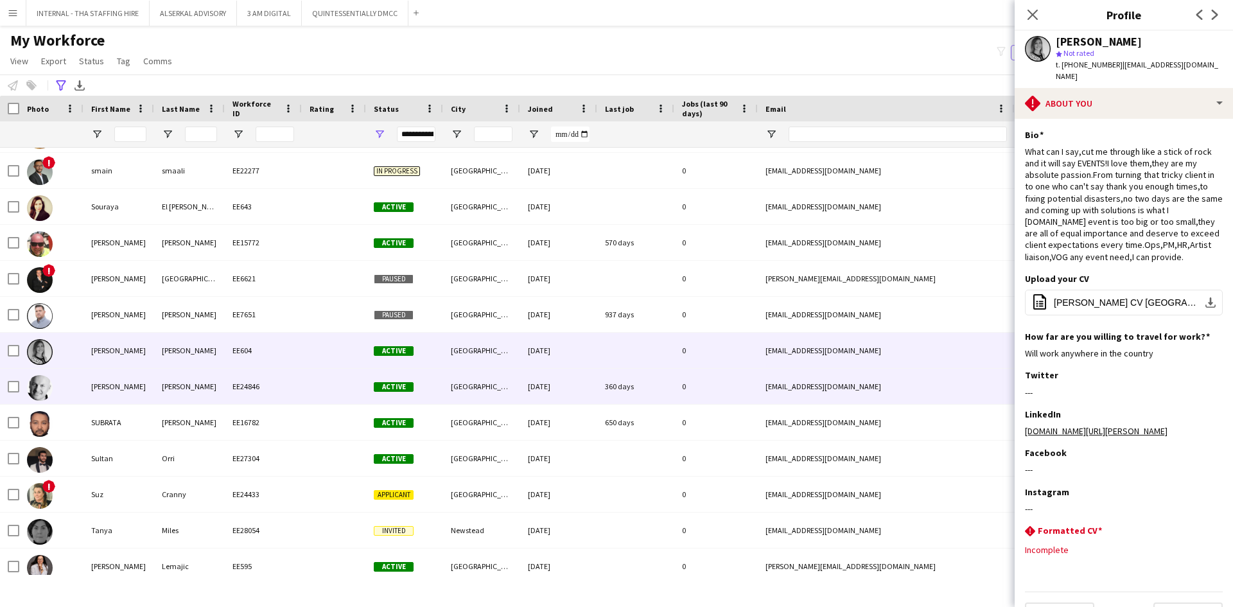
click at [164, 385] on div "Kennedy" at bounding box center [189, 386] width 71 height 35
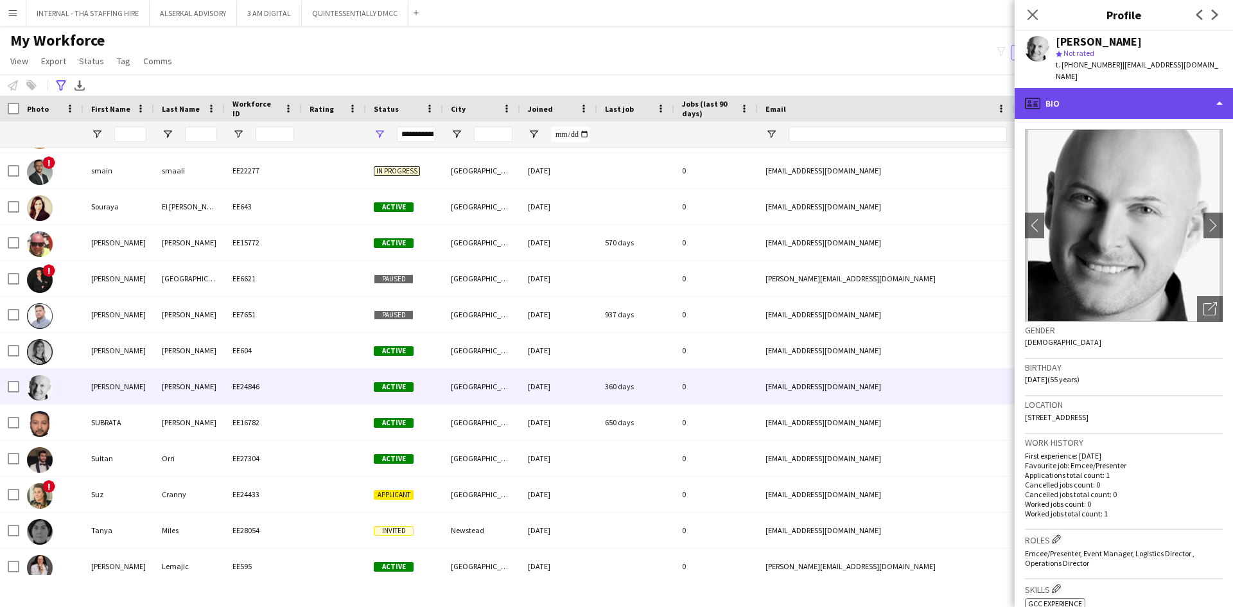
click at [1133, 88] on div "profile Bio" at bounding box center [1124, 103] width 218 height 31
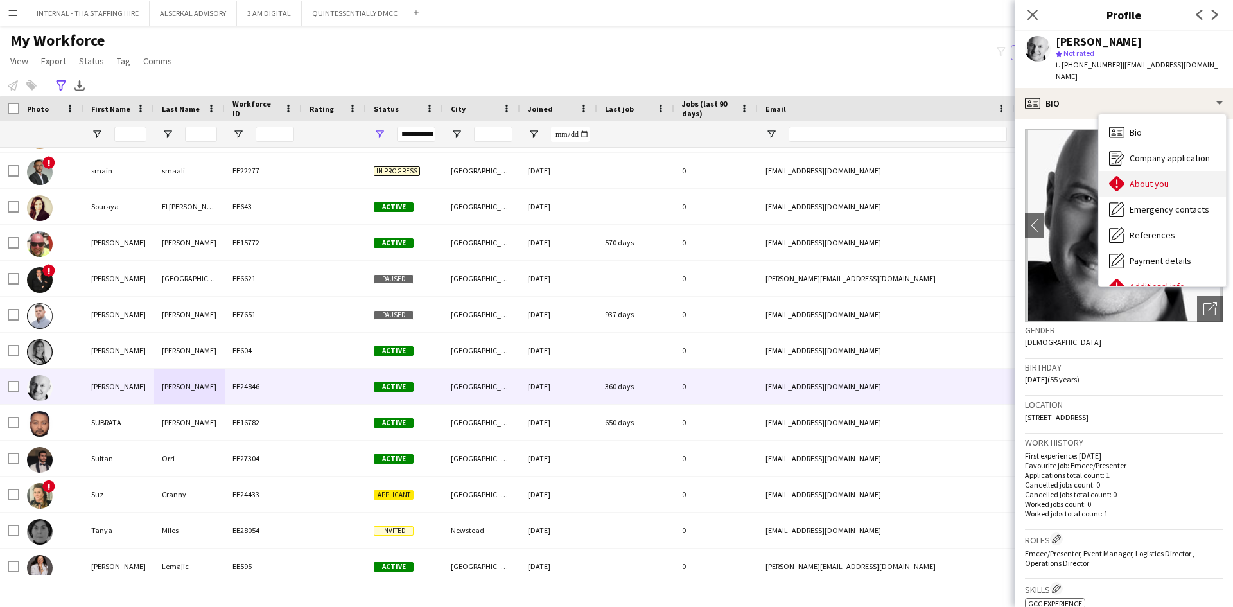
click at [1137, 178] on span "About you" at bounding box center [1149, 184] width 39 height 12
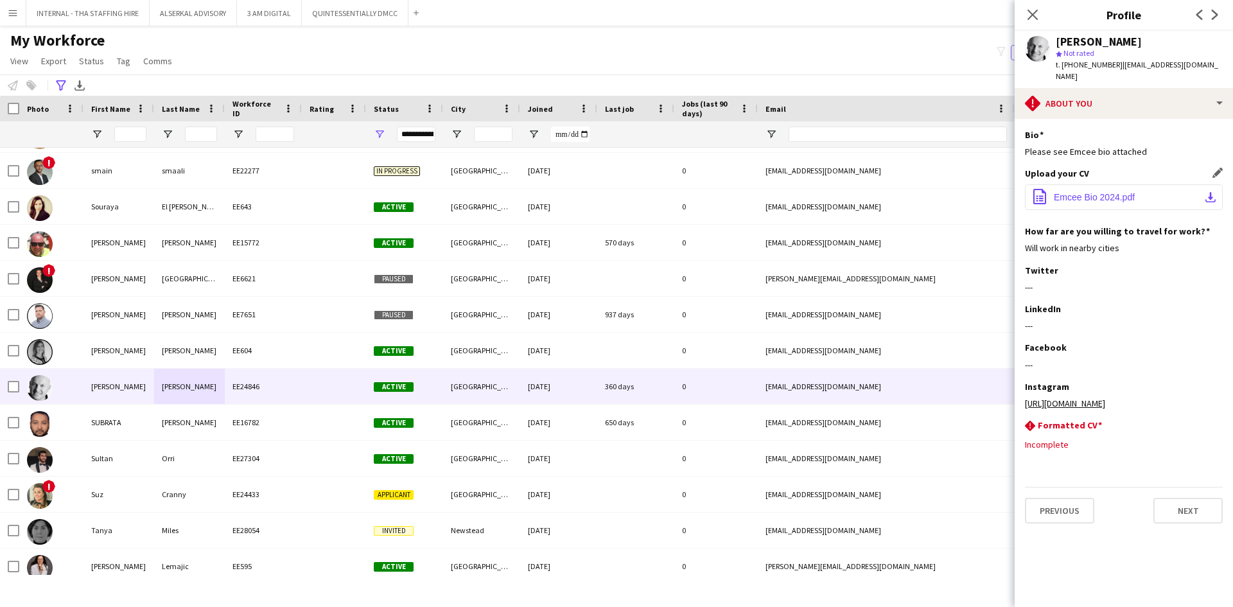
click at [1102, 192] on span "Emcee Bio 2024.pdf" at bounding box center [1094, 197] width 81 height 10
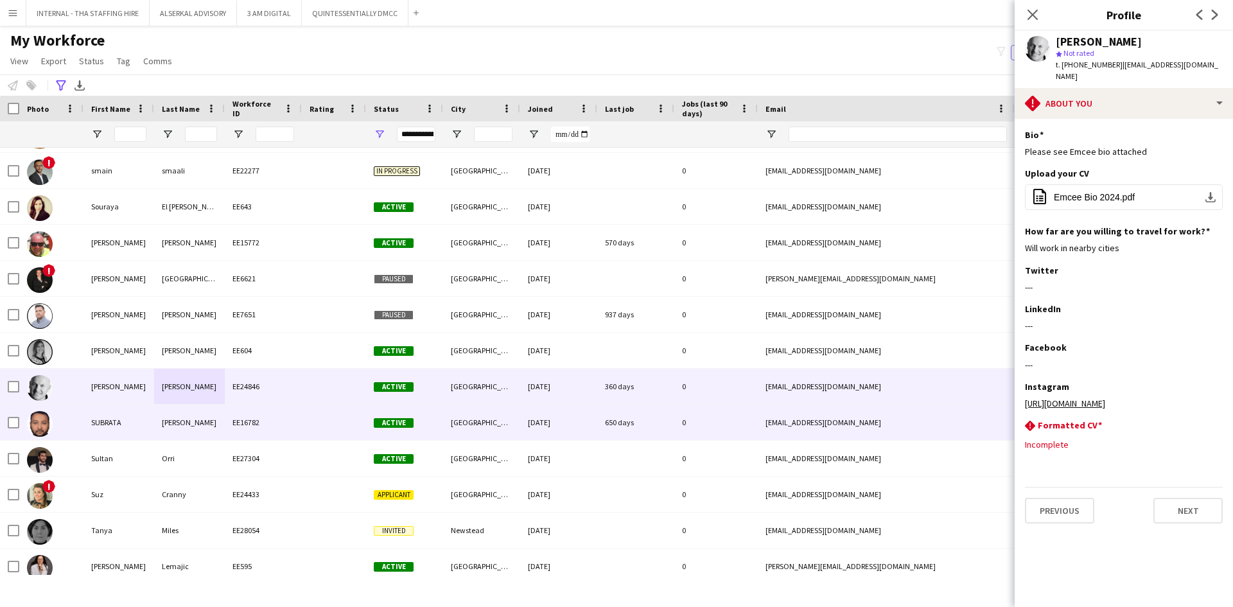
drag, startPoint x: 222, startPoint y: 415, endPoint x: 216, endPoint y: 430, distance: 16.5
click at [222, 415] on div "SAMANTA" at bounding box center [189, 422] width 71 height 35
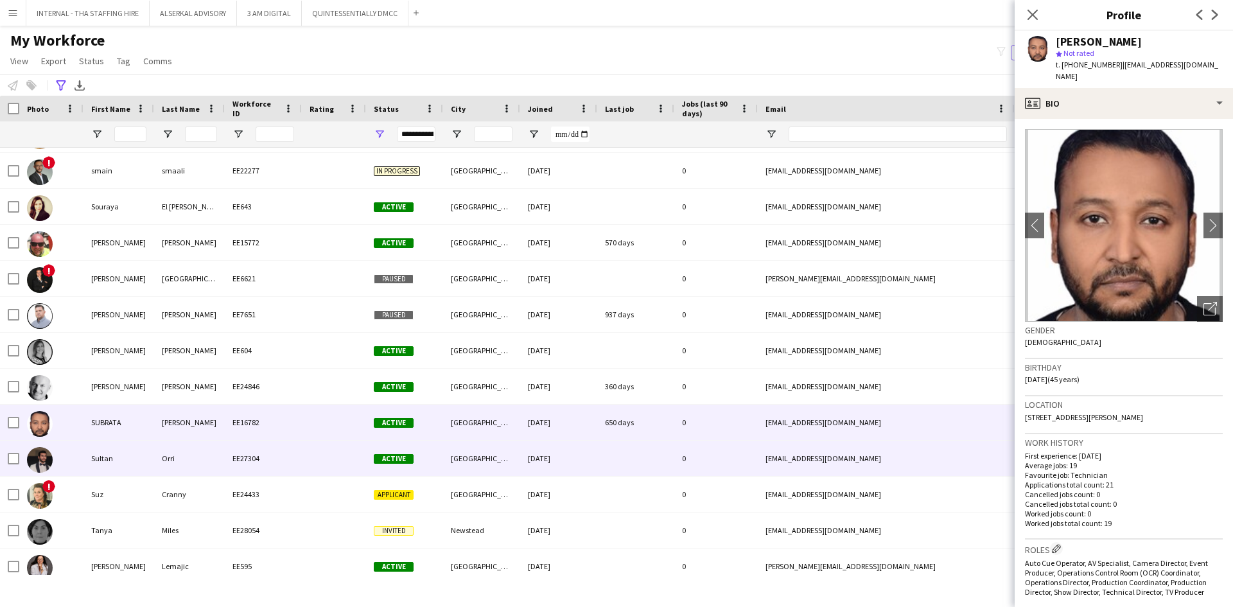
click at [191, 462] on div "Orri" at bounding box center [189, 458] width 71 height 35
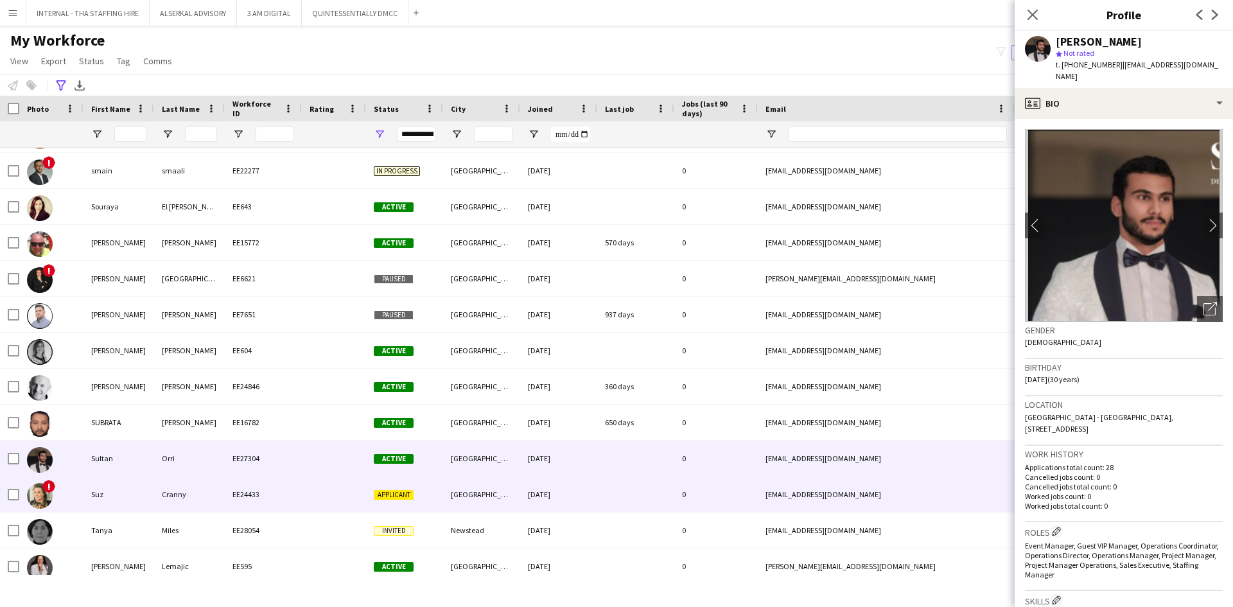
click at [190, 486] on div "Cranny" at bounding box center [189, 494] width 71 height 35
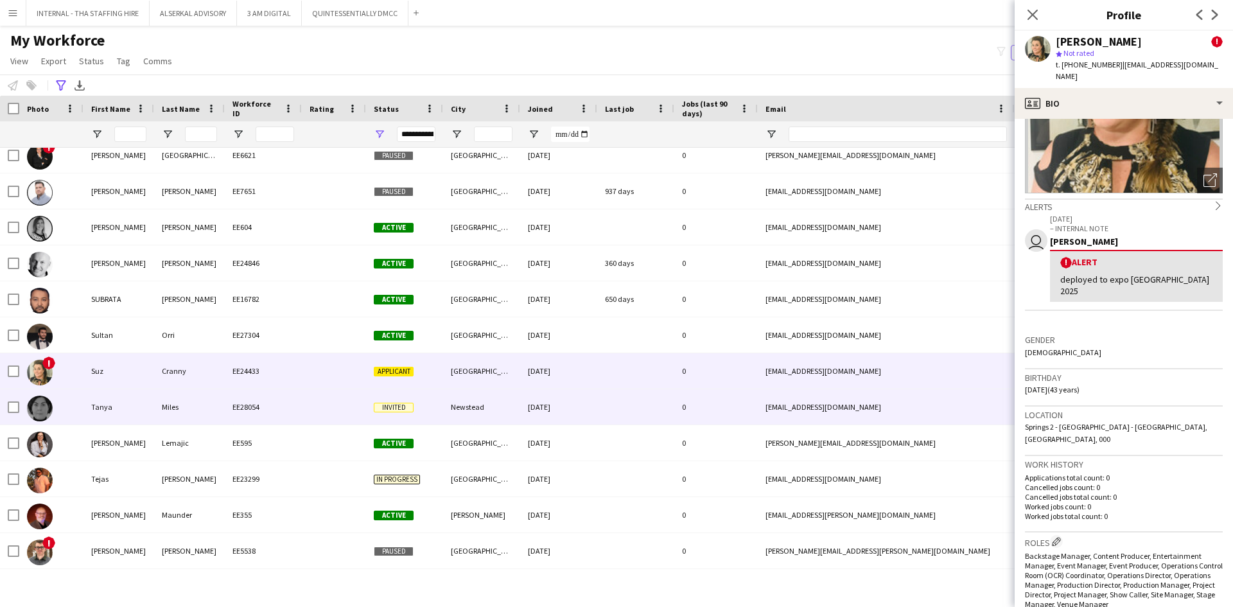
scroll to position [6166, 0]
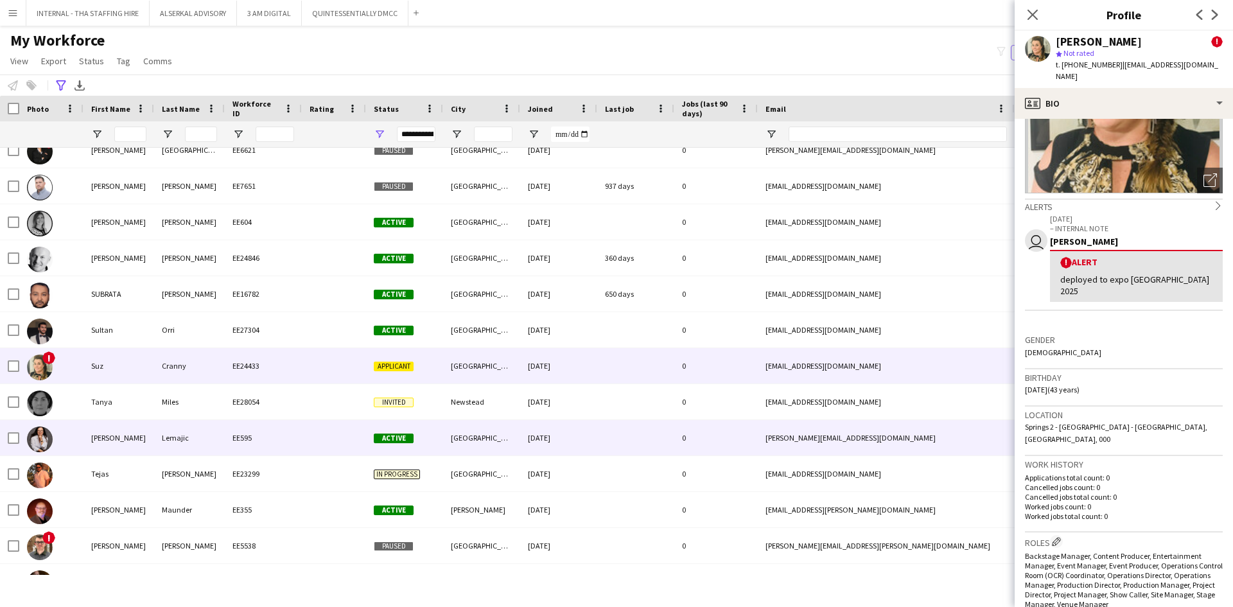
click at [202, 429] on div "Lemajic" at bounding box center [189, 437] width 71 height 35
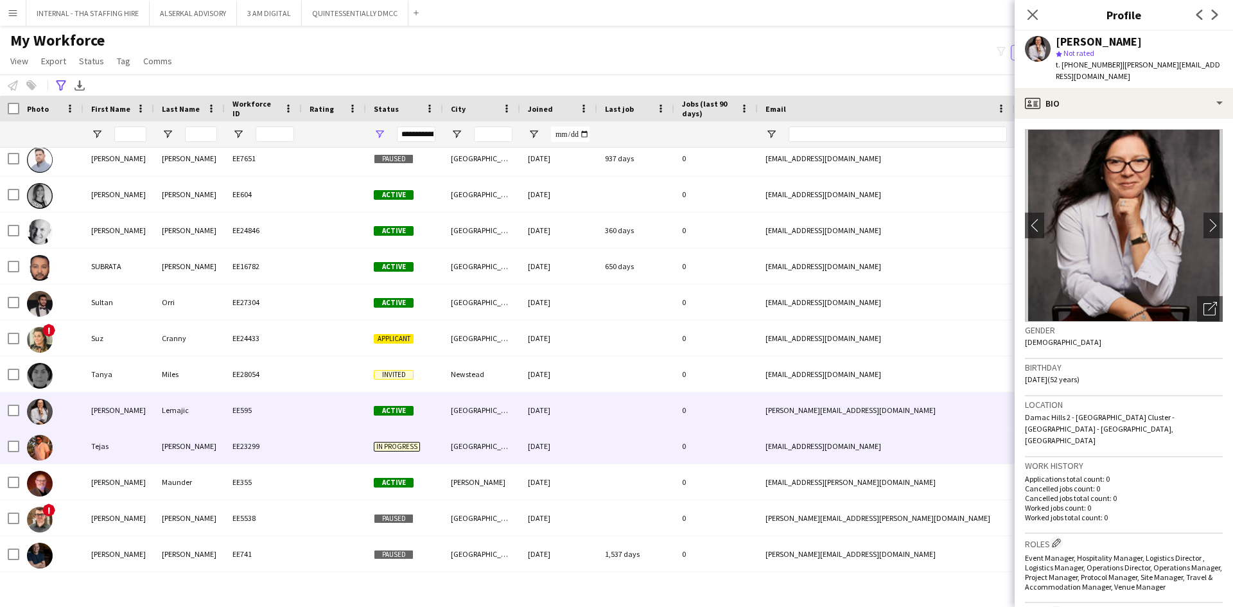
scroll to position [6230, 0]
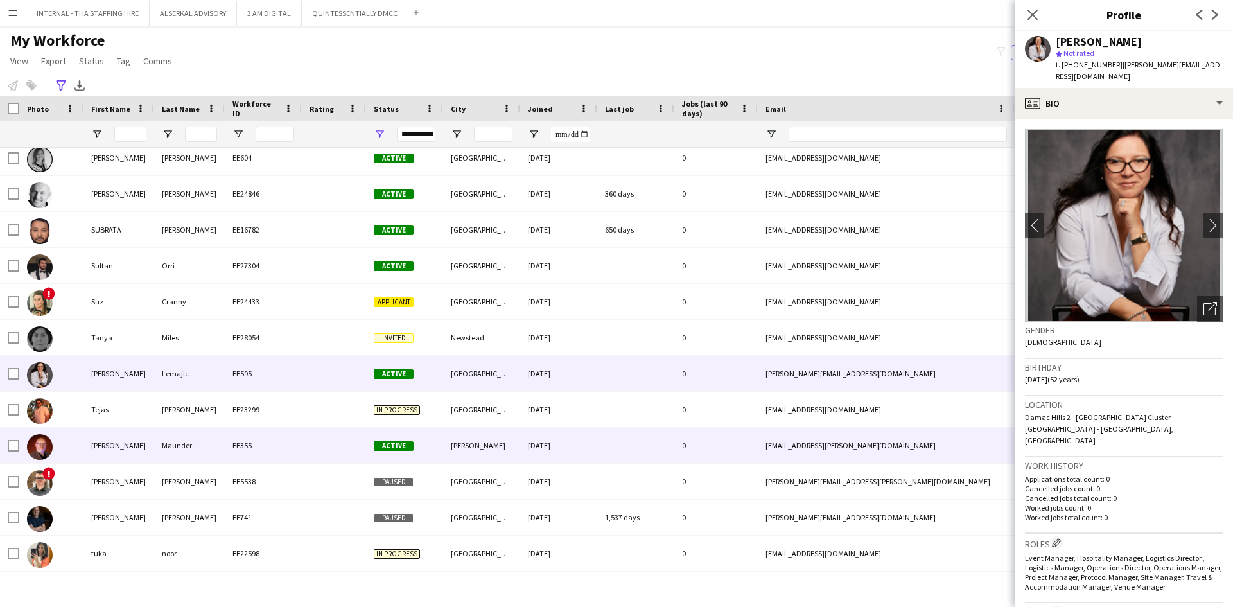
click at [227, 433] on div "EE355" at bounding box center [263, 445] width 77 height 35
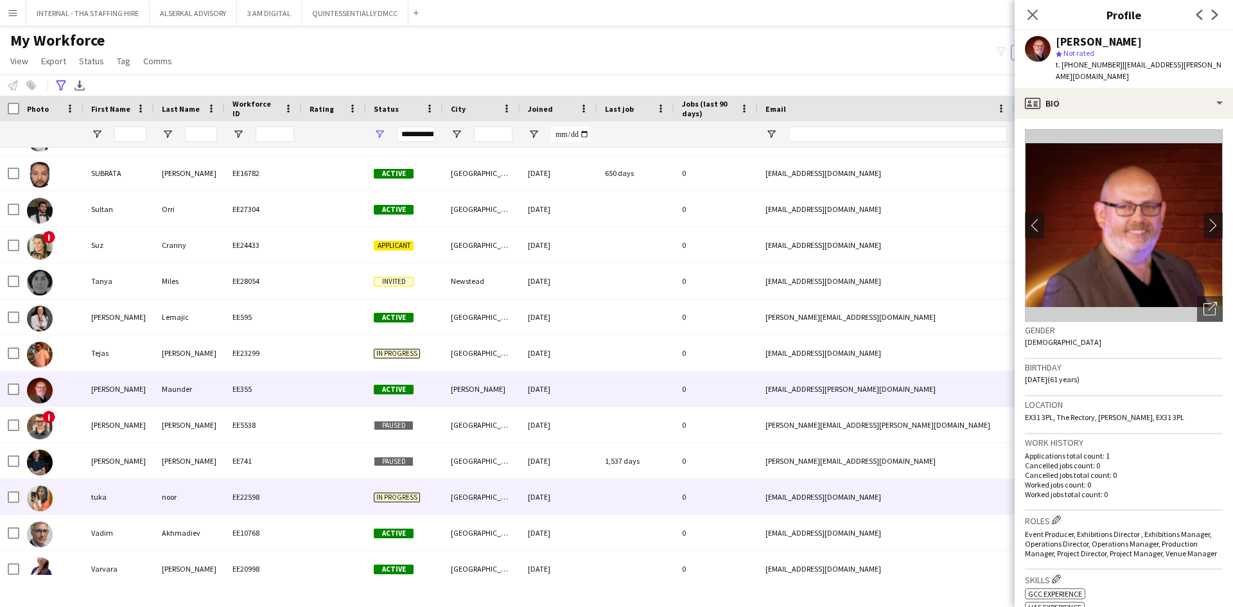
scroll to position [6359, 0]
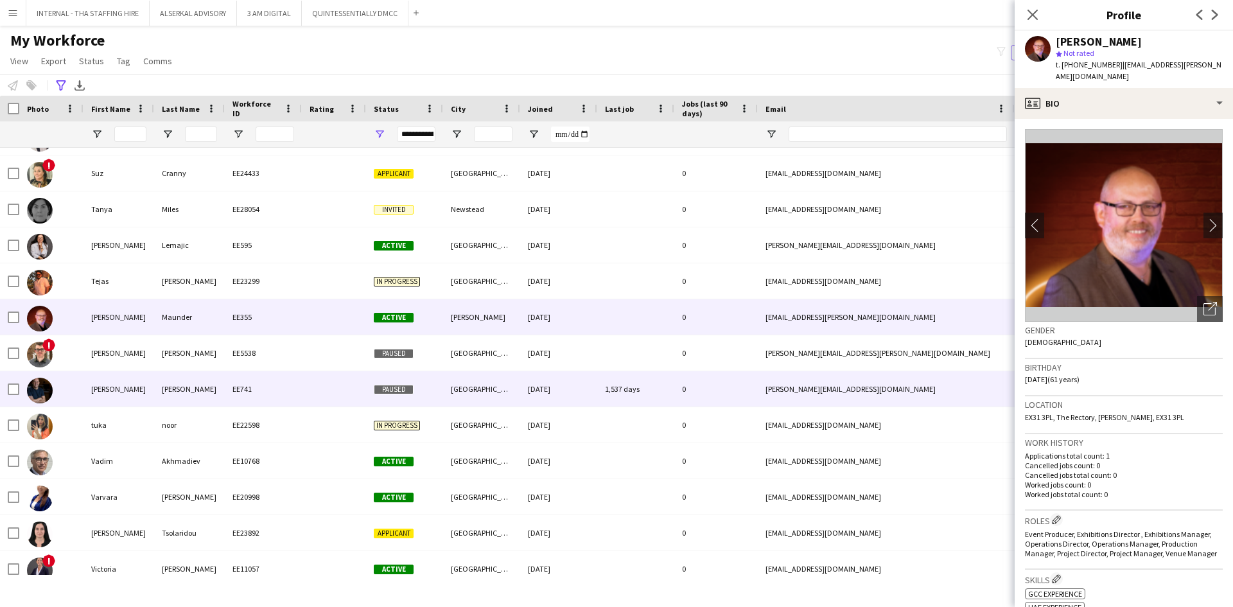
click at [179, 391] on div "Durrant" at bounding box center [189, 388] width 71 height 35
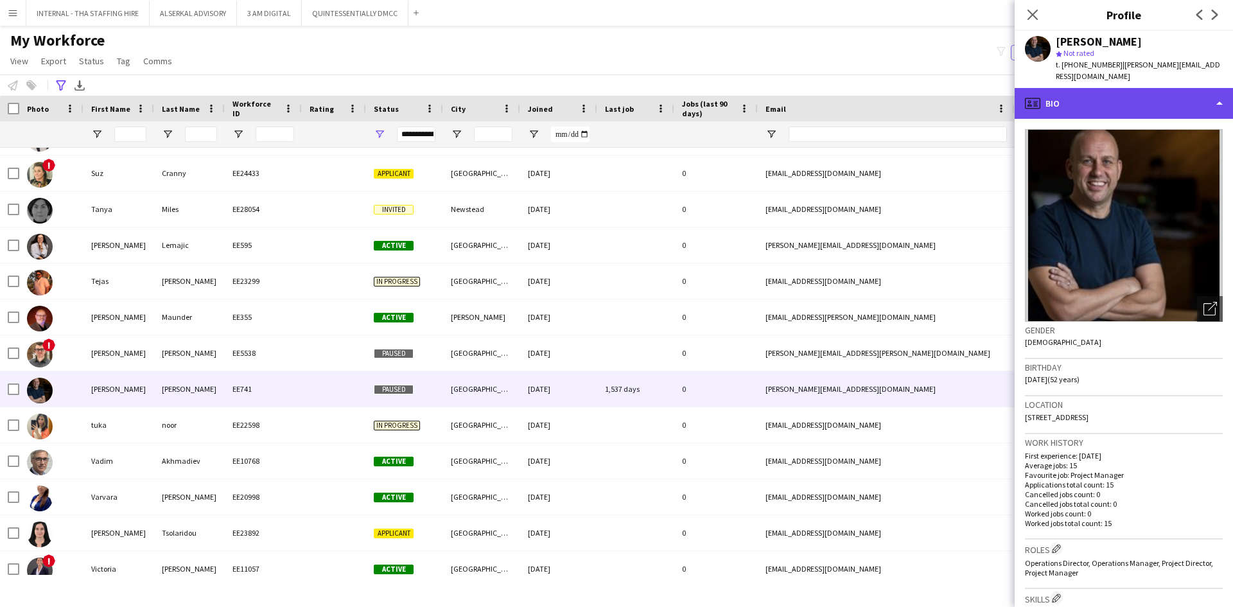
click at [1101, 88] on div "profile Bio" at bounding box center [1124, 103] width 218 height 31
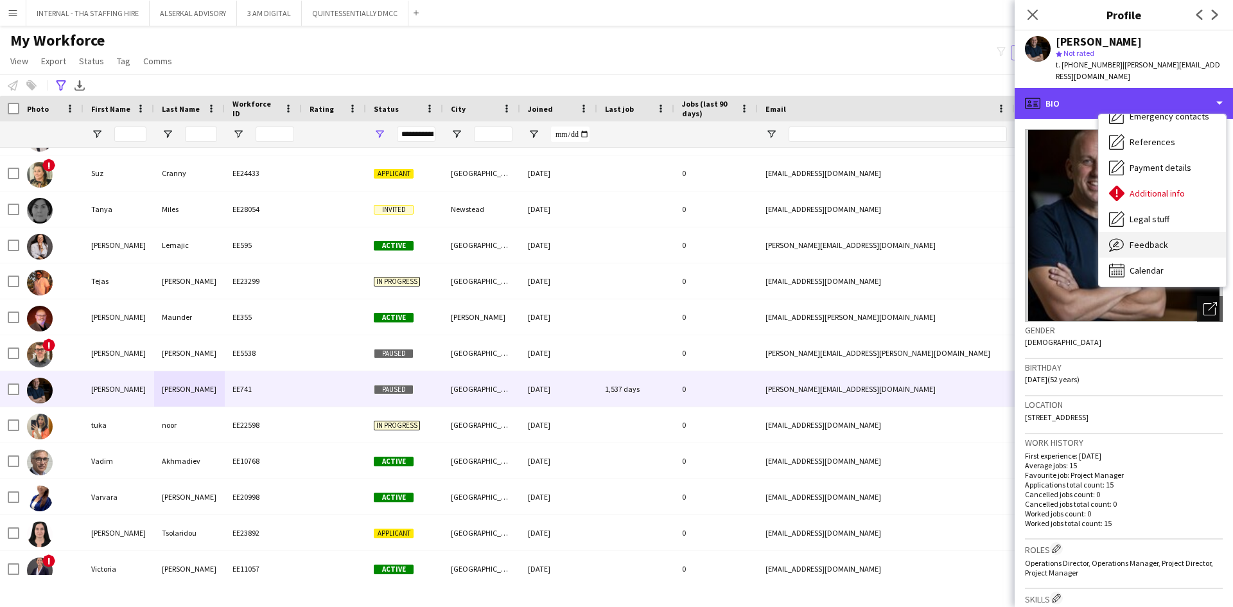
scroll to position [95, 0]
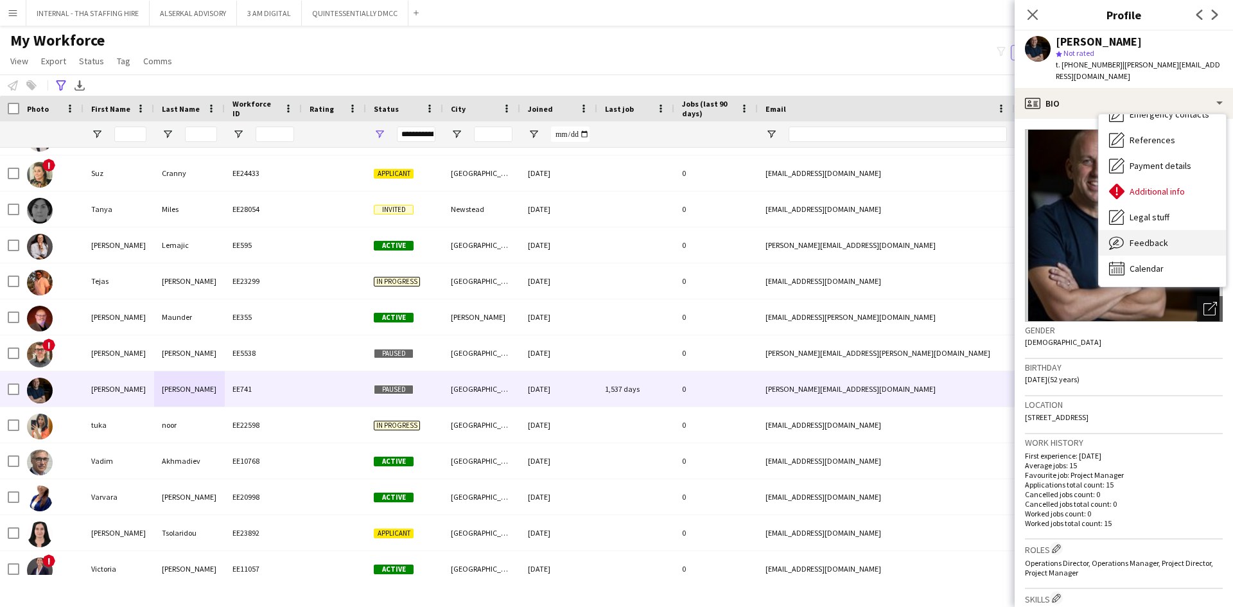
click at [1136, 237] on span "Feedback" at bounding box center [1149, 243] width 39 height 12
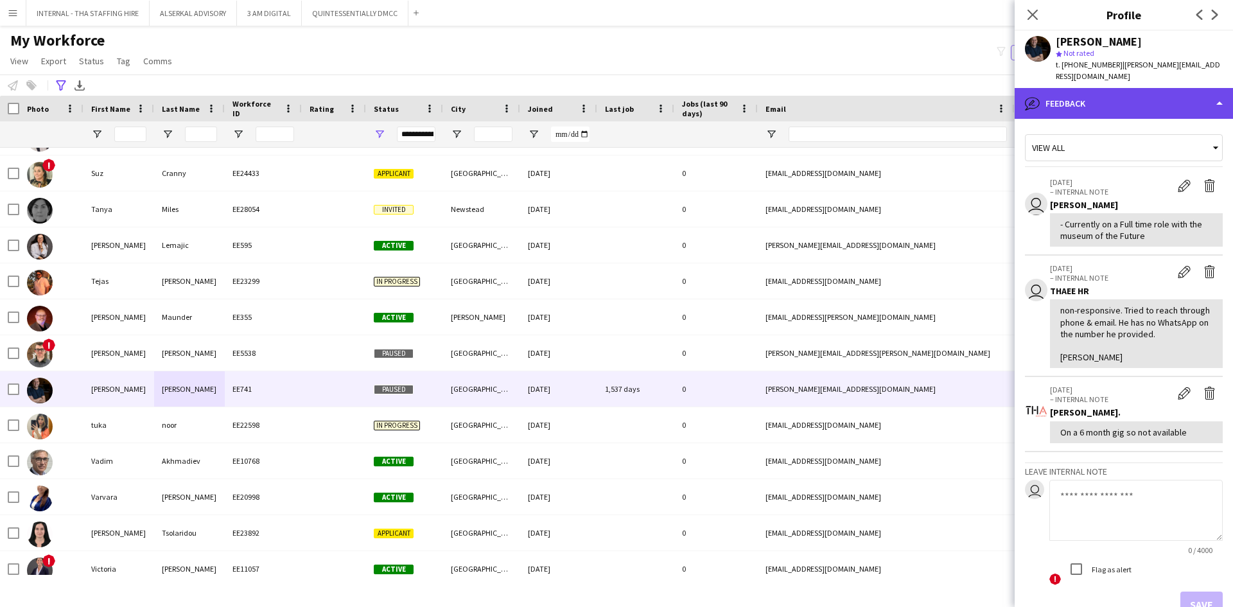
click at [1107, 91] on div "bubble-pencil Feedback" at bounding box center [1124, 103] width 218 height 31
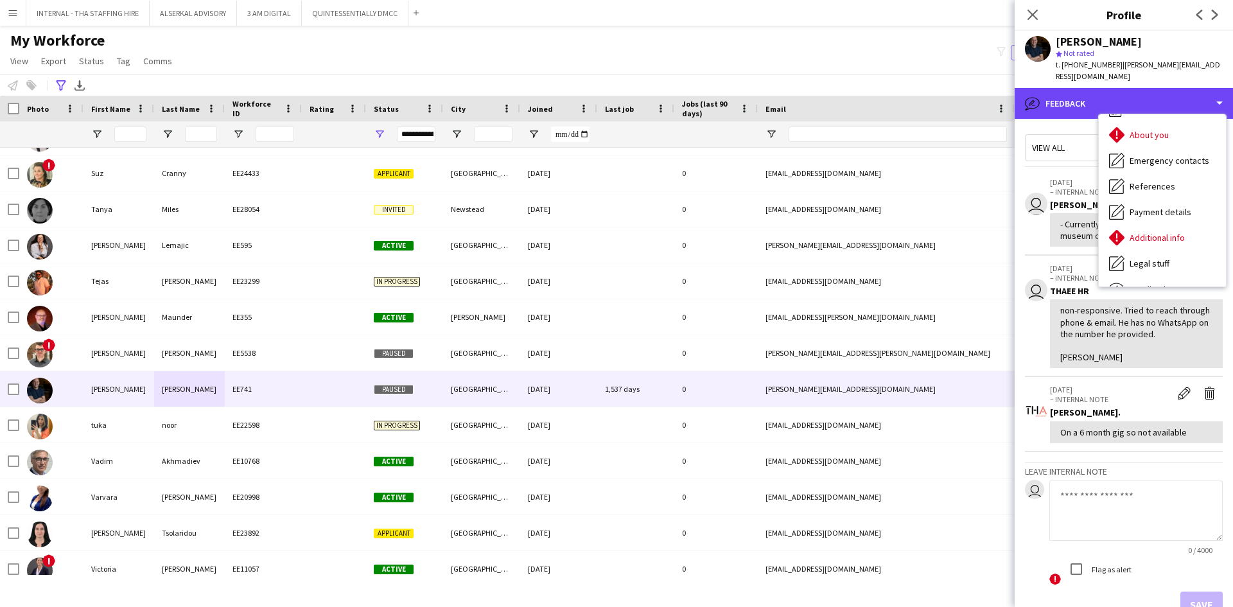
scroll to position [0, 0]
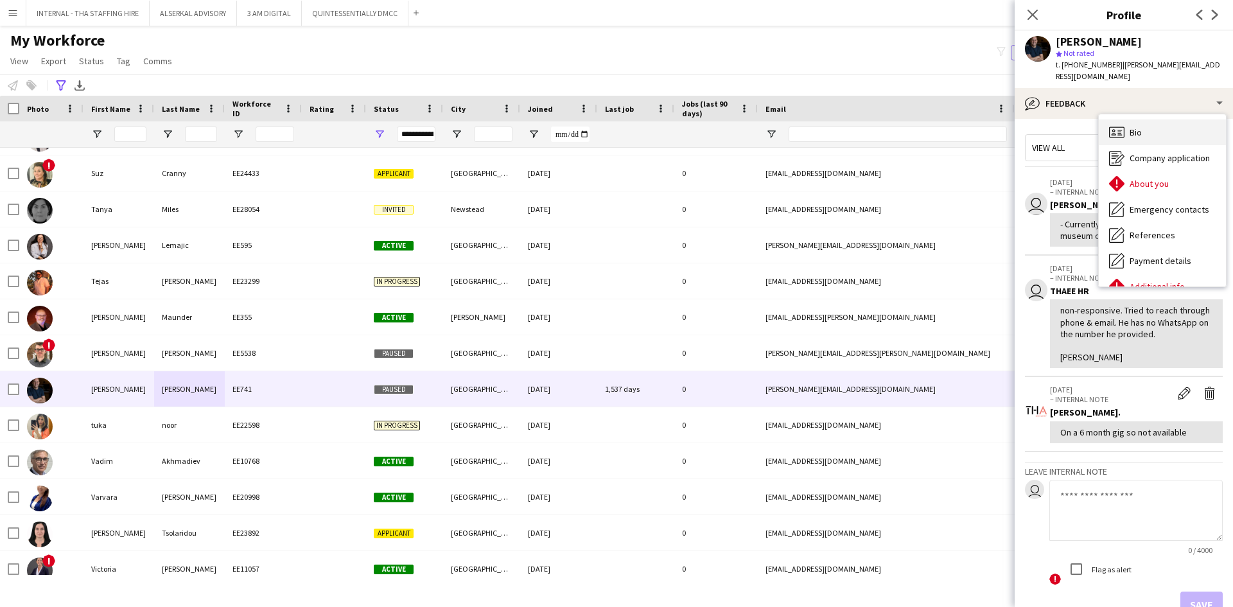
click at [1134, 127] on span "Bio" at bounding box center [1136, 133] width 12 height 12
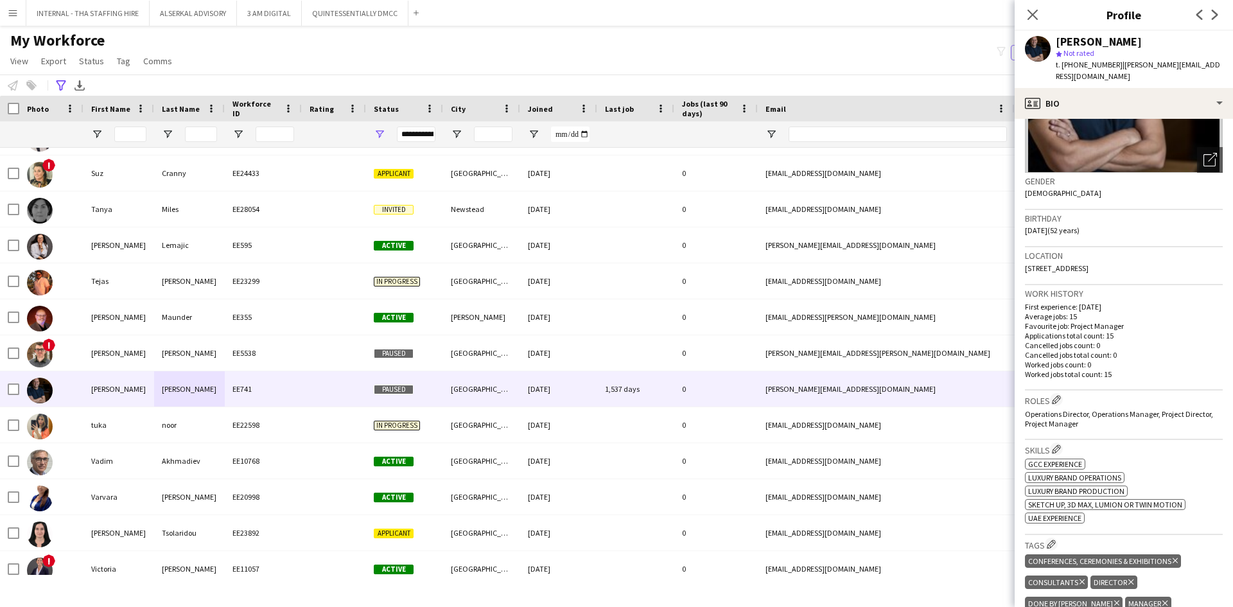
scroll to position [385, 0]
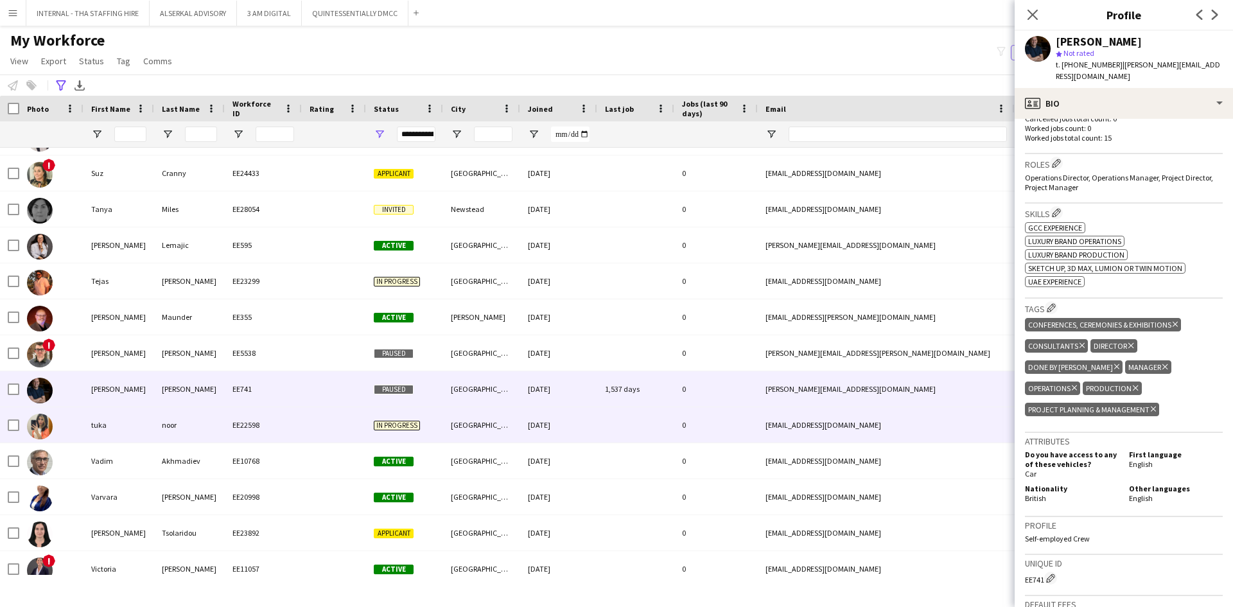
click at [267, 428] on div "EE22598" at bounding box center [263, 424] width 77 height 35
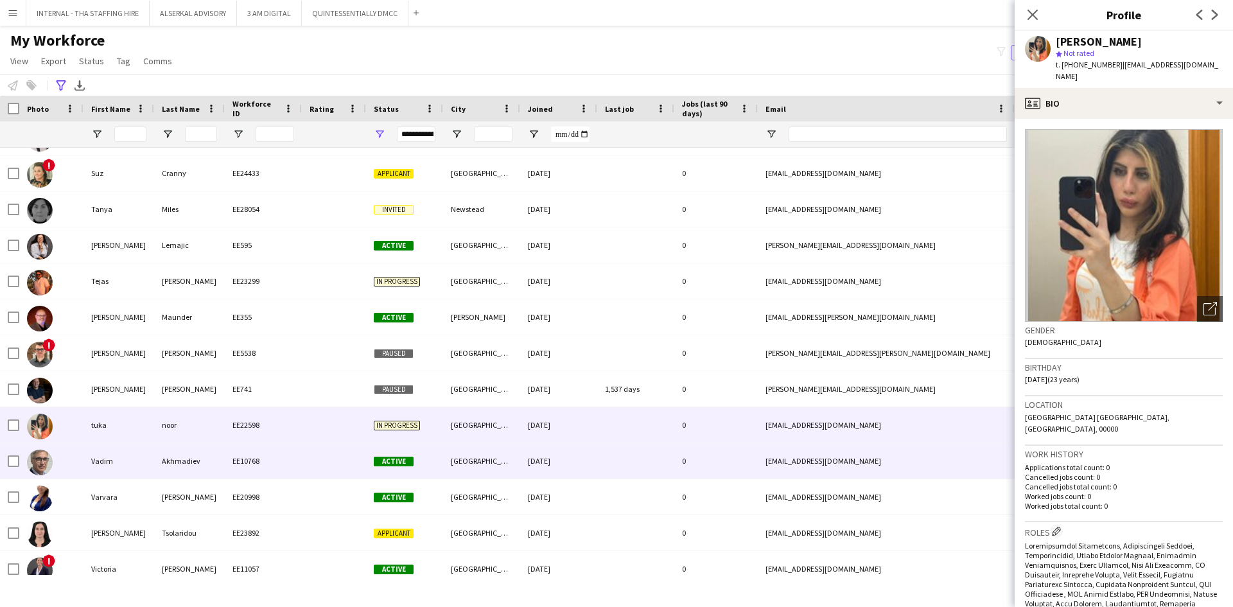
click at [166, 461] on div "Akhmadiev" at bounding box center [189, 460] width 71 height 35
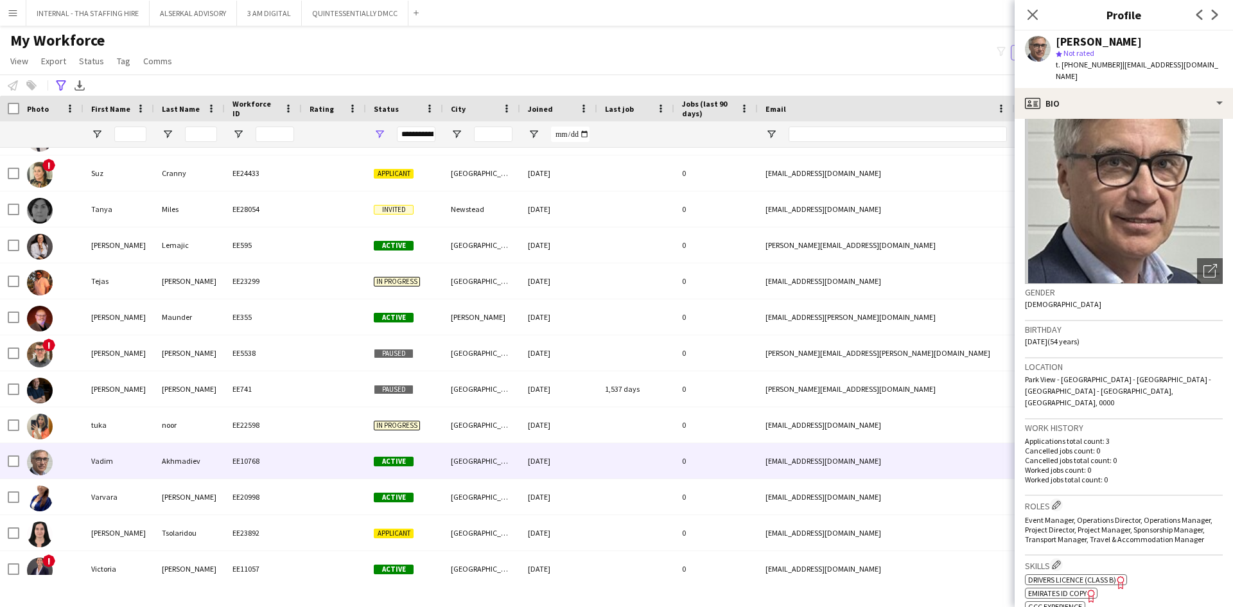
scroll to position [64, 0]
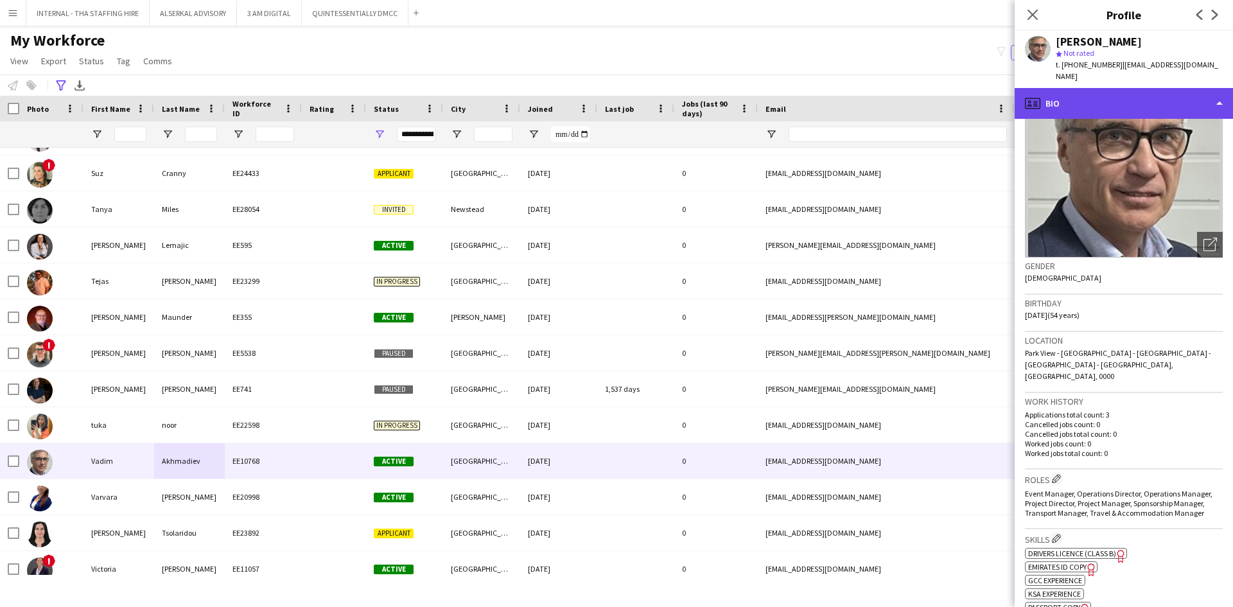
click at [1106, 88] on div "profile Bio" at bounding box center [1124, 103] width 218 height 31
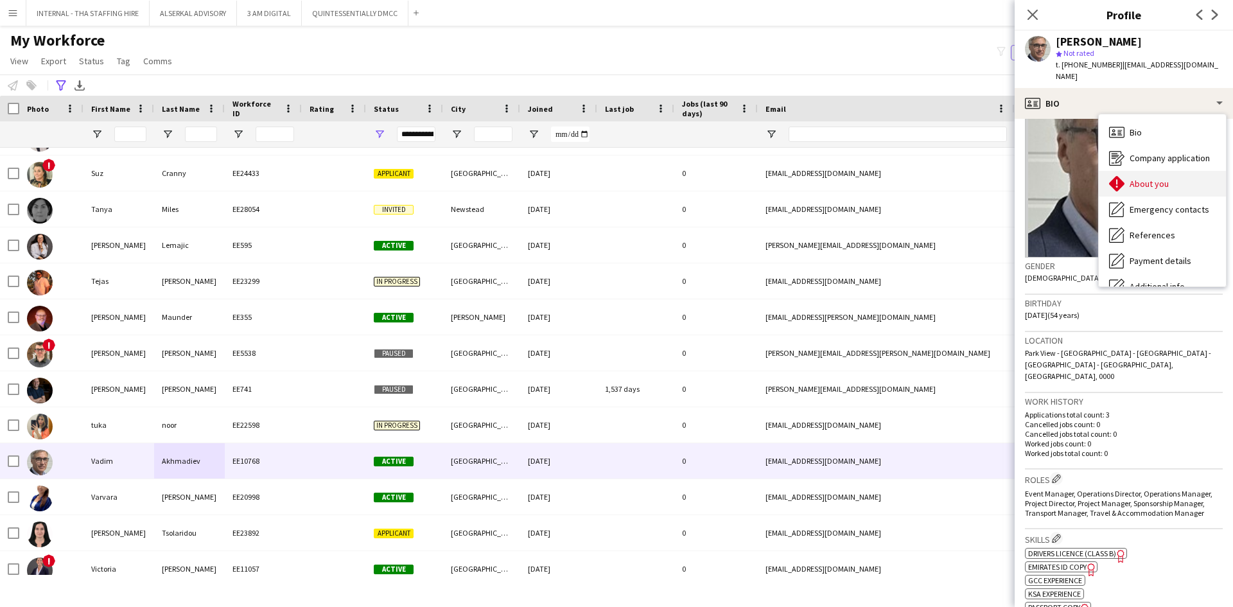
click at [1129, 173] on div "About you About you" at bounding box center [1162, 184] width 127 height 26
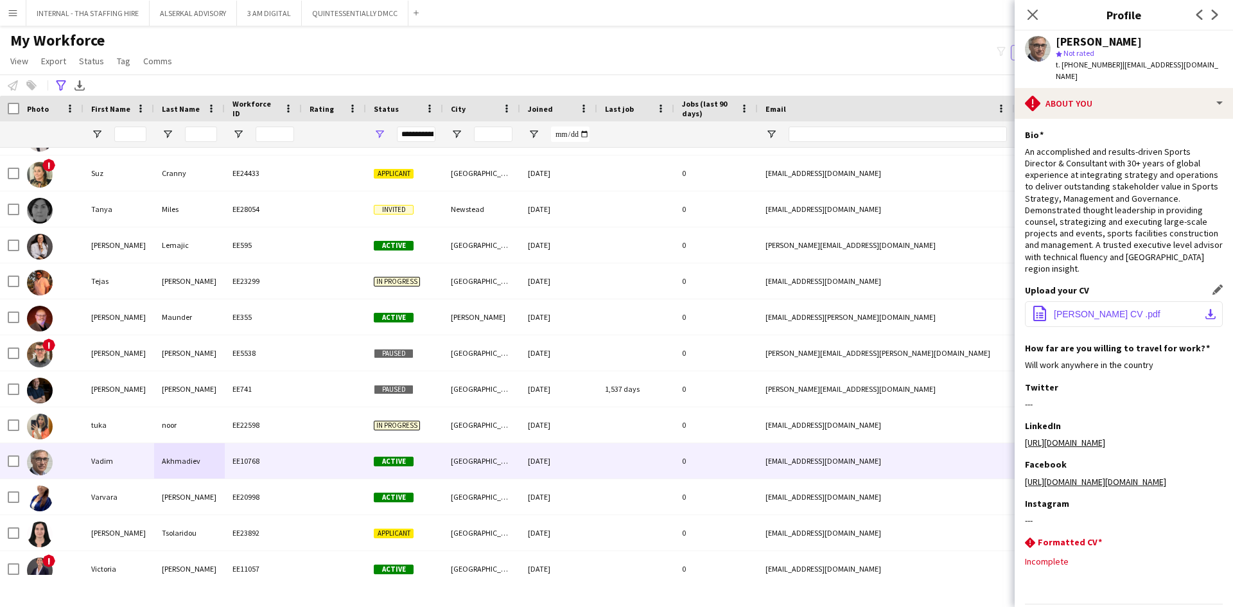
click at [1123, 309] on span "Vadim Akhmadiev CV .pdf" at bounding box center [1107, 314] width 107 height 10
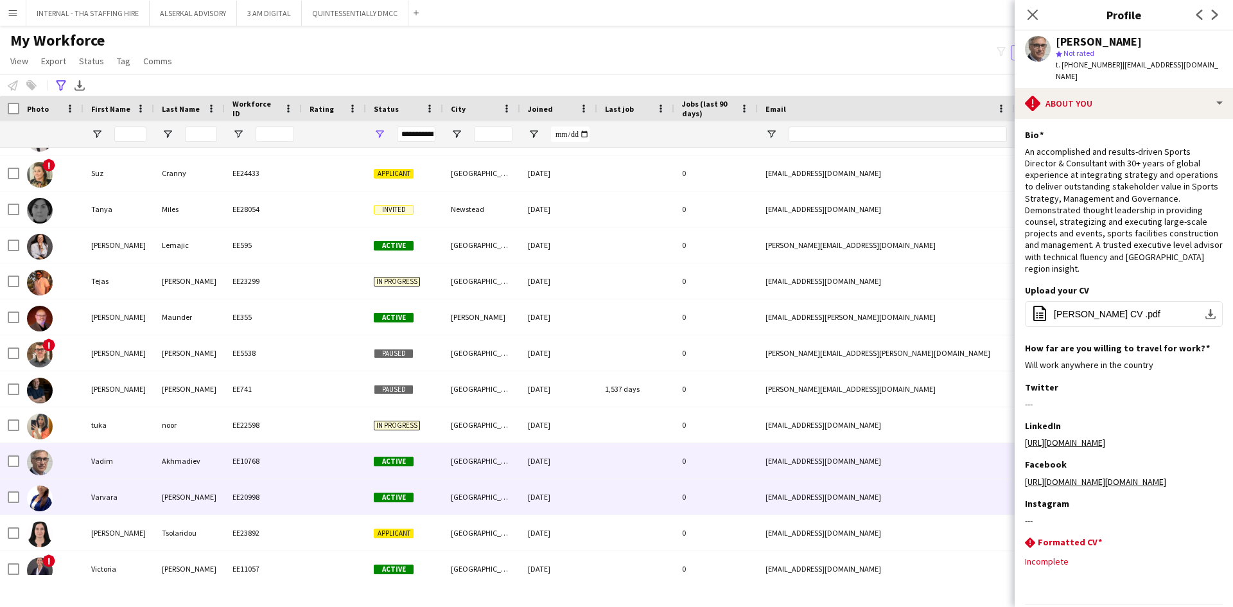
click at [252, 495] on div "EE20998" at bounding box center [263, 496] width 77 height 35
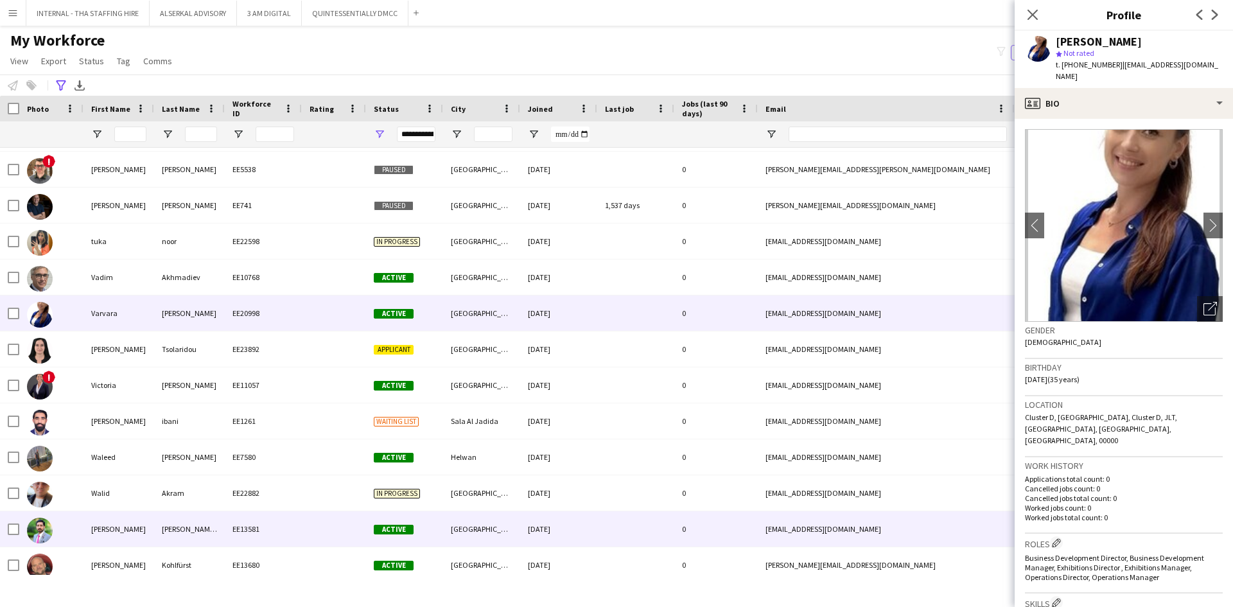
scroll to position [6551, 0]
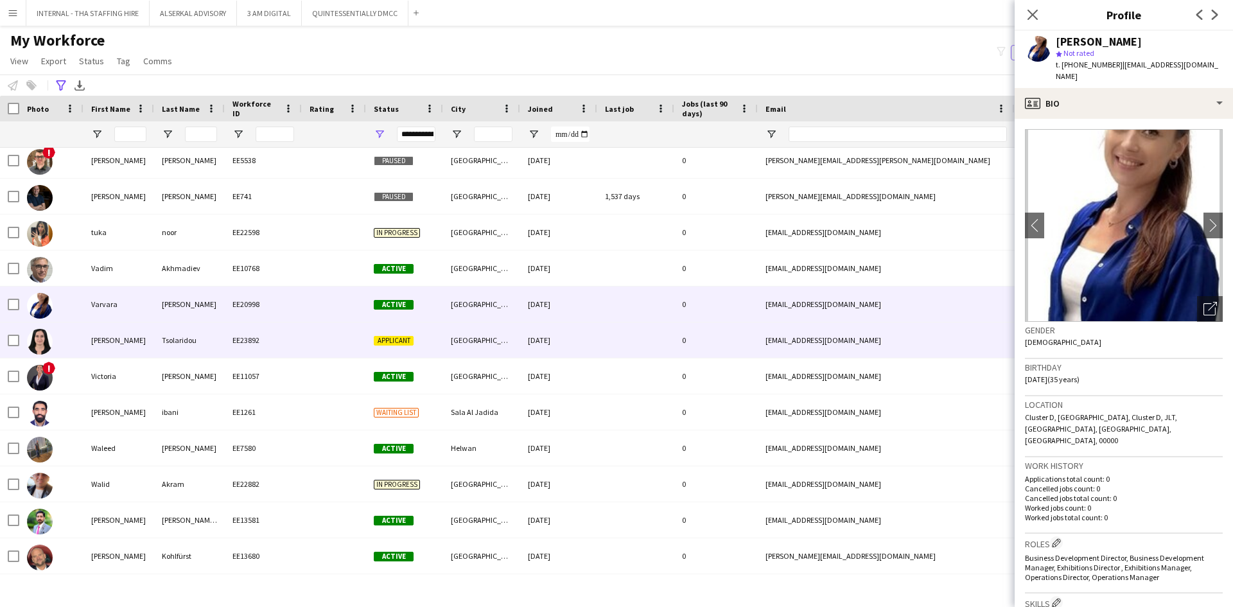
click at [186, 349] on div "Tsolaridou" at bounding box center [189, 339] width 71 height 35
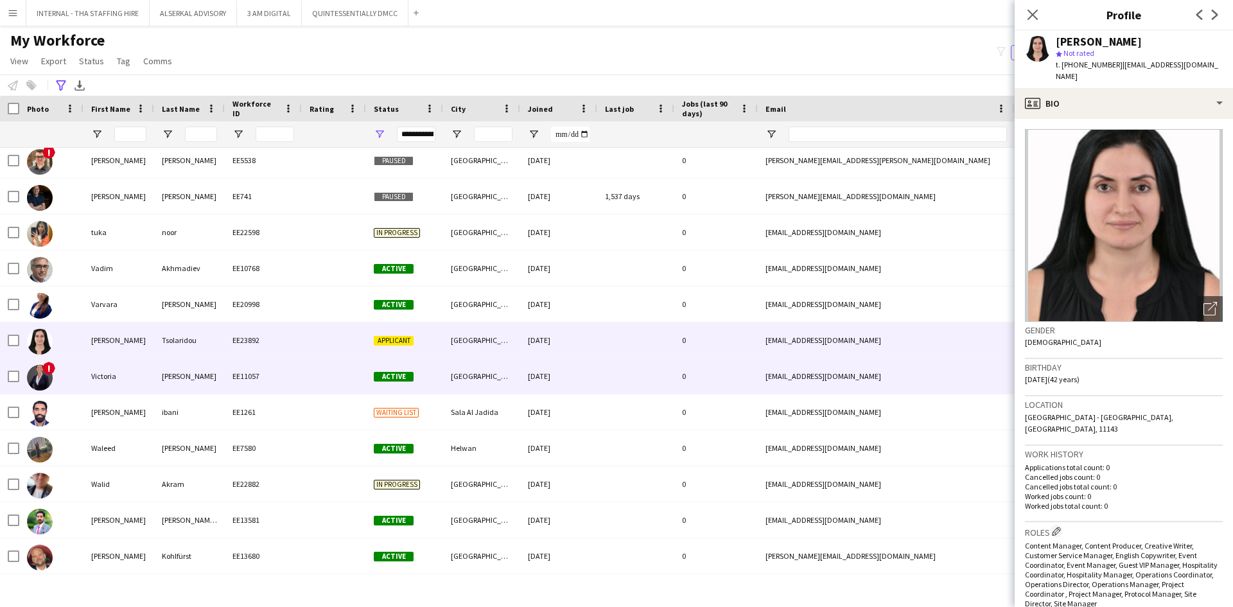
click at [189, 380] on div "Hepworth" at bounding box center [189, 375] width 71 height 35
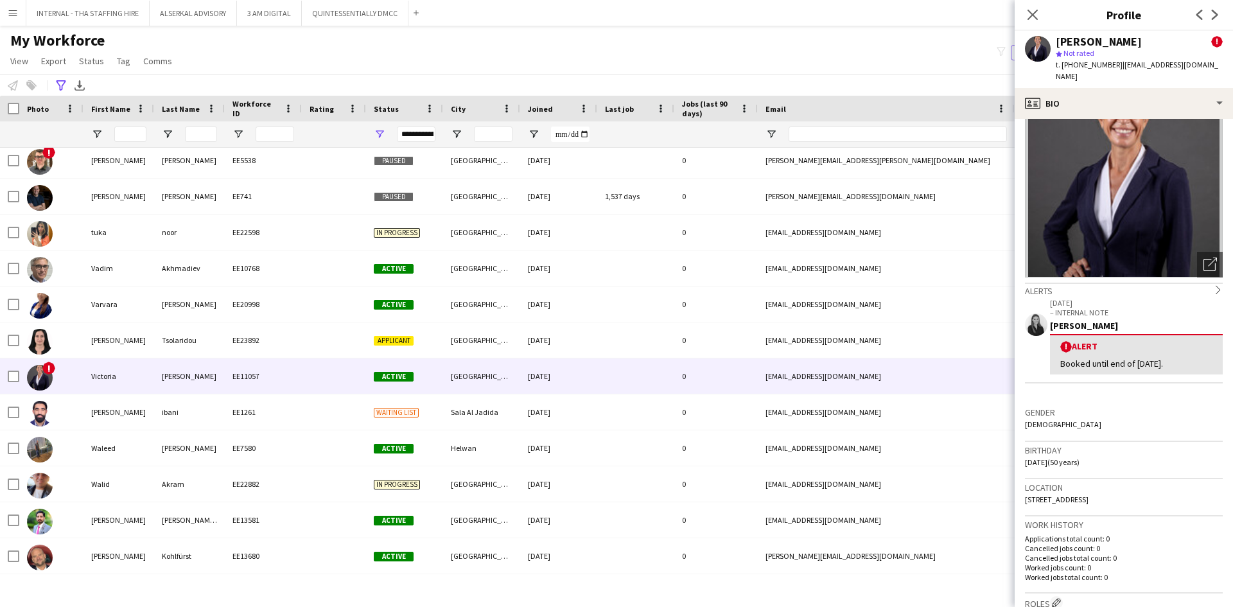
scroll to position [64, 0]
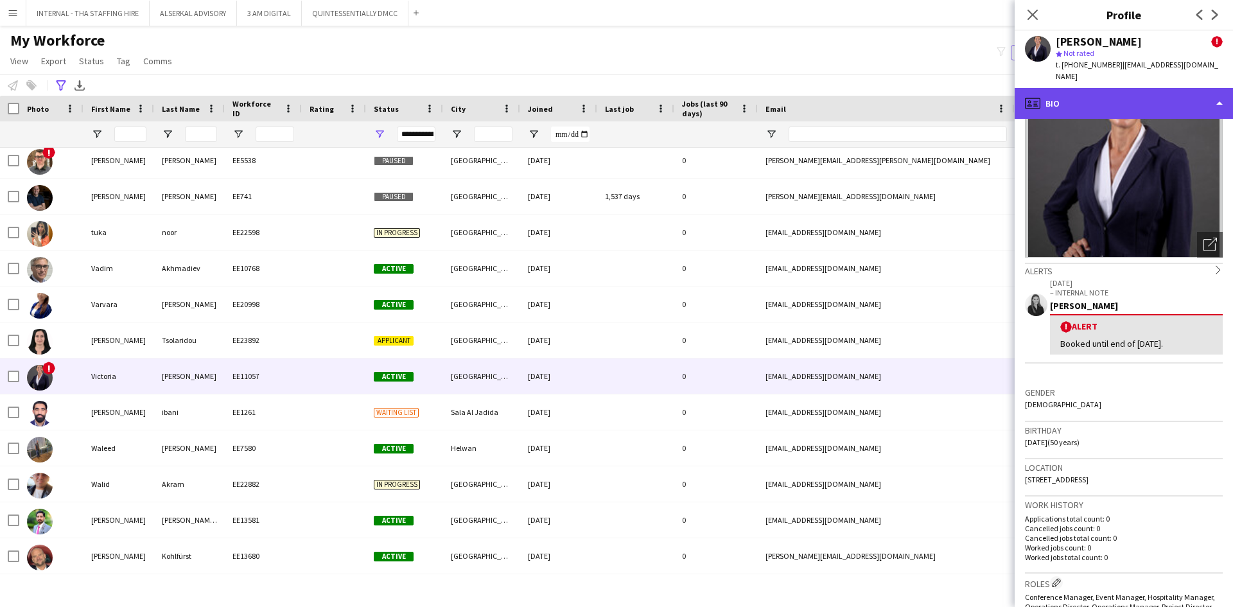
click at [1060, 102] on div "profile Bio" at bounding box center [1124, 103] width 218 height 31
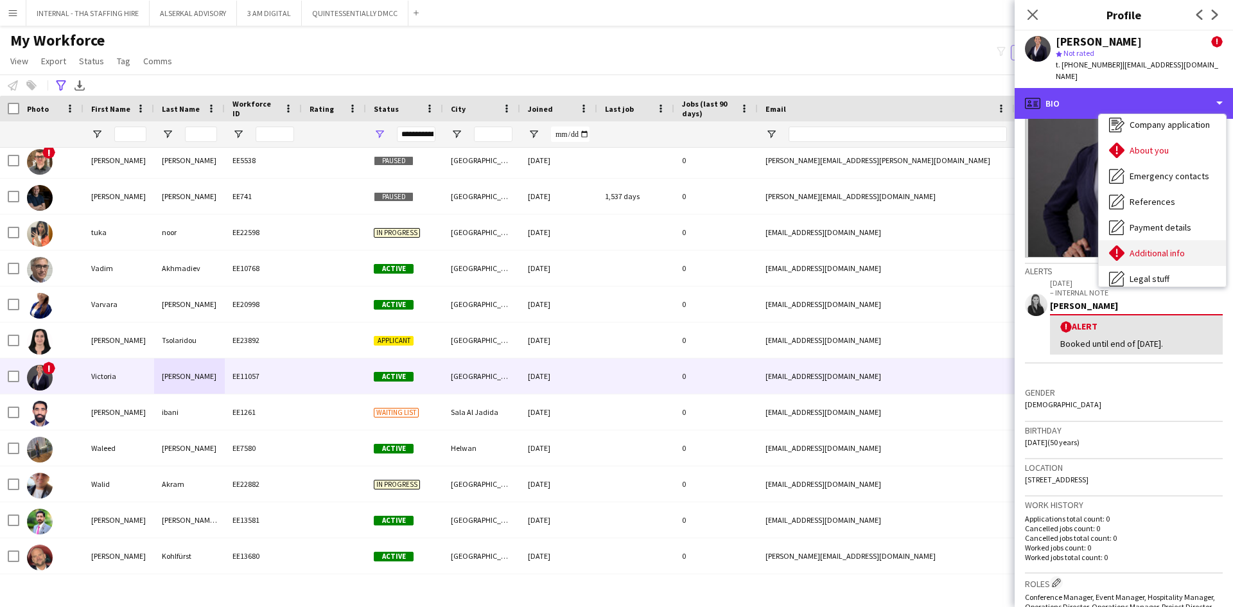
scroll to position [95, 0]
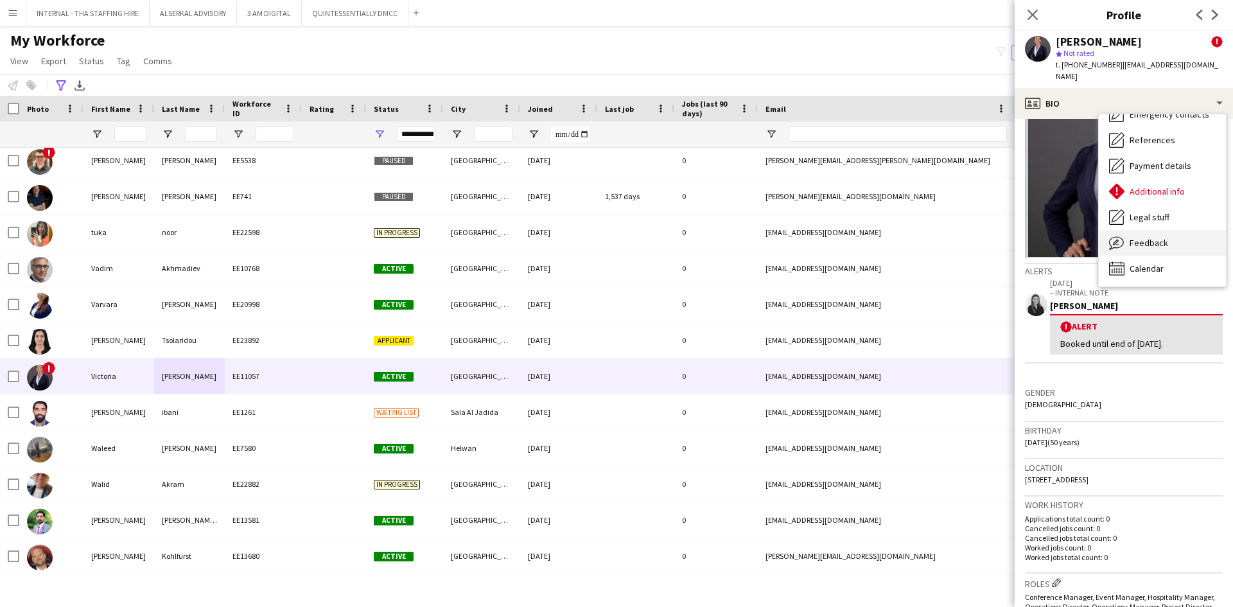
click at [1152, 247] on span "Feedback" at bounding box center [1149, 243] width 39 height 12
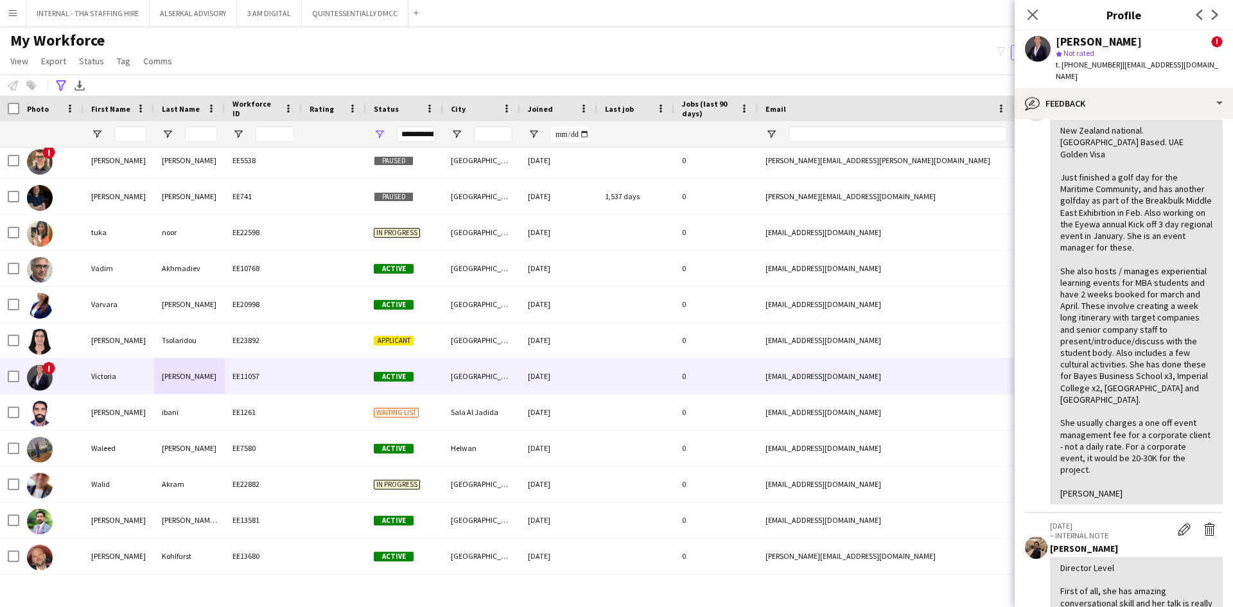
scroll to position [193, 0]
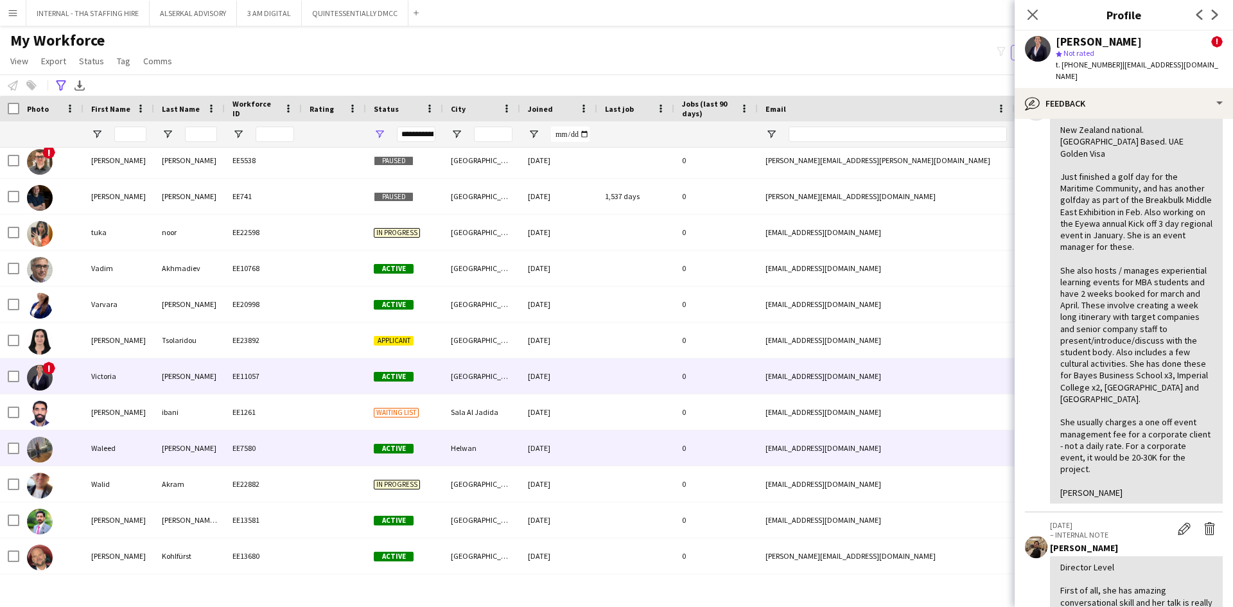
click at [159, 444] on div "Mohammed" at bounding box center [189, 447] width 71 height 35
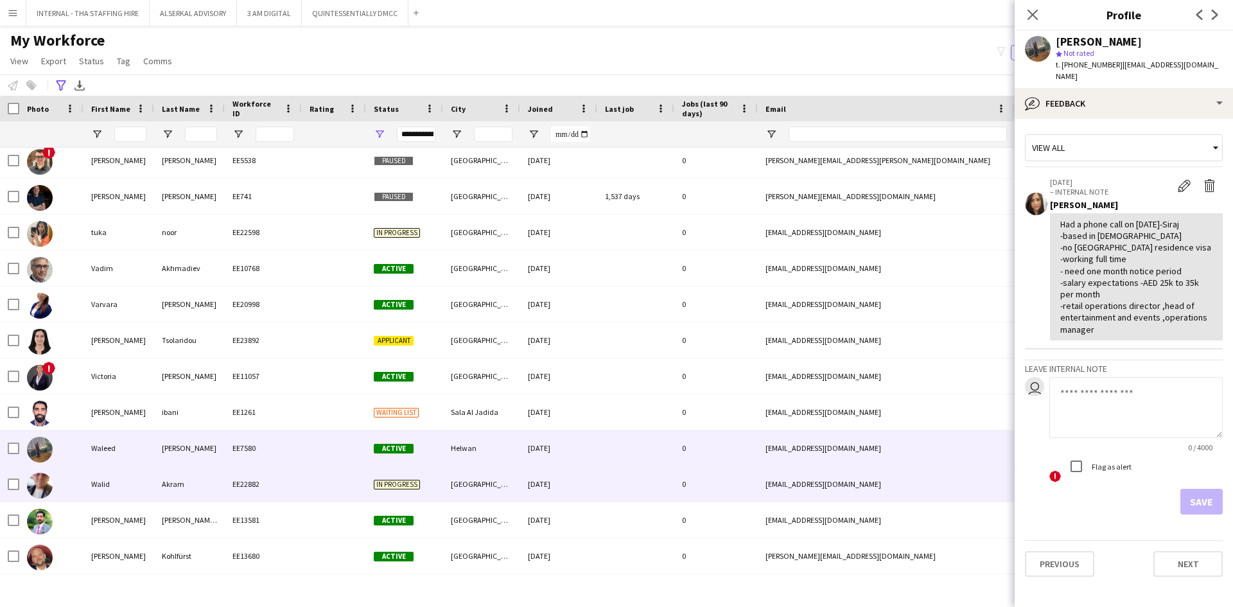
click at [164, 485] on div "Akram" at bounding box center [189, 483] width 71 height 35
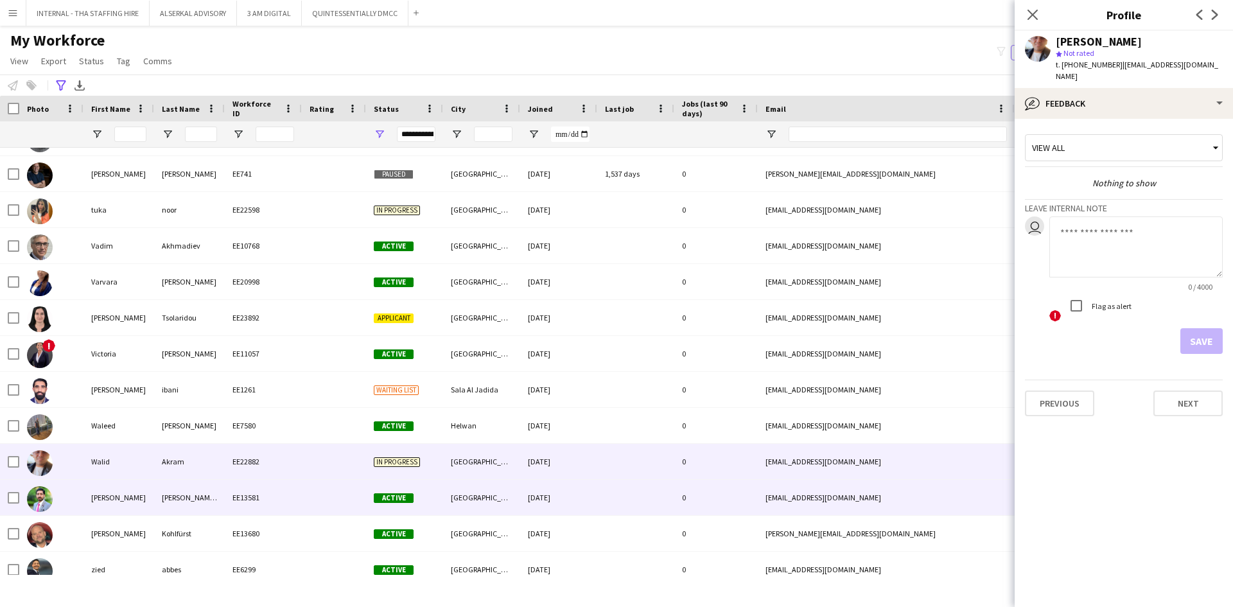
scroll to position [6587, 0]
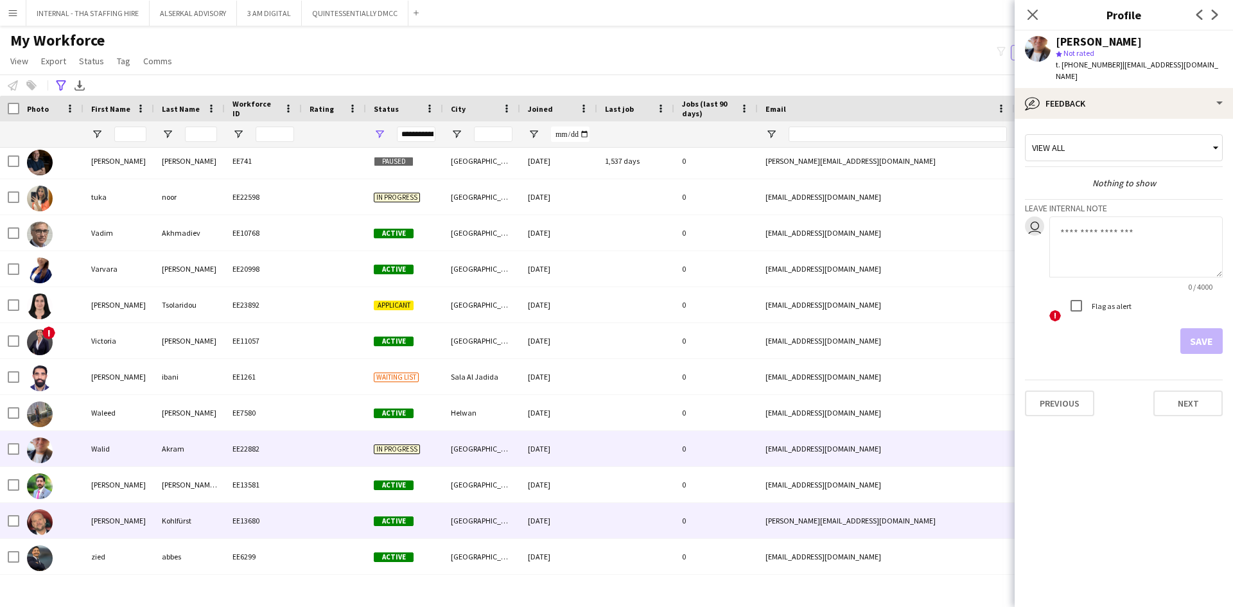
click at [170, 517] on div "Kohlfürst" at bounding box center [189, 520] width 71 height 35
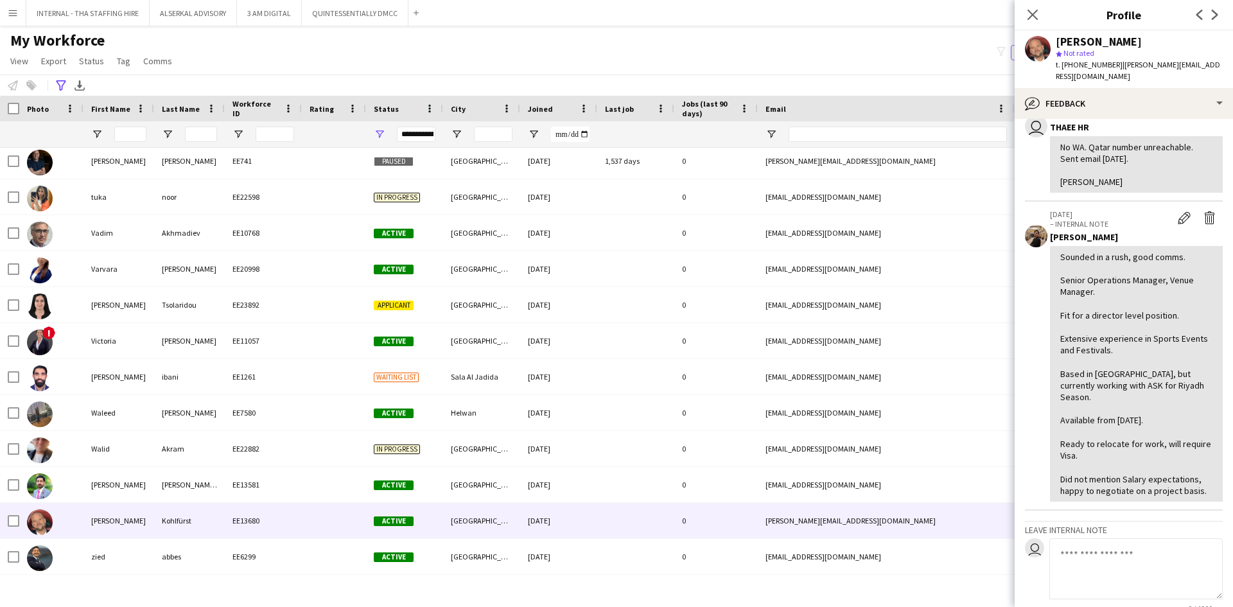
scroll to position [193, 0]
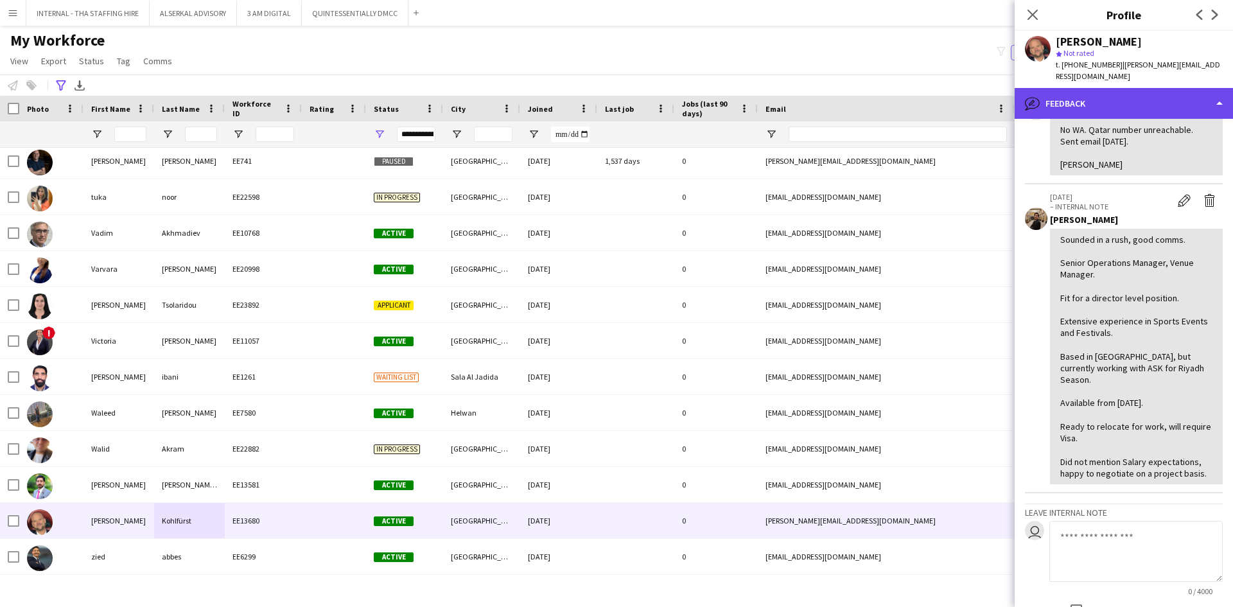
click at [1123, 88] on div "bubble-pencil Feedback" at bounding box center [1124, 103] width 218 height 31
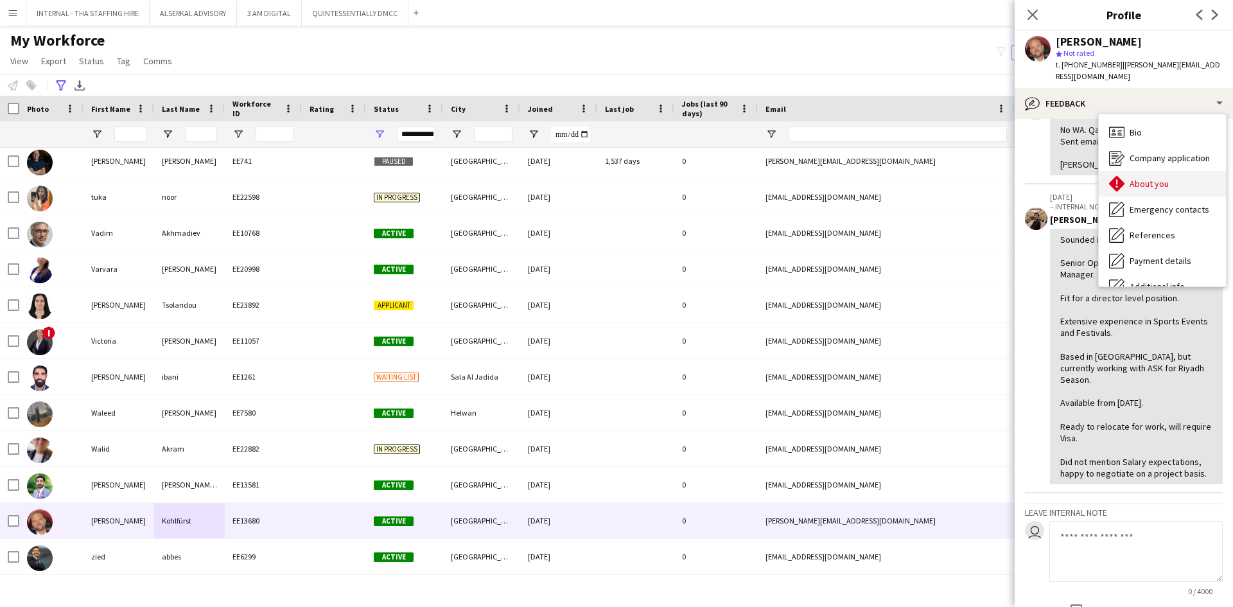
click at [1138, 178] on span "About you" at bounding box center [1149, 184] width 39 height 12
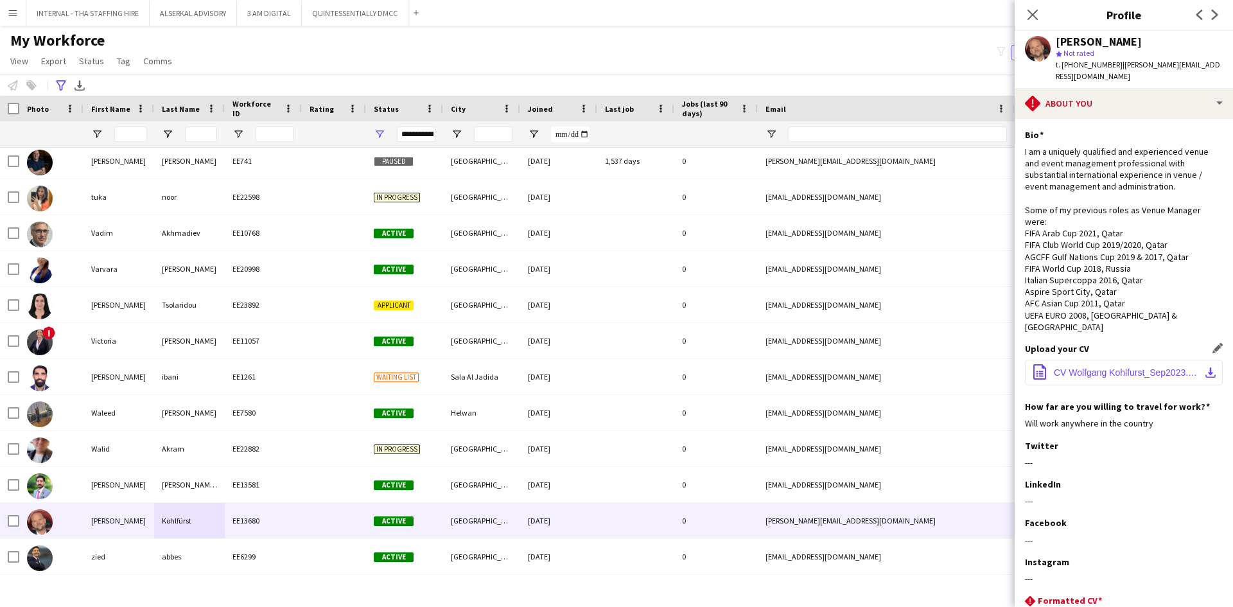
click at [1081, 378] on button "office-file-sheet CV Wolfgang Kohlfurst_Sep2023.pdf download-bottom" at bounding box center [1124, 373] width 198 height 26
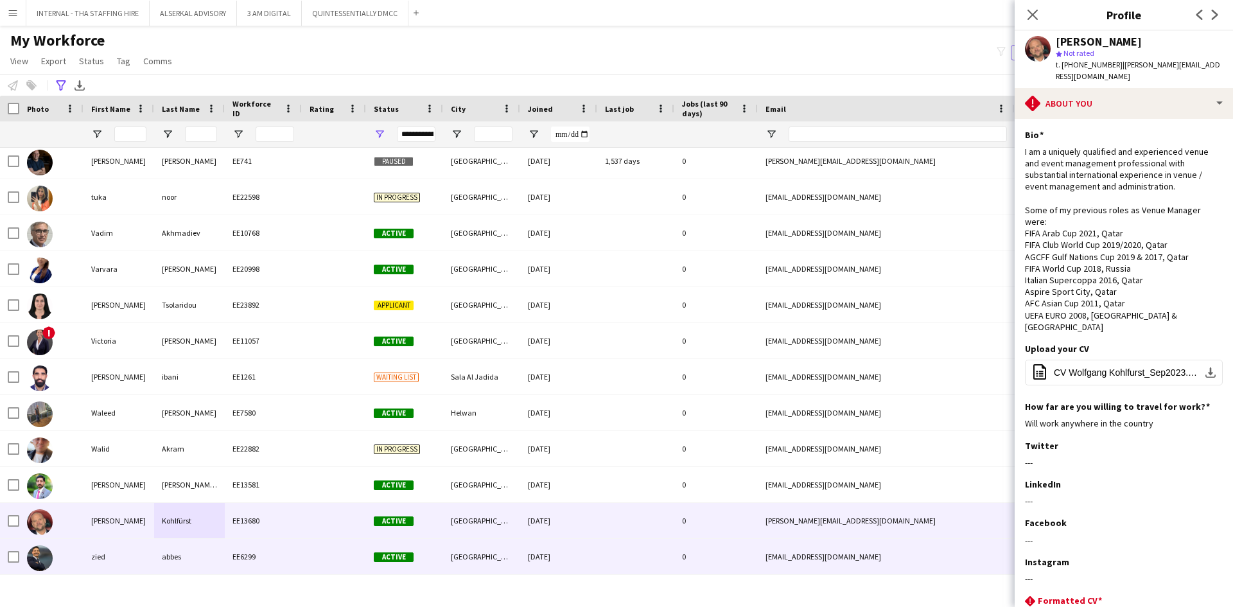
click at [226, 561] on div "EE6299" at bounding box center [263, 556] width 77 height 35
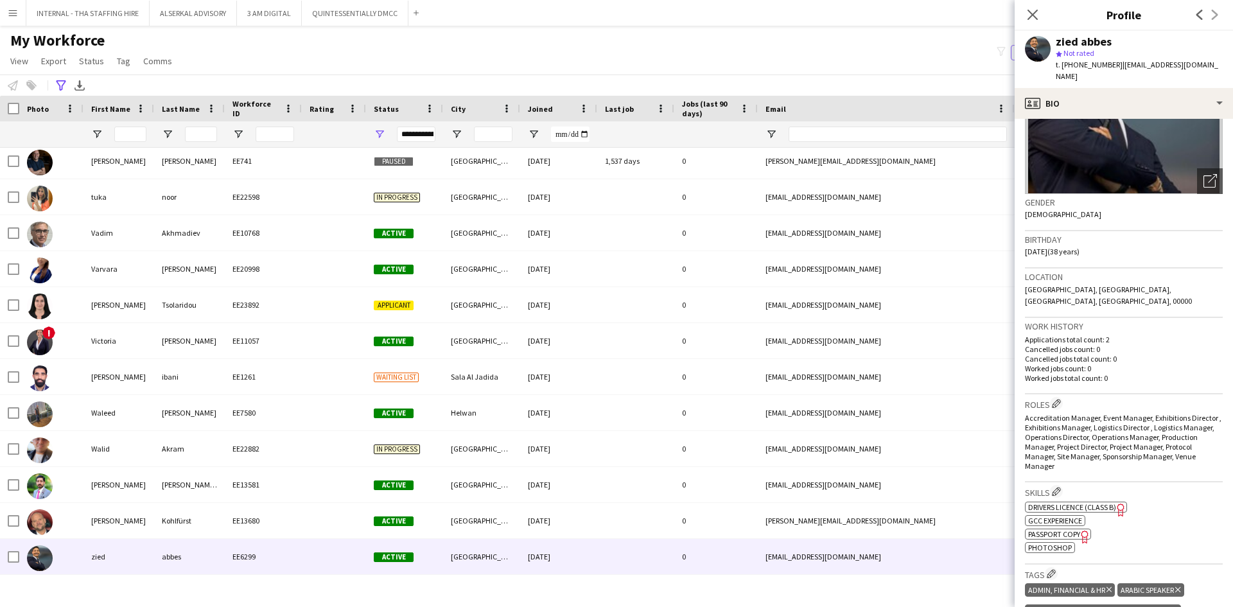
scroll to position [128, 0]
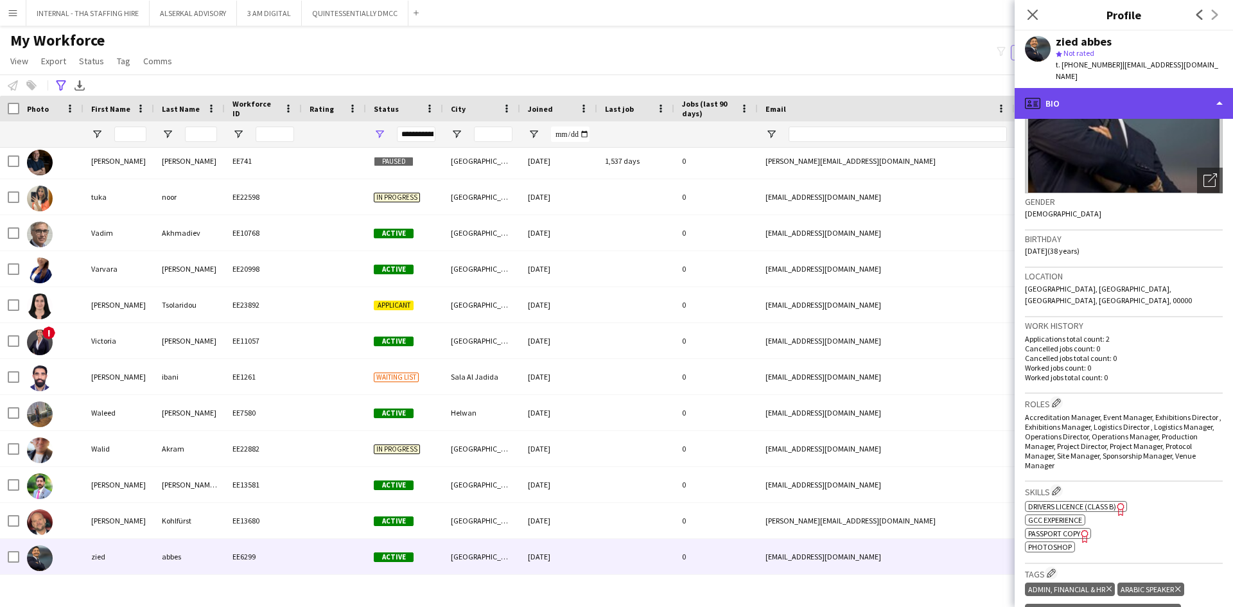
click at [1097, 89] on div "profile Bio" at bounding box center [1124, 103] width 218 height 31
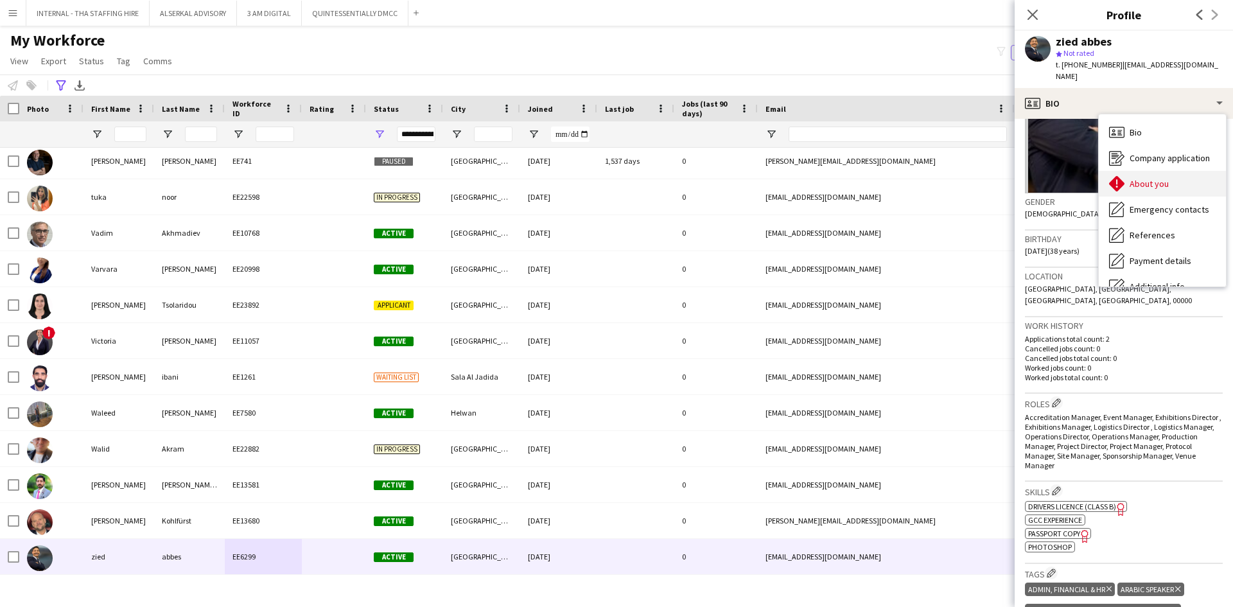
click at [1145, 178] on span "About you" at bounding box center [1149, 184] width 39 height 12
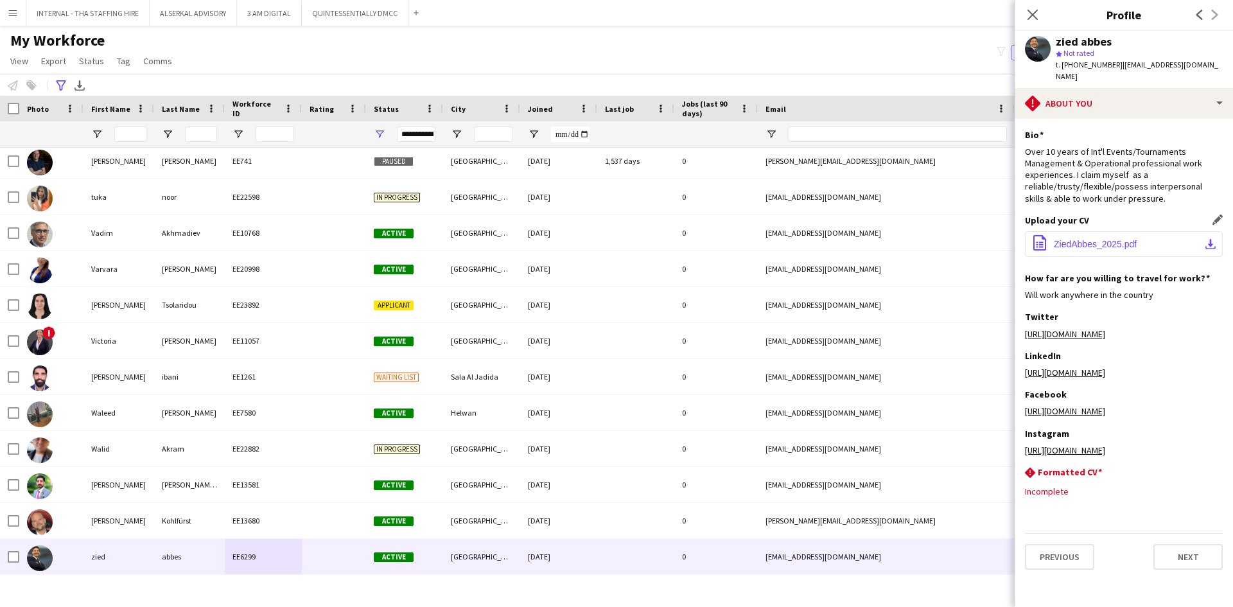
click at [1088, 239] on span "ZiedAbbes_2025.pdf" at bounding box center [1095, 244] width 83 height 10
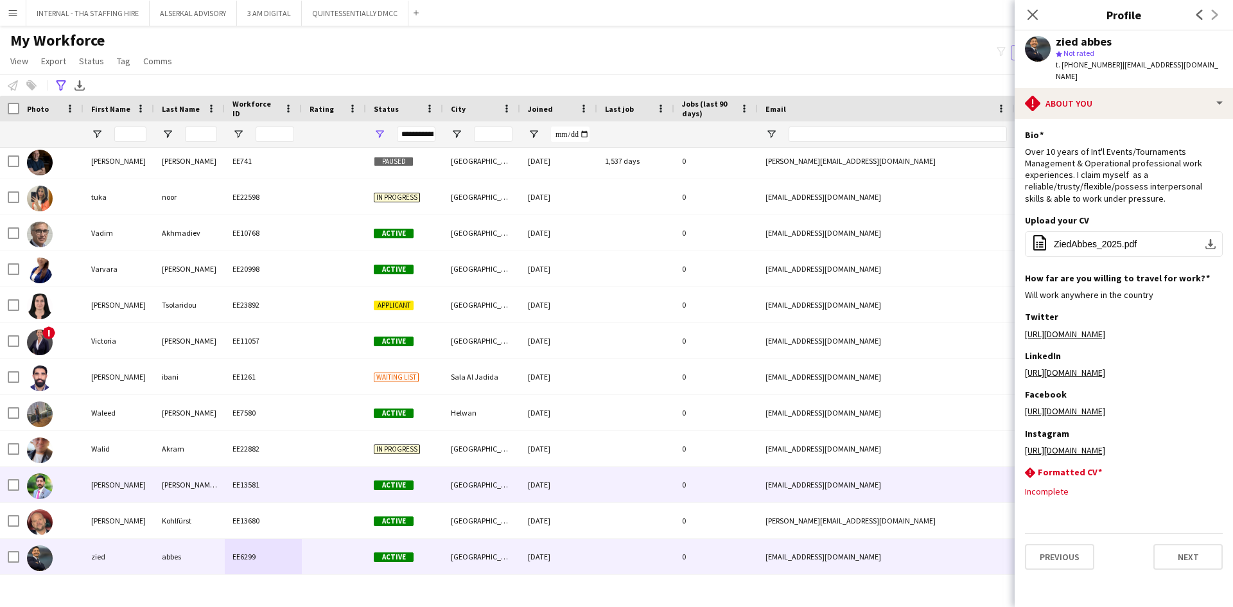
click at [134, 486] on div "Waseem Anwar Khan" at bounding box center [118, 484] width 71 height 35
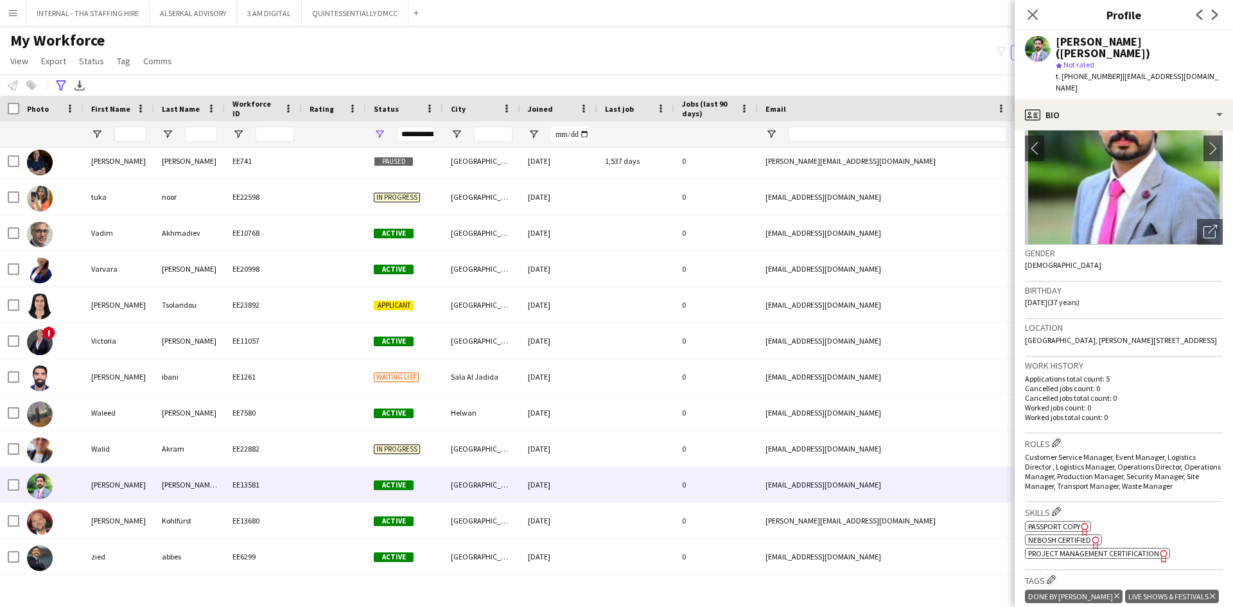
scroll to position [193, 0]
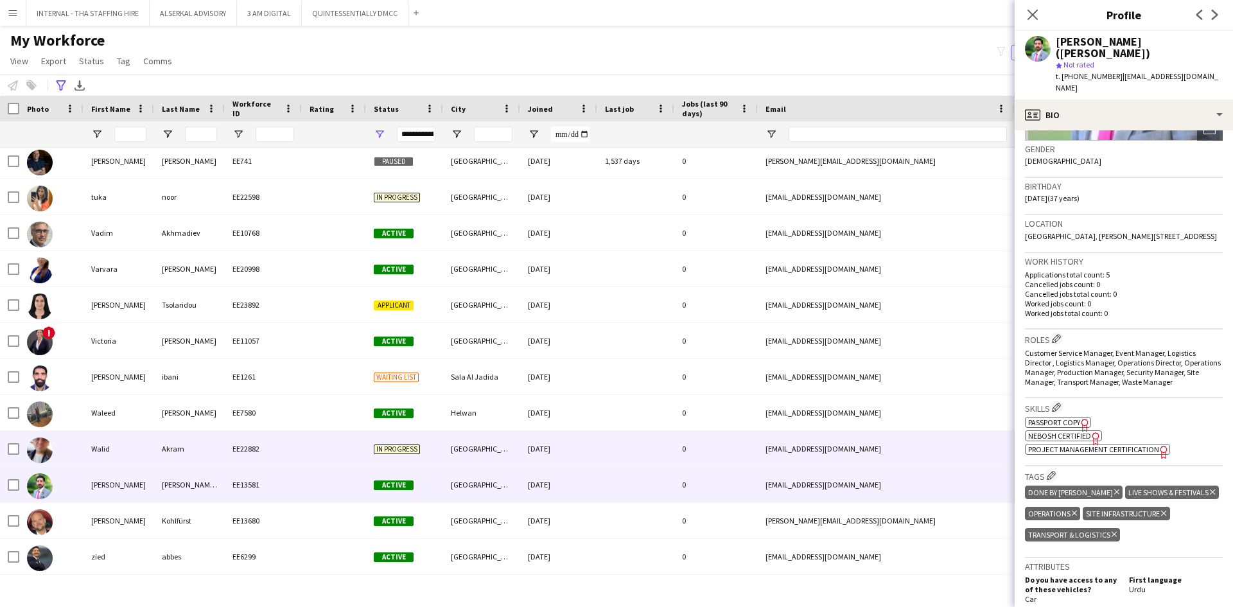
click at [152, 440] on div "Walid" at bounding box center [118, 448] width 71 height 35
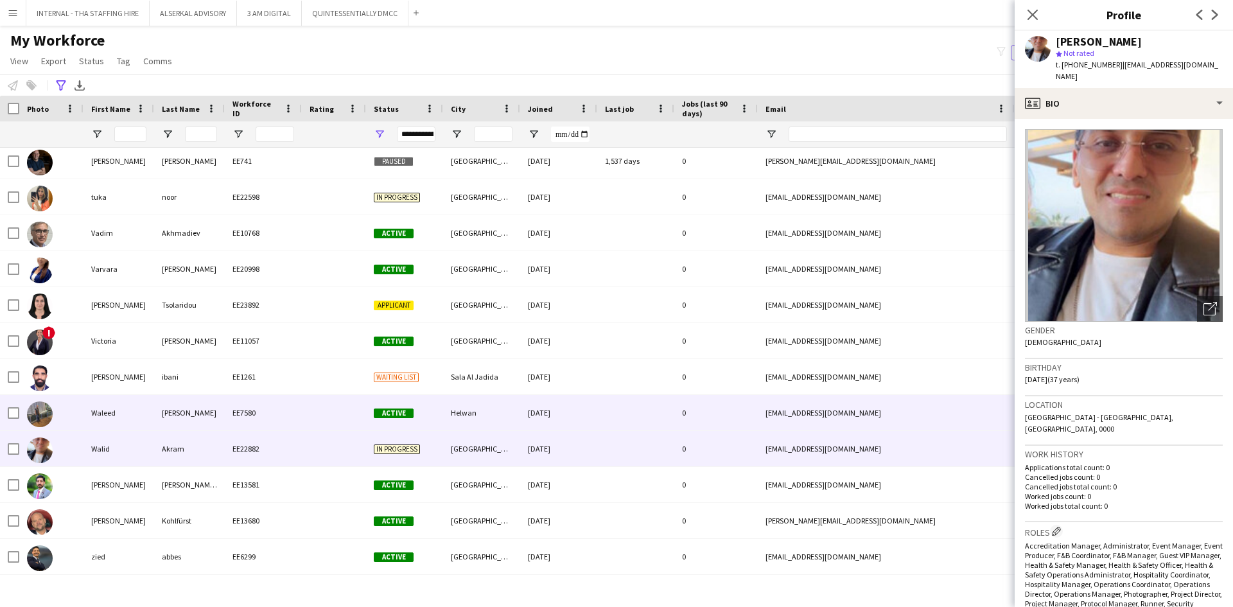
click at [138, 418] on div "Waleed" at bounding box center [118, 412] width 71 height 35
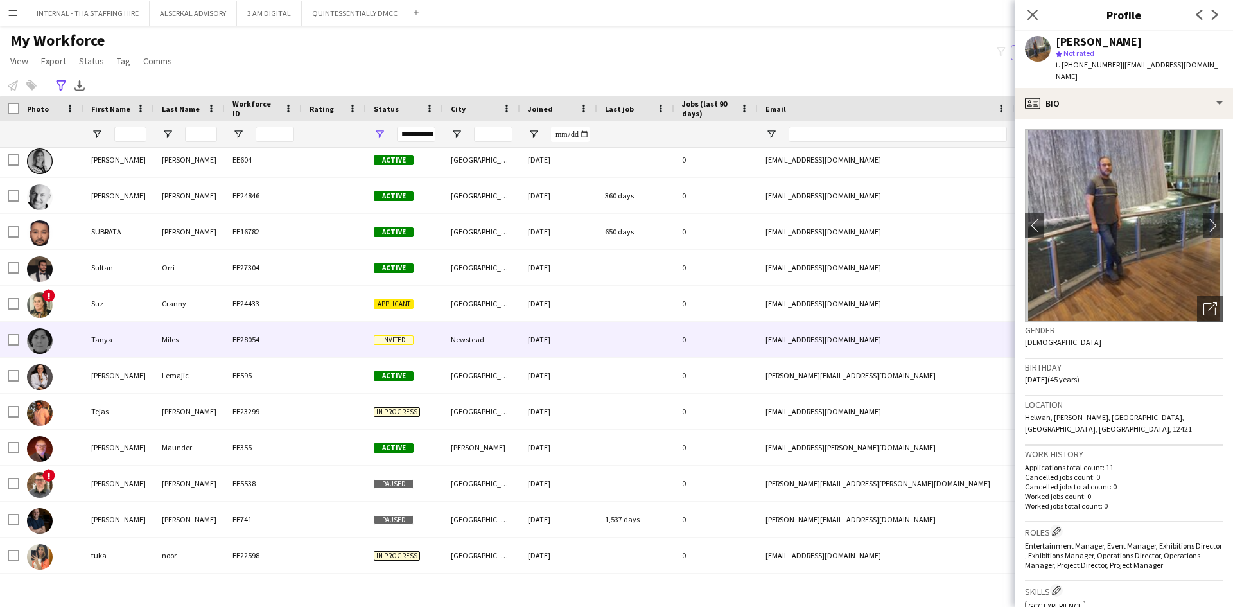
scroll to position [6137, 0]
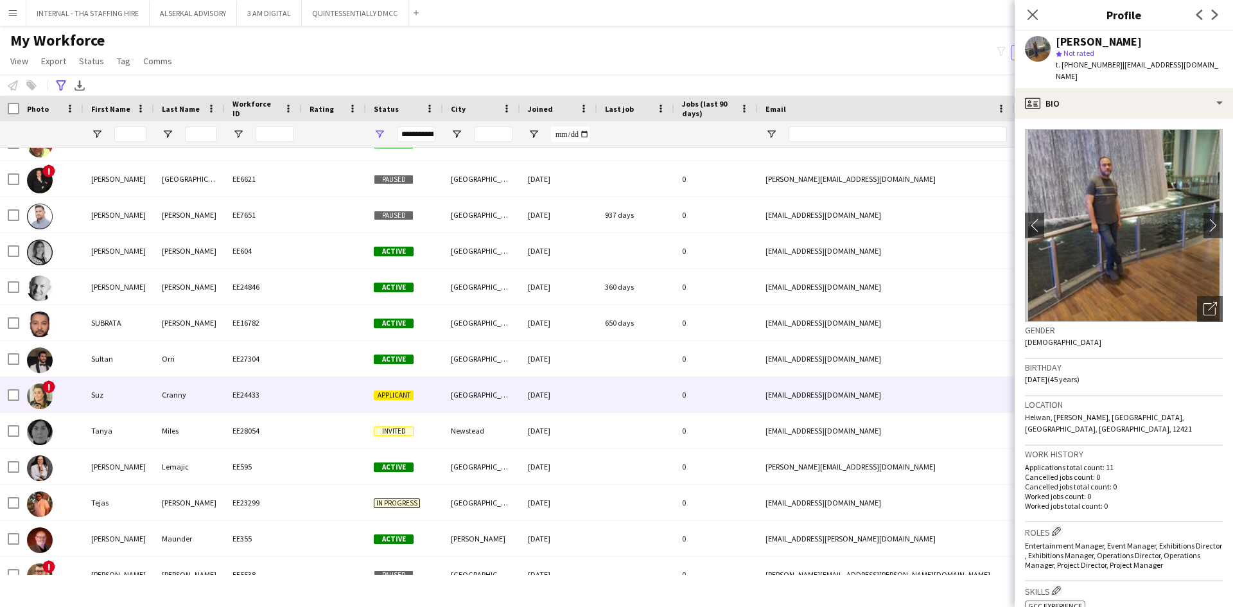
click at [159, 398] on div "Cranny" at bounding box center [189, 394] width 71 height 35
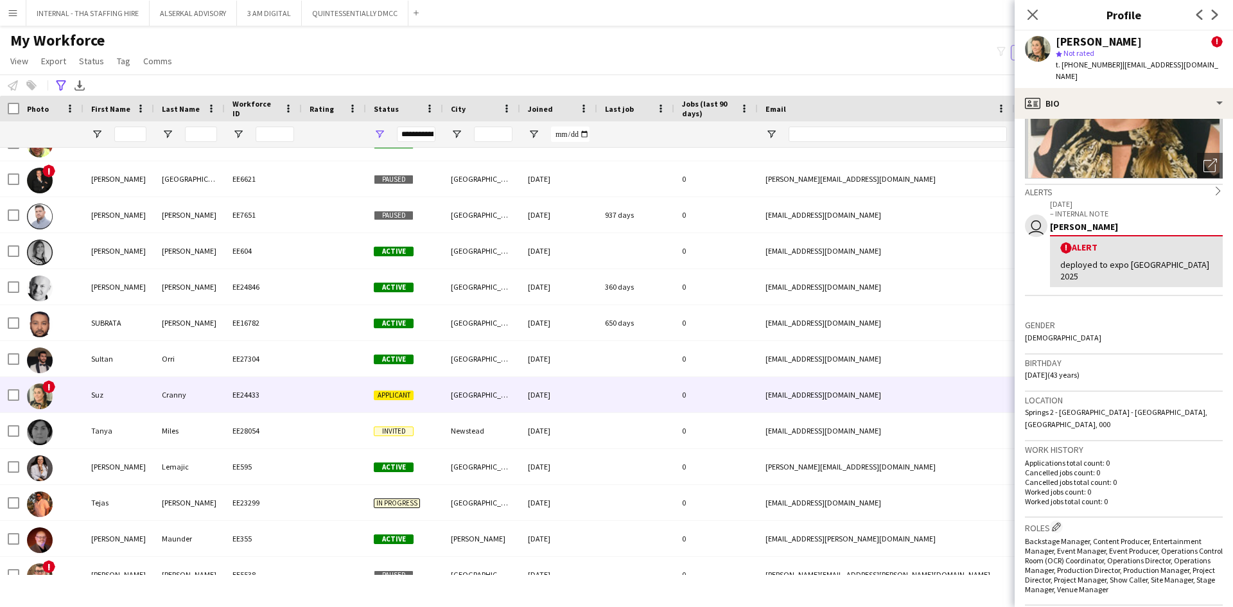
scroll to position [193, 0]
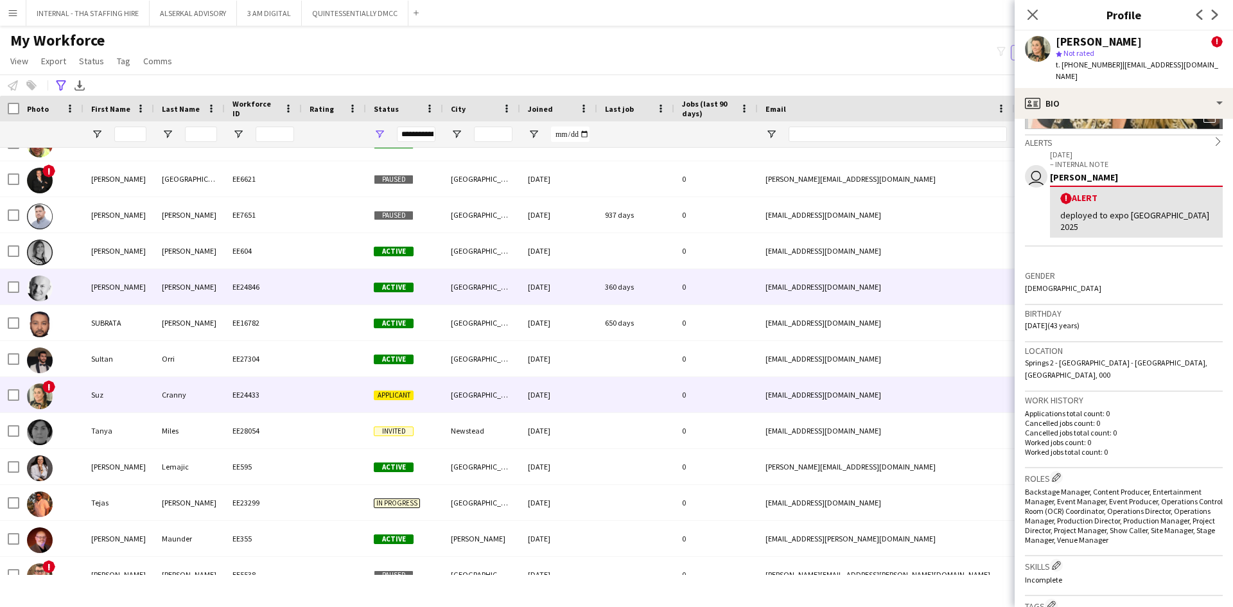
click at [411, 286] on span "Active" at bounding box center [394, 288] width 40 height 10
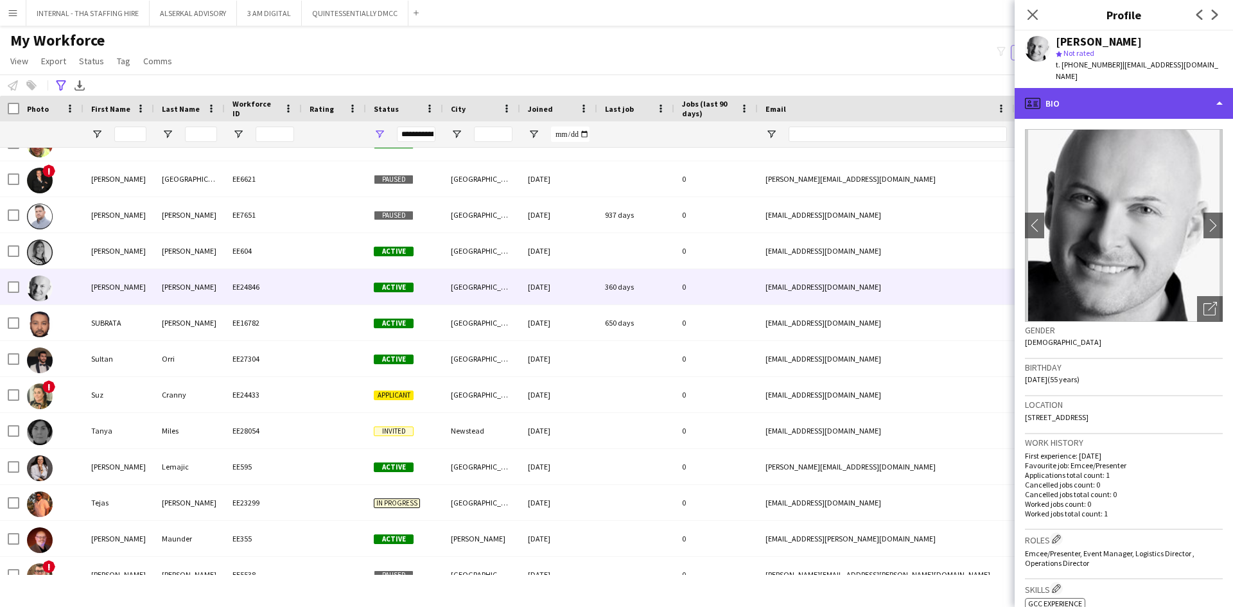
click at [1078, 92] on div "profile Bio" at bounding box center [1124, 103] width 218 height 31
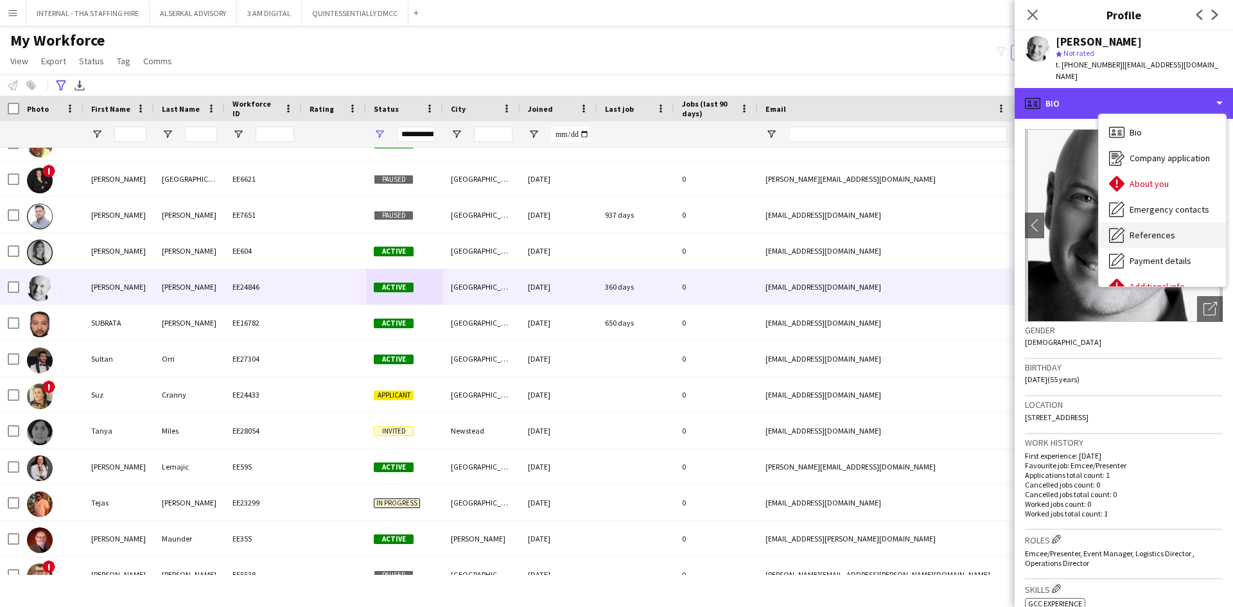
scroll to position [95, 0]
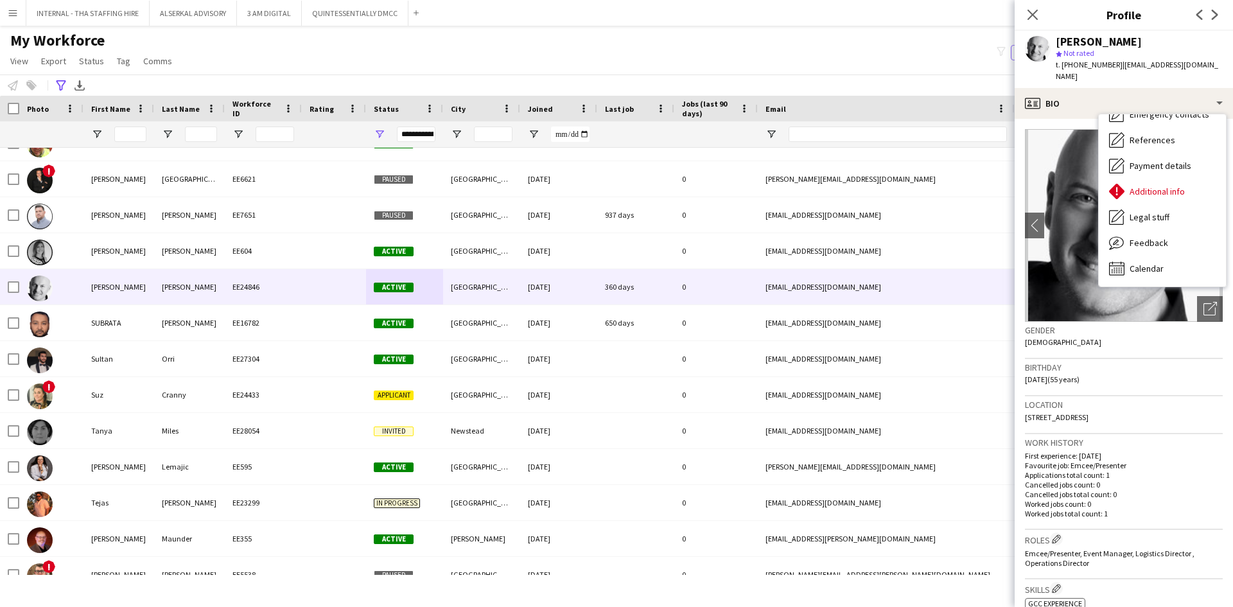
click at [1051, 286] on img at bounding box center [1124, 225] width 198 height 193
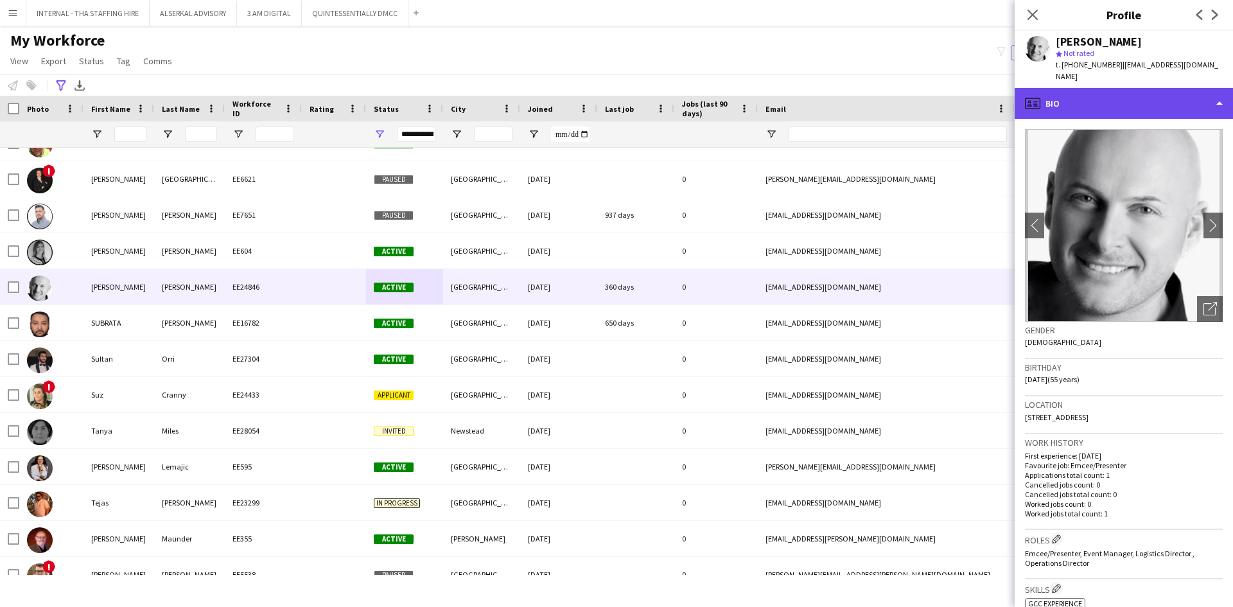
click at [1091, 92] on div "profile Bio" at bounding box center [1124, 103] width 218 height 31
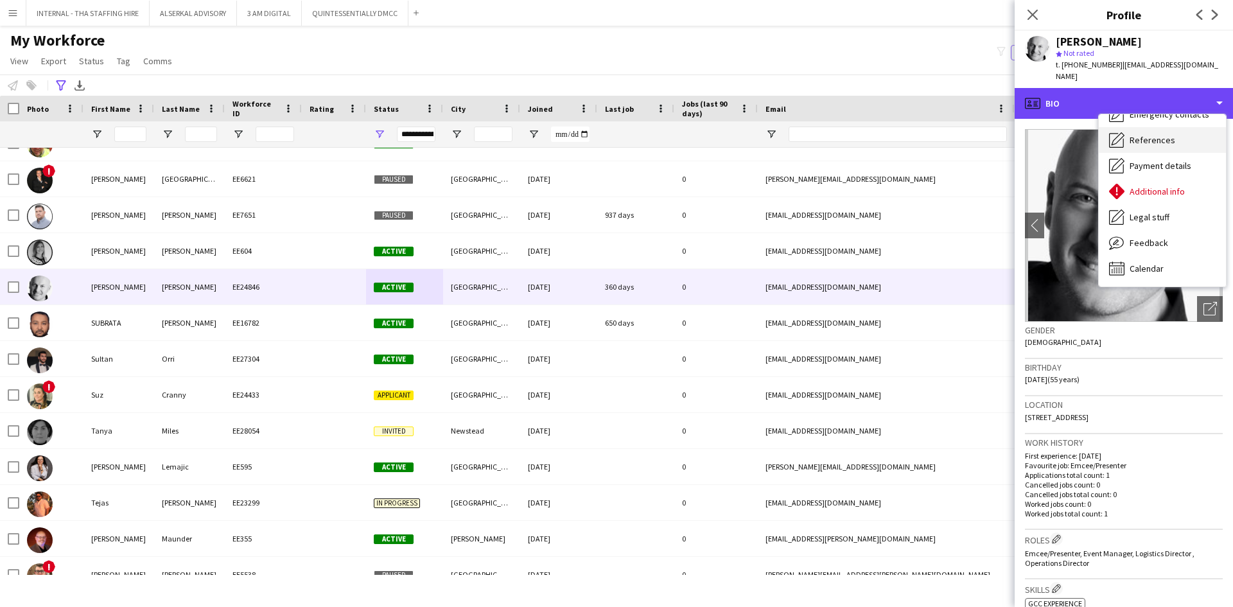
scroll to position [0, 0]
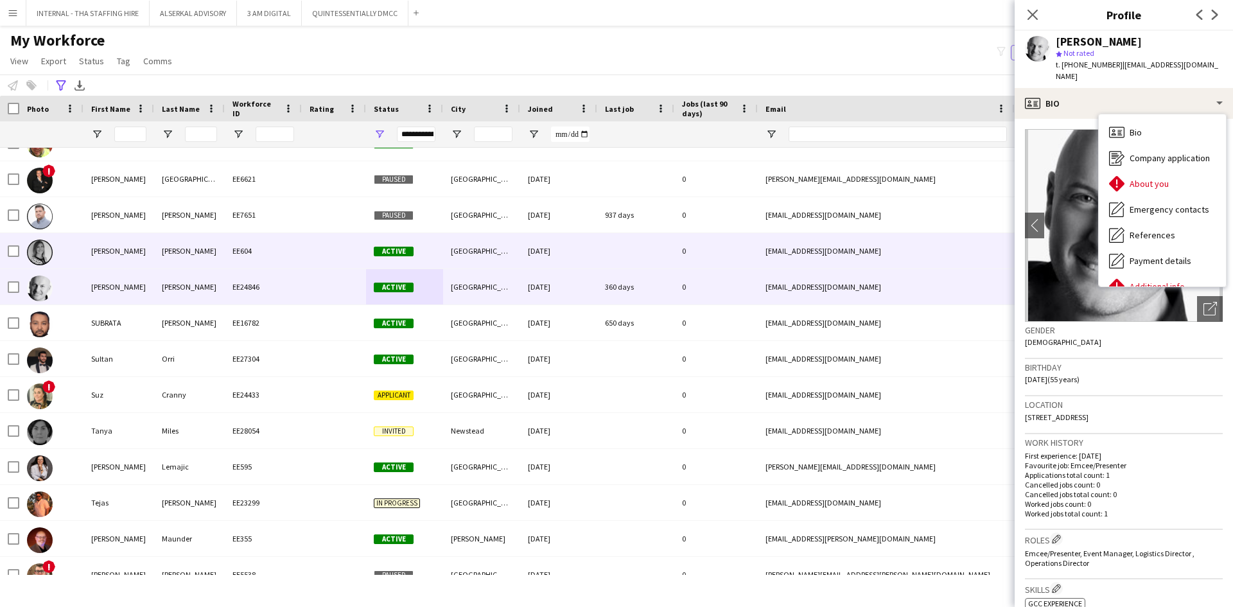
click at [137, 261] on div "Stevie" at bounding box center [118, 250] width 71 height 35
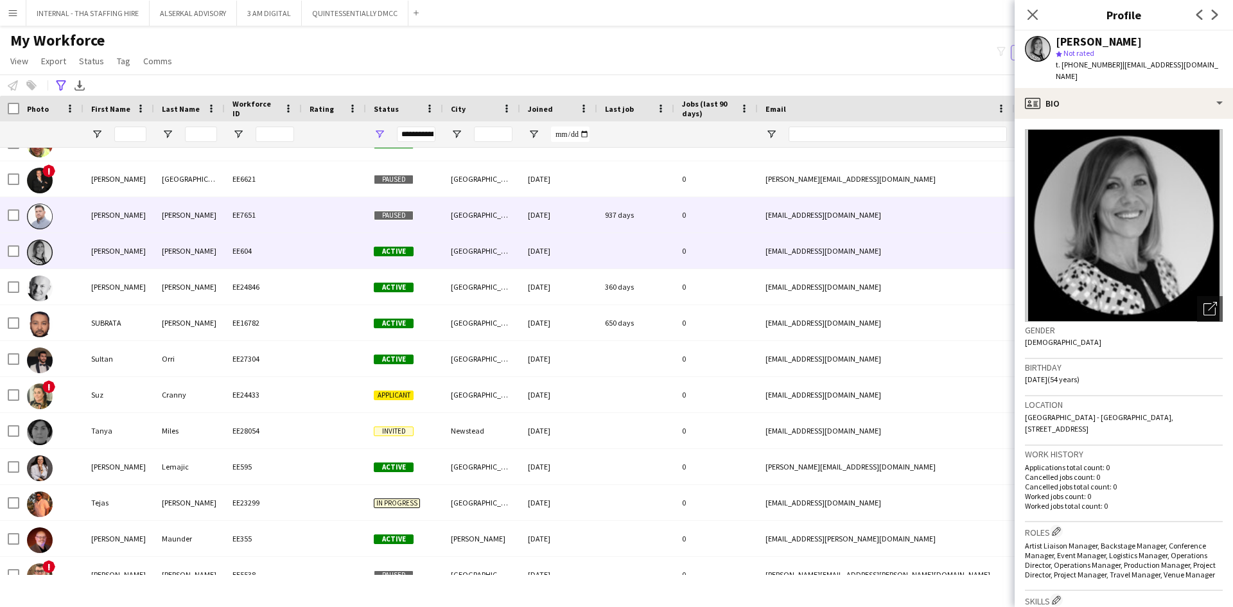
click at [140, 222] on div "Stephen" at bounding box center [118, 214] width 71 height 35
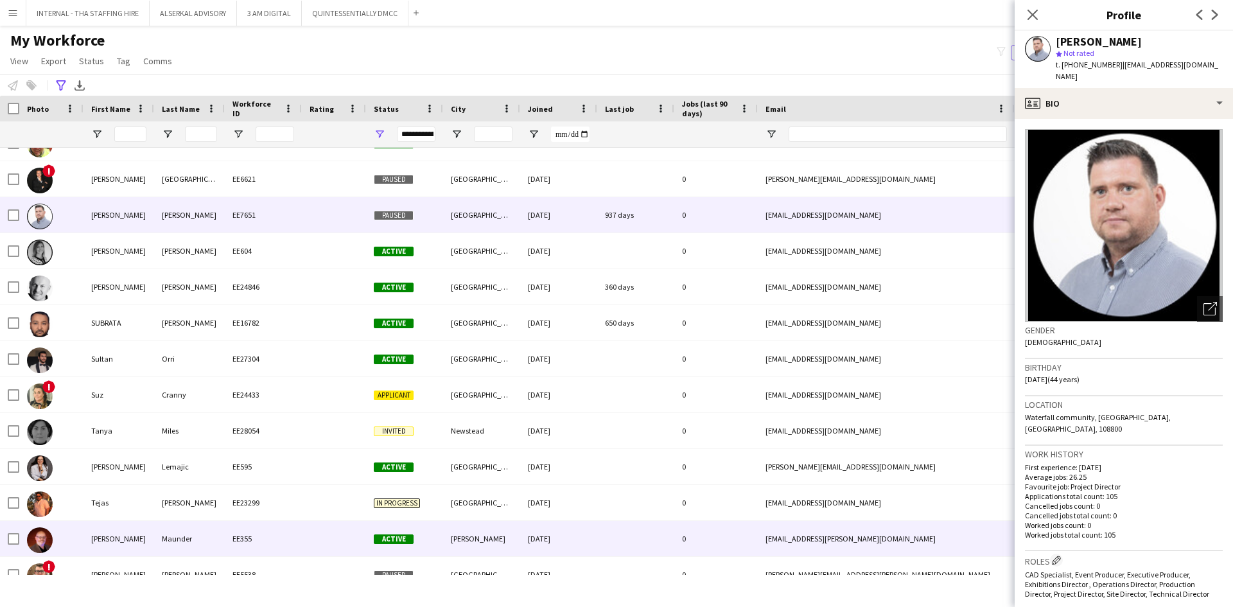
click at [137, 526] on div "Tim" at bounding box center [118, 538] width 71 height 35
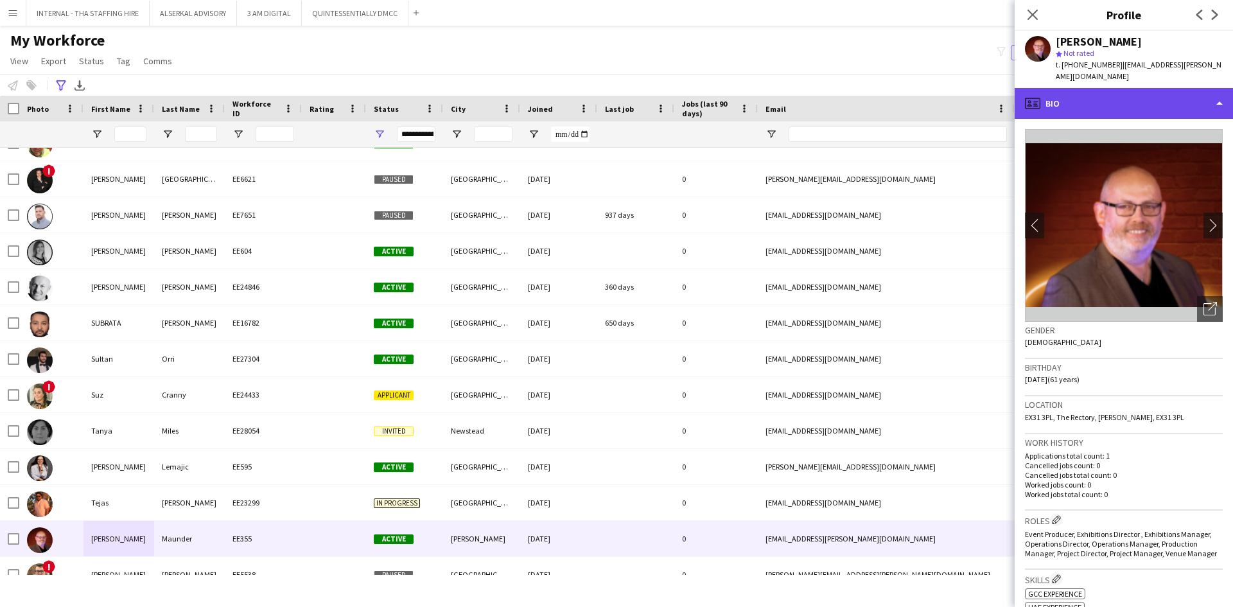
click at [1092, 92] on div "profile Bio" at bounding box center [1124, 103] width 218 height 31
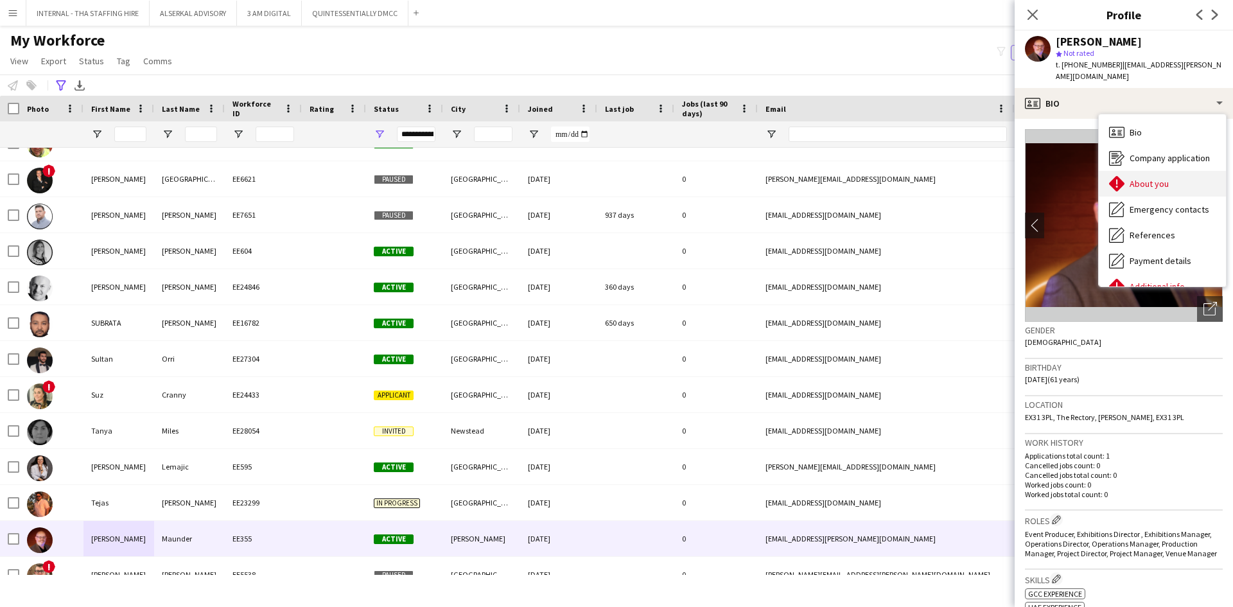
click at [1136, 178] on span "About you" at bounding box center [1149, 184] width 39 height 12
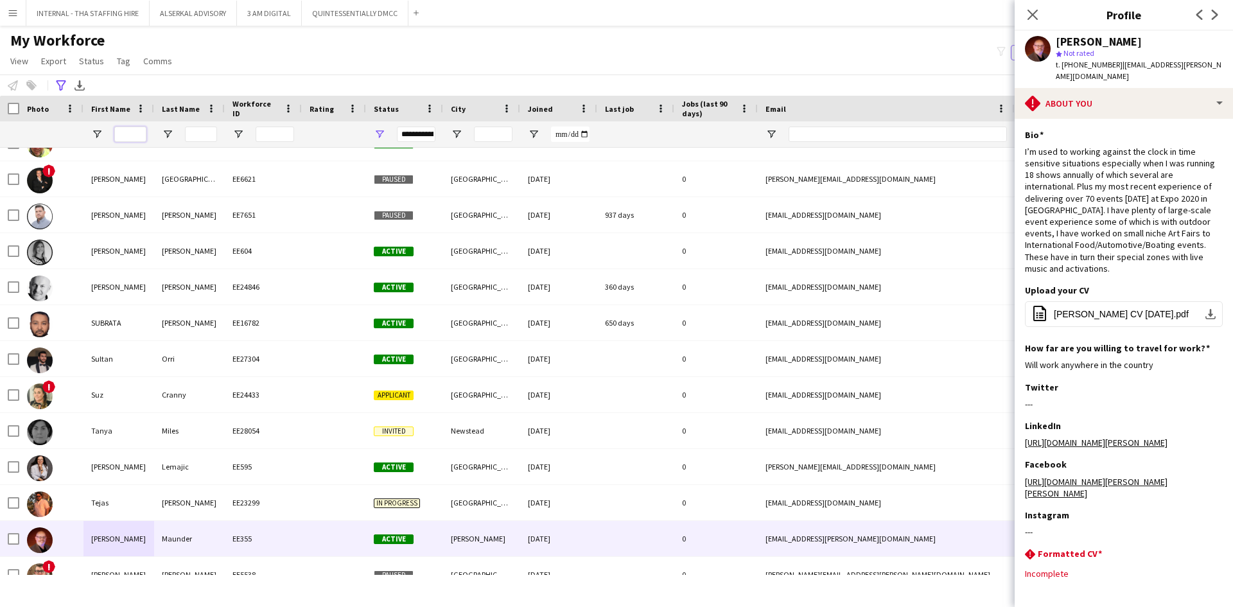
click at [128, 136] on input "First Name Filter Input" at bounding box center [130, 134] width 32 height 15
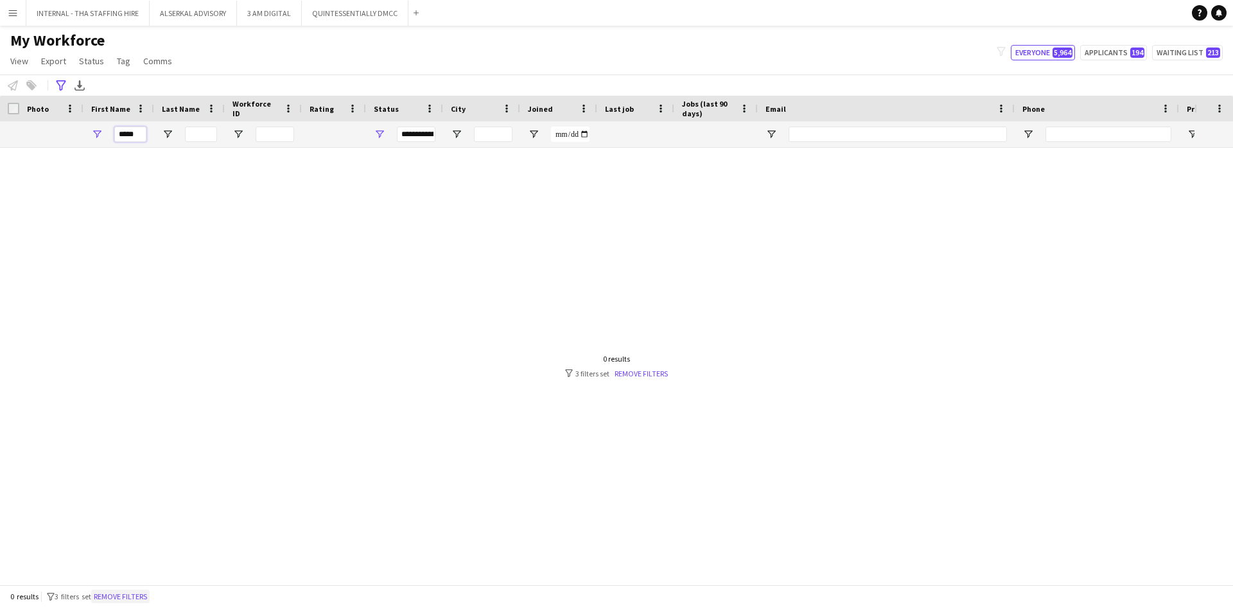
type input "*****"
click at [128, 592] on button "Remove filters" at bounding box center [120, 597] width 58 height 14
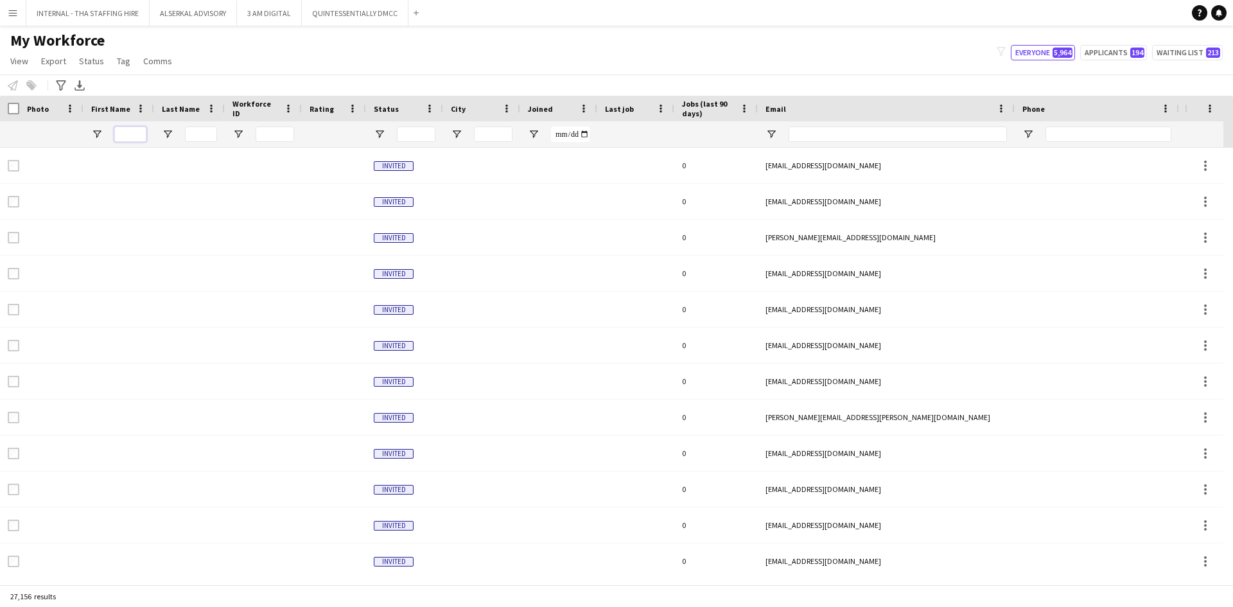
click at [139, 127] on input "First Name Filter Input" at bounding box center [130, 134] width 32 height 15
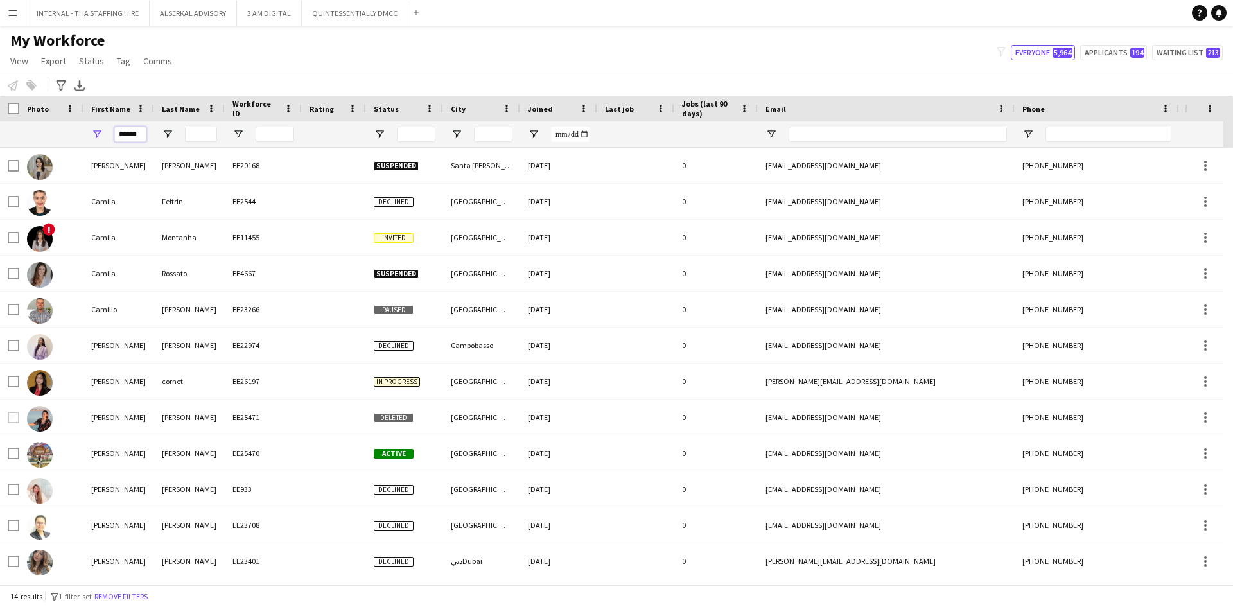
type input "******"
click at [196, 131] on input "Last Name Filter Input" at bounding box center [201, 134] width 32 height 15
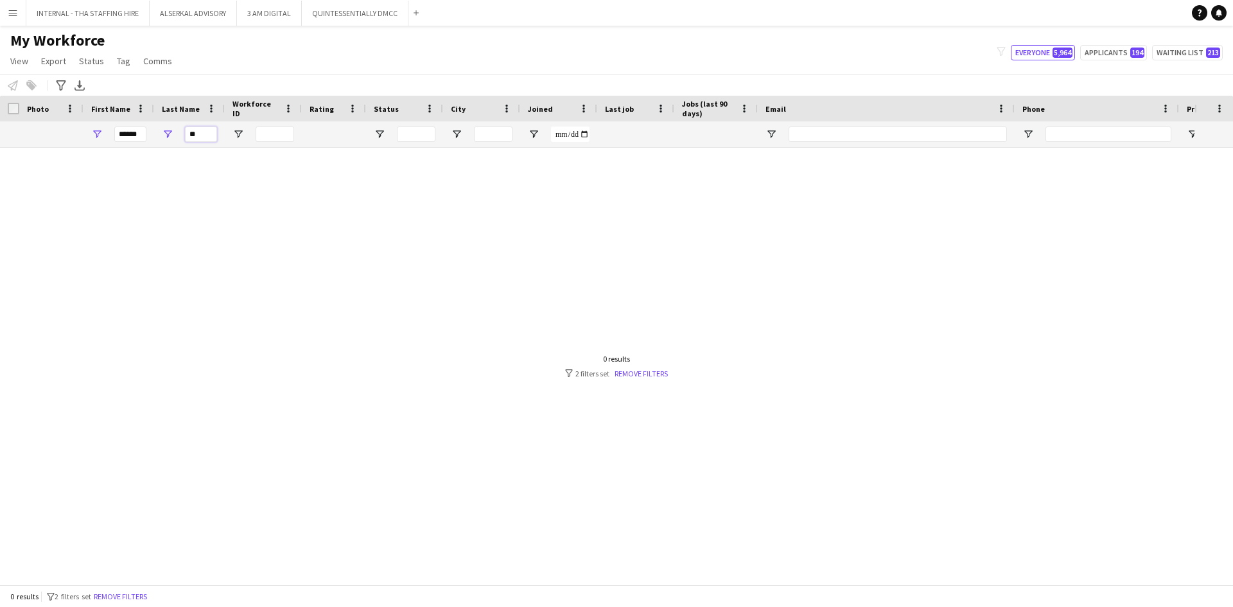
type input "**"
click at [145, 133] on input "******" at bounding box center [130, 134] width 32 height 15
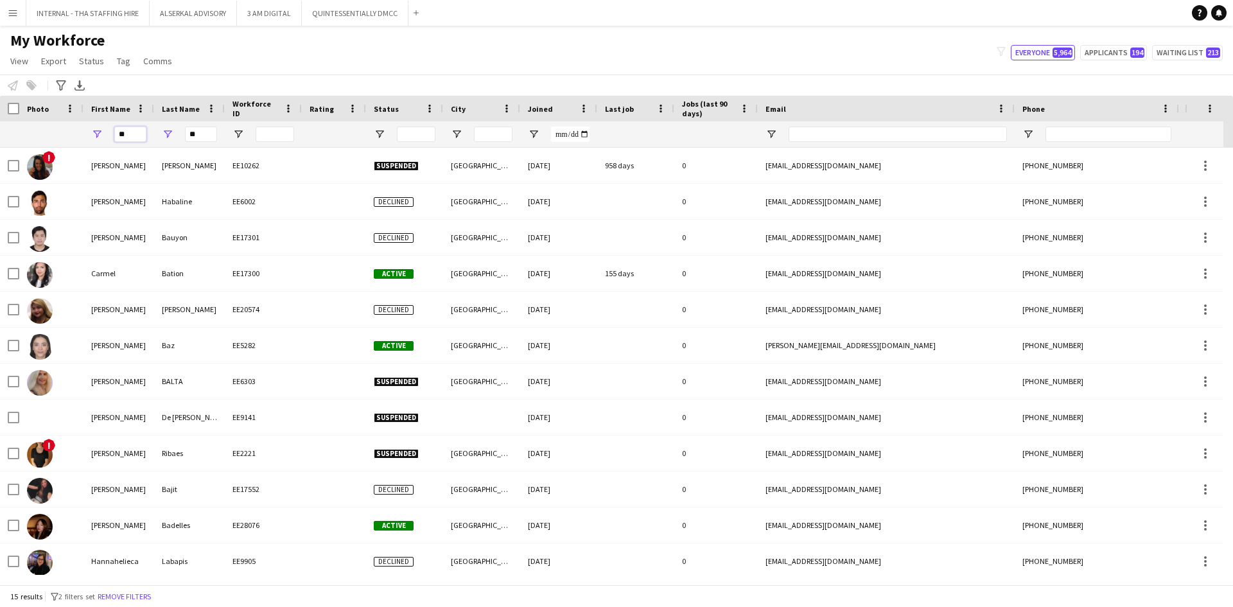
type input "**"
click at [202, 137] on input "**" at bounding box center [201, 134] width 32 height 15
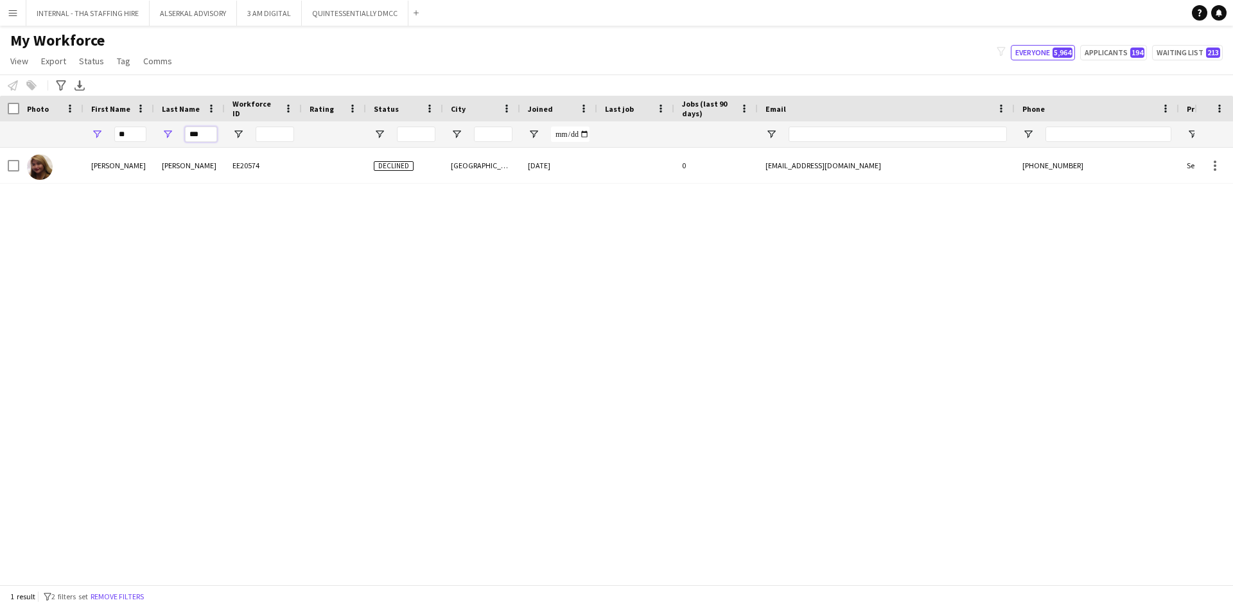
type input "***"
click at [129, 137] on input "**" at bounding box center [130, 134] width 32 height 15
type input "*"
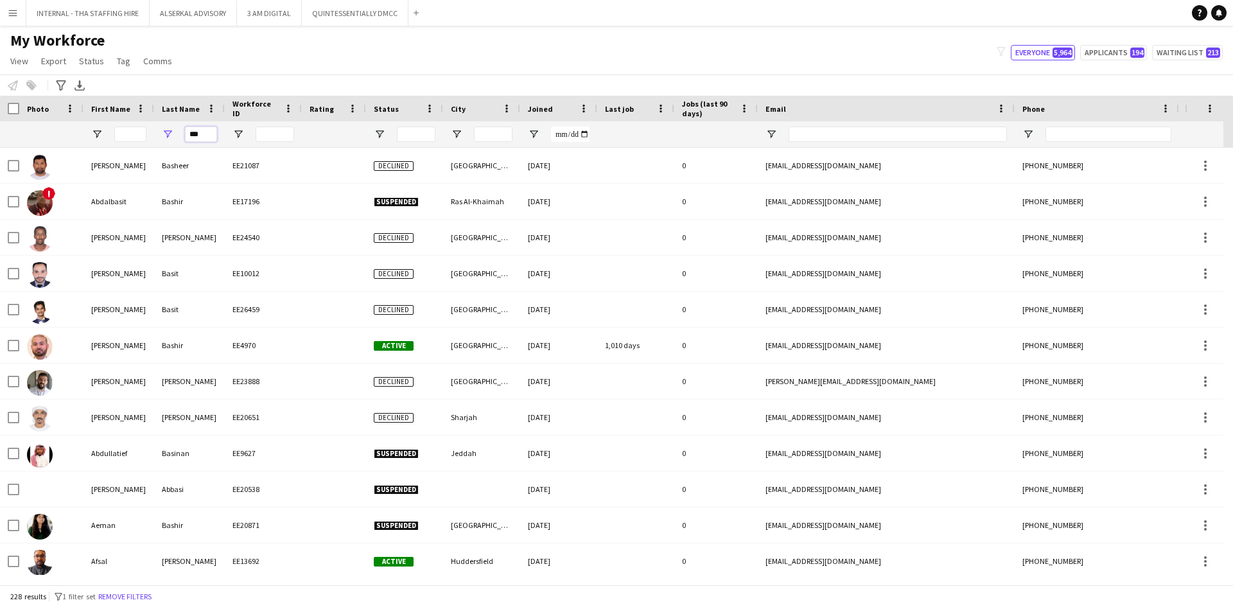
click at [206, 130] on input "***" at bounding box center [201, 134] width 32 height 15
click at [126, 136] on input "First Name Filter Input" at bounding box center [130, 134] width 32 height 15
click at [207, 136] on input "***" at bounding box center [201, 134] width 32 height 15
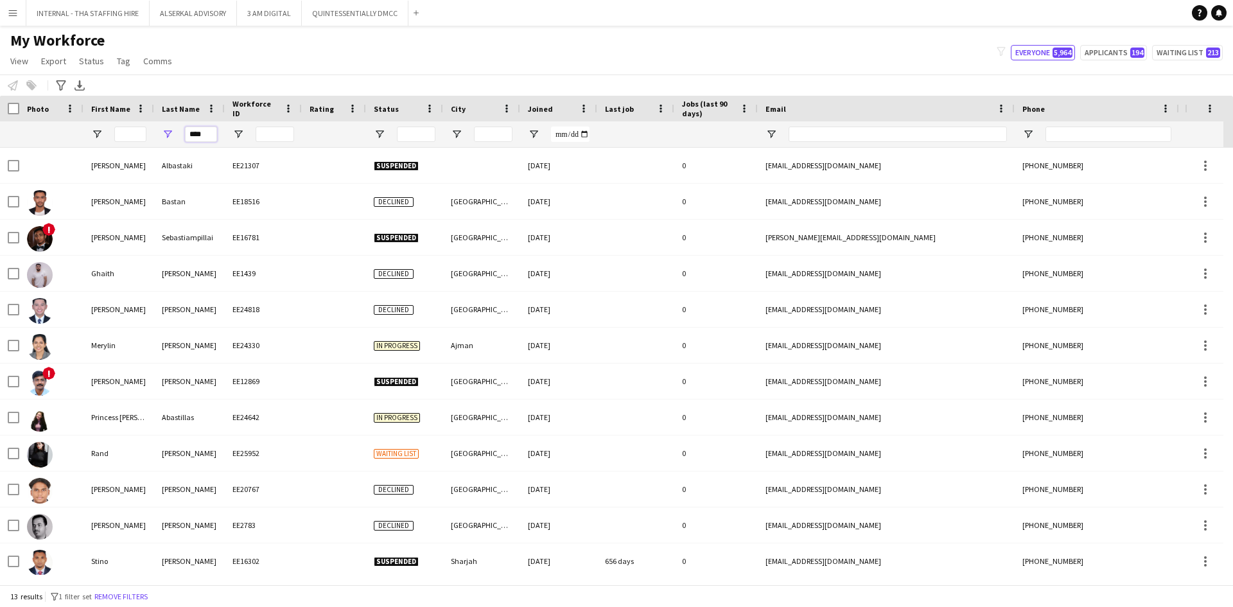
type input "****"
click at [128, 128] on input "First Name Filter Input" at bounding box center [130, 134] width 32 height 15
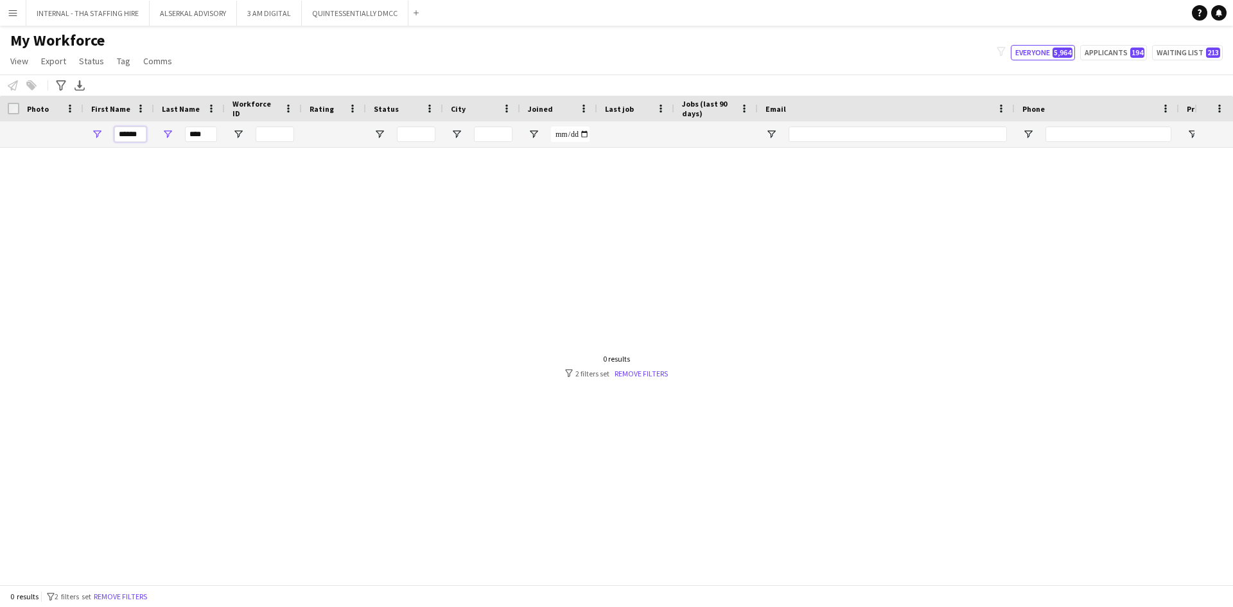
type input "******"
click at [207, 130] on input "****" at bounding box center [201, 134] width 32 height 15
type input "*"
click at [125, 599] on button "Remove filters" at bounding box center [117, 597] width 58 height 14
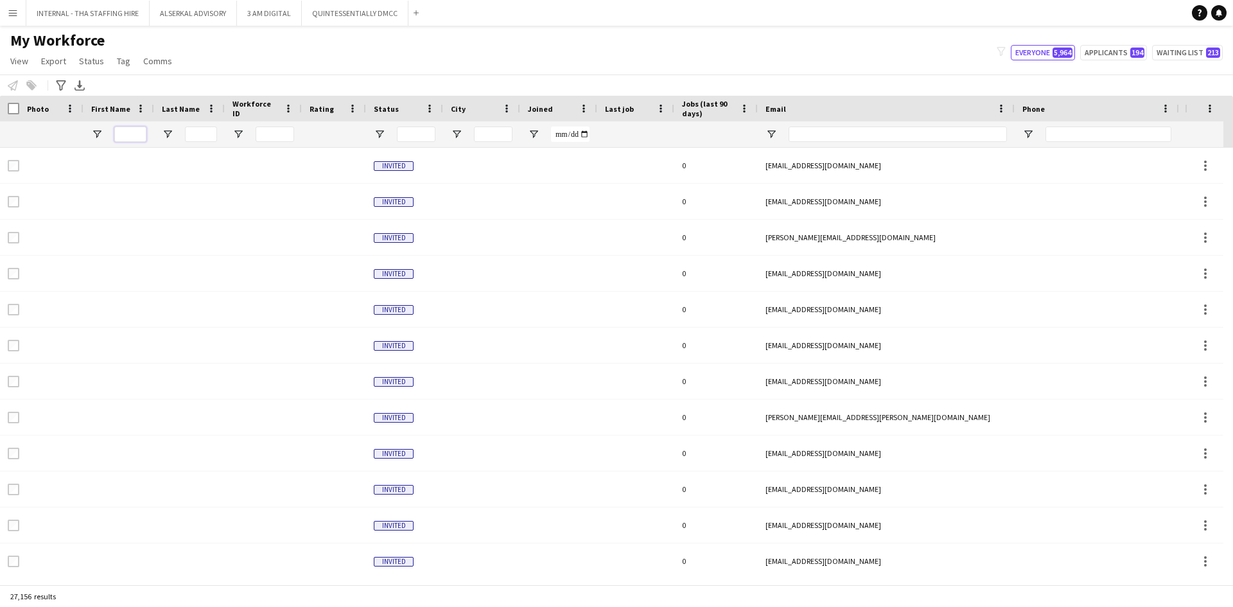
click at [130, 134] on input "First Name Filter Input" at bounding box center [130, 134] width 32 height 15
click at [115, 137] on input "First Name Filter Input" at bounding box center [130, 134] width 32 height 15
type input "***"
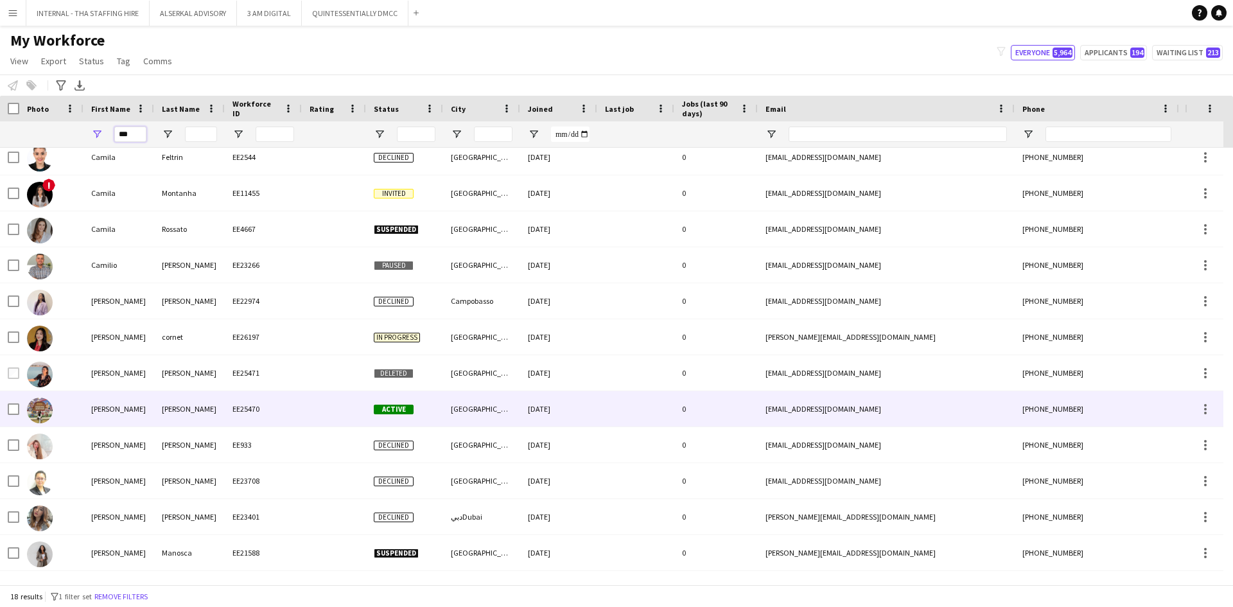
scroll to position [193, 0]
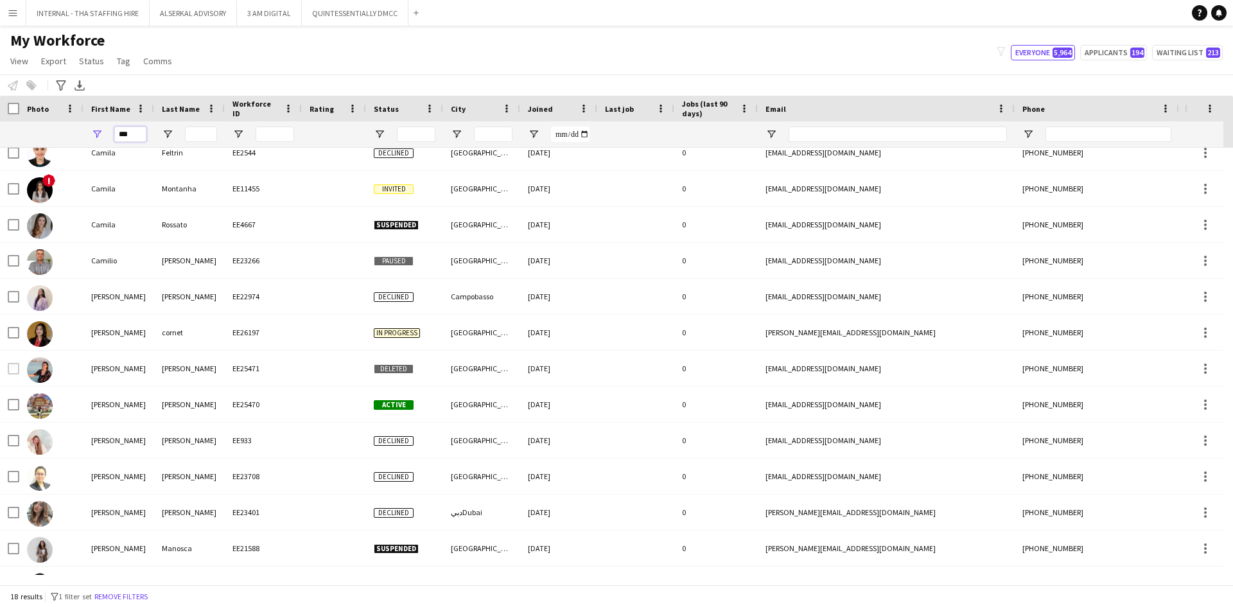
drag, startPoint x: 139, startPoint y: 133, endPoint x: 64, endPoint y: 136, distance: 75.8
click at [64, 136] on div "***" at bounding box center [696, 134] width 1392 height 26
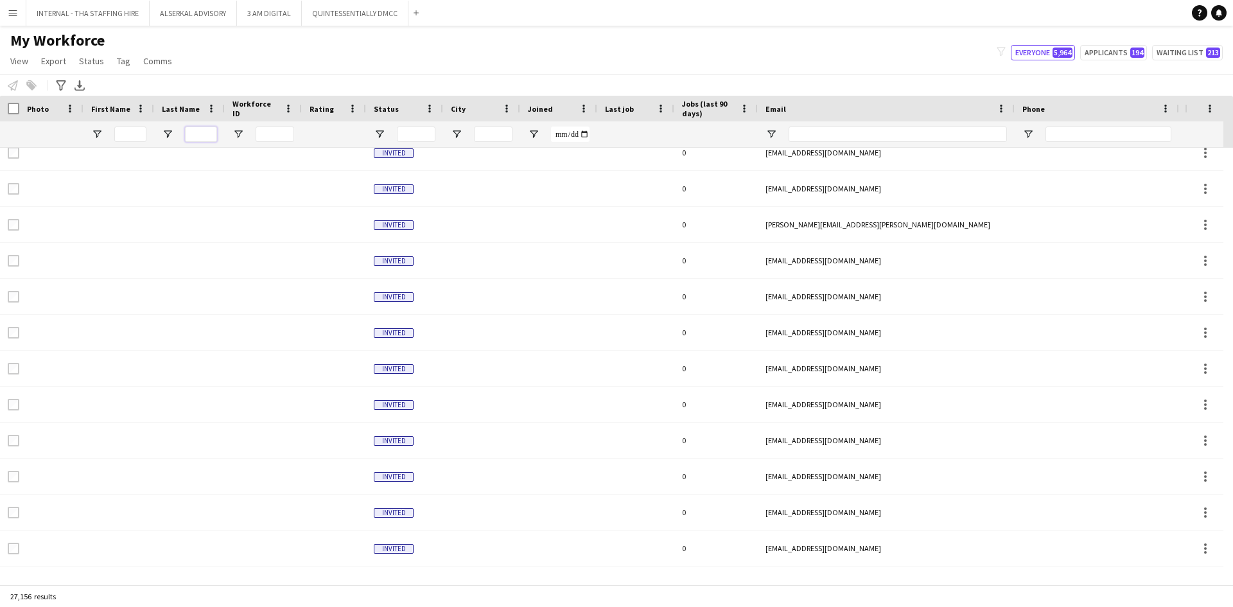
click at [209, 139] on input "Last Name Filter Input" at bounding box center [201, 134] width 32 height 15
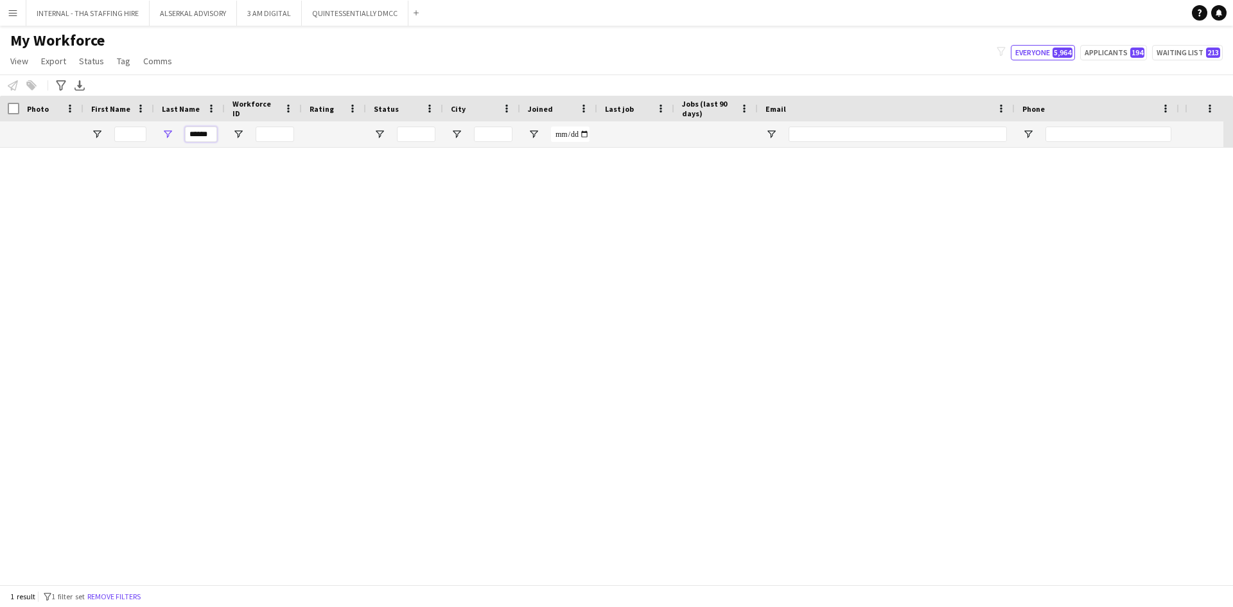
scroll to position [0, 0]
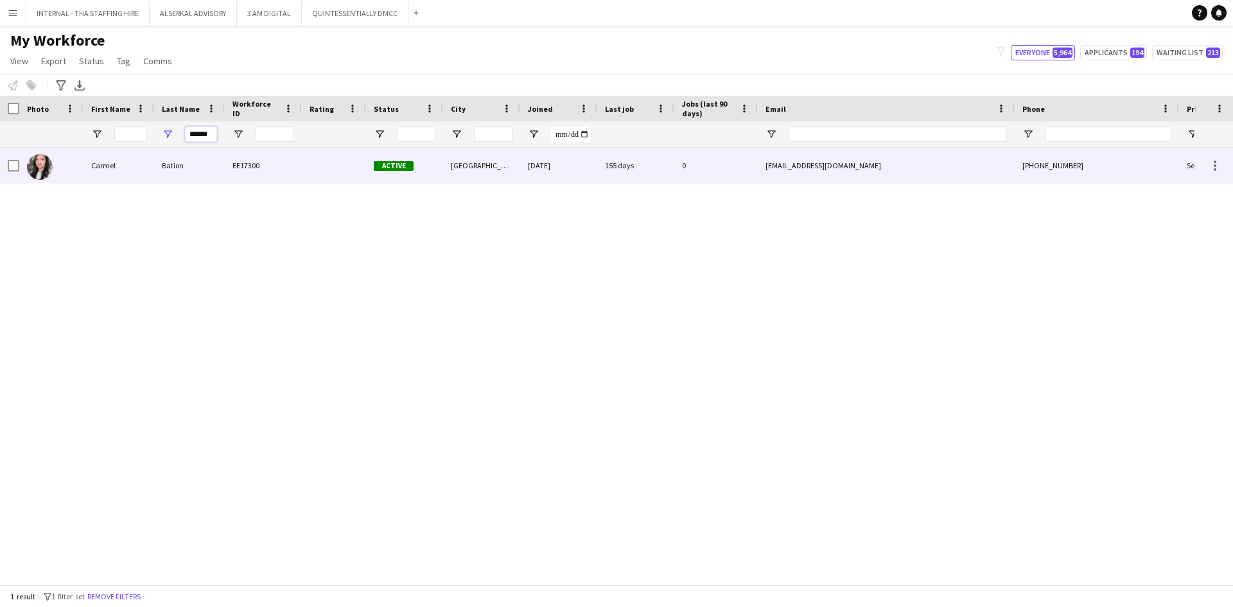
type input "******"
click at [146, 170] on div "Carmel" at bounding box center [118, 165] width 71 height 35
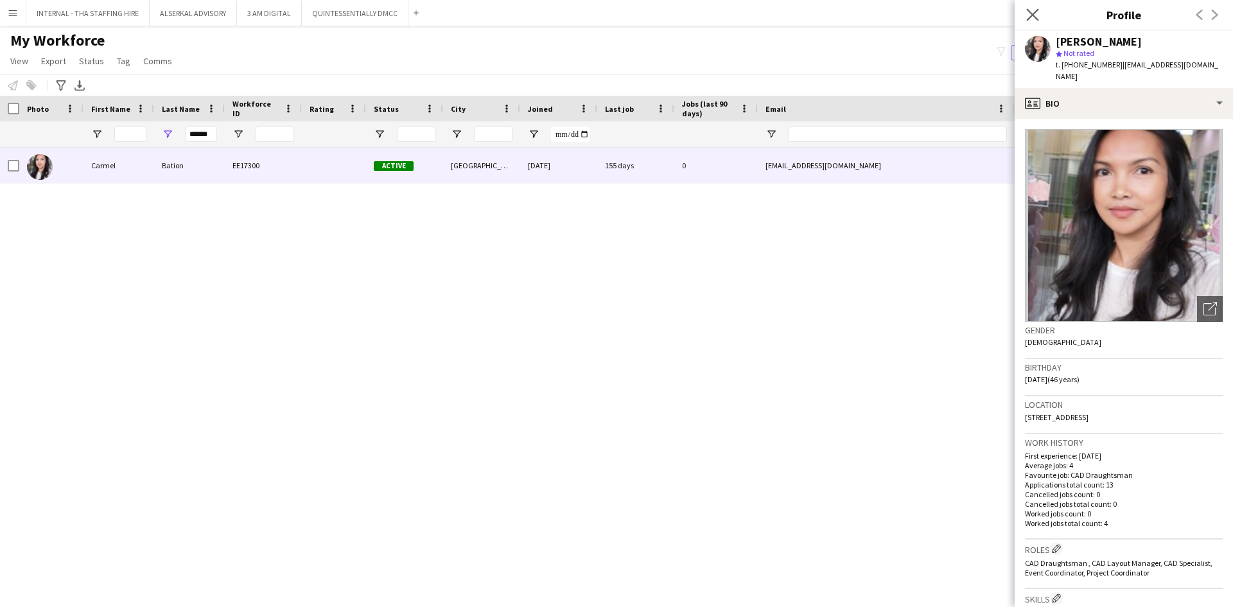
click at [1039, 14] on app-icon "Close pop-in" at bounding box center [1033, 15] width 19 height 19
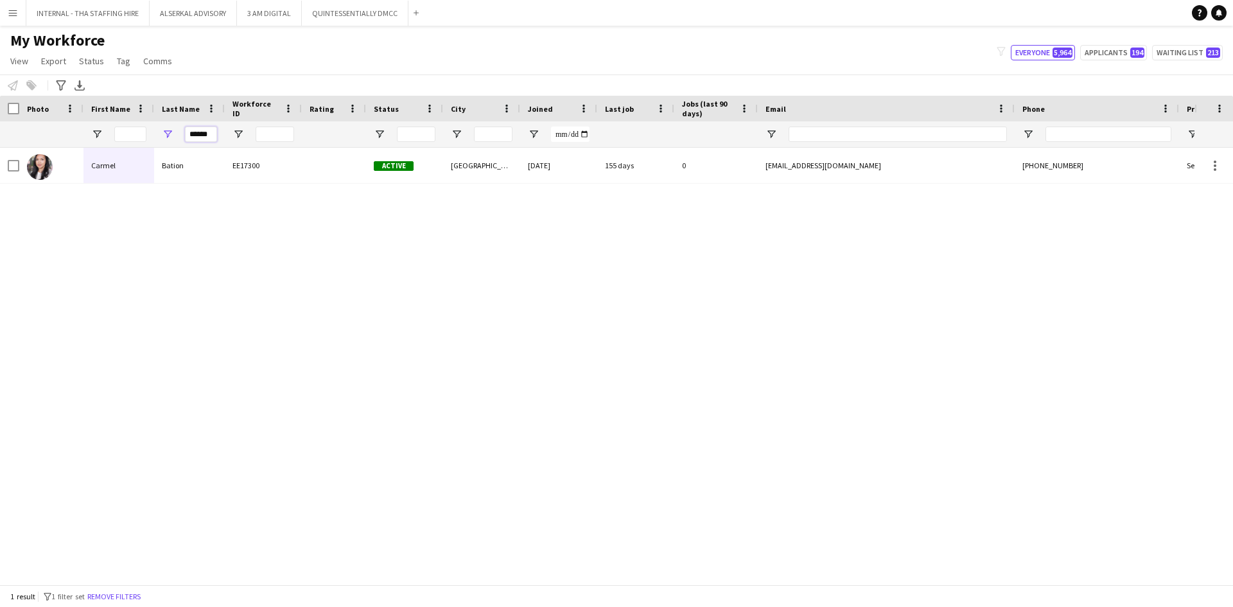
drag, startPoint x: 212, startPoint y: 132, endPoint x: 179, endPoint y: 132, distance: 33.4
click at [179, 132] on div "******" at bounding box center [189, 134] width 71 height 26
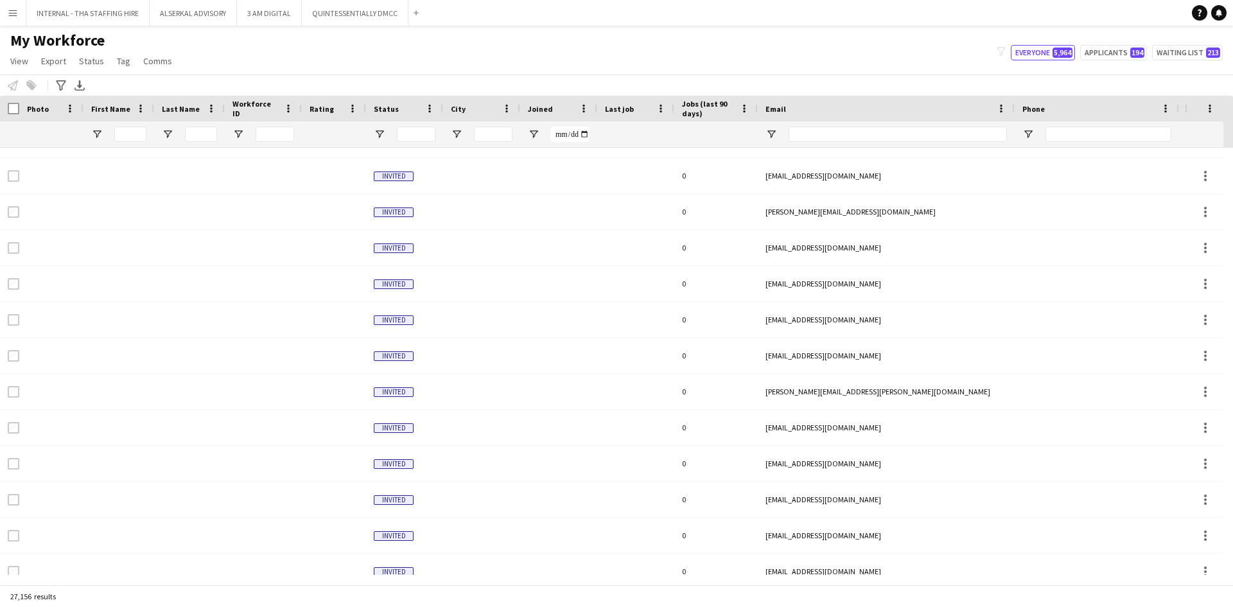
scroll to position [77, 0]
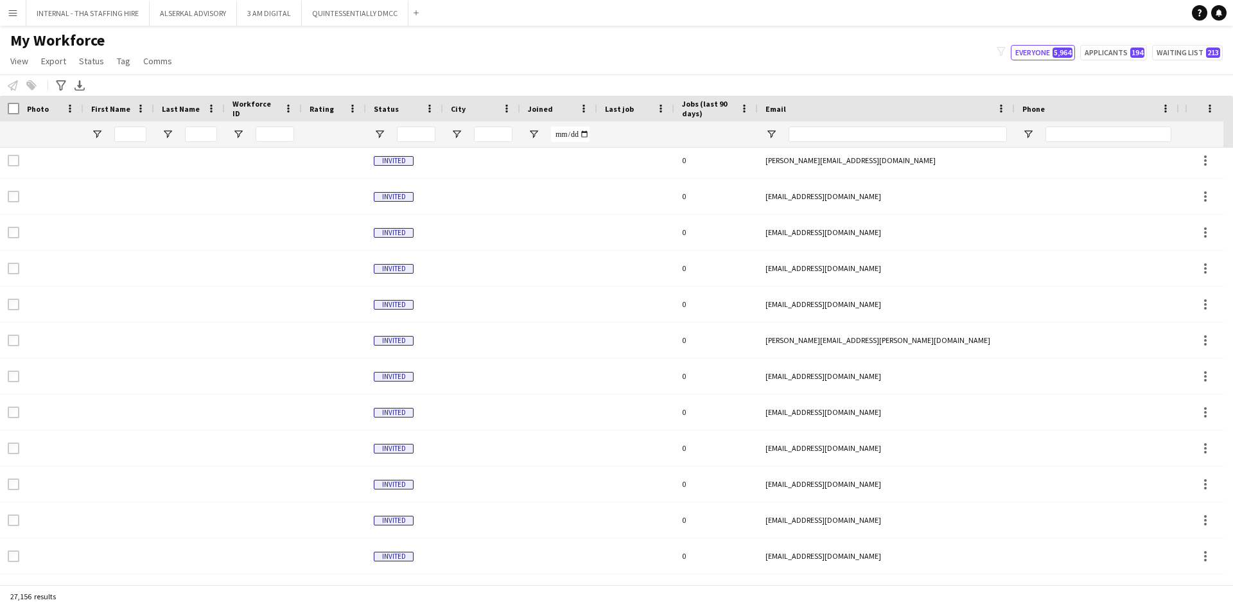
drag, startPoint x: 284, startPoint y: 574, endPoint x: 193, endPoint y: 578, distance: 90.7
click at [193, 578] on div "Workforce Details Photo First Name Last Name" at bounding box center [616, 340] width 1233 height 489
click at [62, 82] on icon "Advanced filters" at bounding box center [61, 85] width 10 height 10
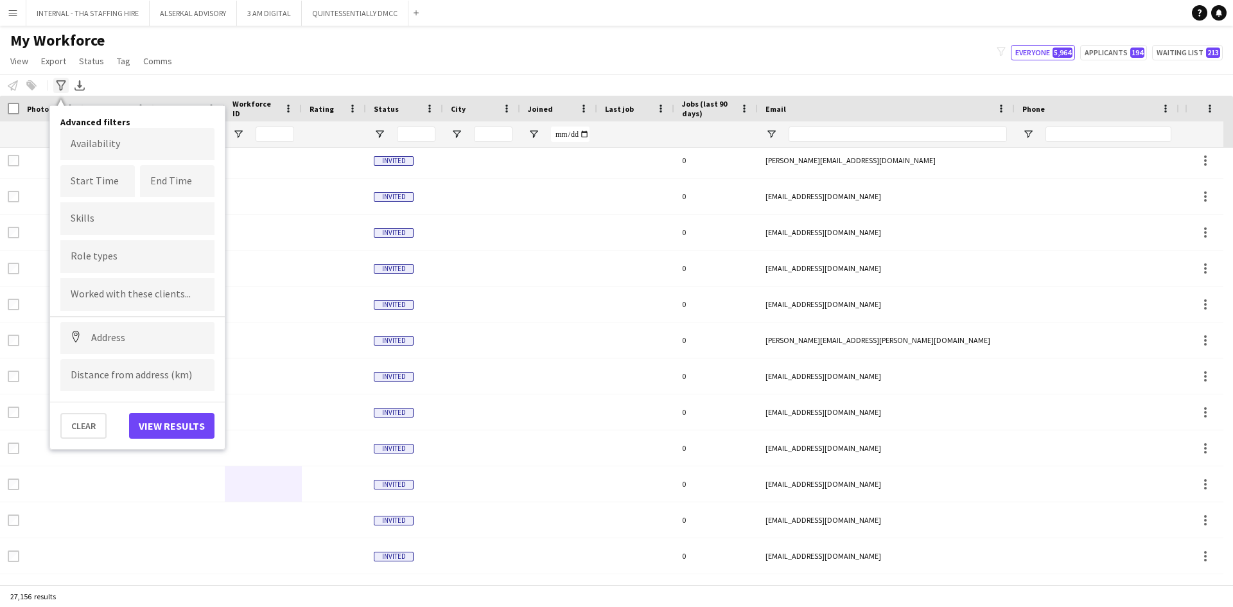
click at [62, 82] on icon "Advanced filters" at bounding box center [61, 85] width 10 height 10
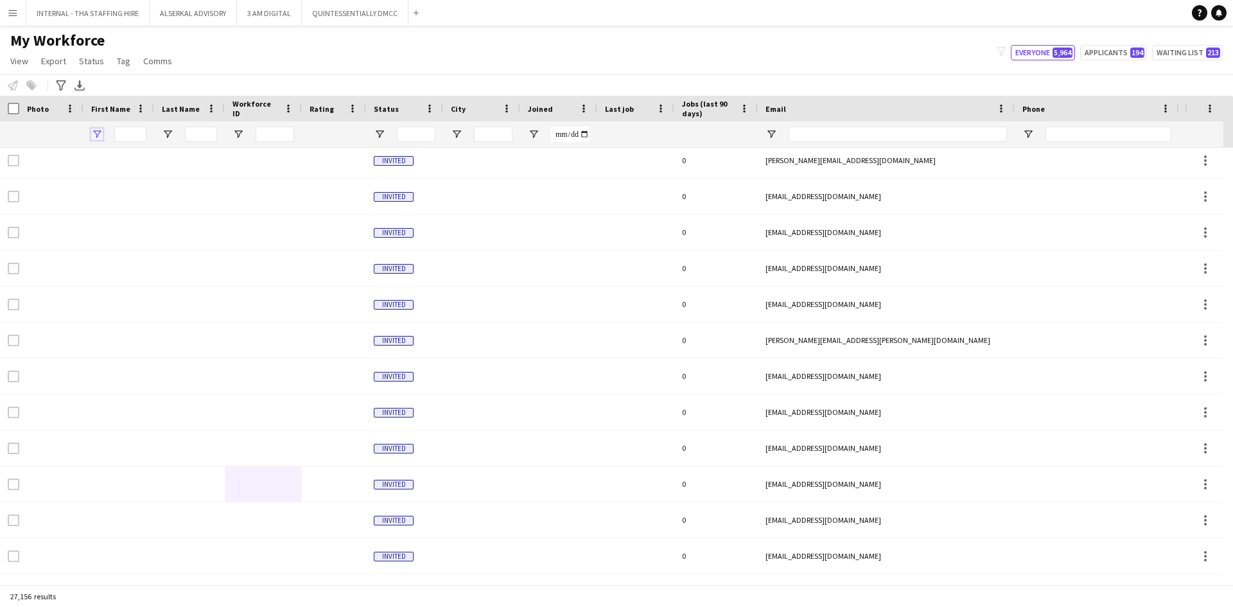
click at [96, 135] on span "Open Filter Menu" at bounding box center [97, 134] width 12 height 12
click at [145, 83] on div "Notify workforce Add to tag Select at least one crew to tag him or her. Advance…" at bounding box center [616, 85] width 1233 height 21
click at [57, 82] on icon at bounding box center [61, 85] width 10 height 10
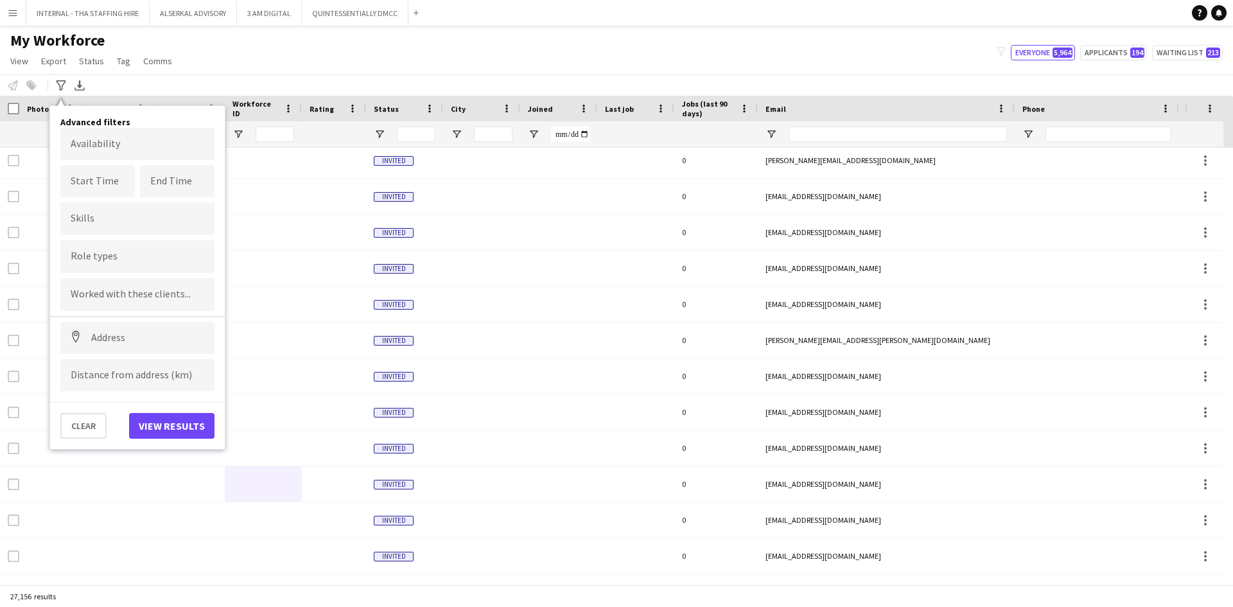
click at [89, 258] on input "Type to search role types..." at bounding box center [138, 257] width 134 height 12
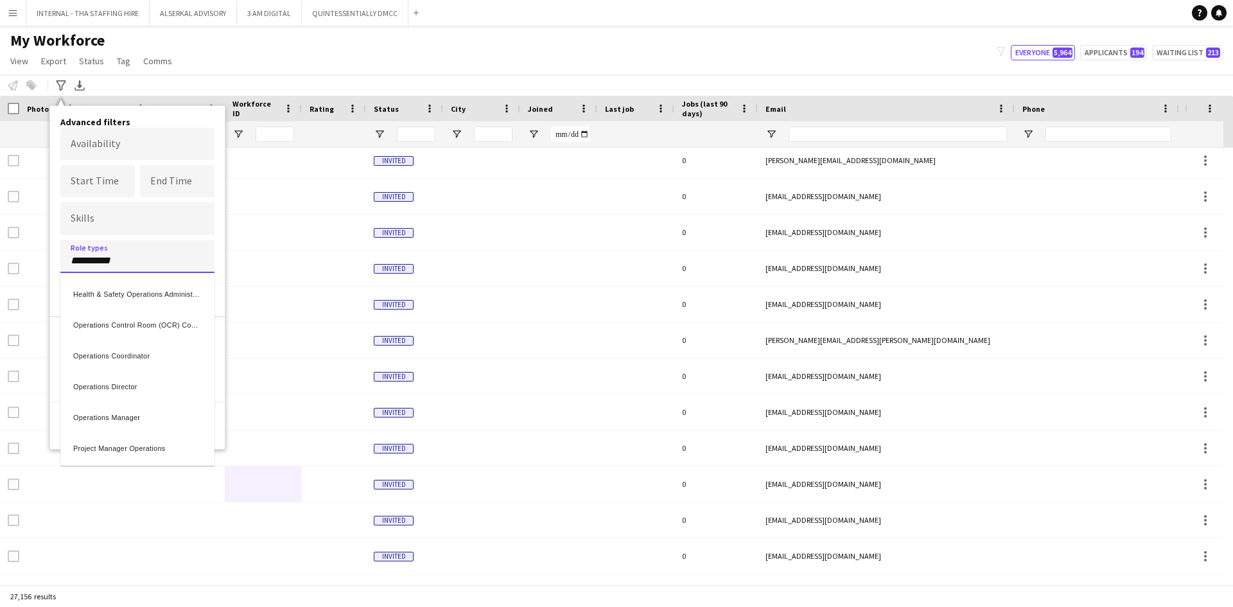
type input "**********"
click at [119, 381] on div "Operations Director" at bounding box center [137, 384] width 154 height 31
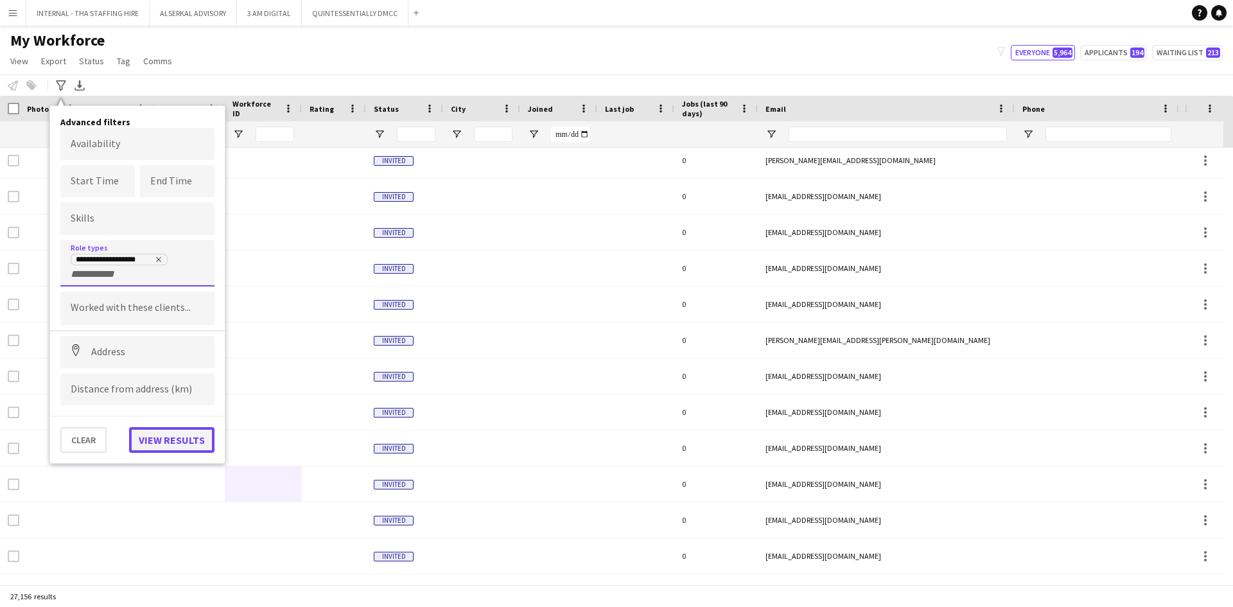
click at [166, 441] on button "View results" at bounding box center [171, 440] width 85 height 26
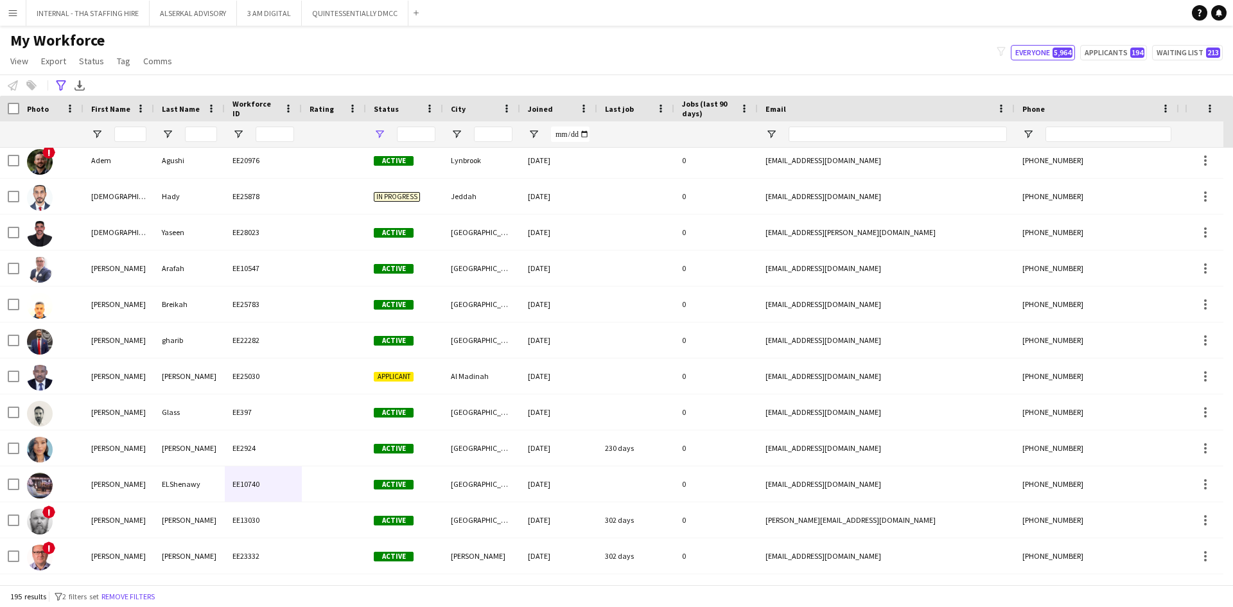
type input "**********"
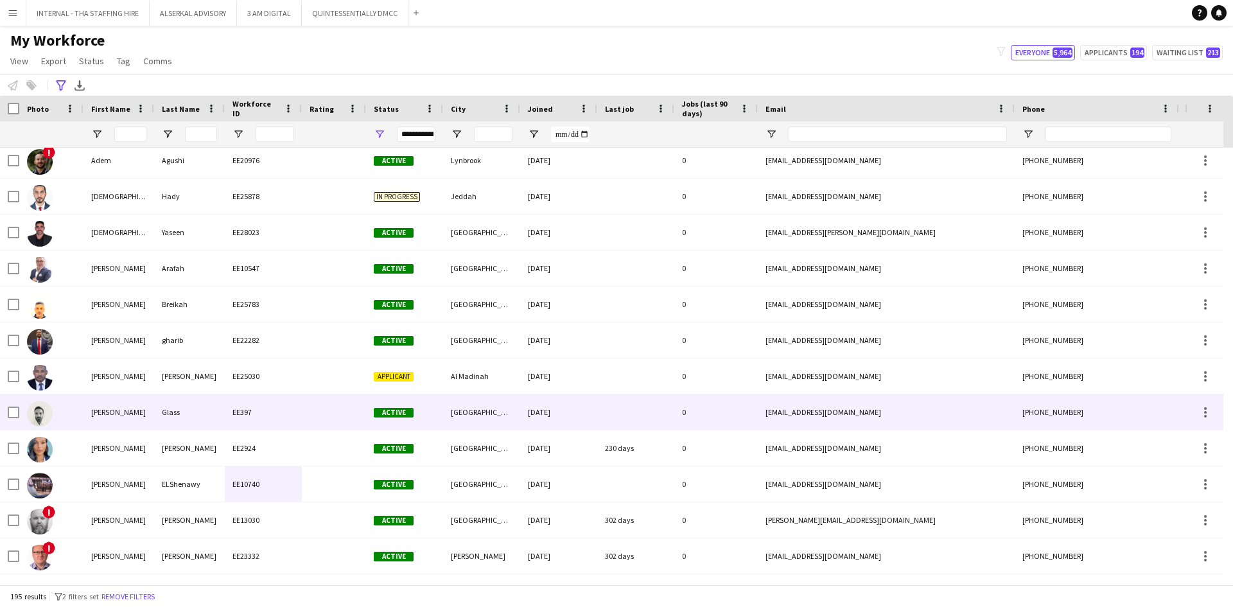
click at [185, 417] on div "Glass" at bounding box center [189, 411] width 71 height 35
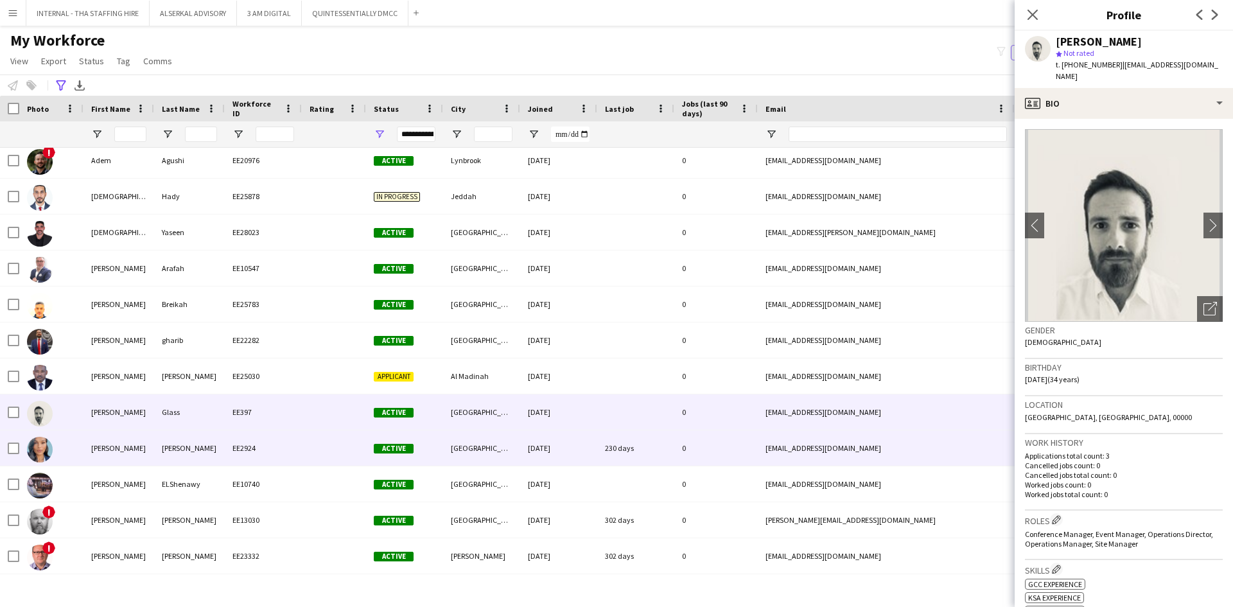
click at [178, 451] on div "[PERSON_NAME]" at bounding box center [189, 447] width 71 height 35
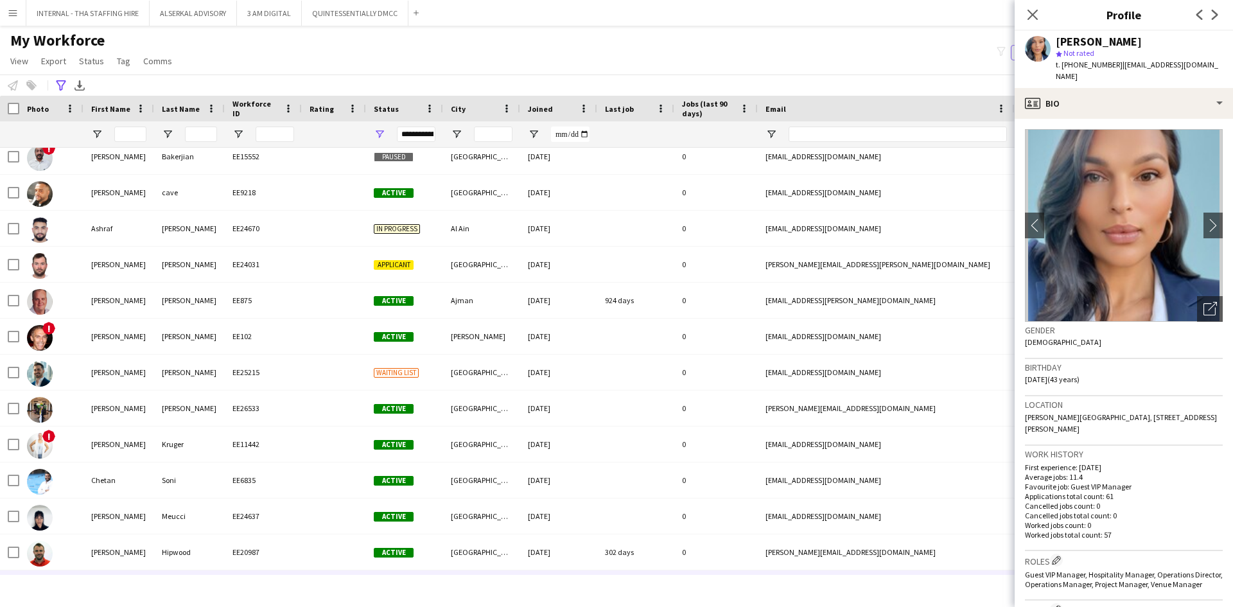
scroll to position [655, 0]
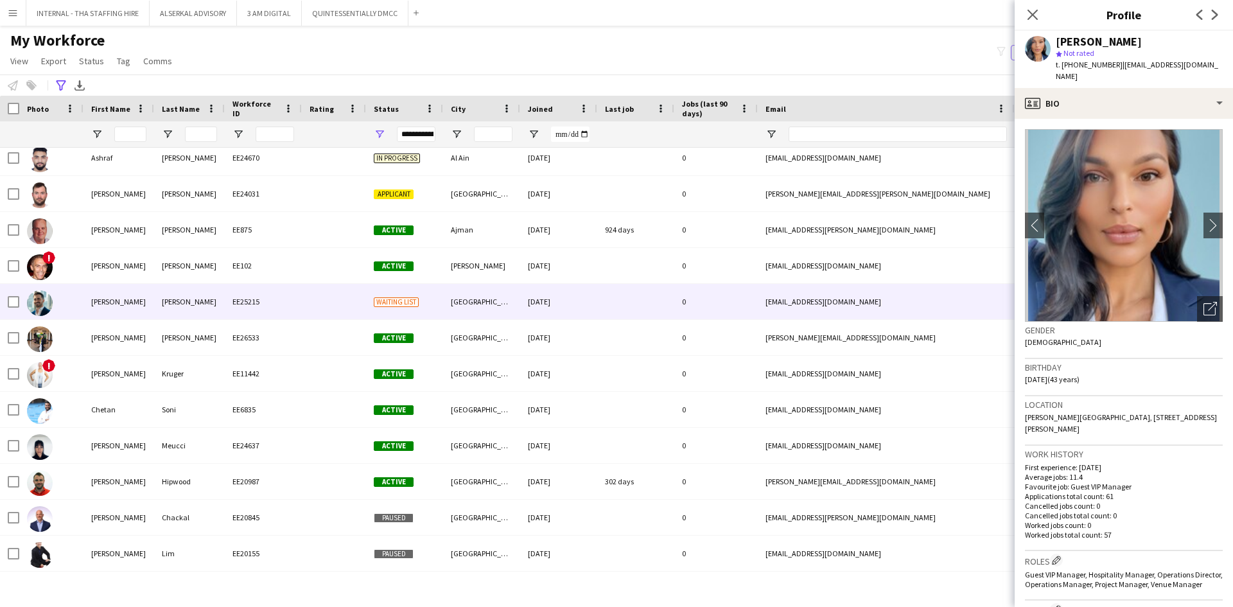
click at [169, 309] on div "[PERSON_NAME]" at bounding box center [189, 301] width 71 height 35
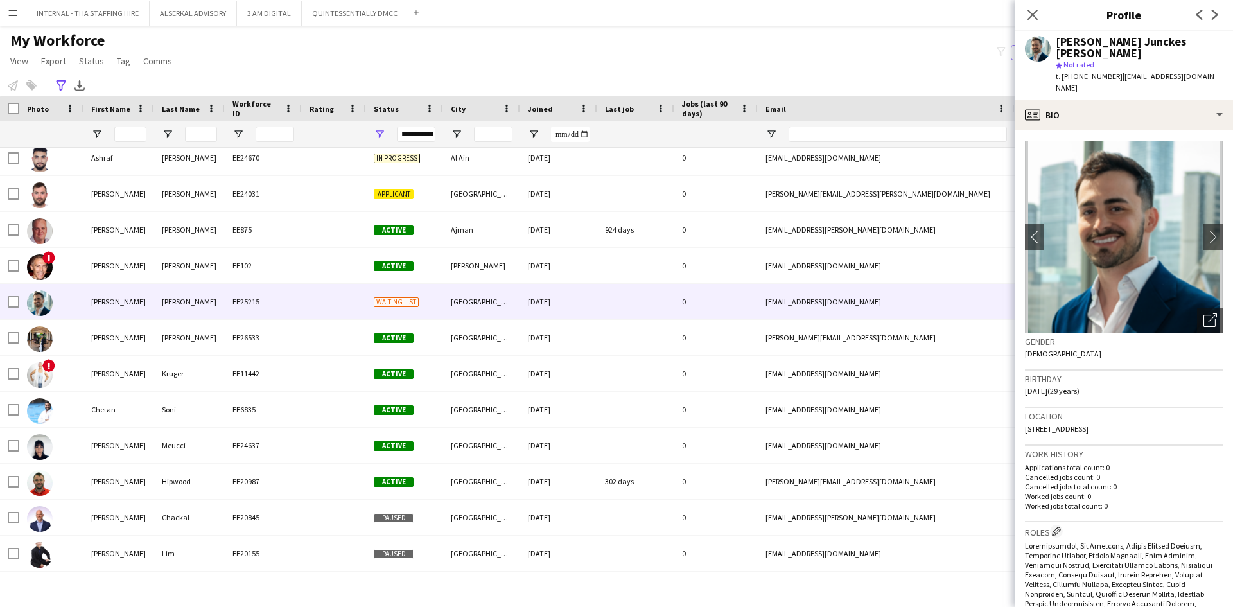
scroll to position [128, 0]
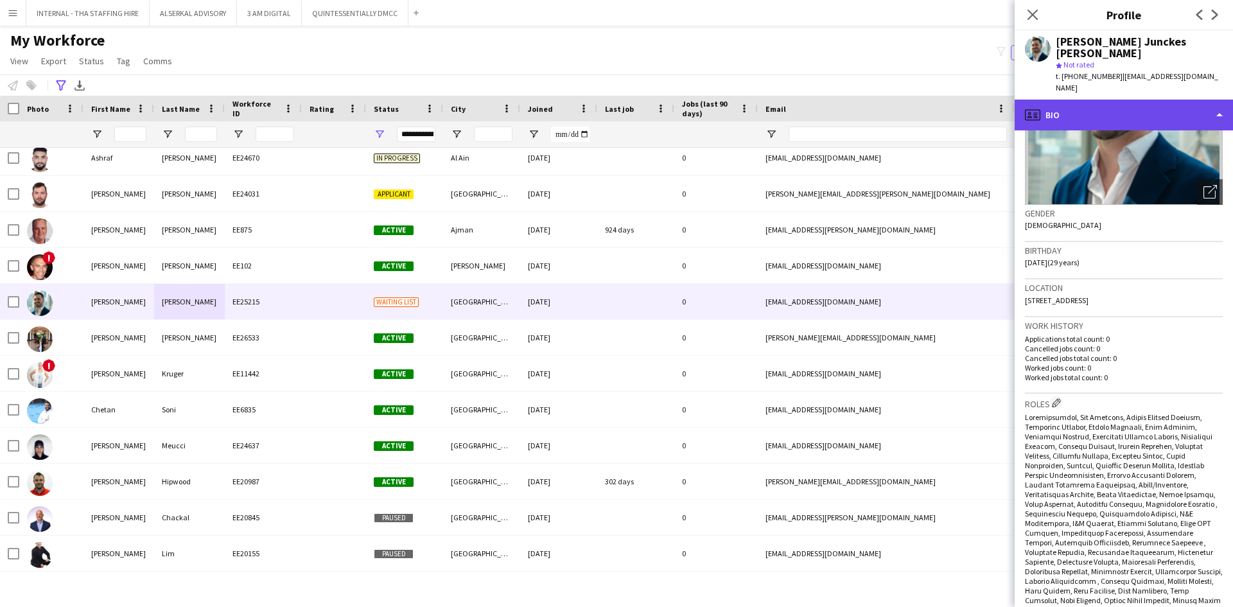
click at [1120, 100] on div "profile Bio" at bounding box center [1124, 115] width 218 height 31
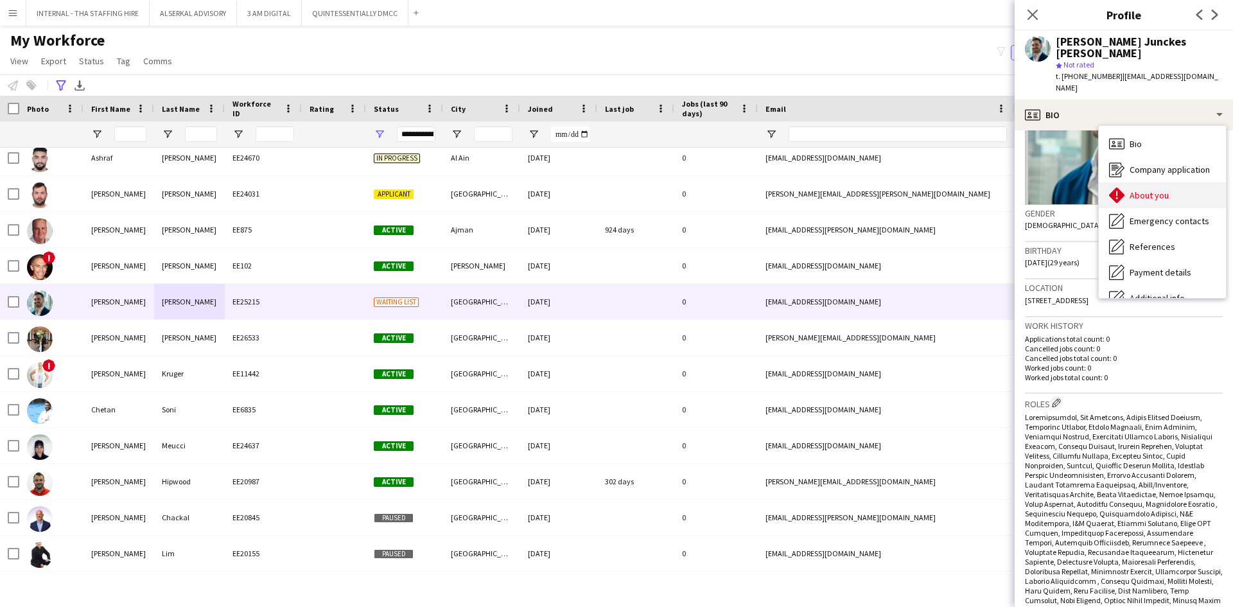
click at [1155, 189] on span "About you" at bounding box center [1149, 195] width 39 height 12
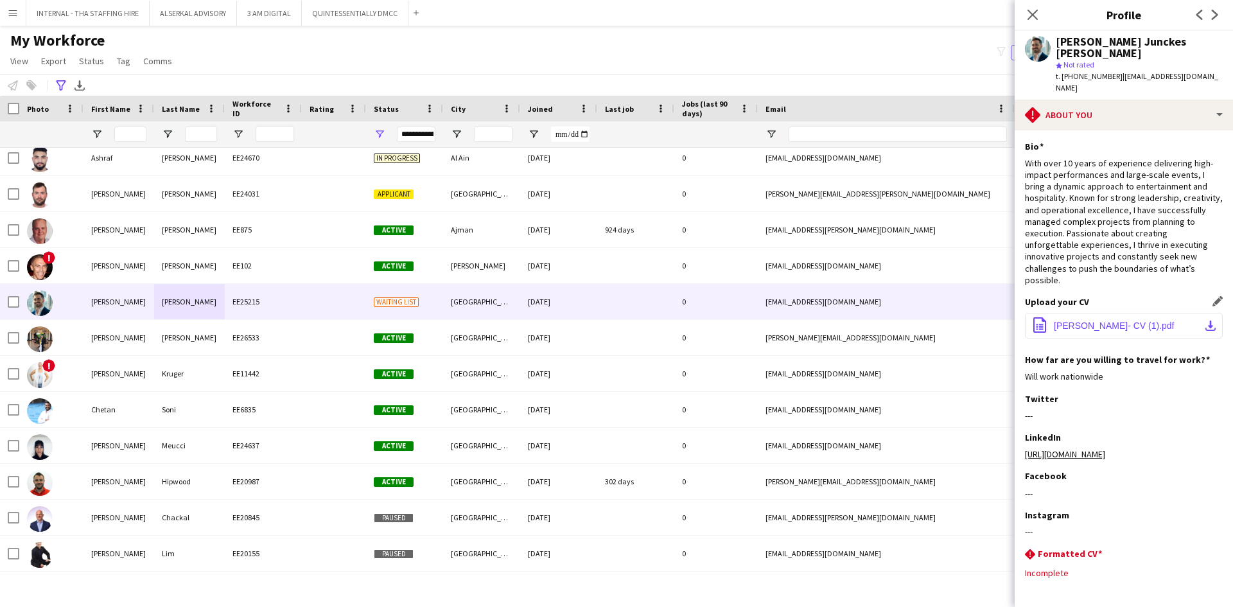
click at [1107, 321] on span "CASSIANO JUNCKES- CV (1).pdf" at bounding box center [1114, 326] width 121 height 10
click at [1109, 321] on span "CASSIANO JUNCKES- CV (1).pdf" at bounding box center [1114, 326] width 121 height 10
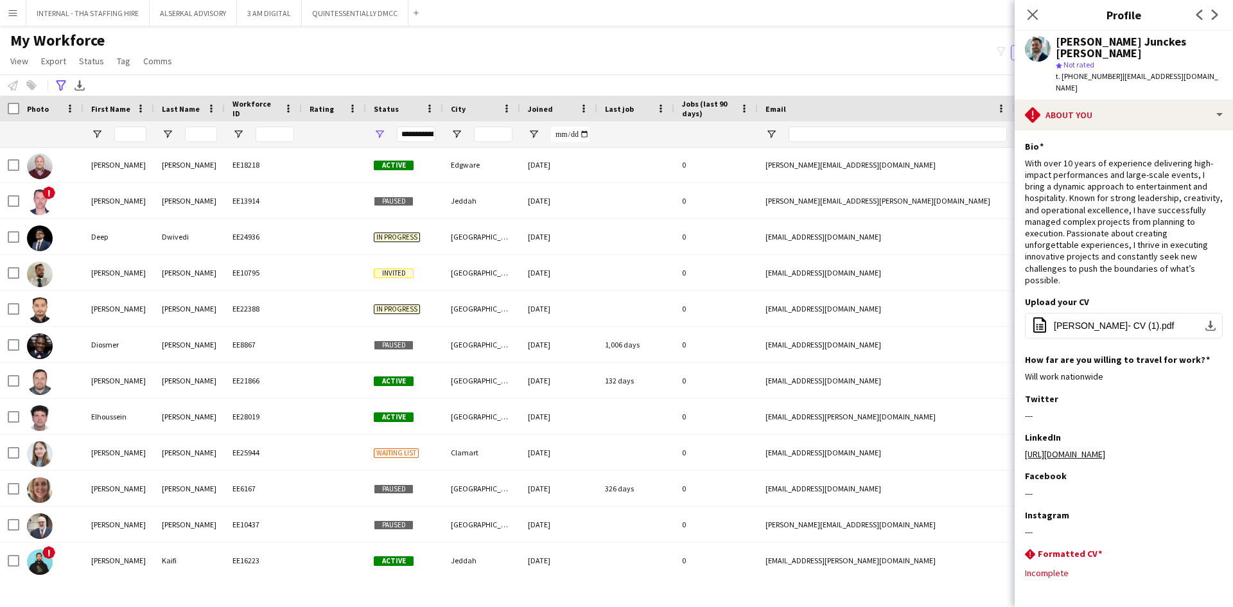
scroll to position [1426, 0]
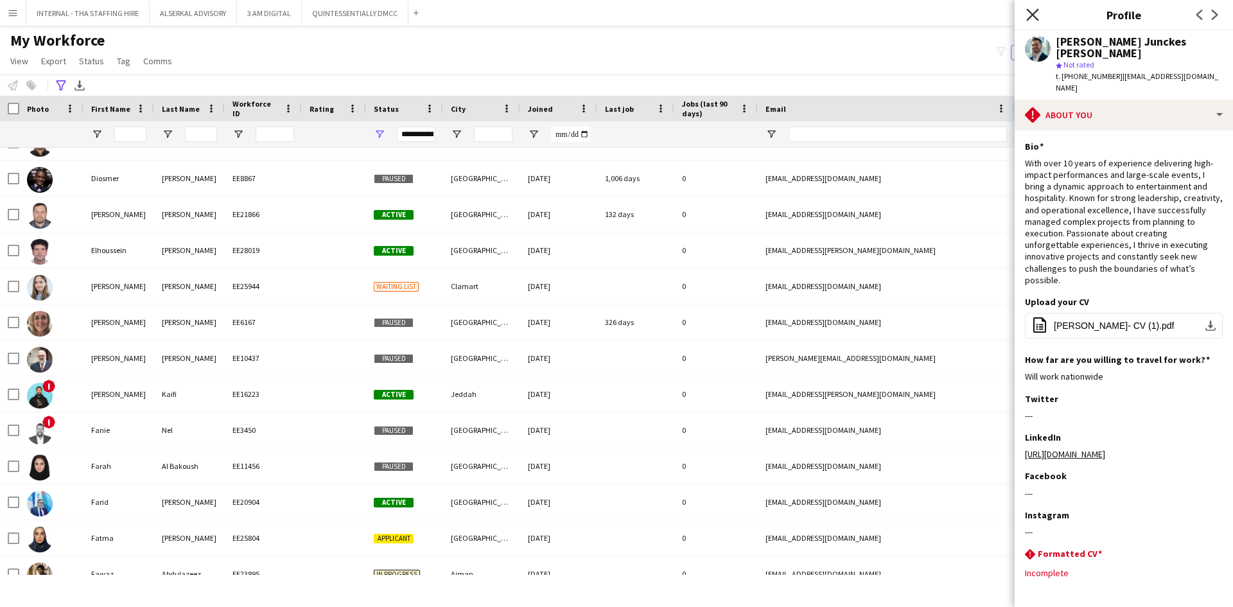
click at [1035, 16] on icon "Close pop-in" at bounding box center [1032, 14] width 12 height 12
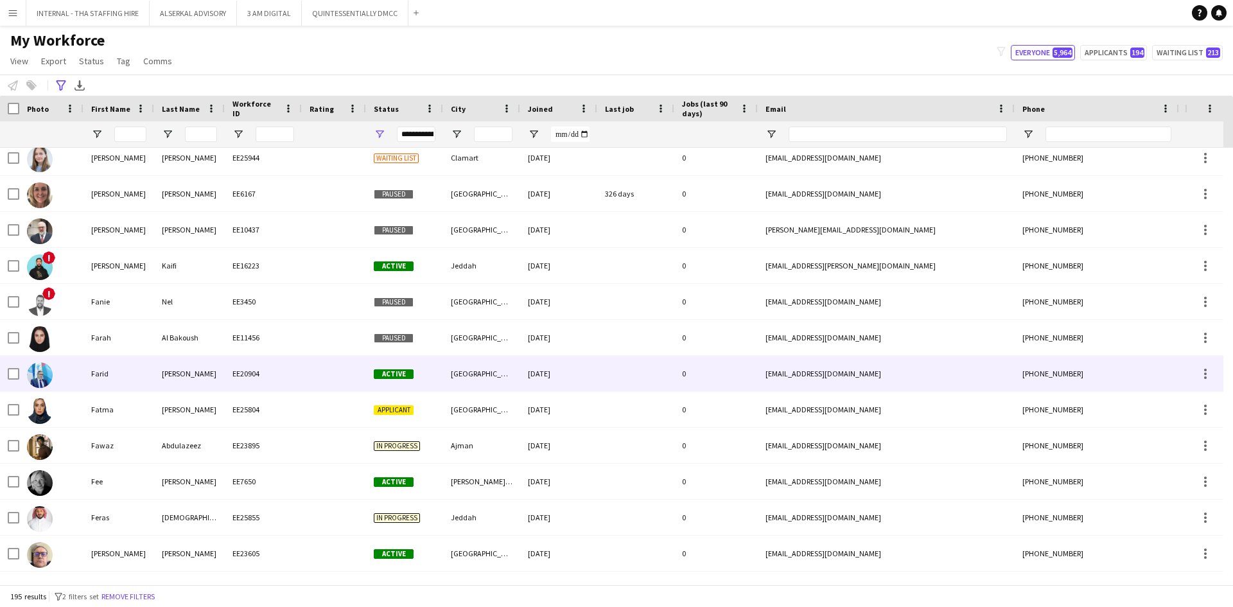
scroll to position [1554, 0]
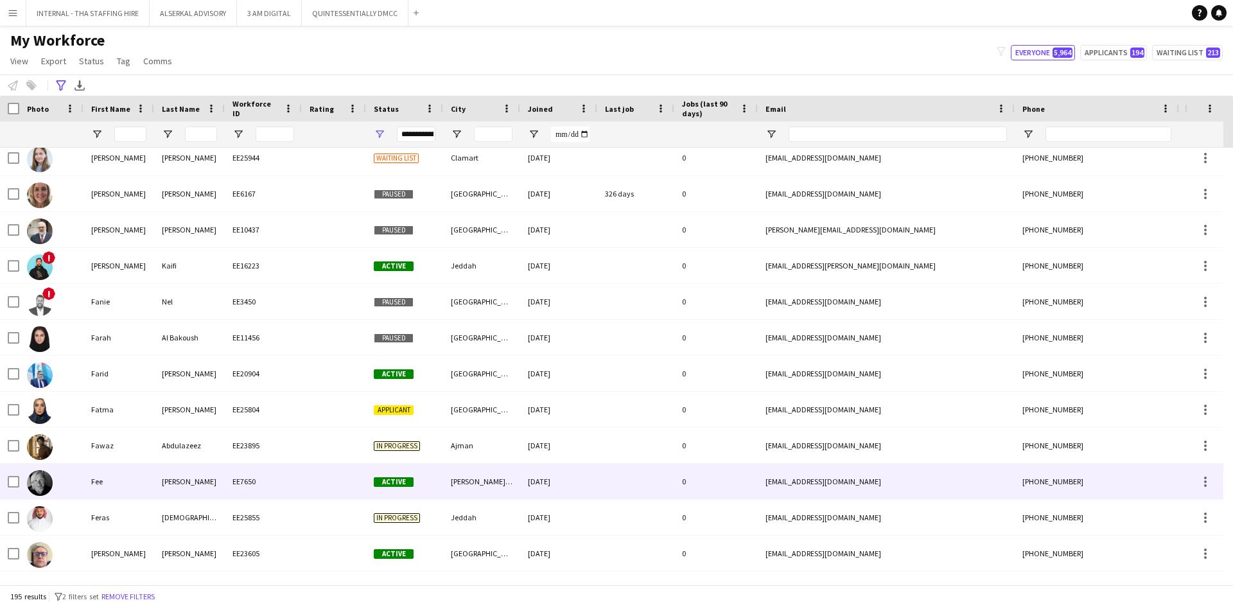
click at [231, 484] on div "EE7650" at bounding box center [263, 481] width 77 height 35
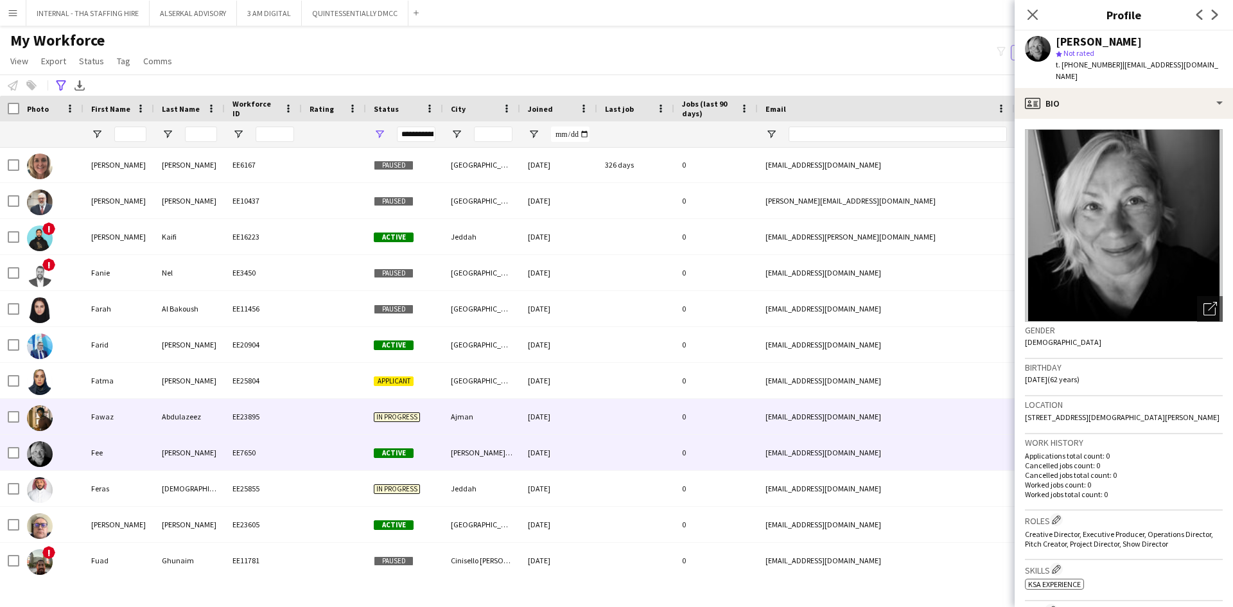
scroll to position [1674, 0]
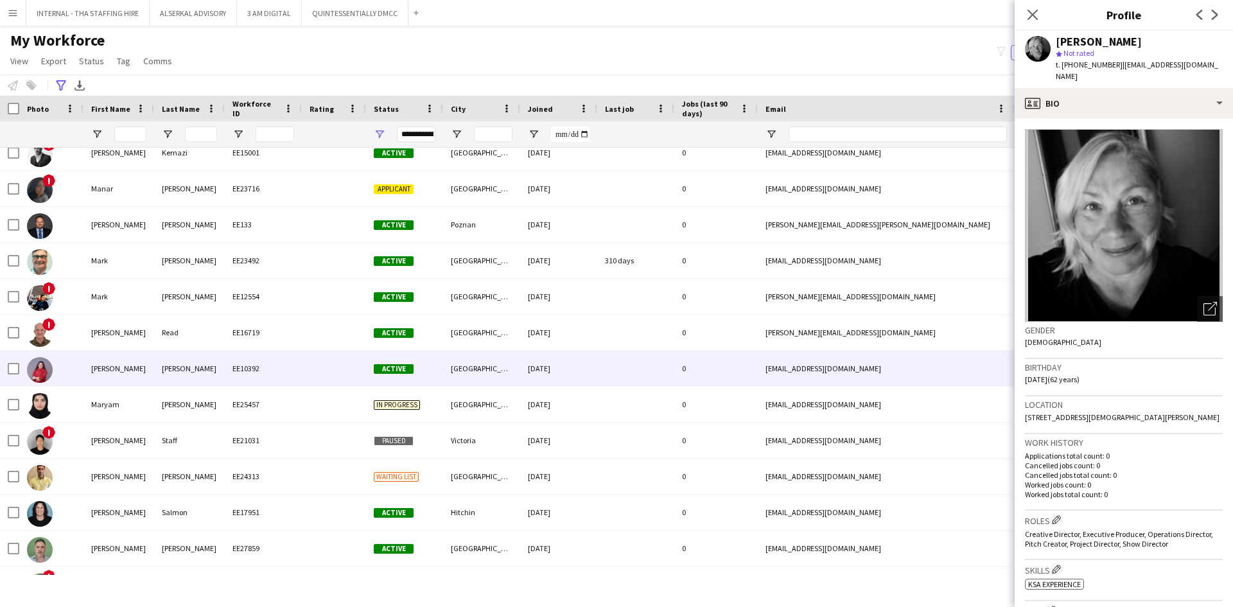
click at [211, 367] on div "Mansour" at bounding box center [189, 368] width 71 height 35
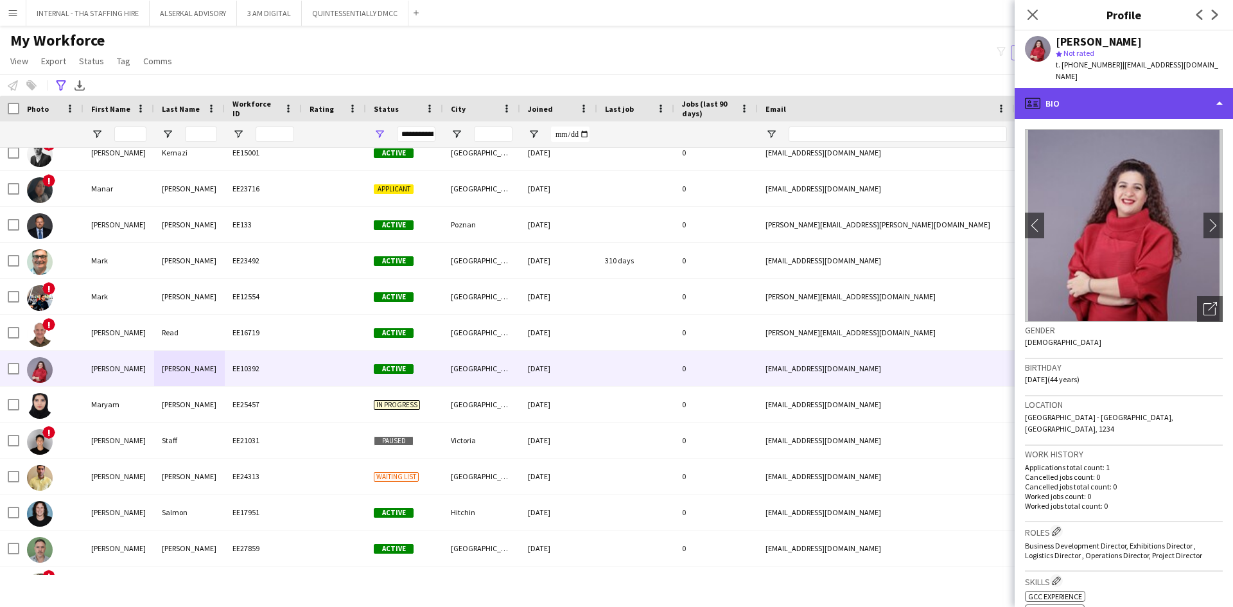
click at [1100, 97] on div "profile Bio" at bounding box center [1124, 103] width 218 height 31
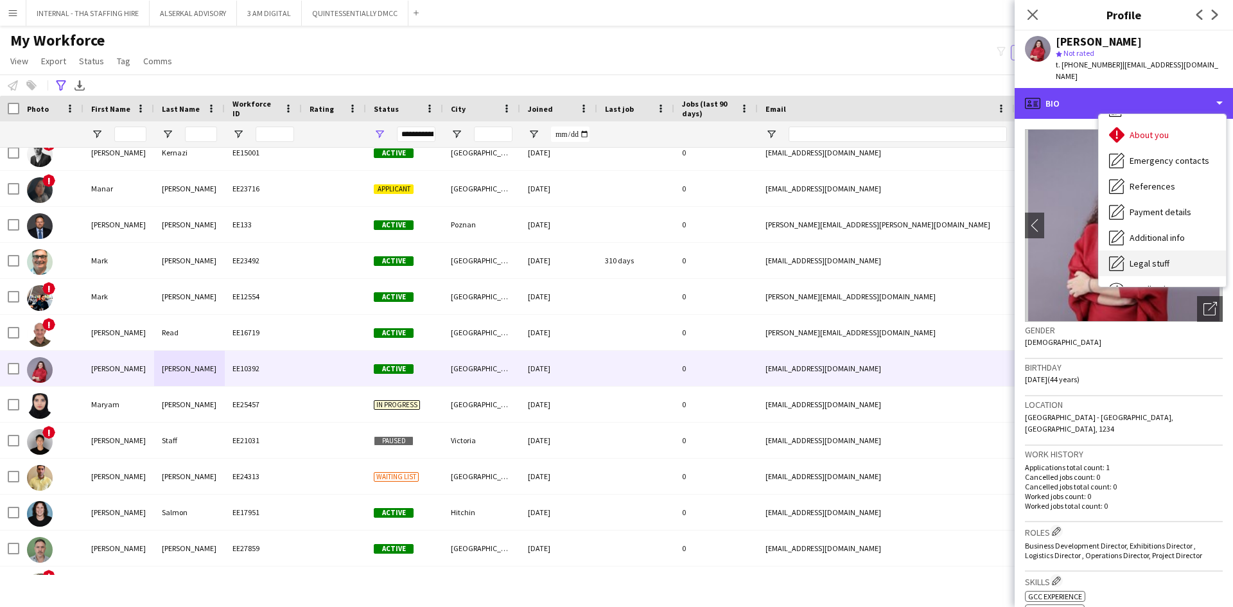
scroll to position [95, 0]
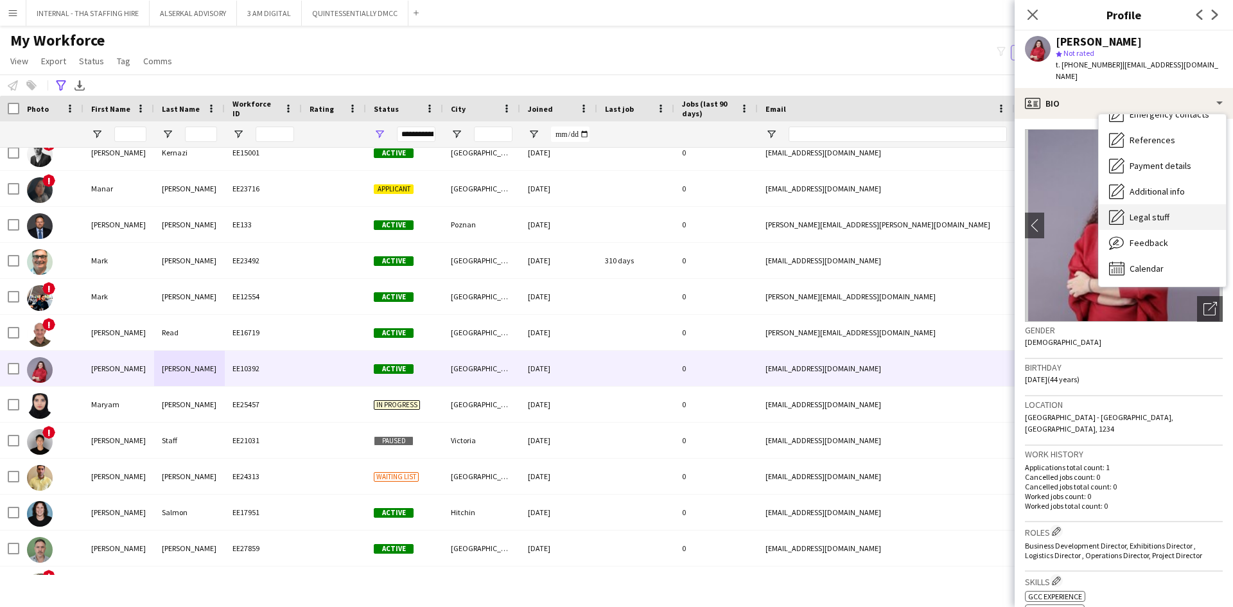
click at [1148, 237] on div "Feedback Feedback" at bounding box center [1162, 243] width 127 height 26
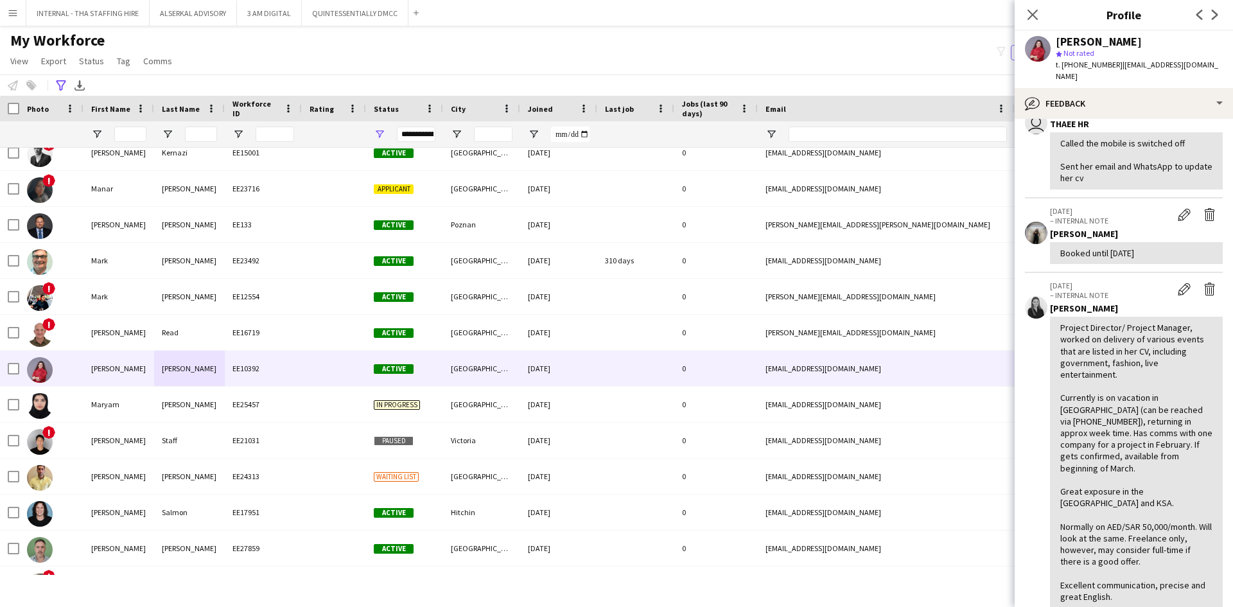
scroll to position [193, 0]
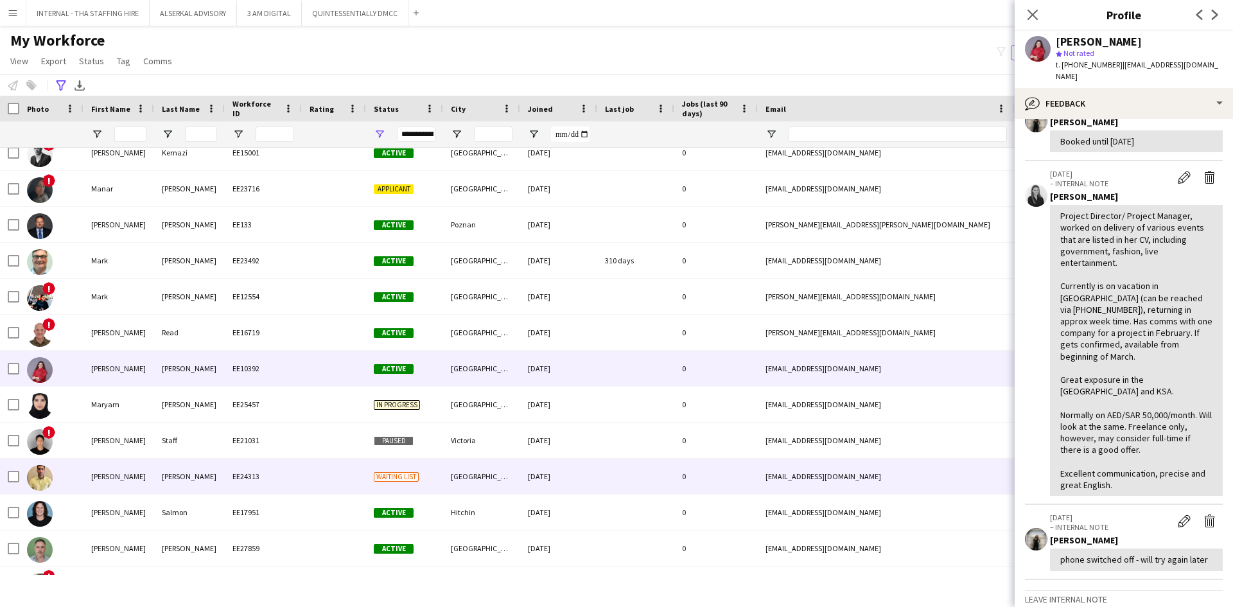
click at [151, 471] on div "MAURICE" at bounding box center [118, 476] width 71 height 35
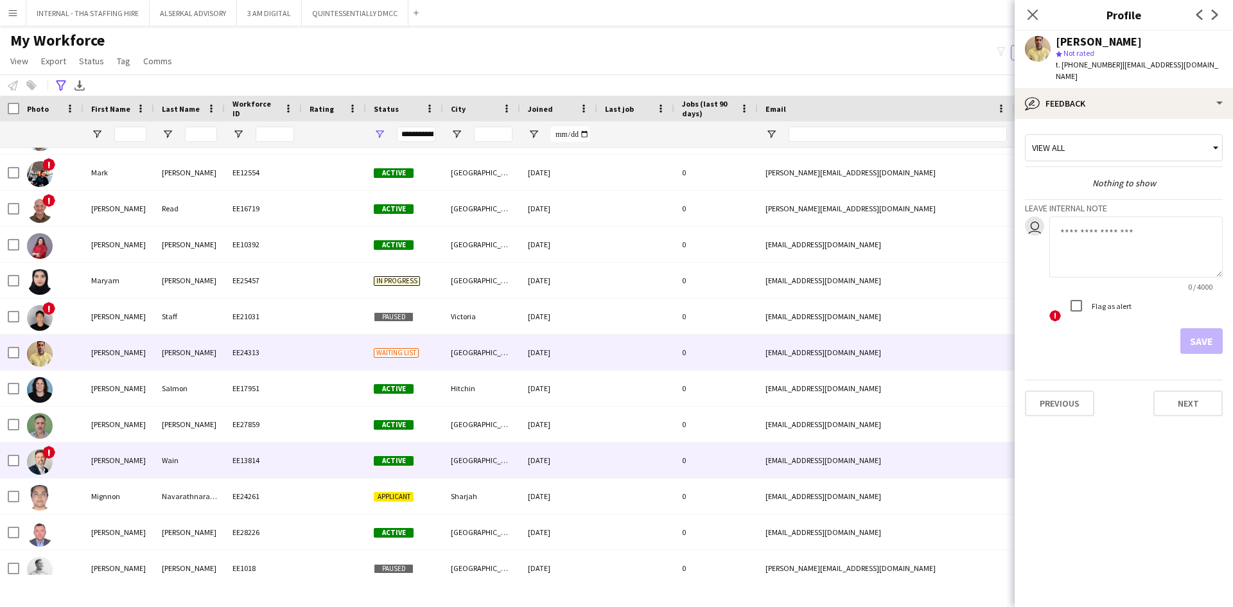
scroll to position [3738, 0]
